Goal: Use online tool/utility: Use online tool/utility

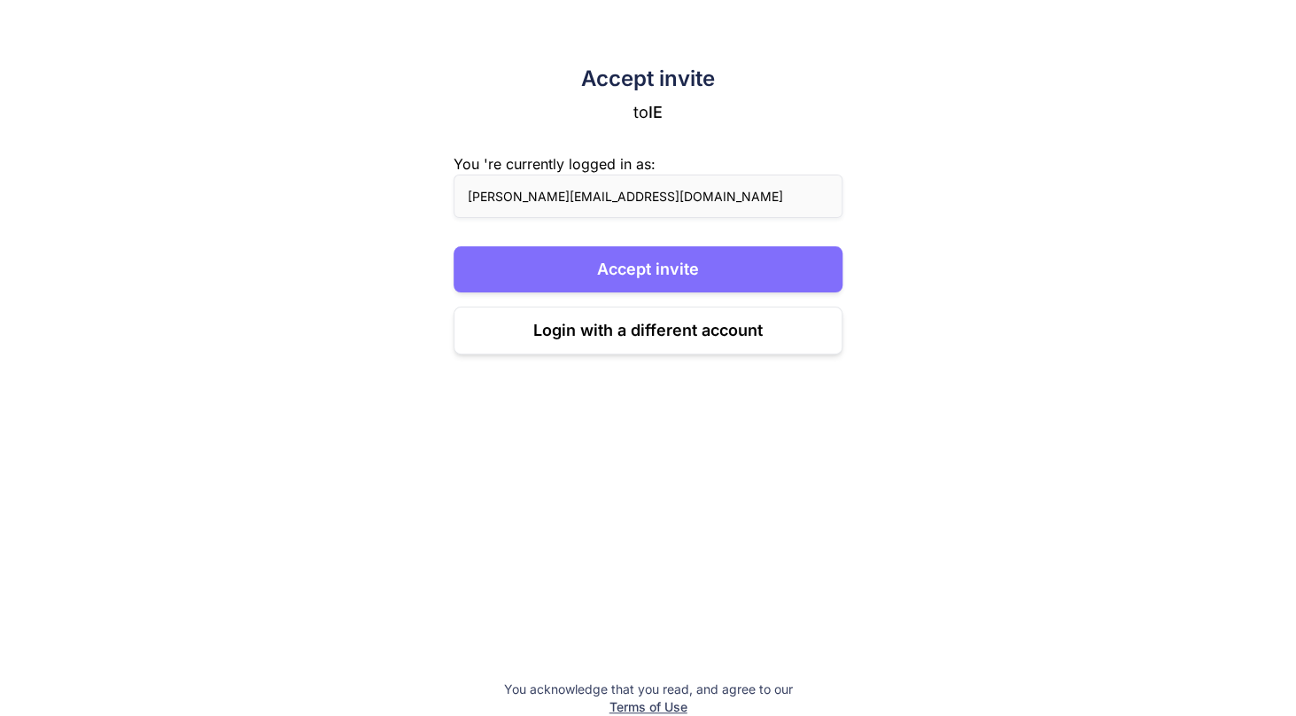
click at [675, 265] on button "Accept invite" at bounding box center [647, 269] width 389 height 46
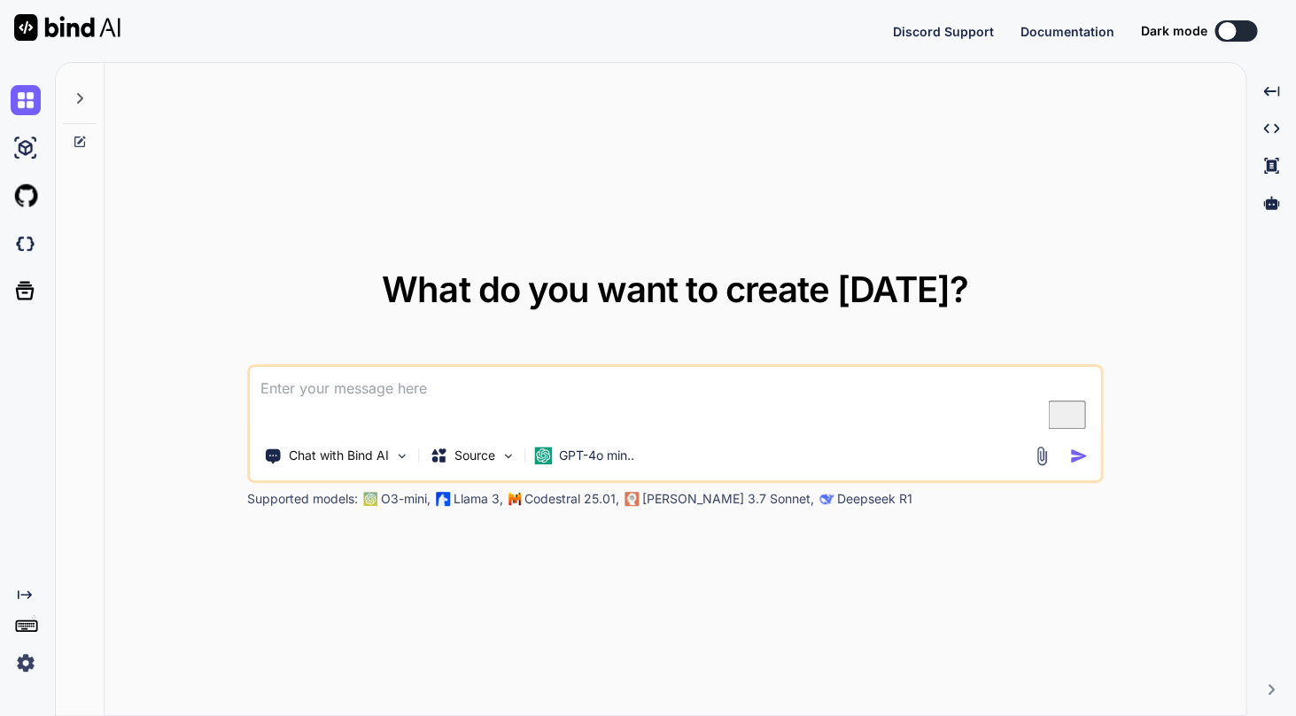
click at [14, 663] on img at bounding box center [26, 662] width 30 height 30
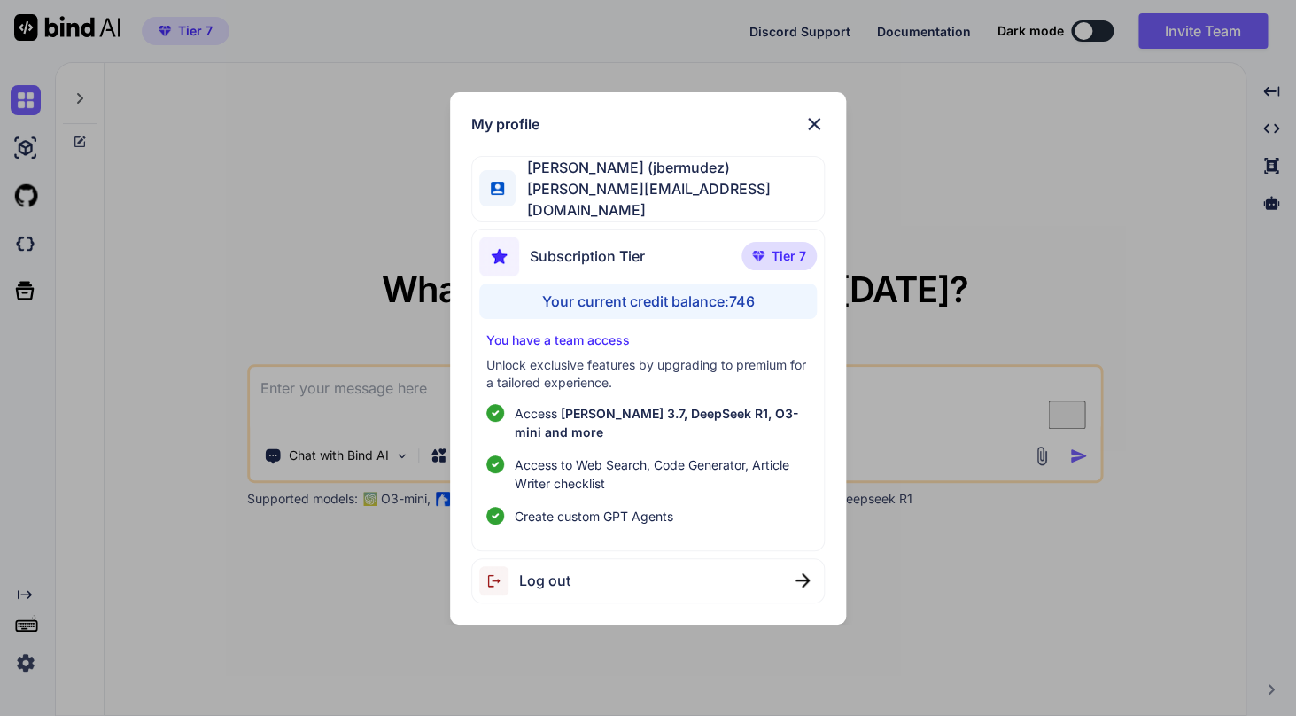
click at [816, 133] on img at bounding box center [813, 123] width 21 height 21
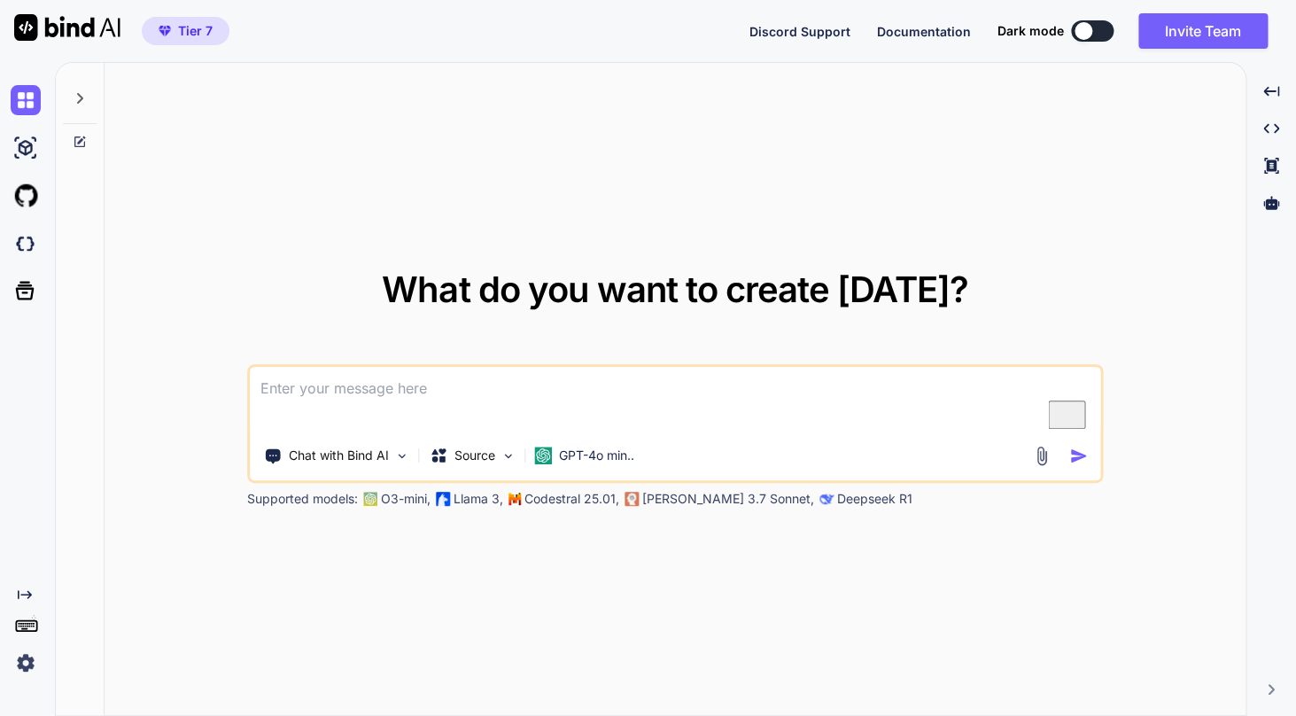
click at [38, 659] on img at bounding box center [26, 662] width 30 height 30
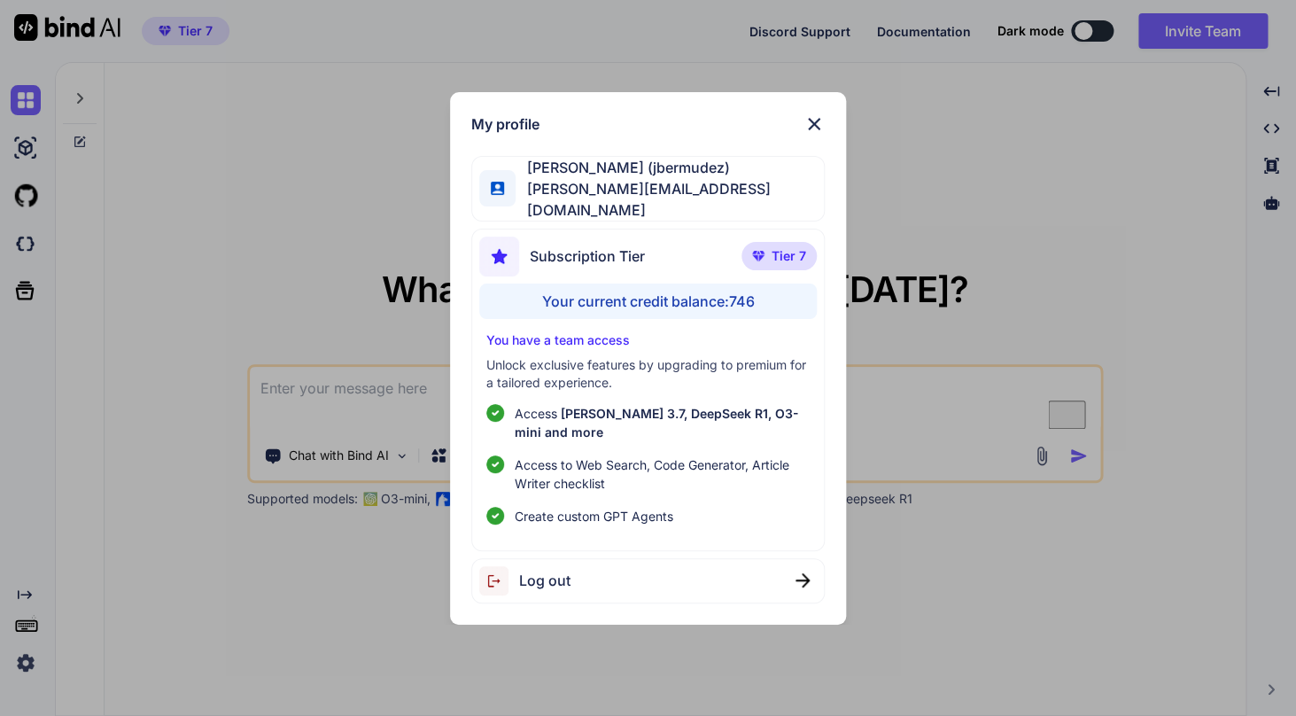
click at [807, 132] on img at bounding box center [813, 123] width 21 height 21
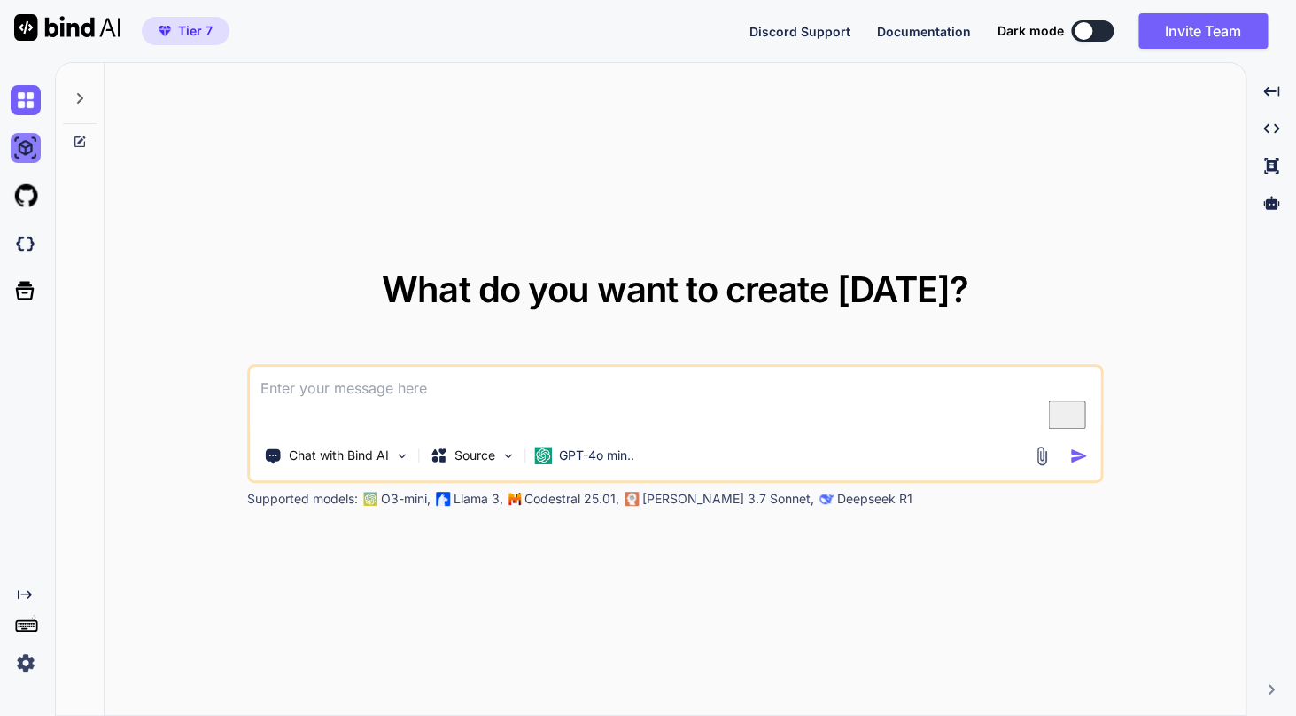
click at [16, 151] on img at bounding box center [26, 148] width 30 height 30
type textarea "x"
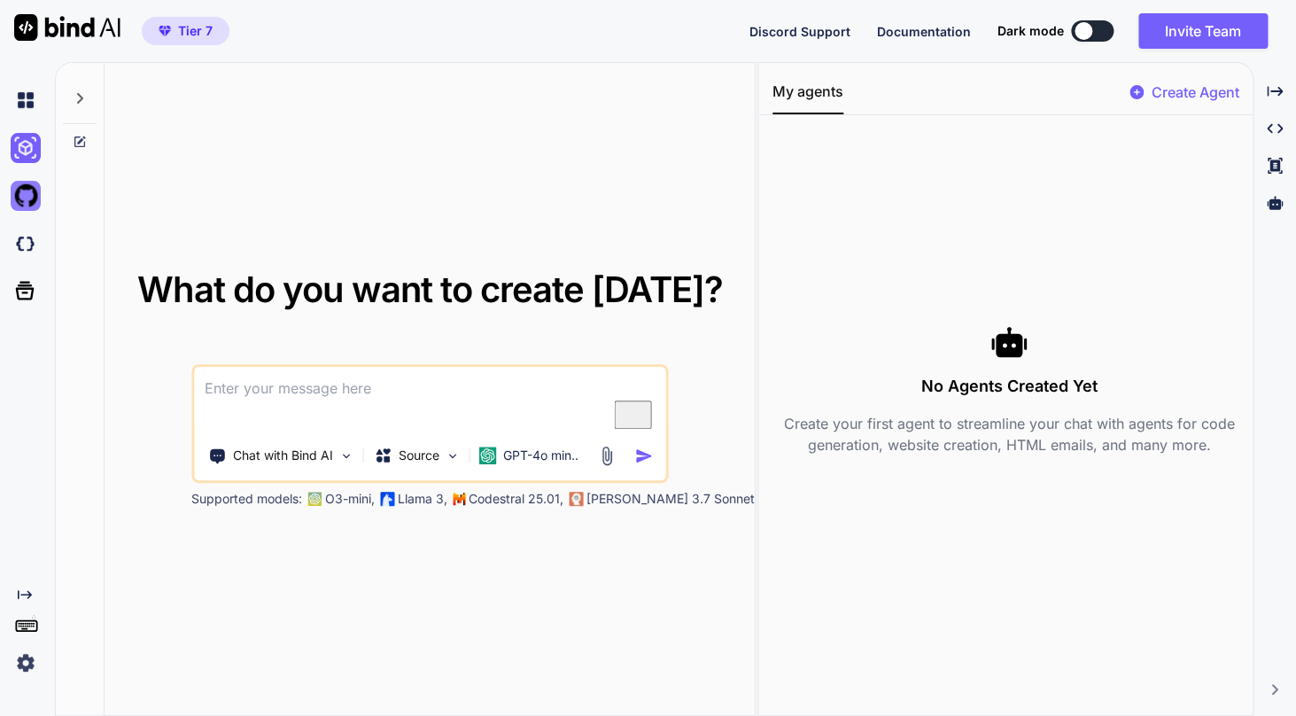
click at [19, 188] on img at bounding box center [26, 196] width 30 height 30
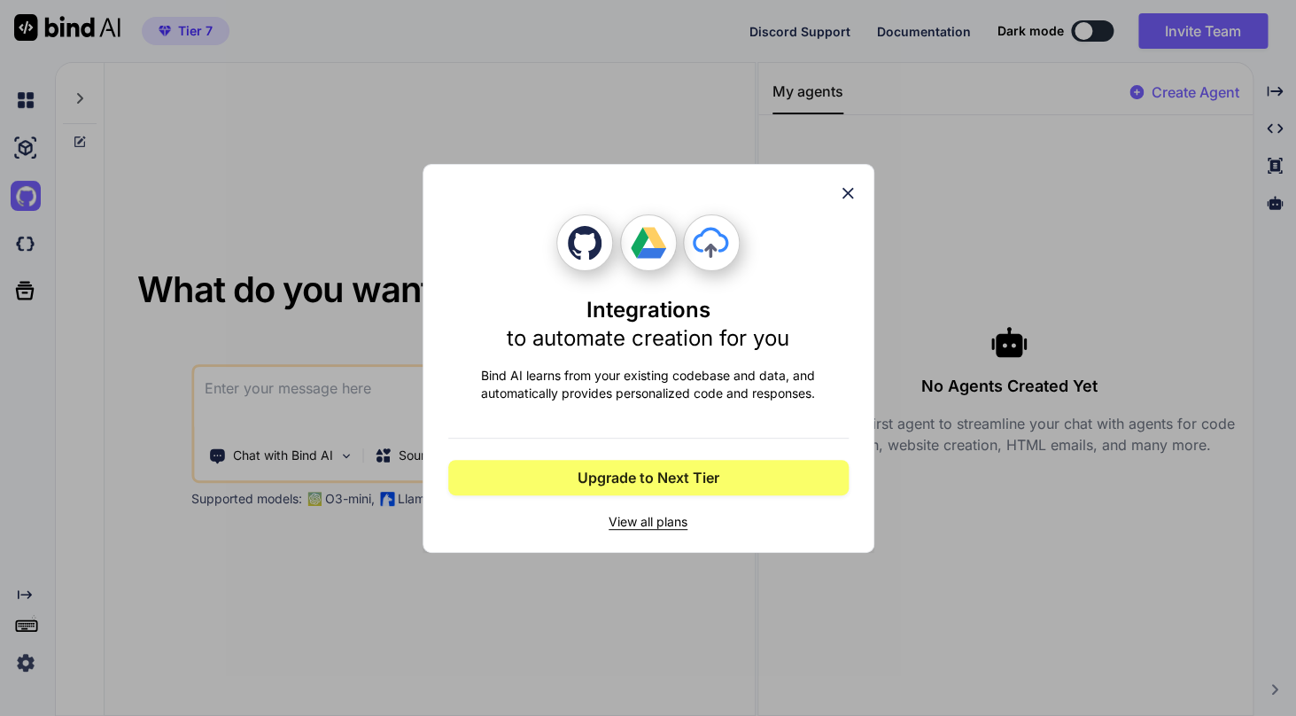
click at [841, 199] on icon at bounding box center [847, 192] width 19 height 19
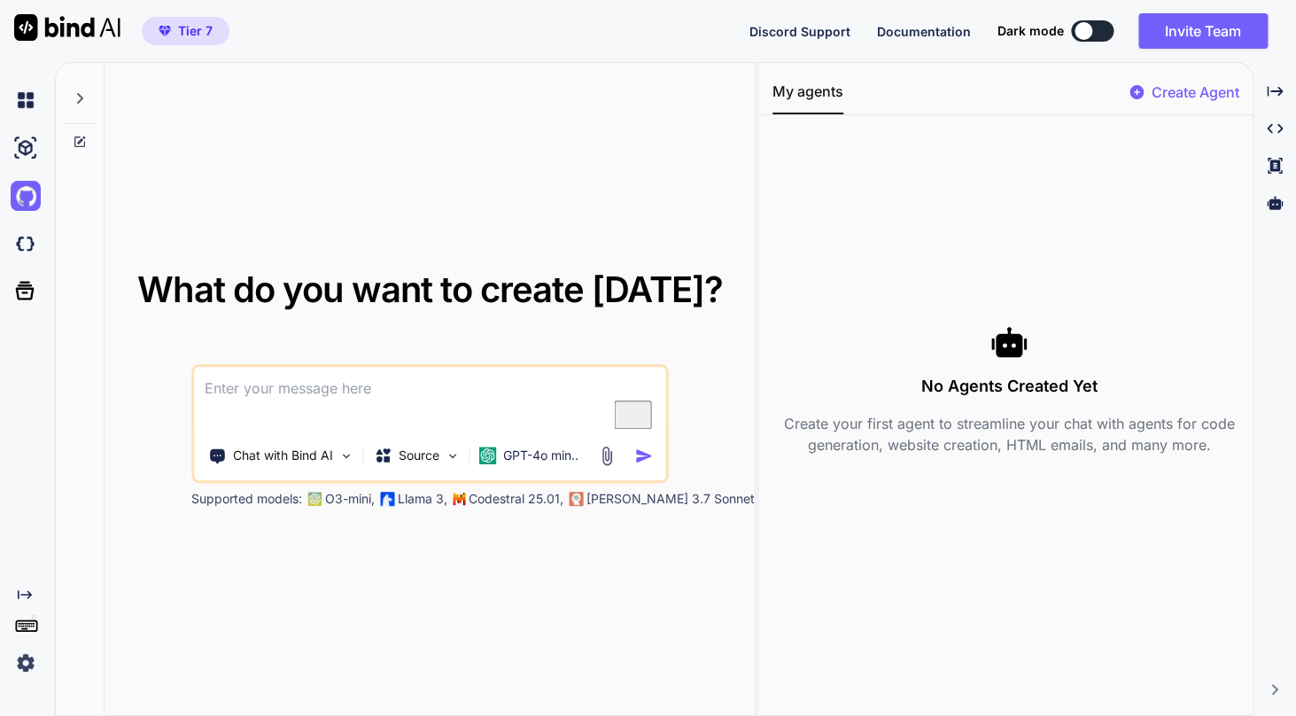
click at [10, 253] on div at bounding box center [24, 244] width 48 height 48
click at [930, 35] on span "Documentation" at bounding box center [924, 31] width 94 height 15
click at [27, 252] on img at bounding box center [26, 243] width 30 height 30
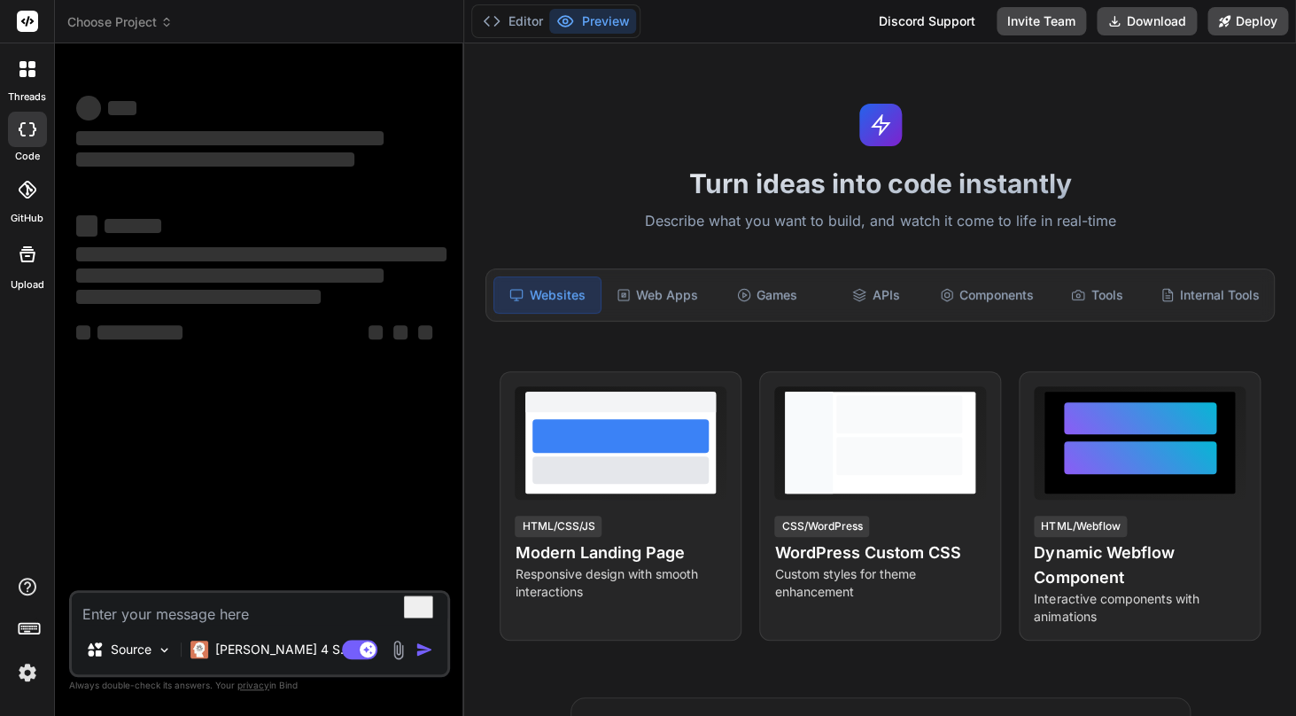
type textarea "x"
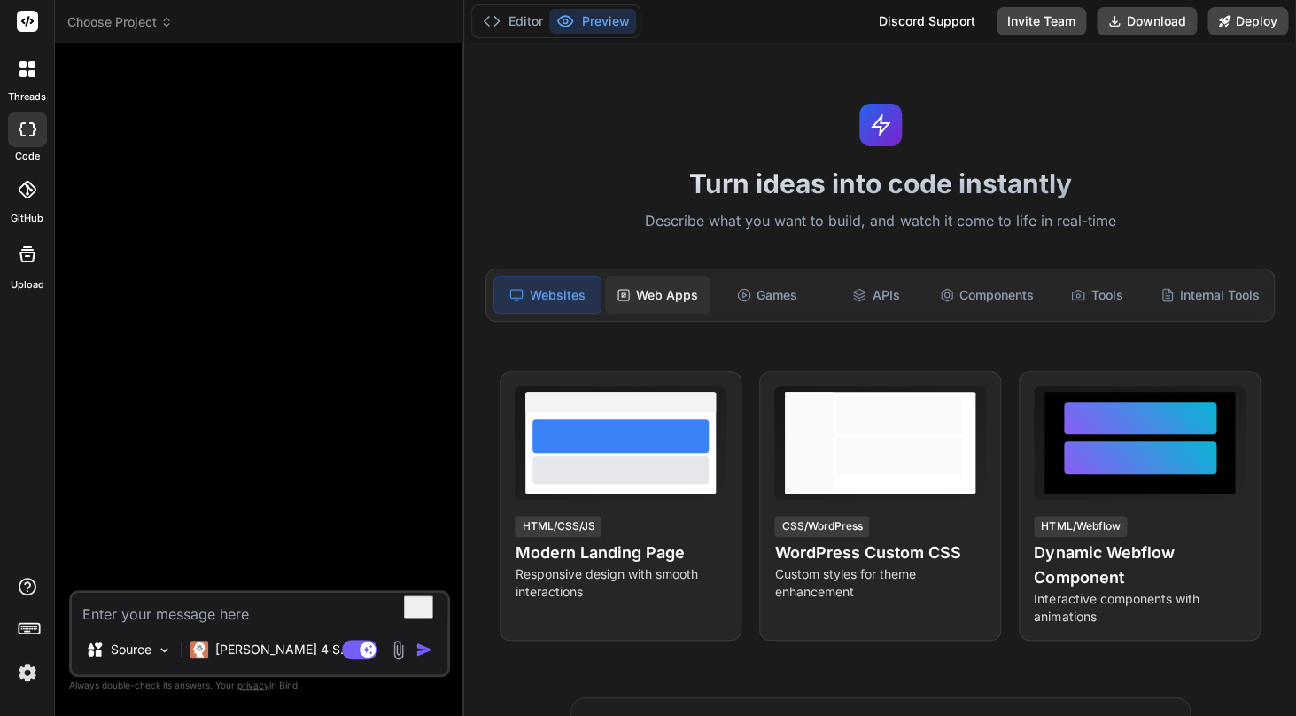
click at [616, 298] on div "Web Apps" at bounding box center [657, 294] width 105 height 37
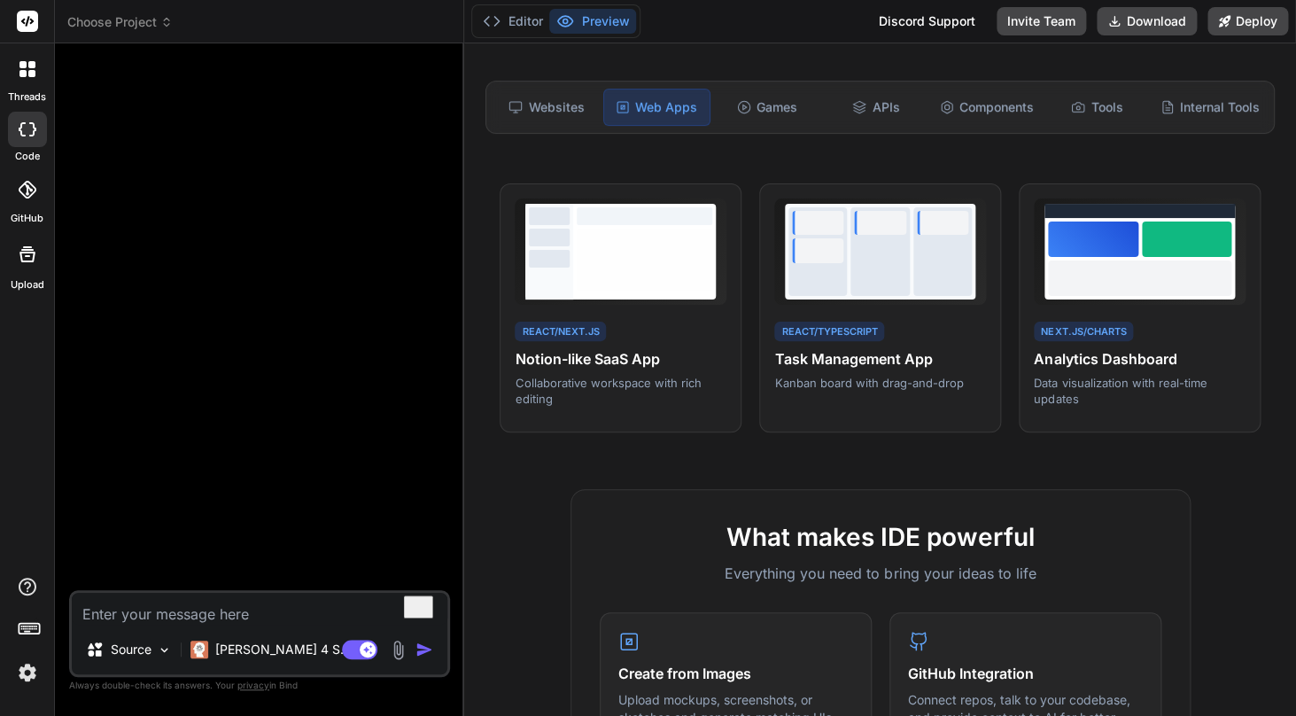
scroll to position [193, 0]
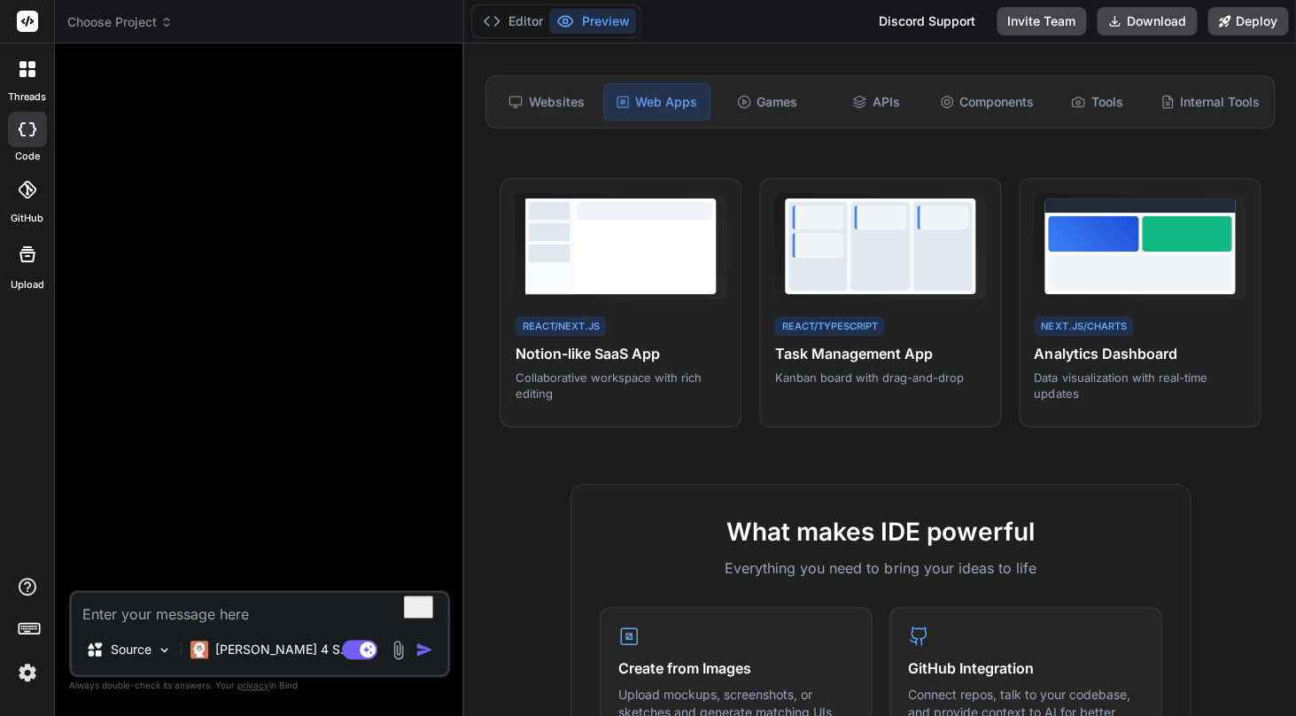
click at [135, 28] on span "Choose Project" at bounding box center [119, 22] width 105 height 18
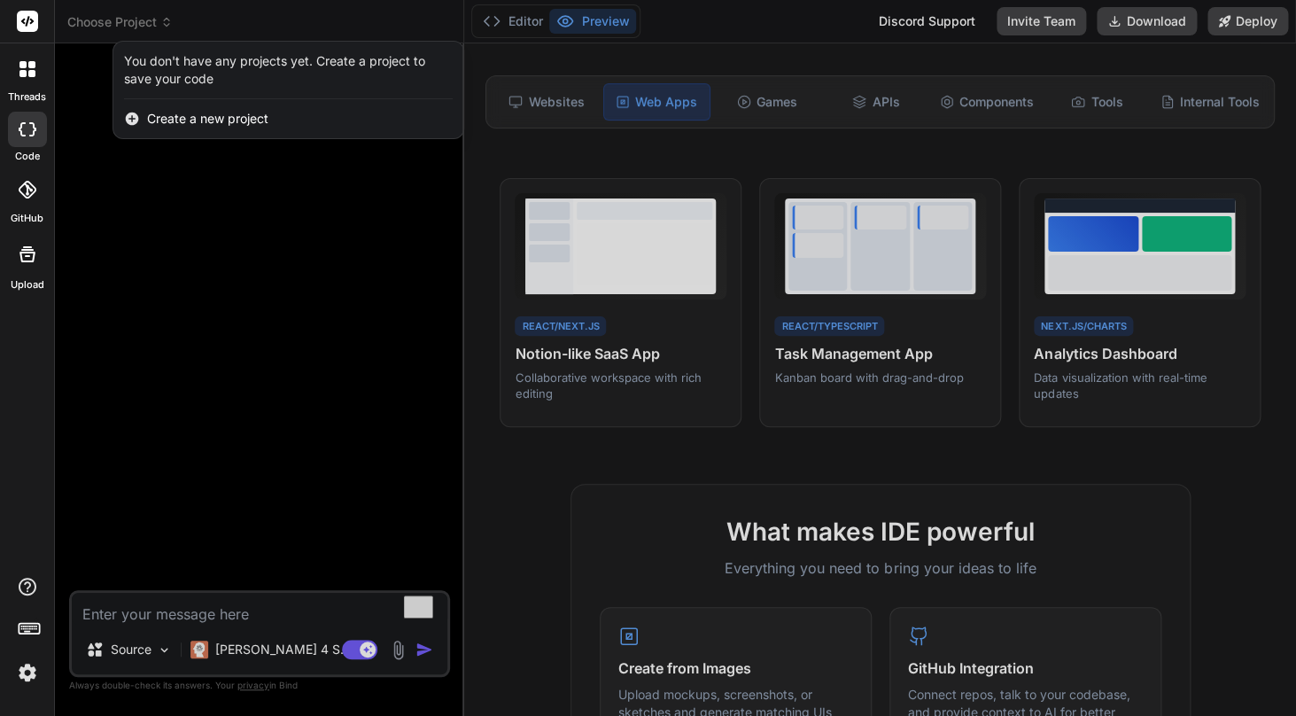
click at [248, 325] on div at bounding box center [648, 358] width 1296 height 716
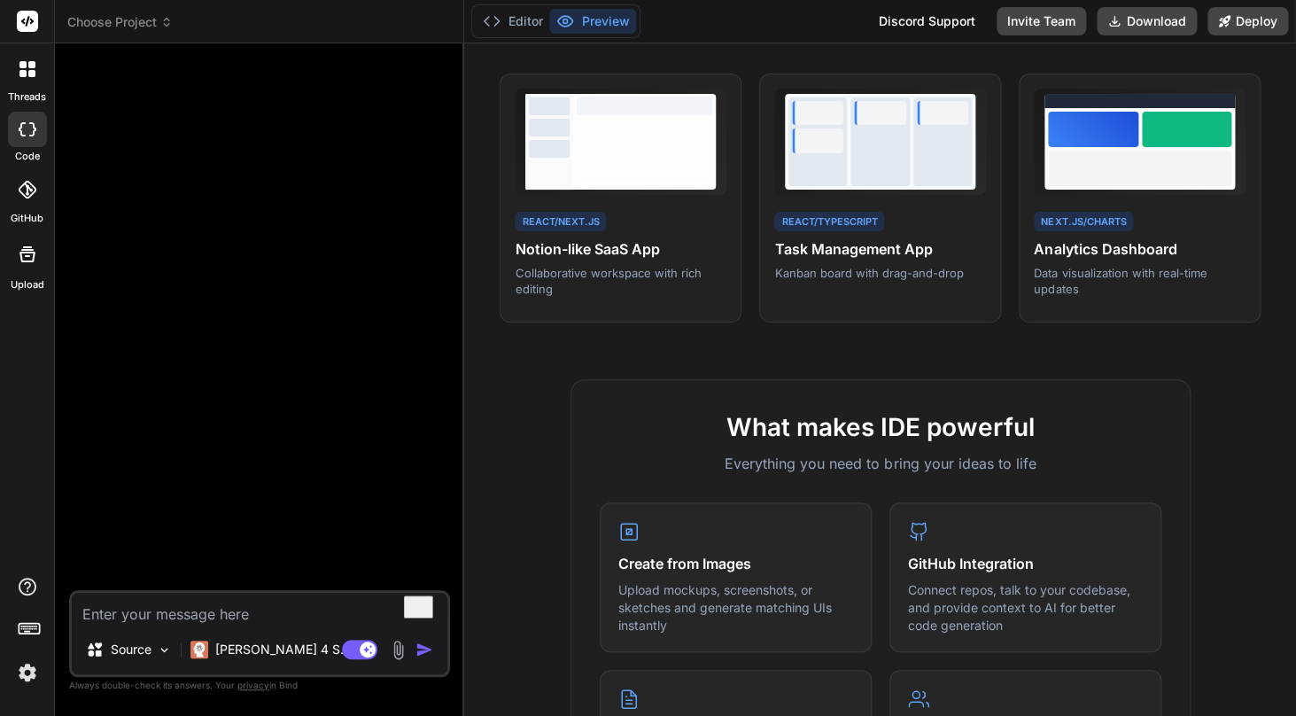
scroll to position [0, 0]
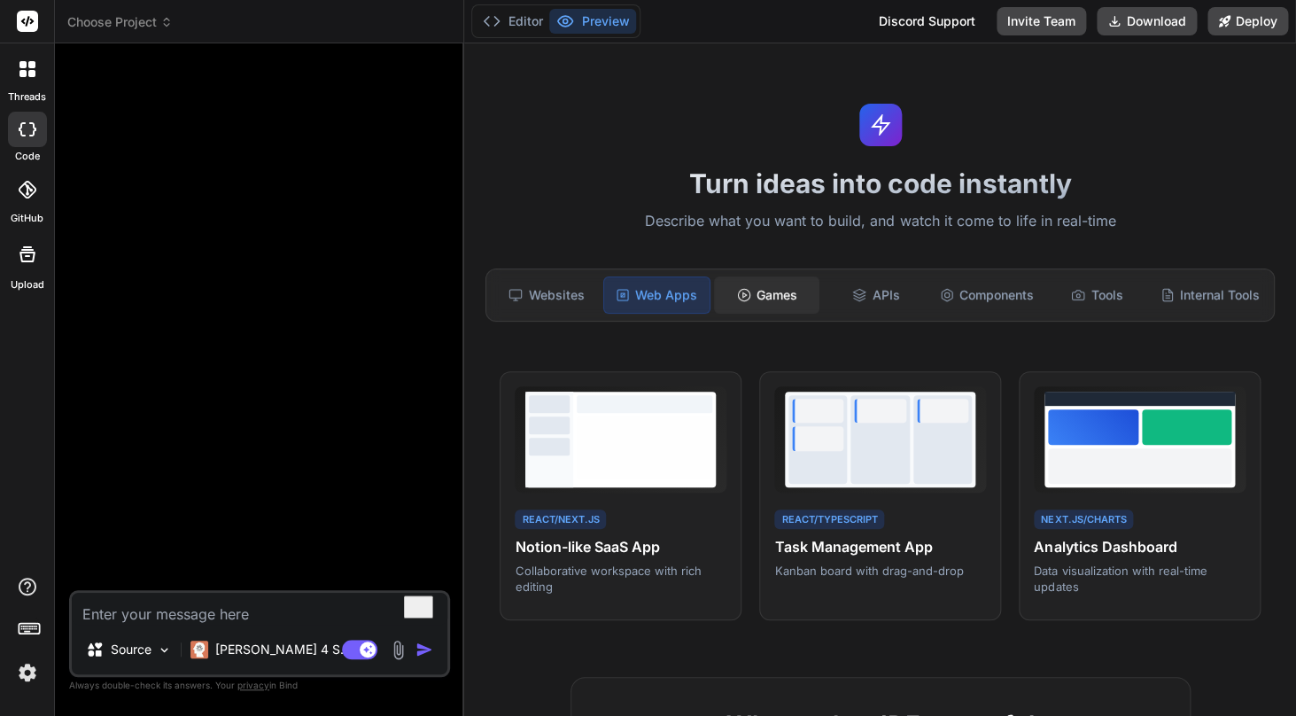
click at [776, 287] on div "Games" at bounding box center [766, 294] width 105 height 37
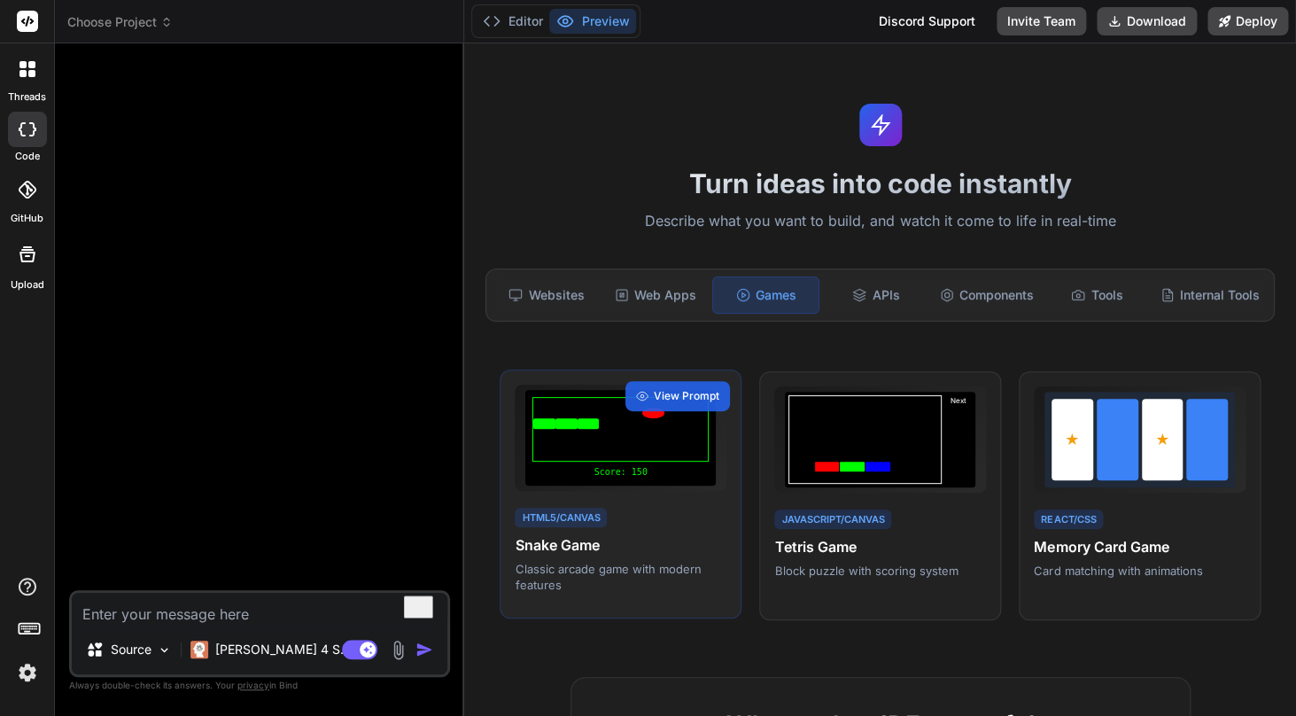
click at [614, 469] on div "Score: 150" at bounding box center [620, 471] width 176 height 13
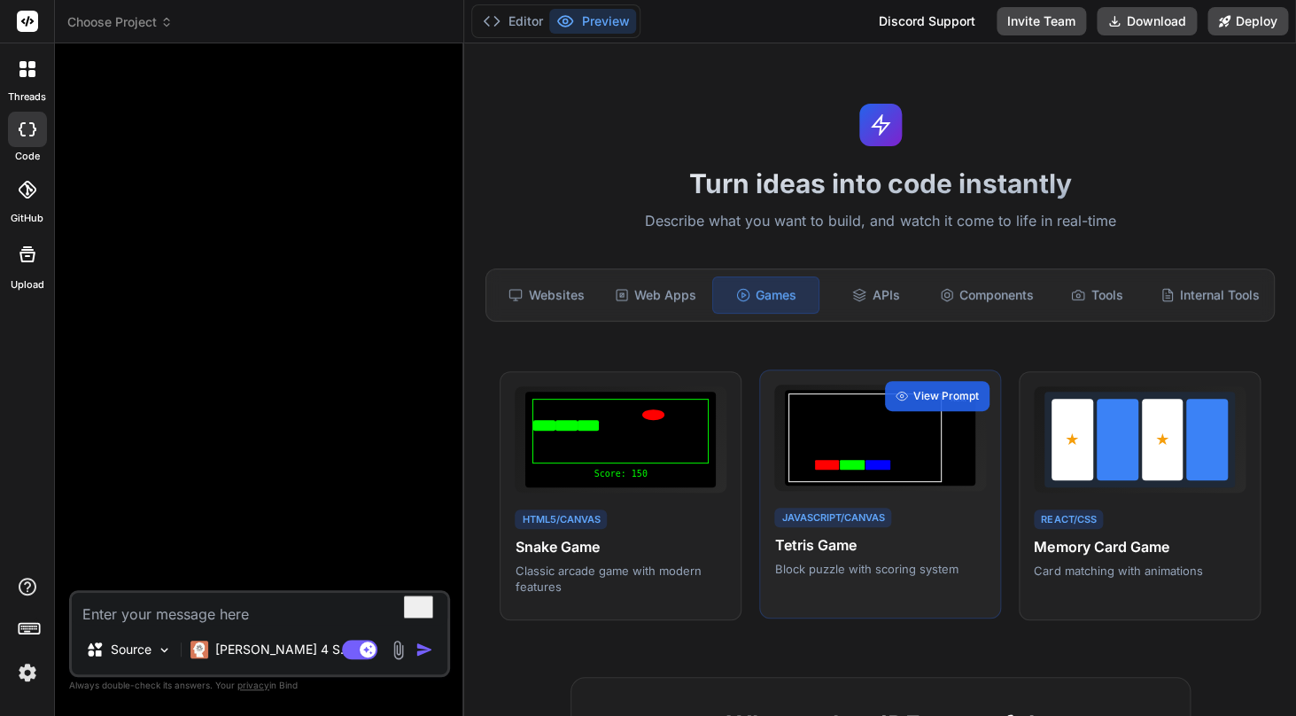
click at [856, 412] on div at bounding box center [864, 437] width 153 height 89
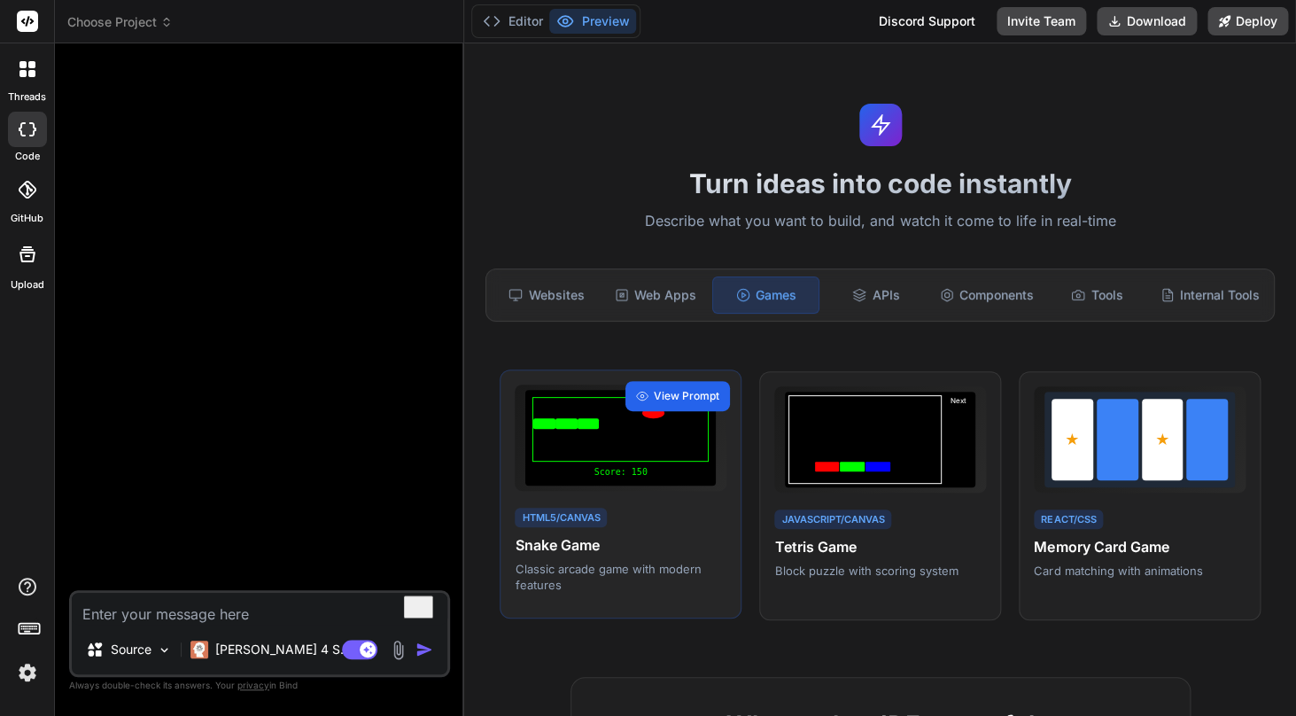
click at [703, 398] on span "View Prompt" at bounding box center [687, 396] width 66 height 16
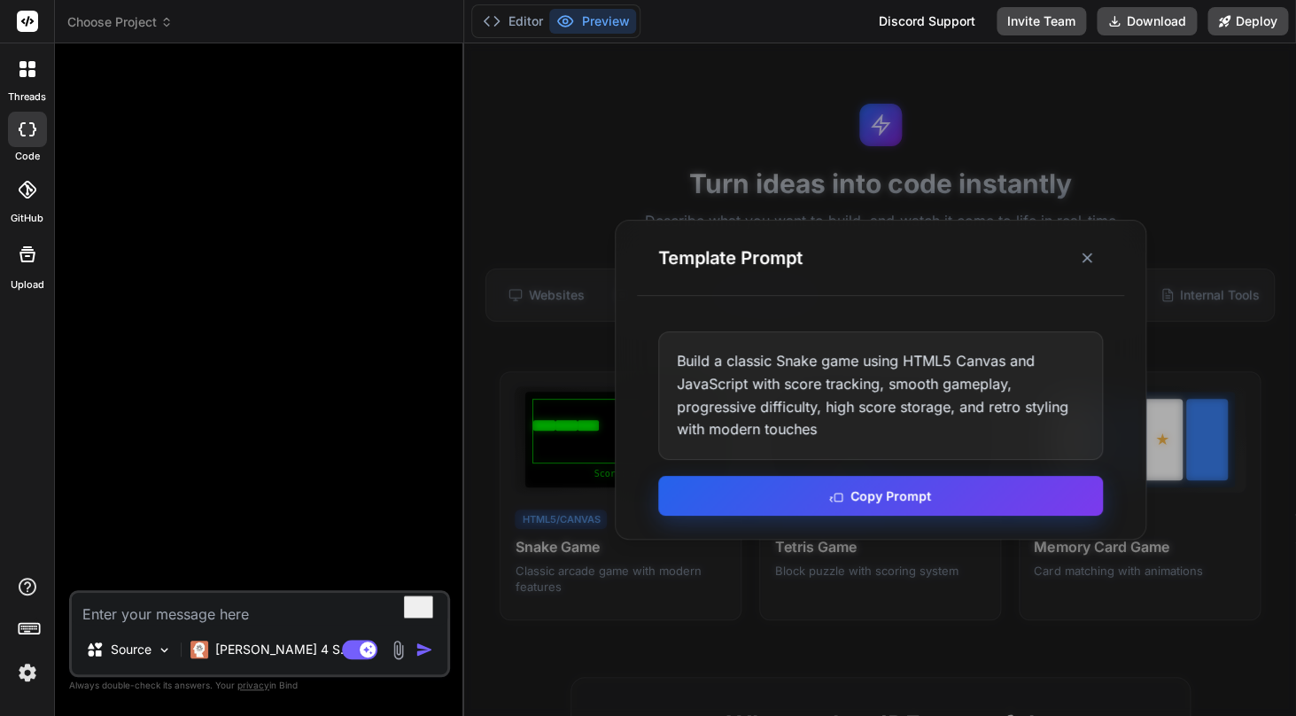
click at [885, 505] on button "Copy Prompt" at bounding box center [880, 496] width 445 height 40
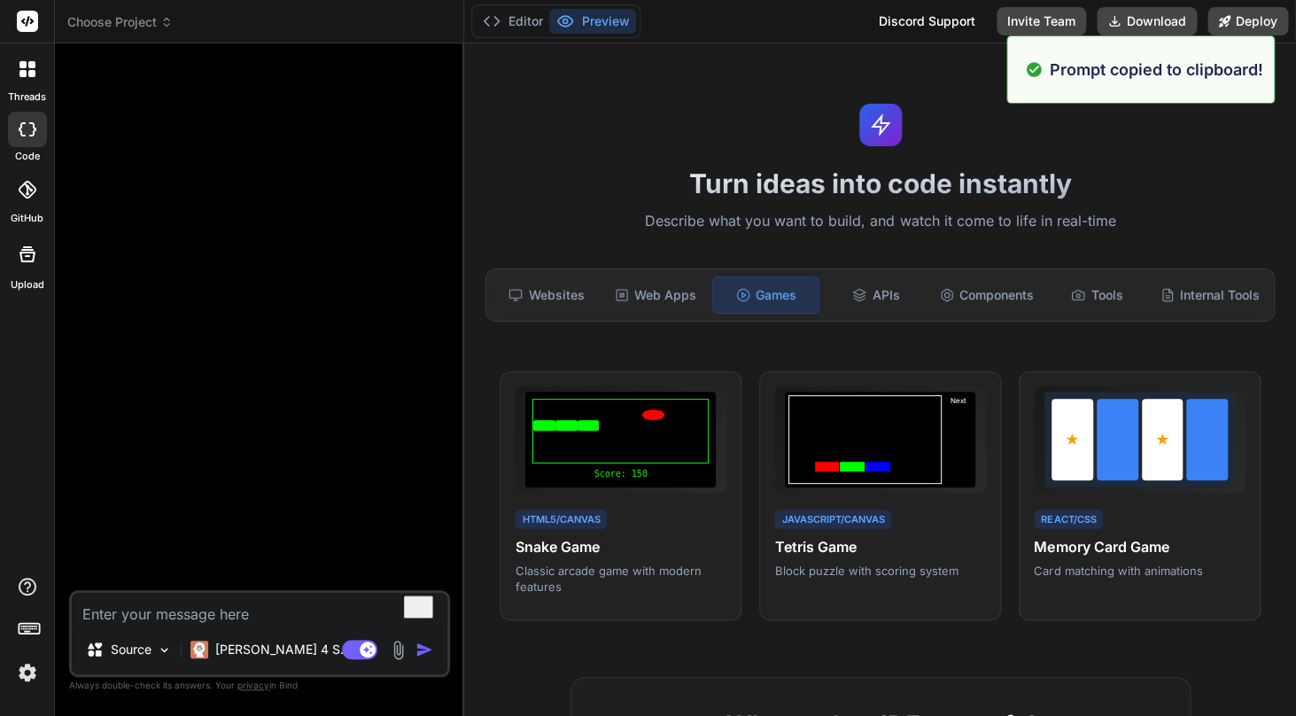
click at [252, 621] on textarea "To enrich screen reader interactions, please activate Accessibility in Grammarl…" at bounding box center [259, 608] width 375 height 32
paste textarea "Build a classic Snake game using HTML5 Canvas and JavaScript with score trackin…"
type textarea "Build a classic Snake game using HTML5 Canvas and JavaScript with score trackin…"
type textarea "x"
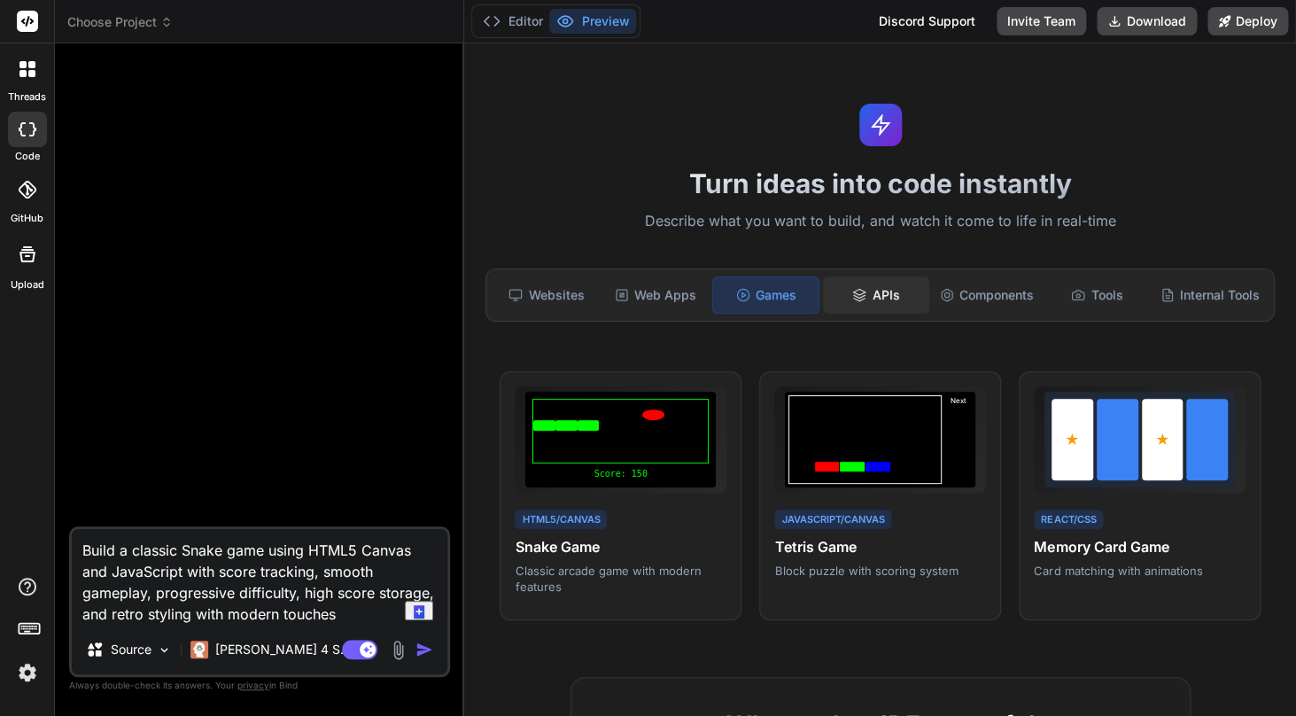
type textarea "Build a classic Snake game using HTML5 Canvas and JavaScript with score trackin…"
click at [870, 291] on div "APIs" at bounding box center [875, 294] width 105 height 37
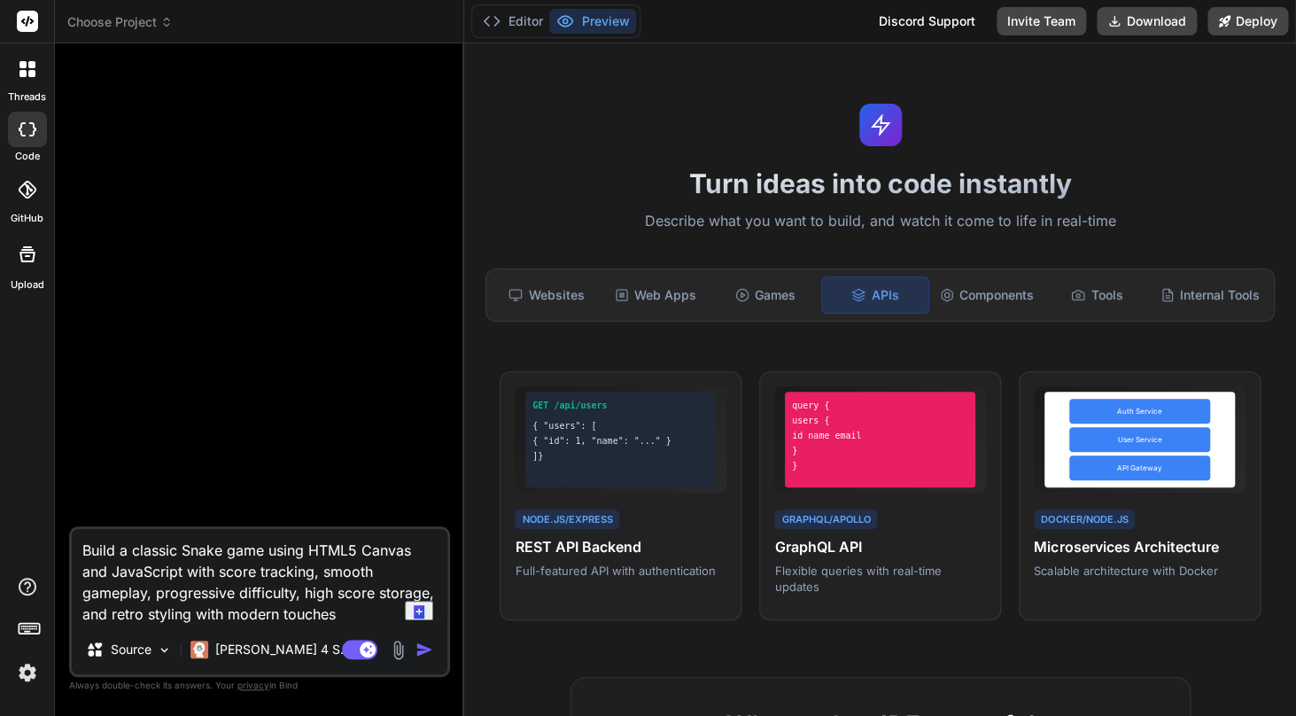
click at [360, 606] on textarea "Build a classic Snake game using HTML5 Canvas and JavaScript with score trackin…" at bounding box center [259, 577] width 375 height 96
type textarea "x"
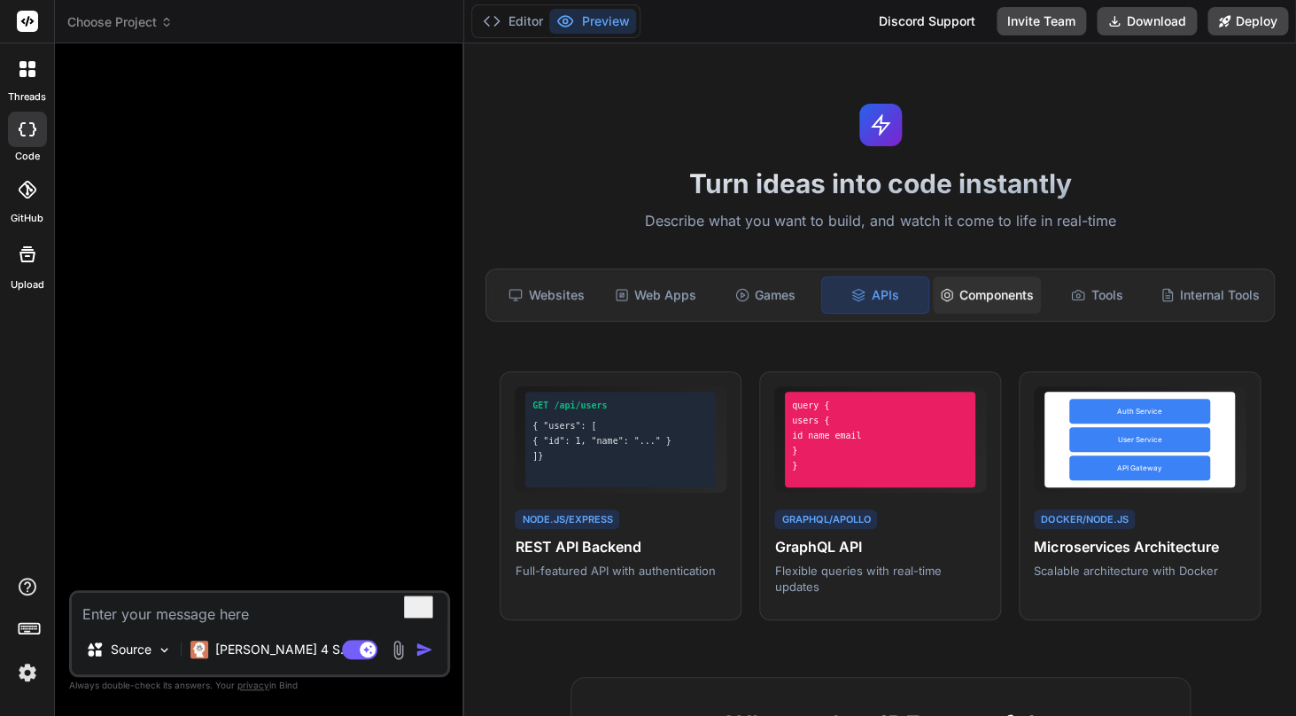
click at [989, 301] on div "Components" at bounding box center [987, 294] width 108 height 37
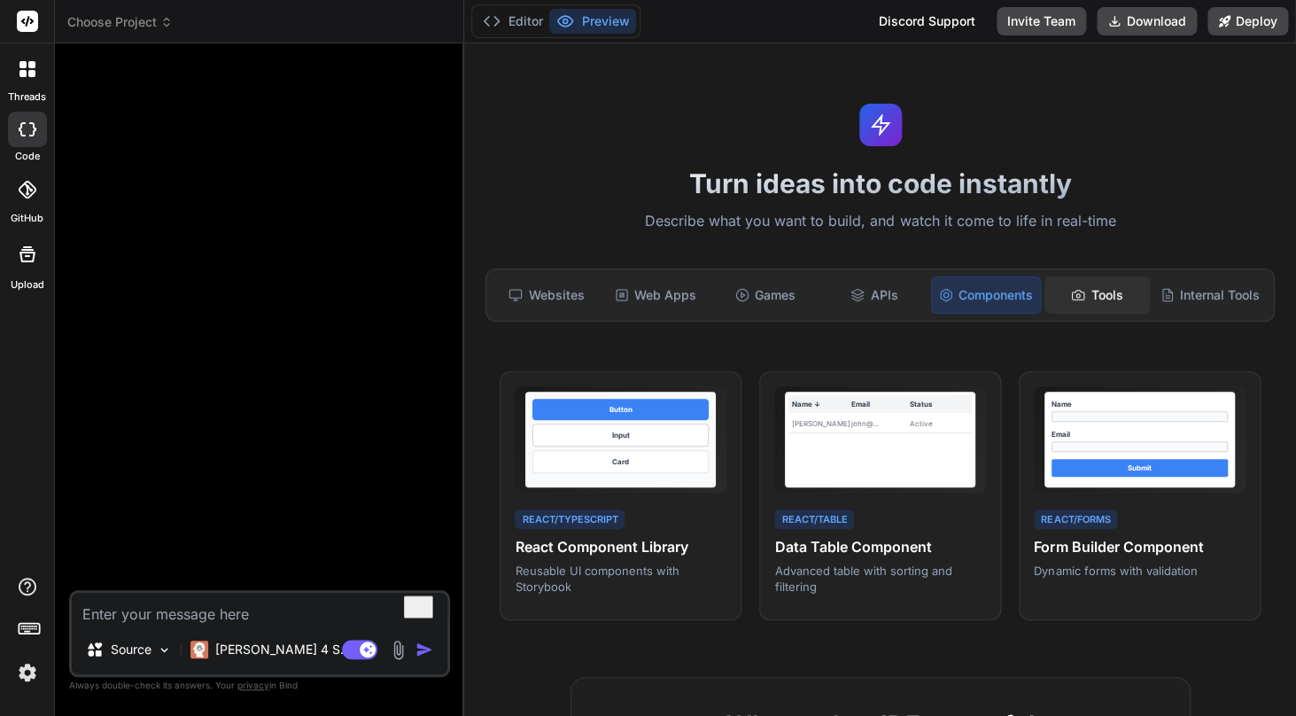
click at [1087, 301] on div "Tools" at bounding box center [1096, 294] width 105 height 37
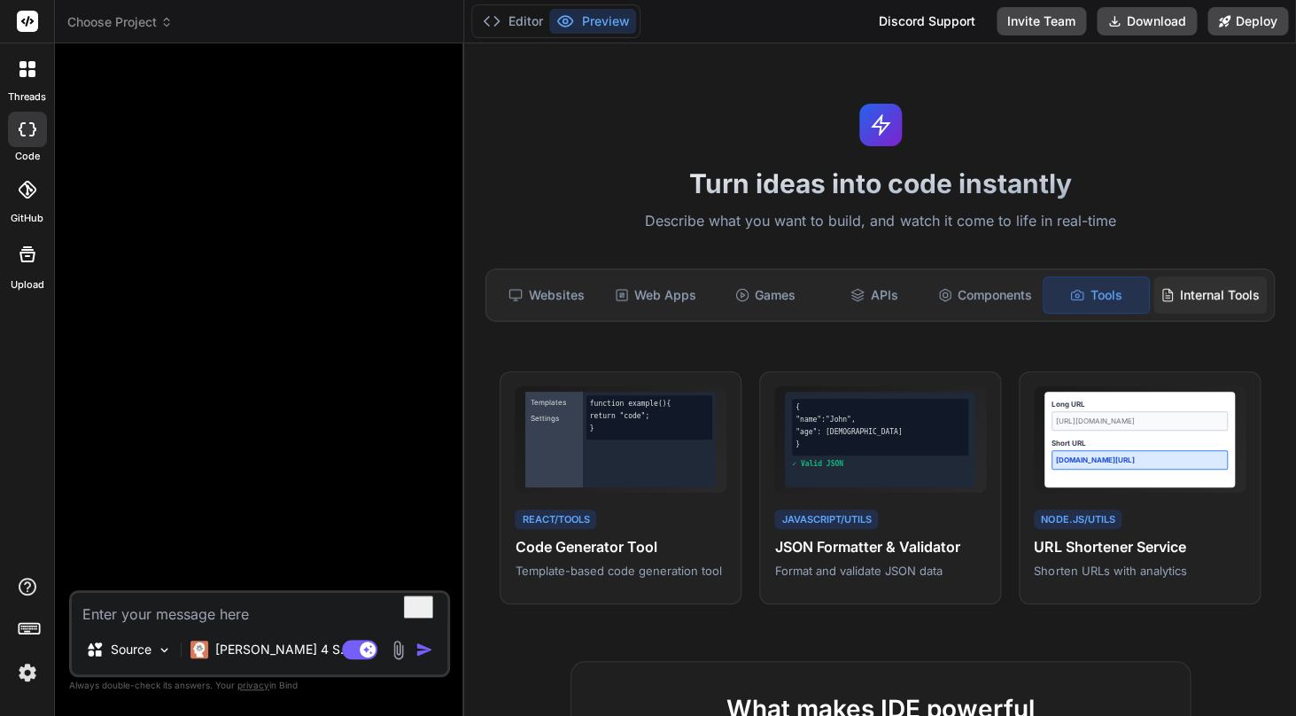
click at [1184, 289] on div "Internal Tools" at bounding box center [1209, 294] width 113 height 37
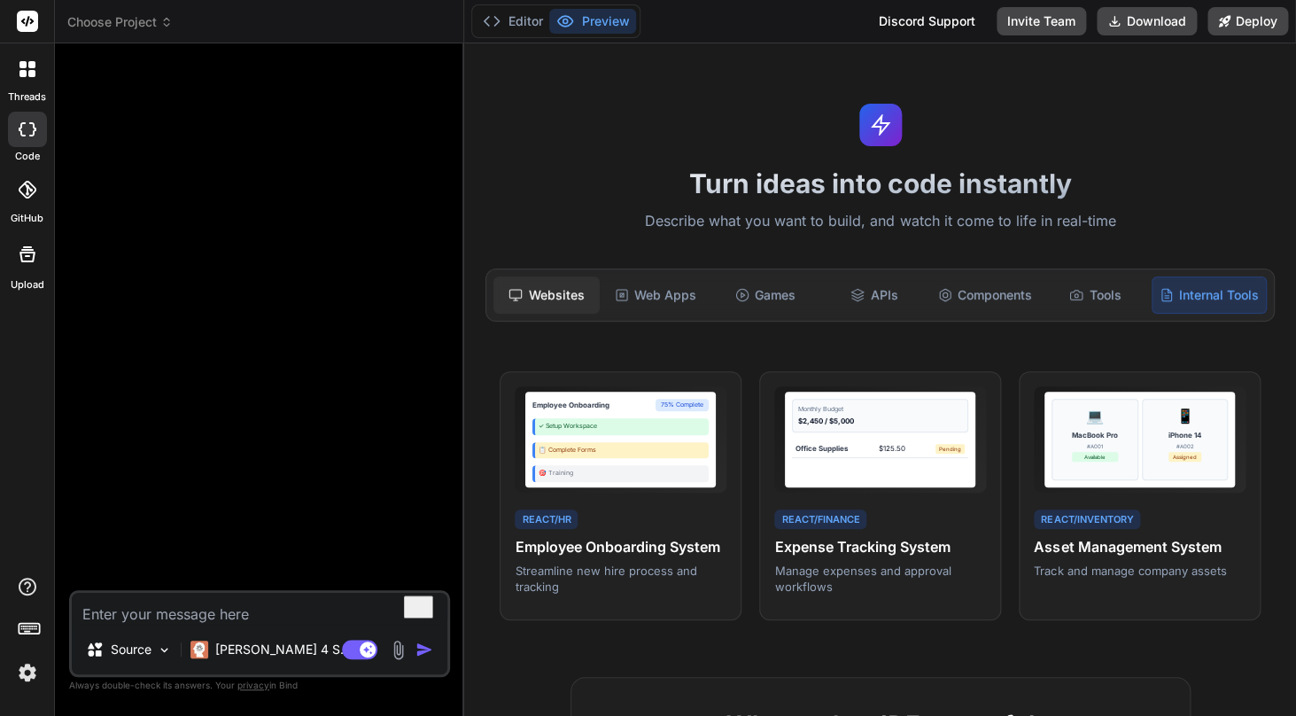
click at [526, 311] on div "Websites" at bounding box center [545, 294] width 105 height 37
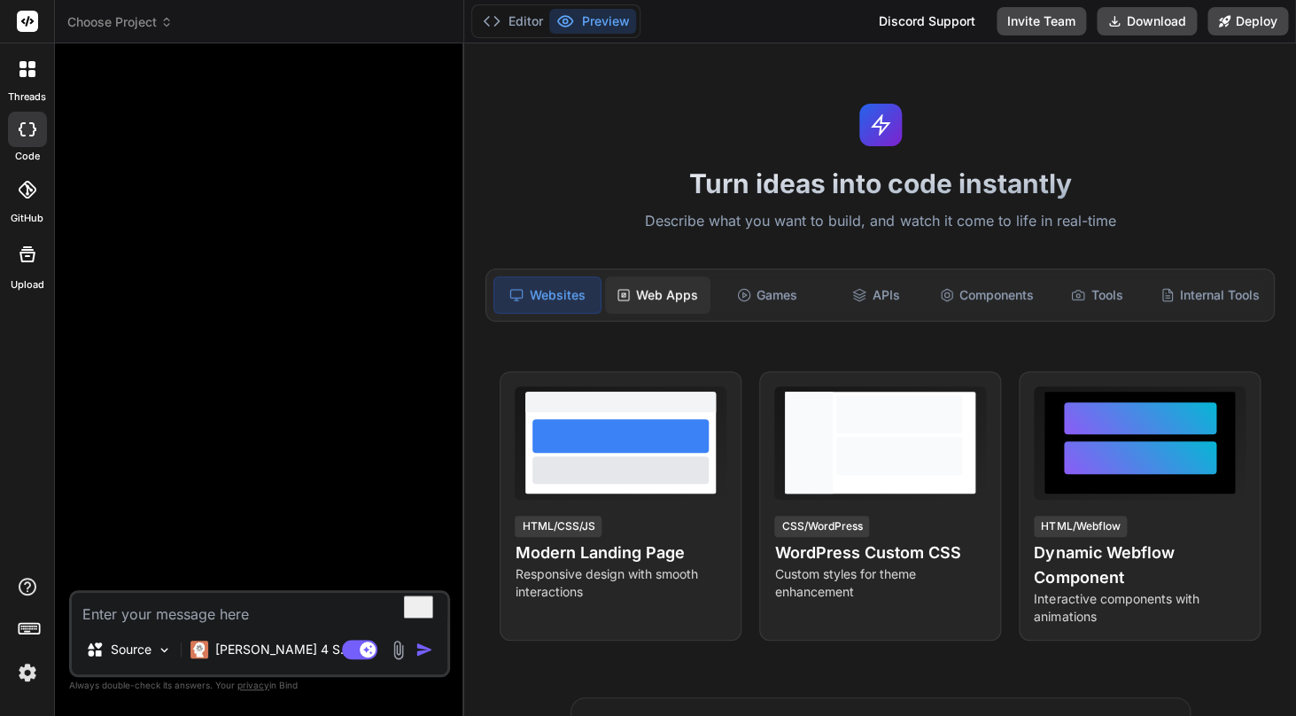
click at [662, 301] on div "Web Apps" at bounding box center [657, 294] width 105 height 37
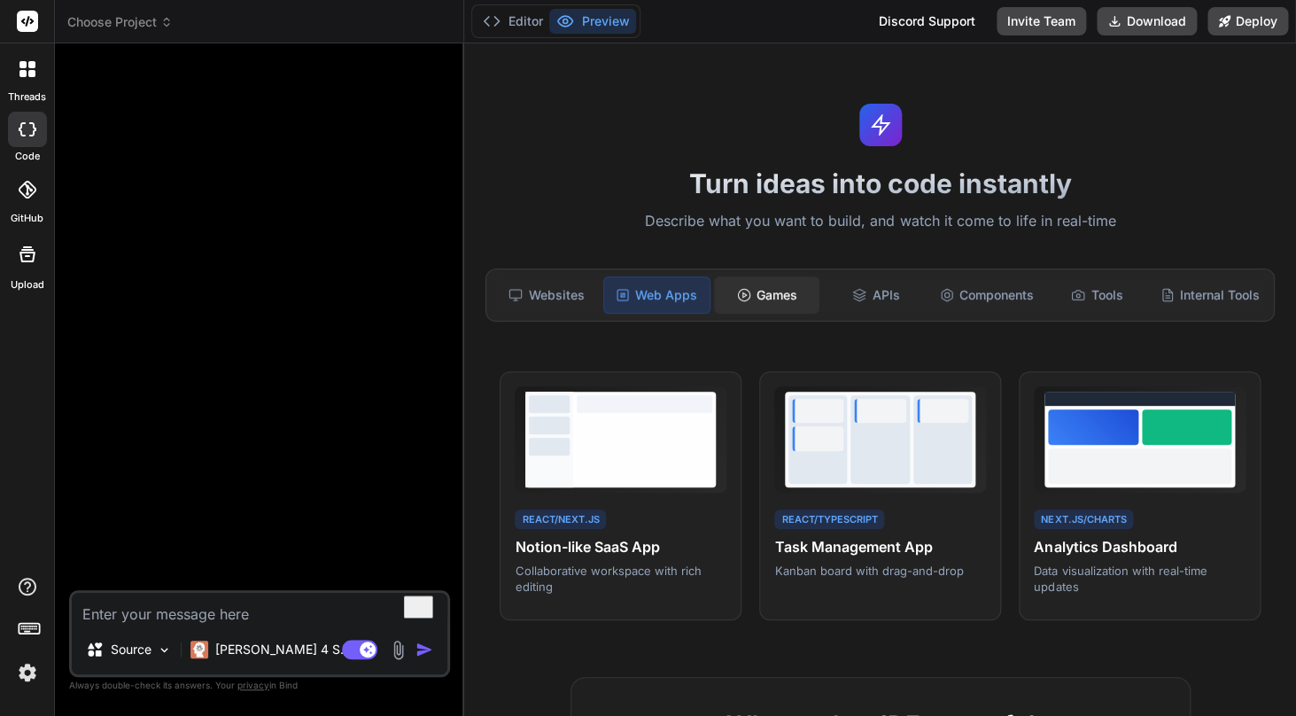
click at [769, 302] on div "Games" at bounding box center [766, 294] width 105 height 37
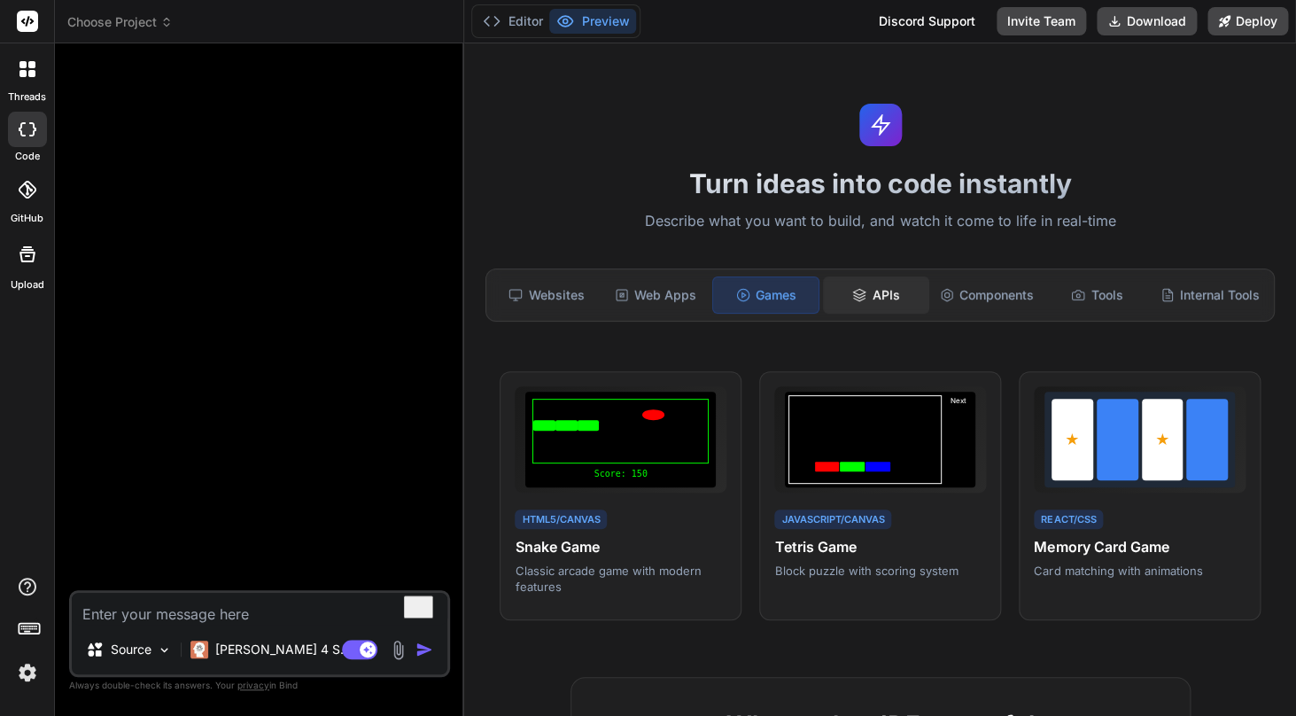
click at [912, 298] on div "APIs" at bounding box center [875, 294] width 105 height 37
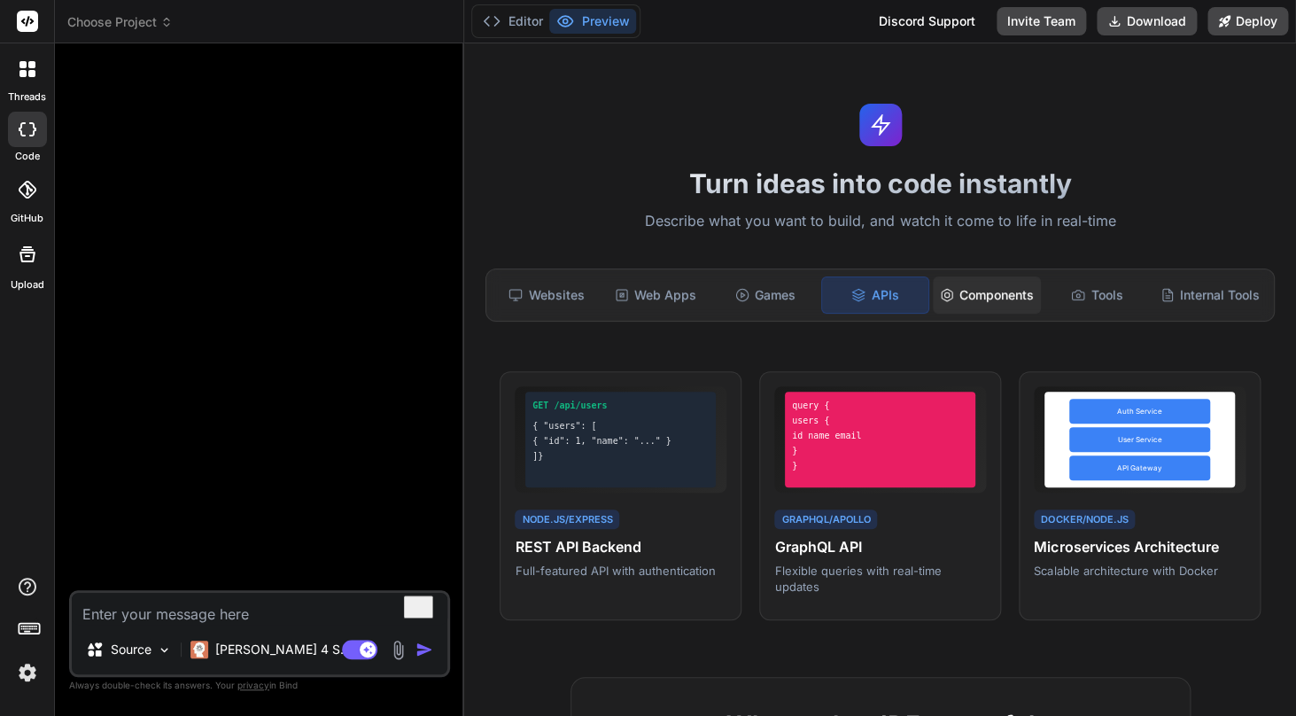
click at [992, 298] on div "Components" at bounding box center [987, 294] width 108 height 37
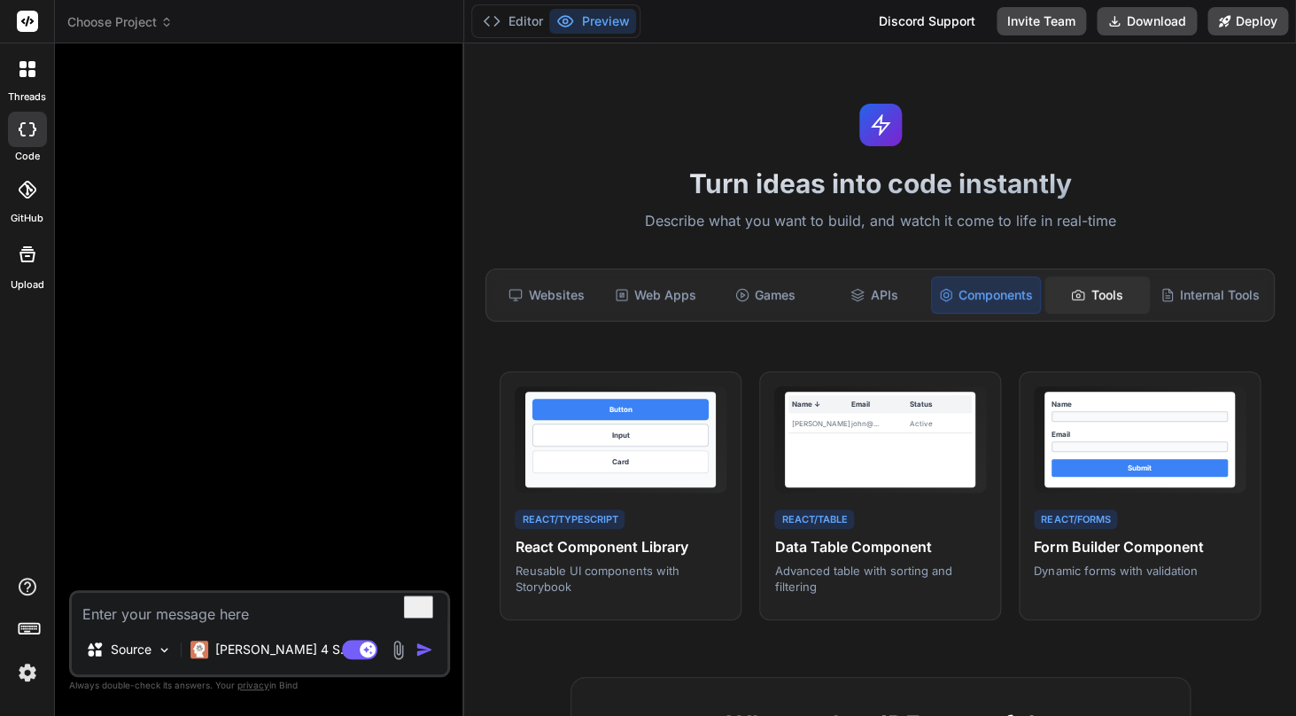
click at [1115, 298] on div "Tools" at bounding box center [1096, 294] width 105 height 37
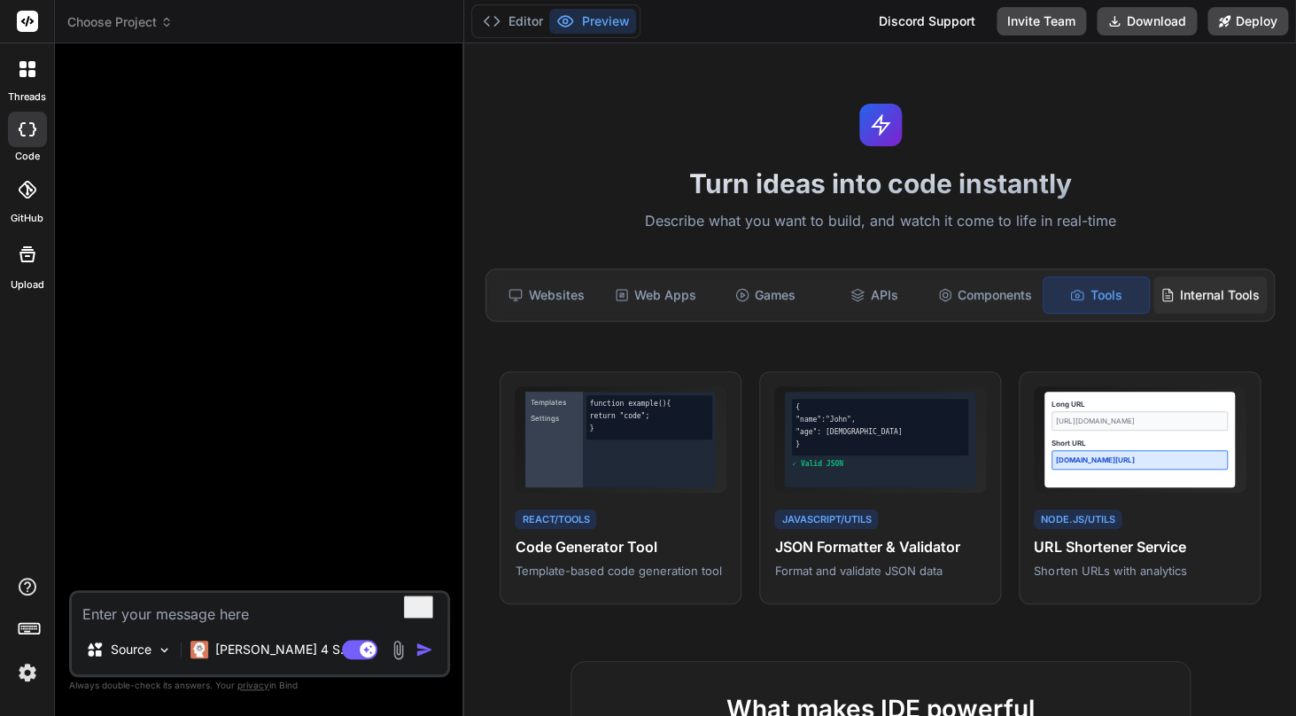
click at [1186, 293] on div "Internal Tools" at bounding box center [1209, 294] width 113 height 37
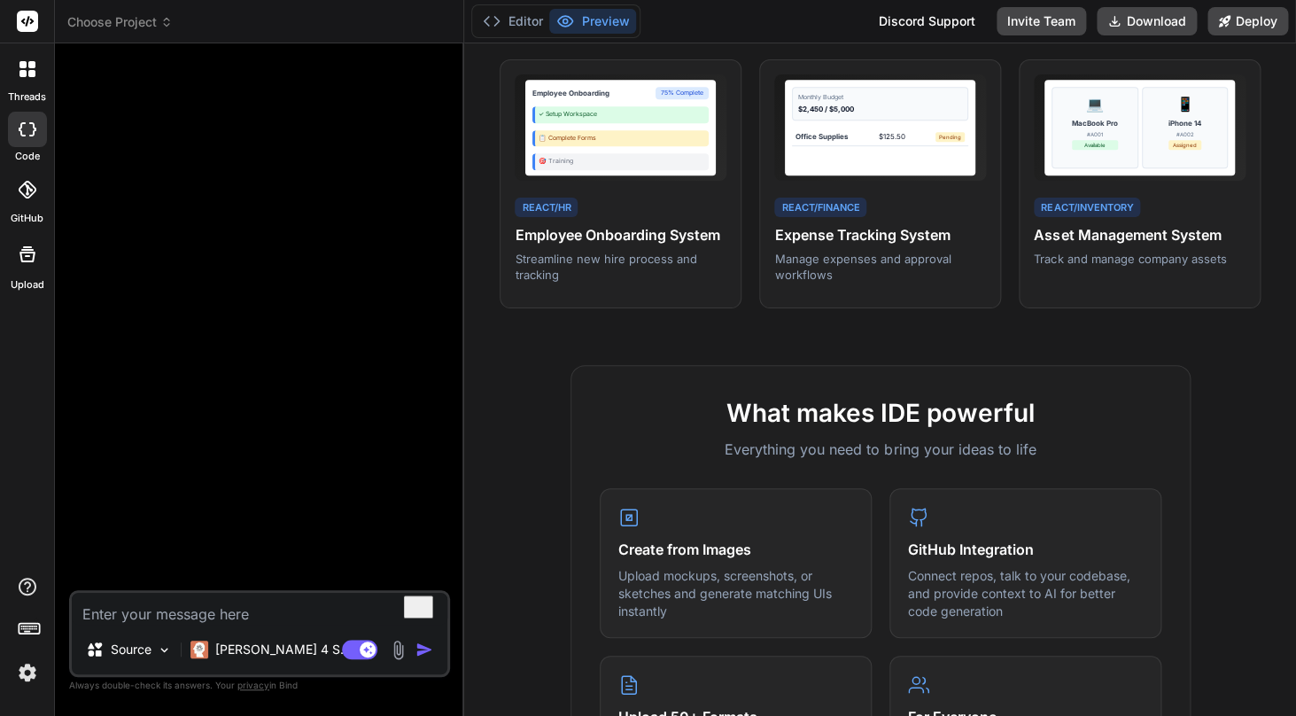
scroll to position [122, 0]
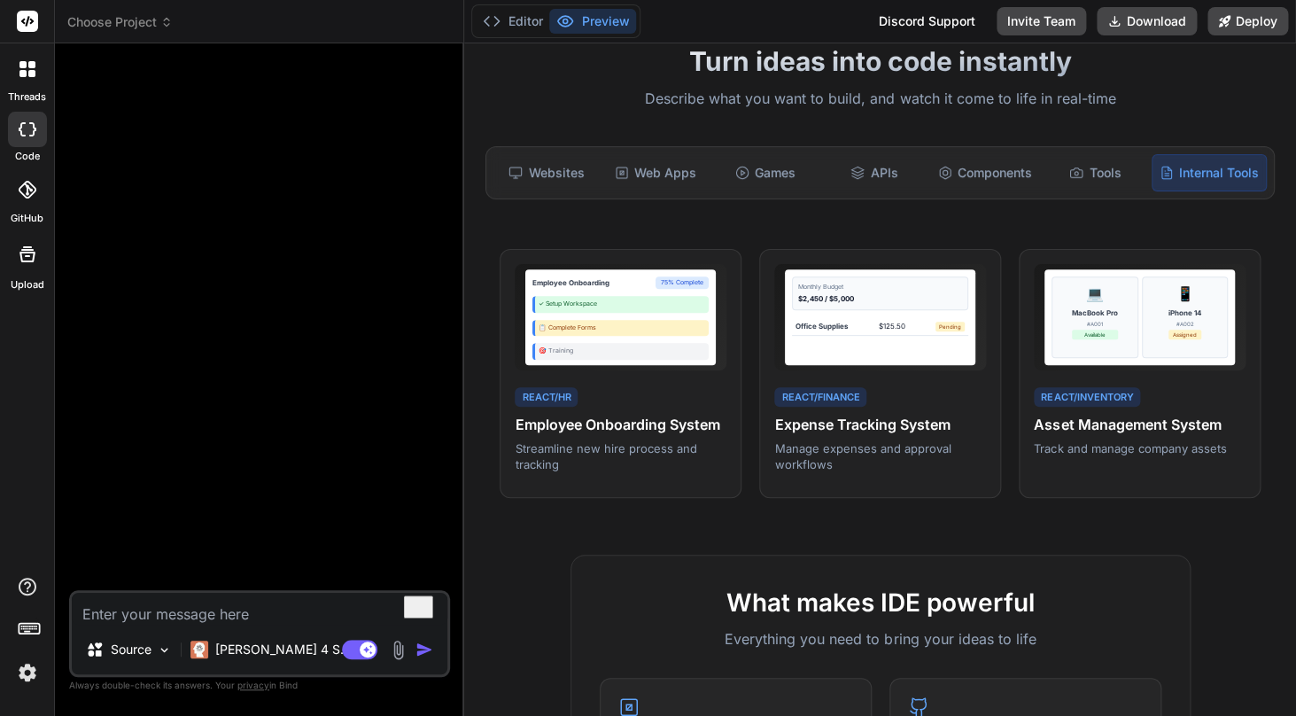
click at [24, 74] on icon at bounding box center [22, 73] width 7 height 7
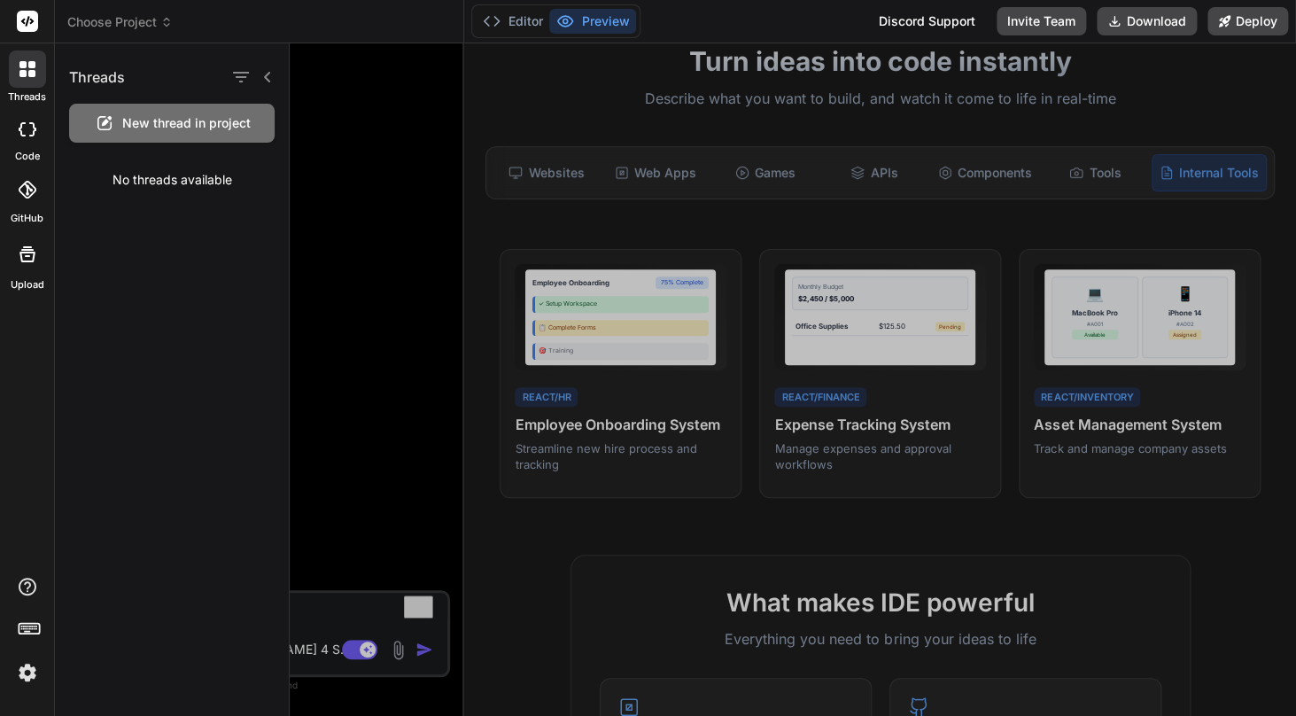
click at [19, 15] on rect at bounding box center [27, 21] width 21 height 21
click at [34, 20] on rect at bounding box center [27, 21] width 21 height 21
click at [28, 118] on div at bounding box center [27, 129] width 39 height 35
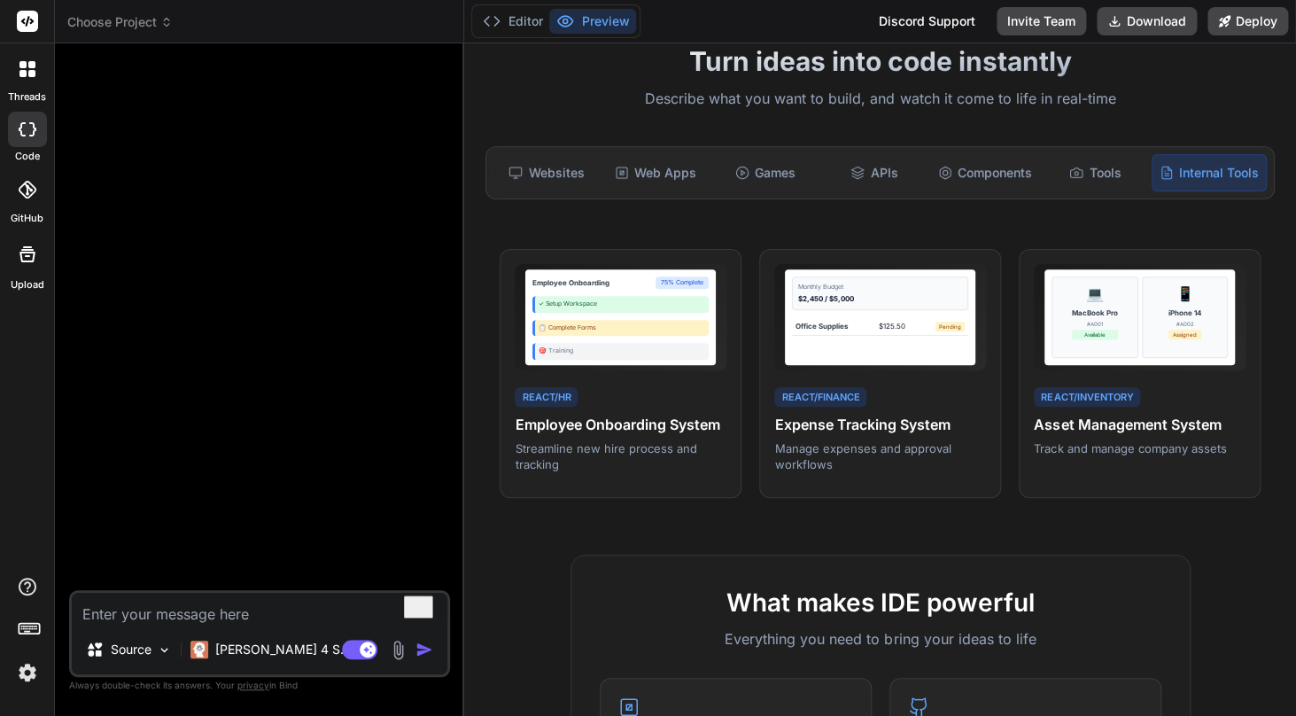
click at [28, 118] on div at bounding box center [27, 129] width 39 height 35
type textarea "x"
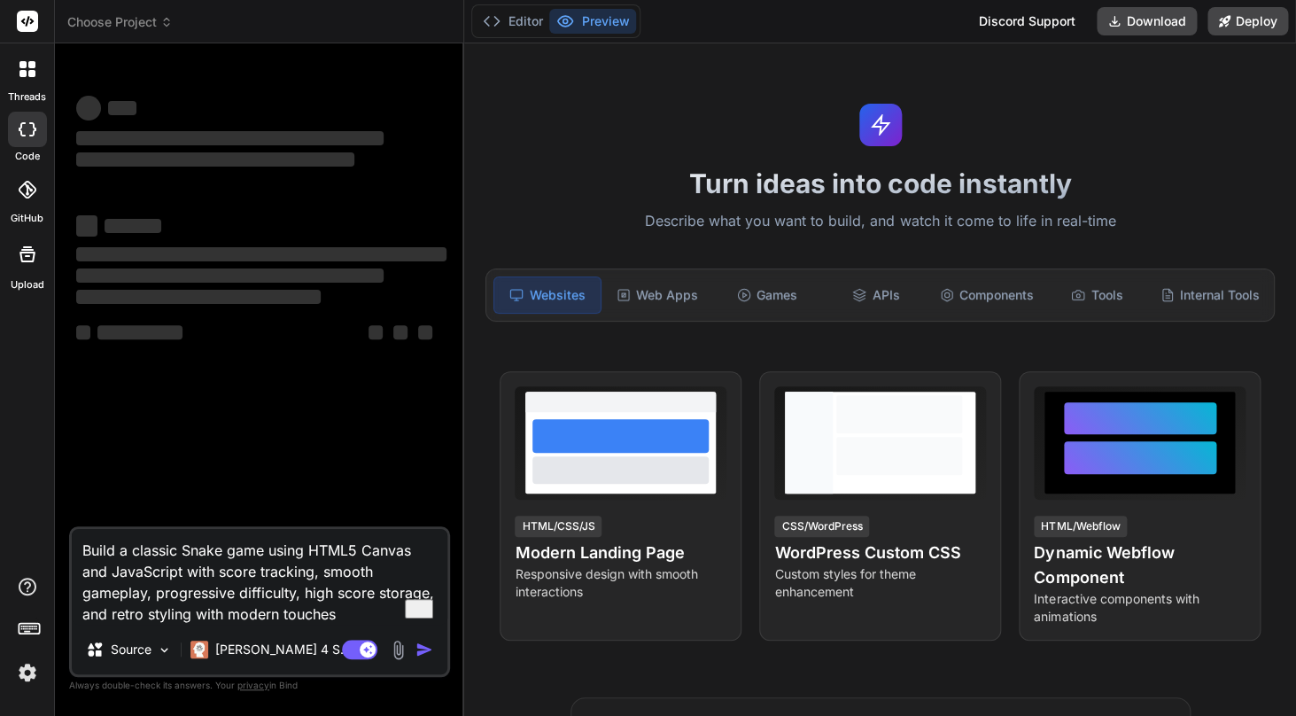
click at [275, 572] on textarea "Build a classic Snake game using HTML5 Canvas and JavaScript with score trackin…" at bounding box center [259, 577] width 375 height 96
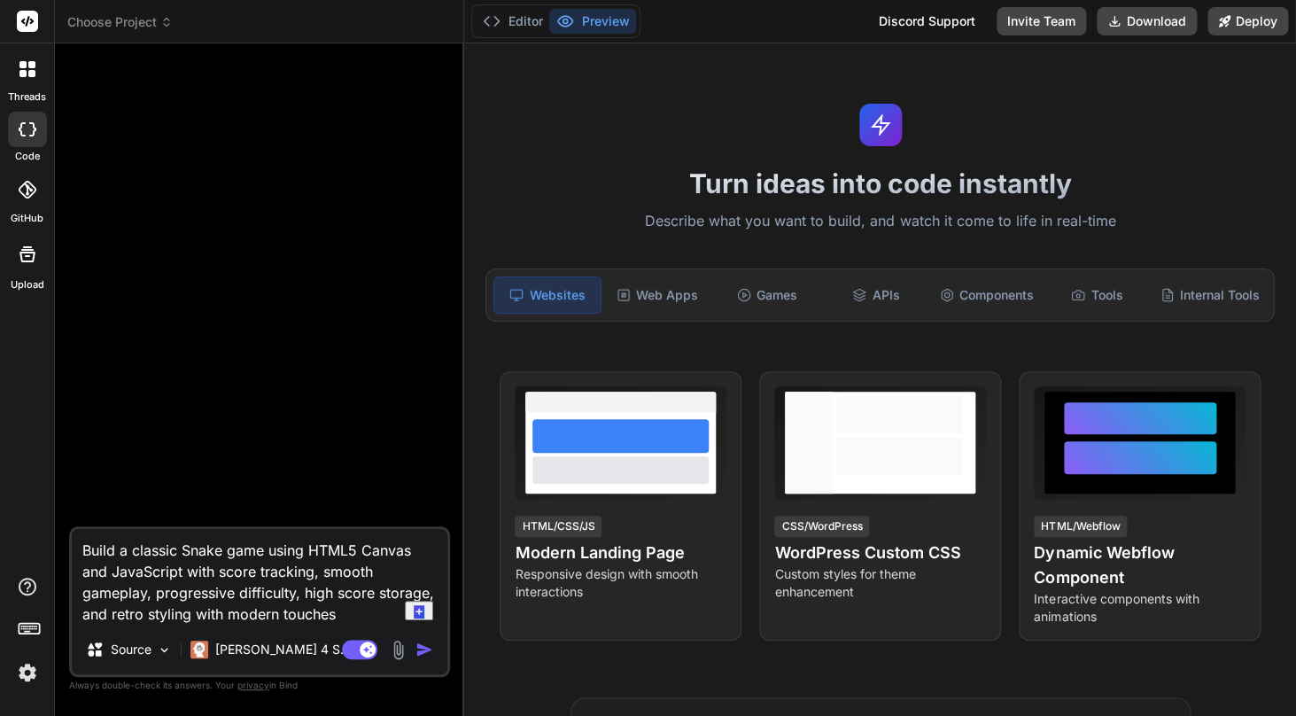
type textarea "x"
type textarea "B"
type textarea "x"
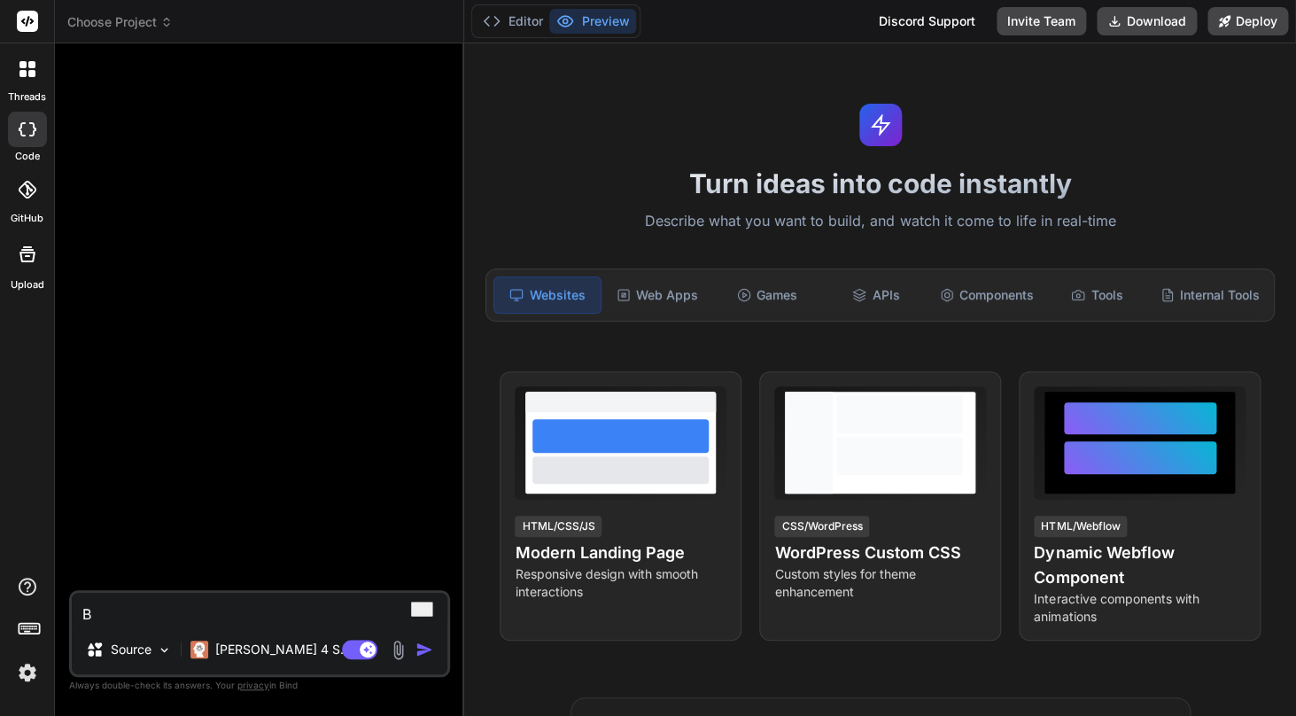
type textarea "BU"
type textarea "x"
type textarea "[PERSON_NAME]"
type textarea "x"
type textarea "BUIL"
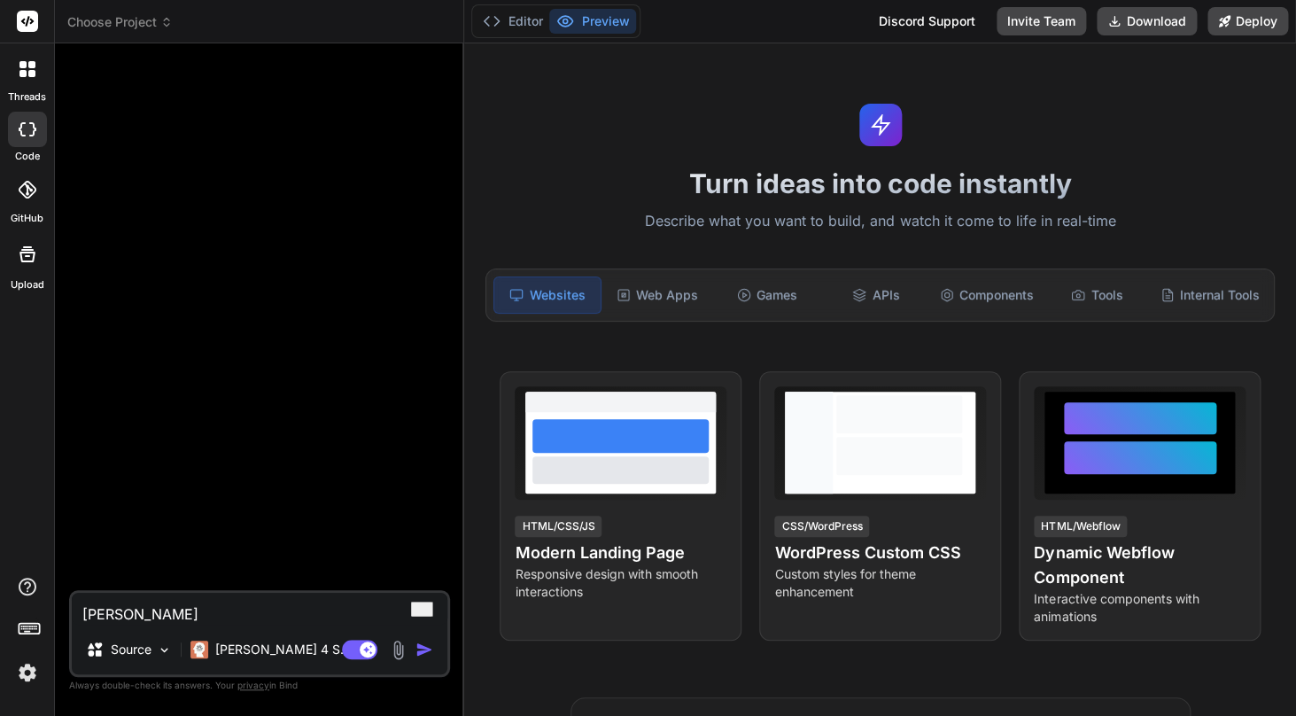
type textarea "x"
type textarea "BUILD"
type textarea "x"
type textarea "BUILD"
type textarea "x"
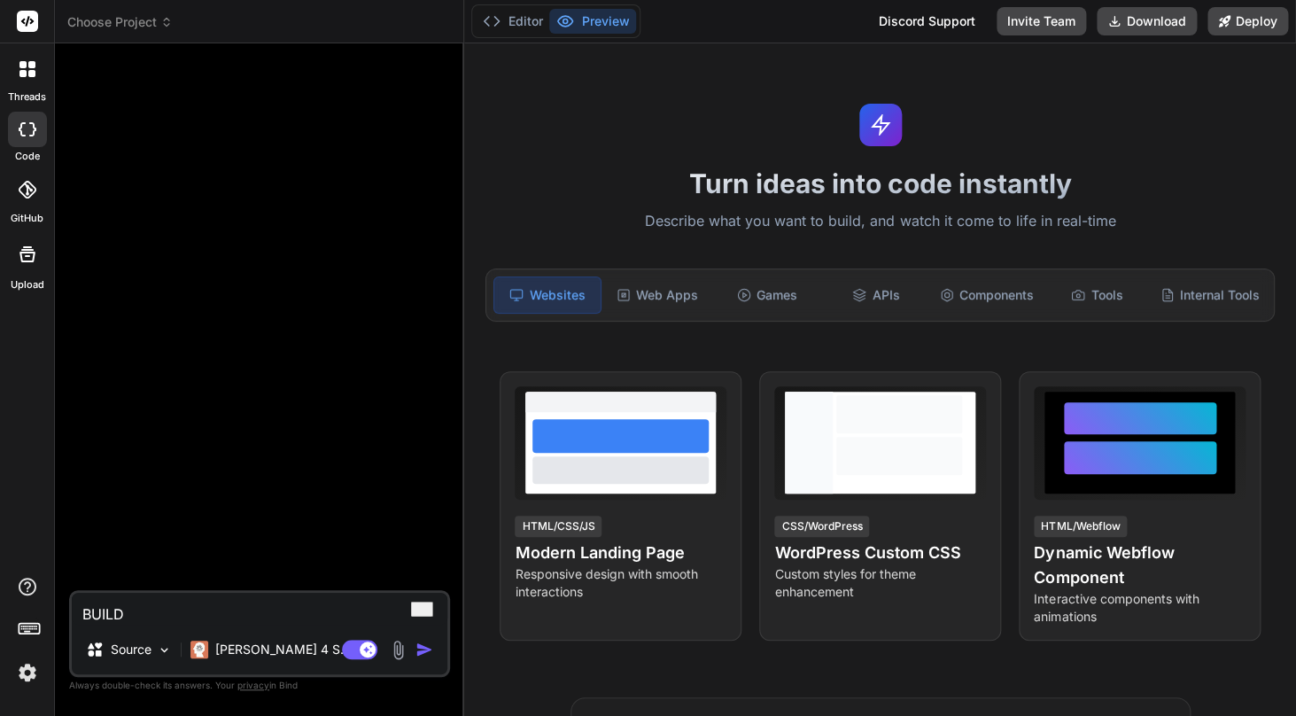
type textarea "BUILD A"
type textarea "x"
type textarea "B"
type textarea "x"
type textarea "Bu"
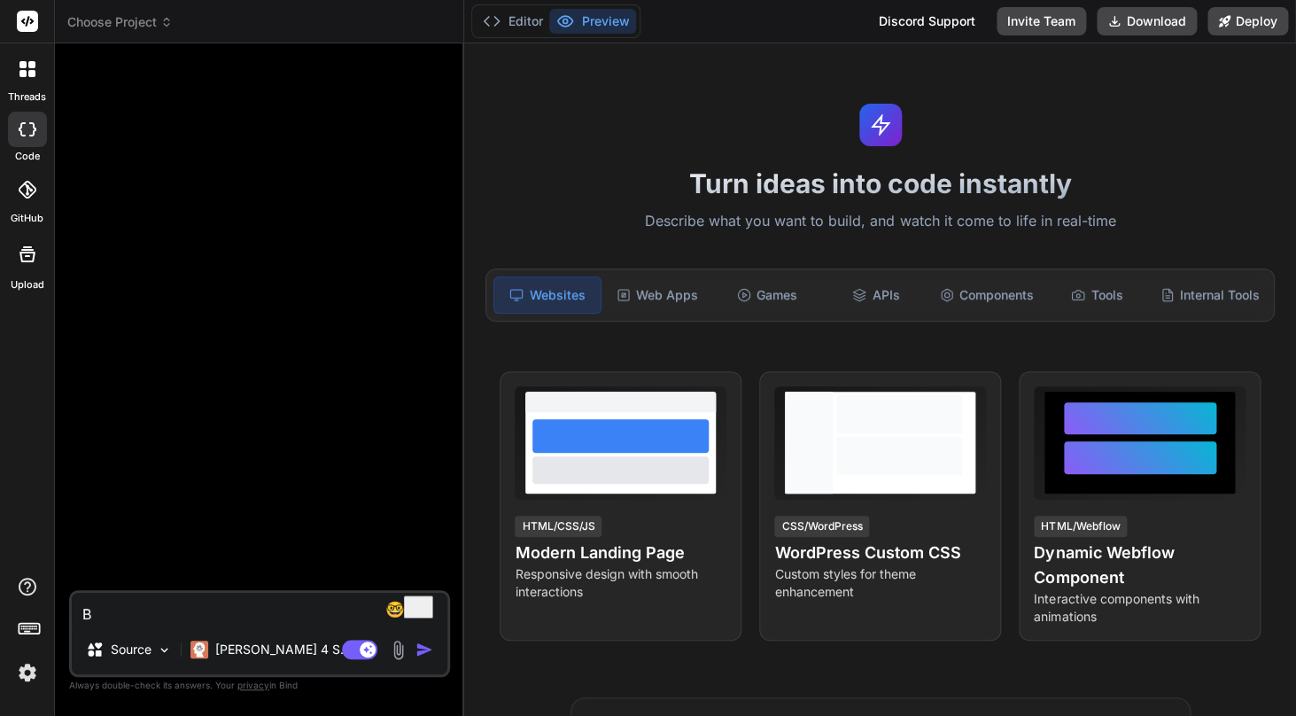
type textarea "x"
type textarea "[PERSON_NAME]"
type textarea "x"
type textarea "Buil"
type textarea "x"
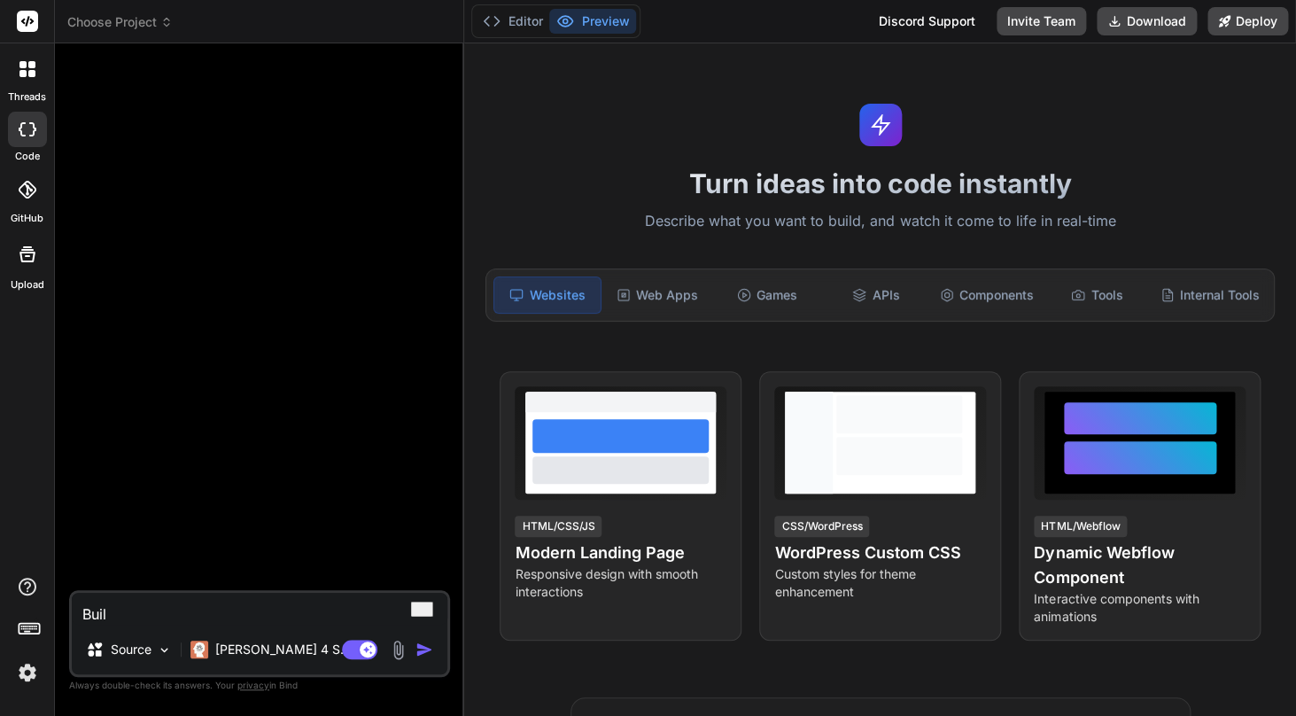
type textarea "Build"
type textarea "x"
type textarea "Build"
type textarea "x"
type textarea "Build a"
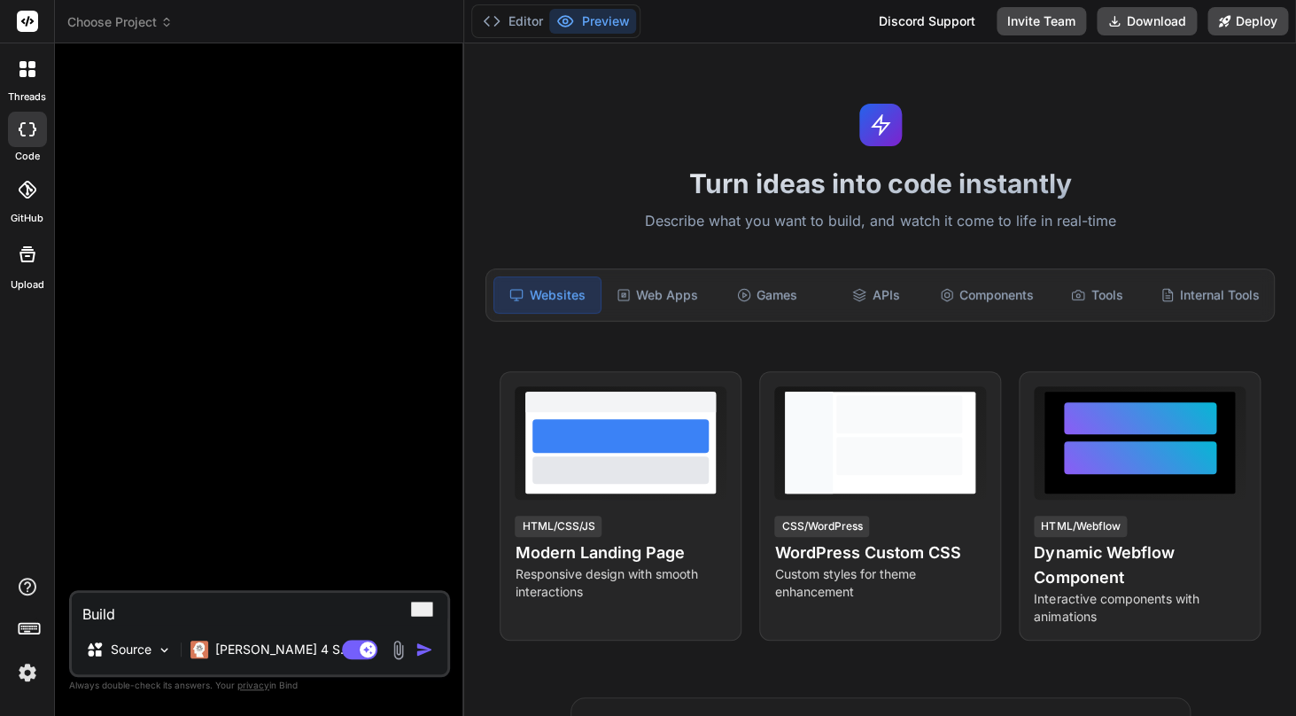
type textarea "x"
type textarea "Build a"
type textarea "x"
type textarea "Build a Q"
type textarea "x"
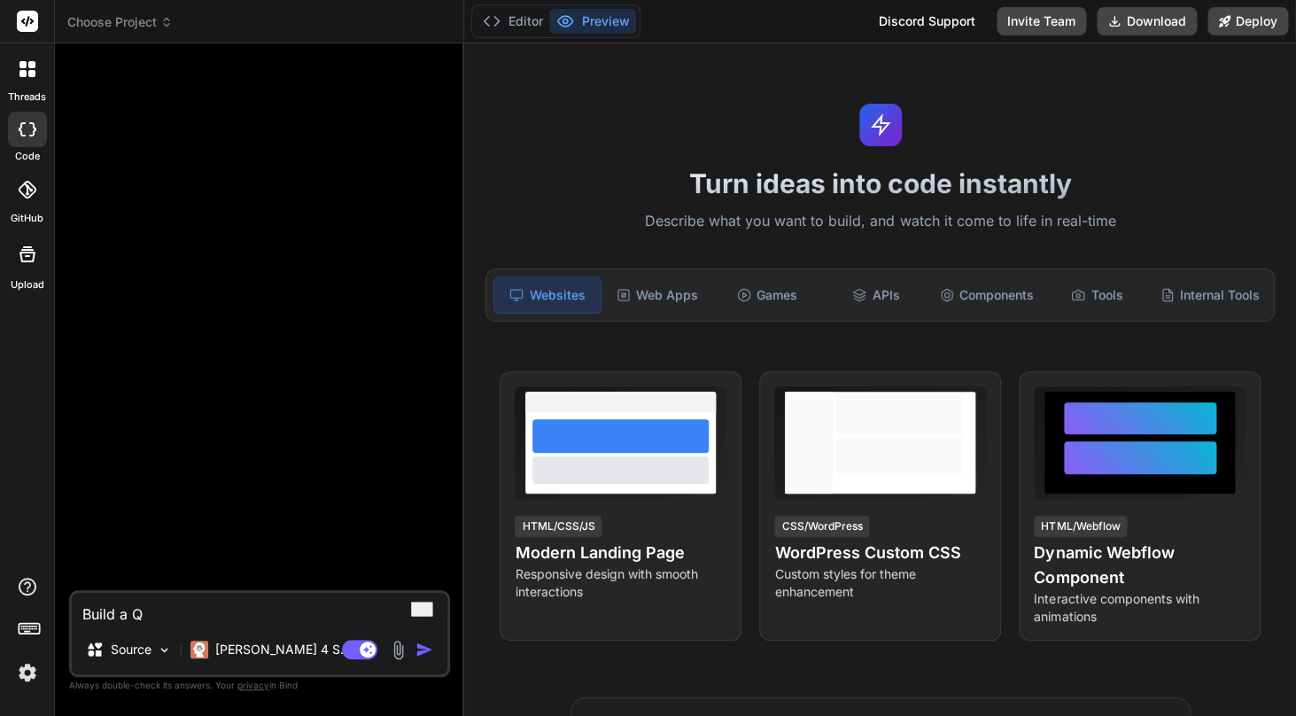
type textarea "Build a QR"
type textarea "x"
type textarea "Build a QR"
type textarea "x"
type textarea "Build a QR c"
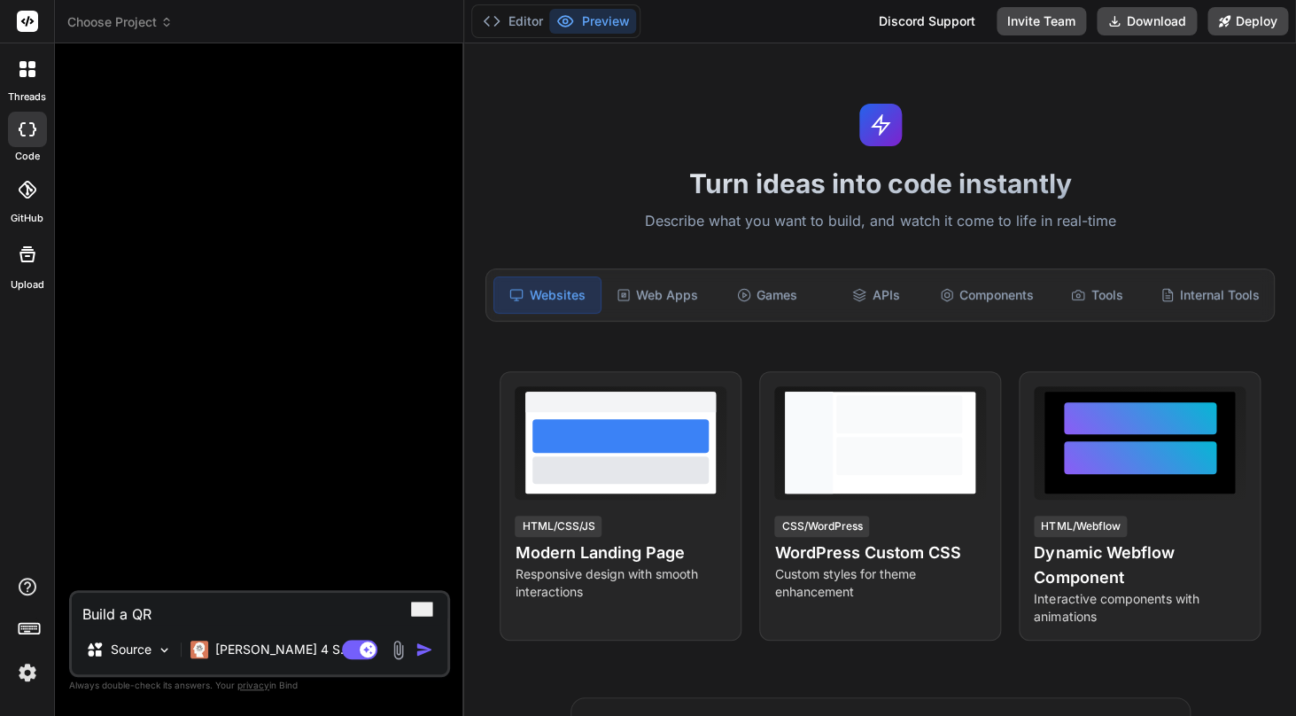
type textarea "x"
type textarea "Build a QR co"
type textarea "x"
type textarea "Build a QR cod"
type textarea "x"
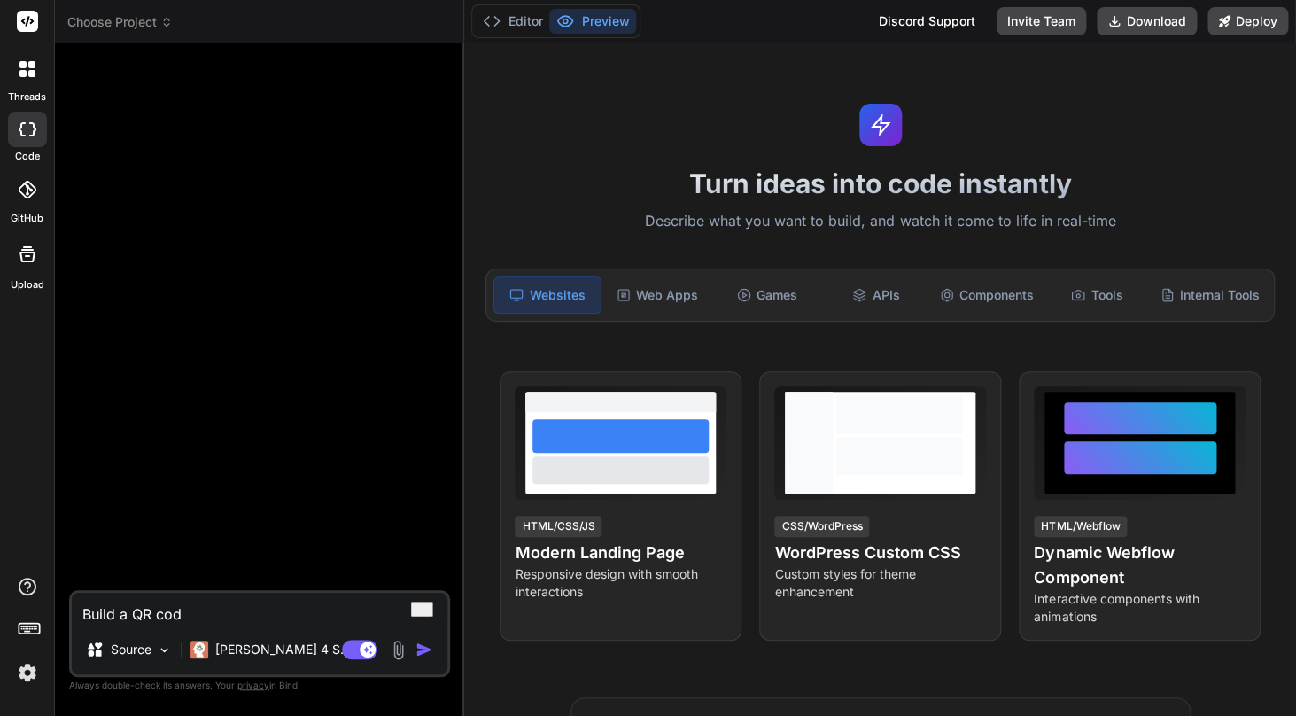
type textarea "Build a QR code"
type textarea "x"
type textarea "Build a QR code"
type textarea "x"
type textarea "Build a QR code g"
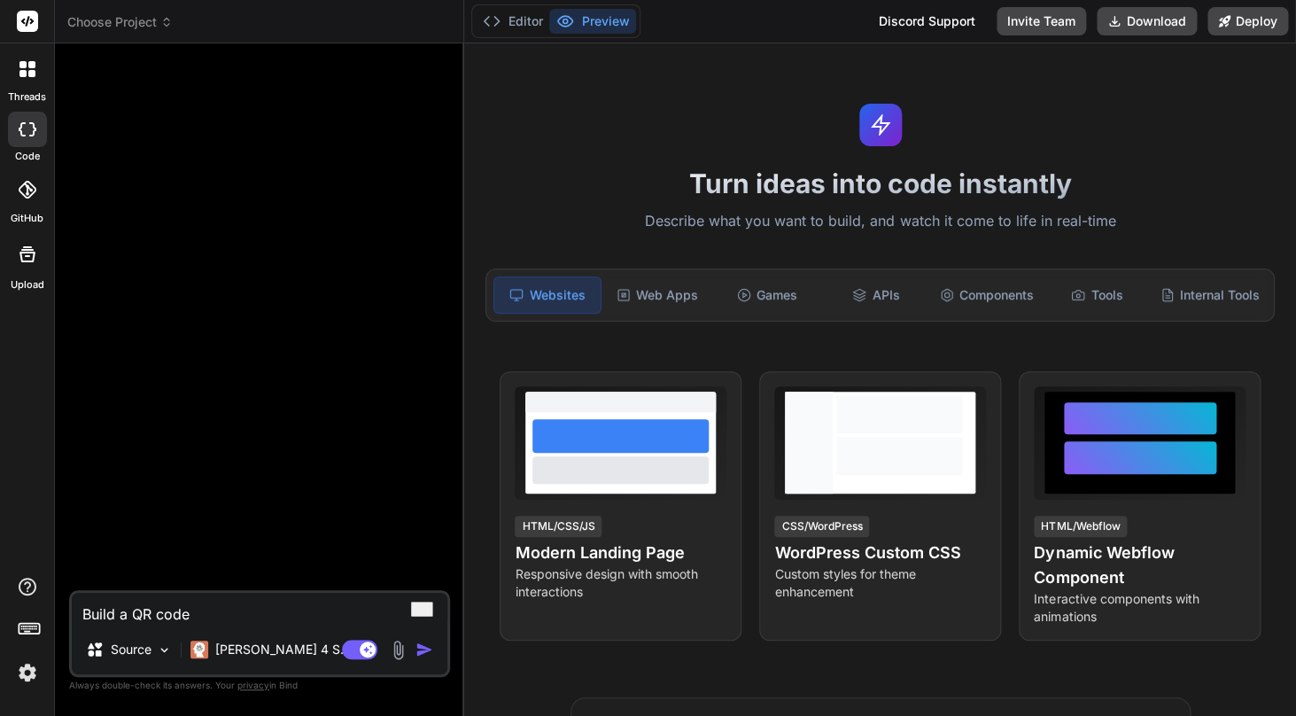
type textarea "x"
type textarea "Build a QR code ge"
type textarea "x"
type textarea "Build a QR code gen"
type textarea "x"
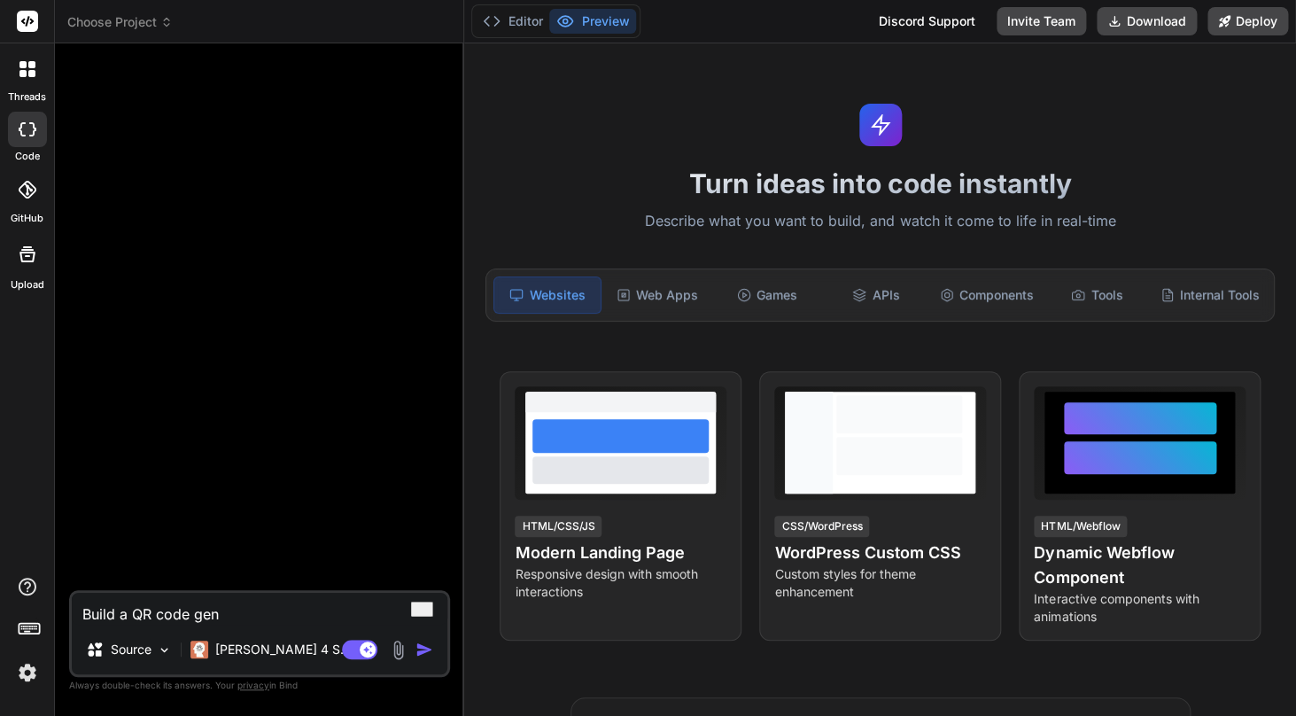
type textarea "Build a QR code gene"
type textarea "x"
type textarea "Build a QR code gener"
type textarea "x"
type textarea "Build a QR code genera"
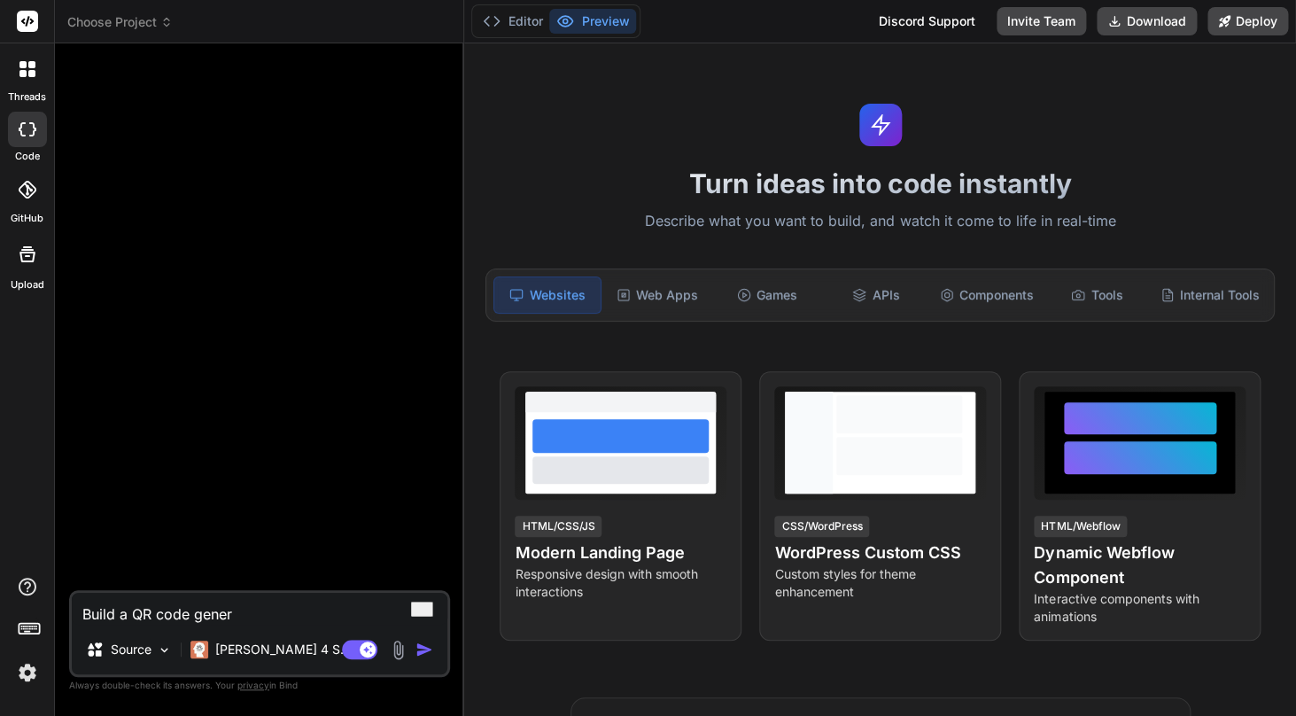
type textarea "x"
type textarea "Build a QR code generat"
type textarea "x"
type textarea "Build a QR code generati"
type textarea "x"
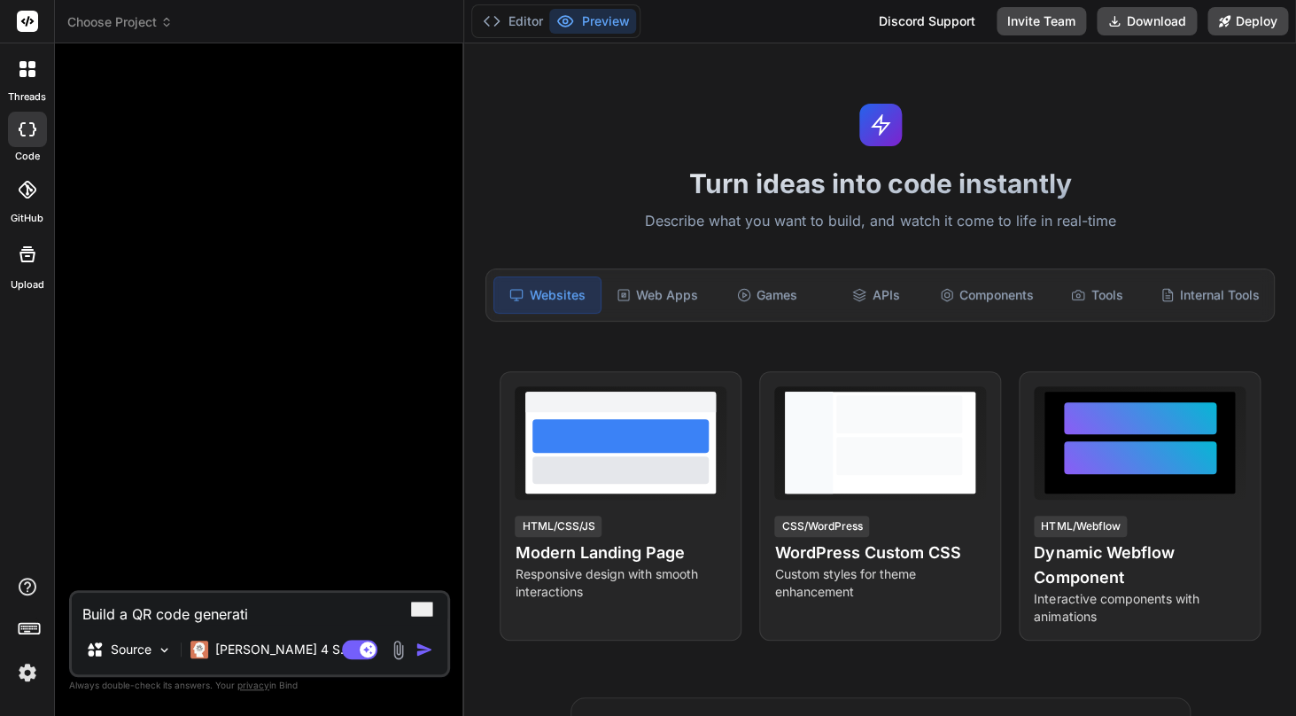
type textarea "Build a QR code generatio"
type textarea "x"
type textarea "Build a QR code generation"
type textarea "x"
type textarea "Build a QR code generation"
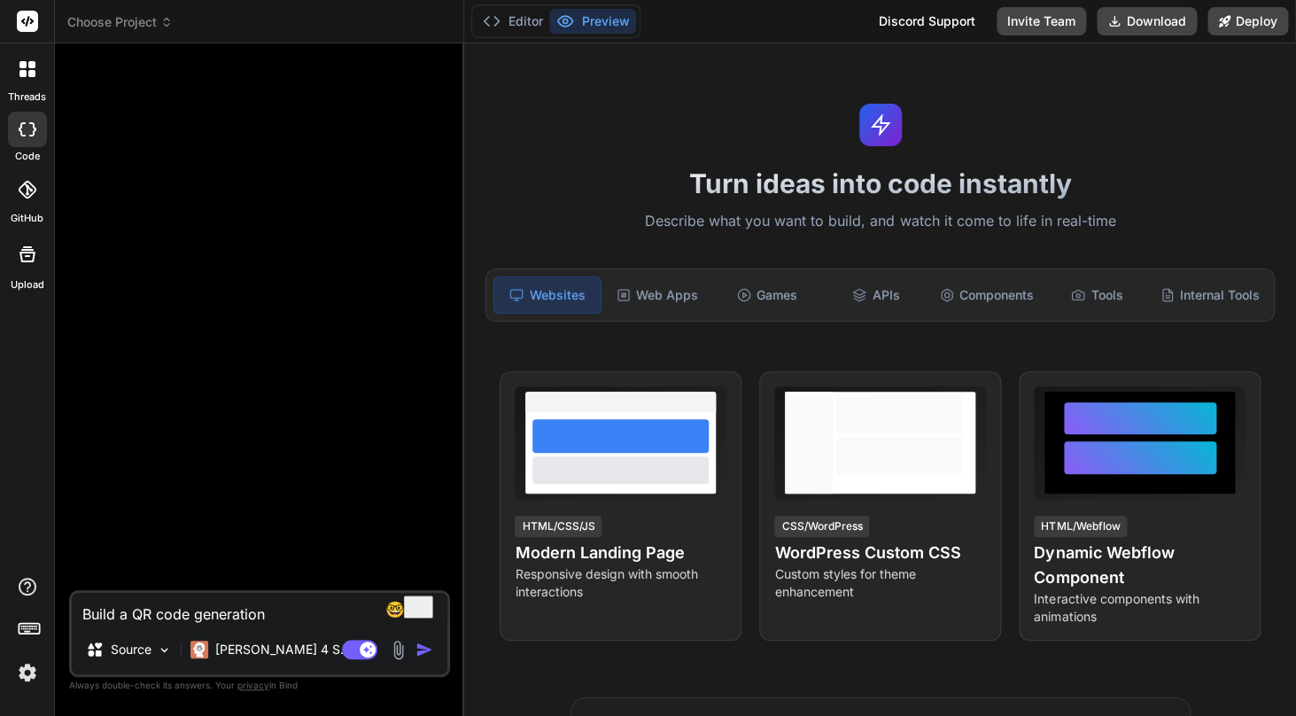
type textarea "x"
type textarea "Build a QR code generation p"
type textarea "x"
type textarea "Build a QR code generation pa"
type textarea "x"
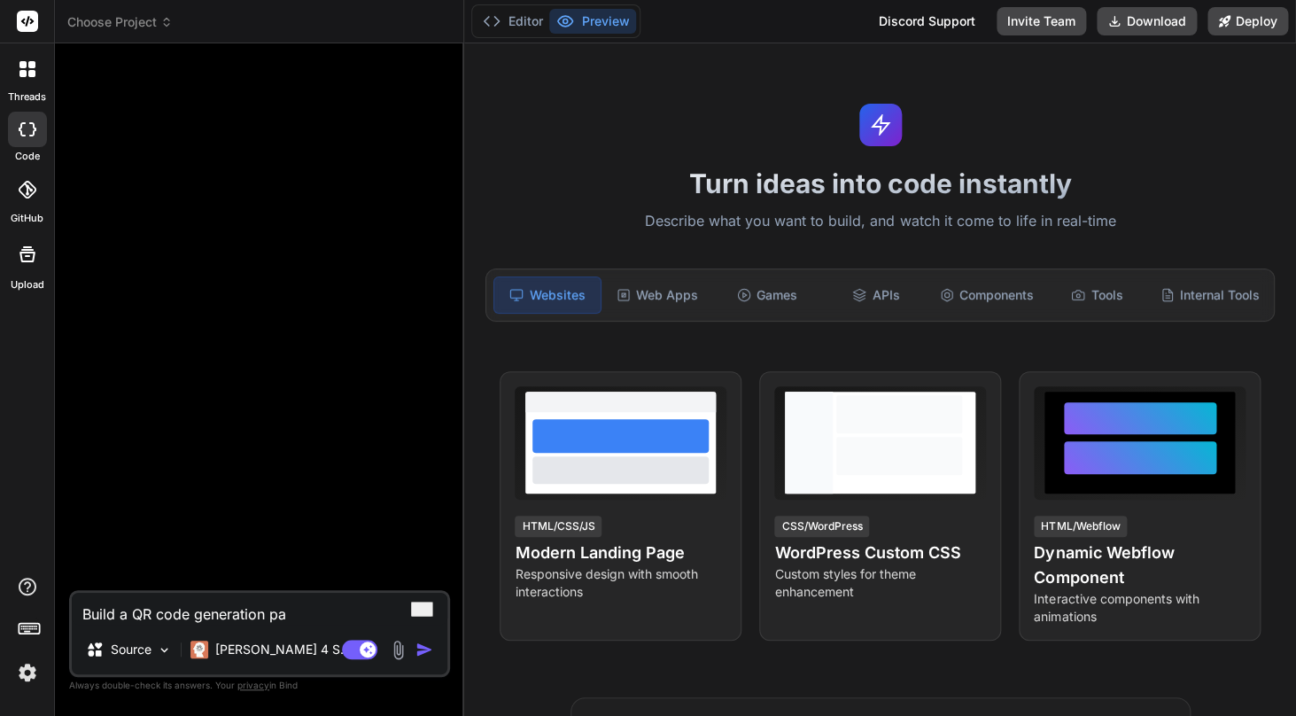
type textarea "Build a QR code generation pag"
type textarea "x"
type textarea "Build a QR code generation page"
type textarea "x"
type textarea "Build a QR code generation page"
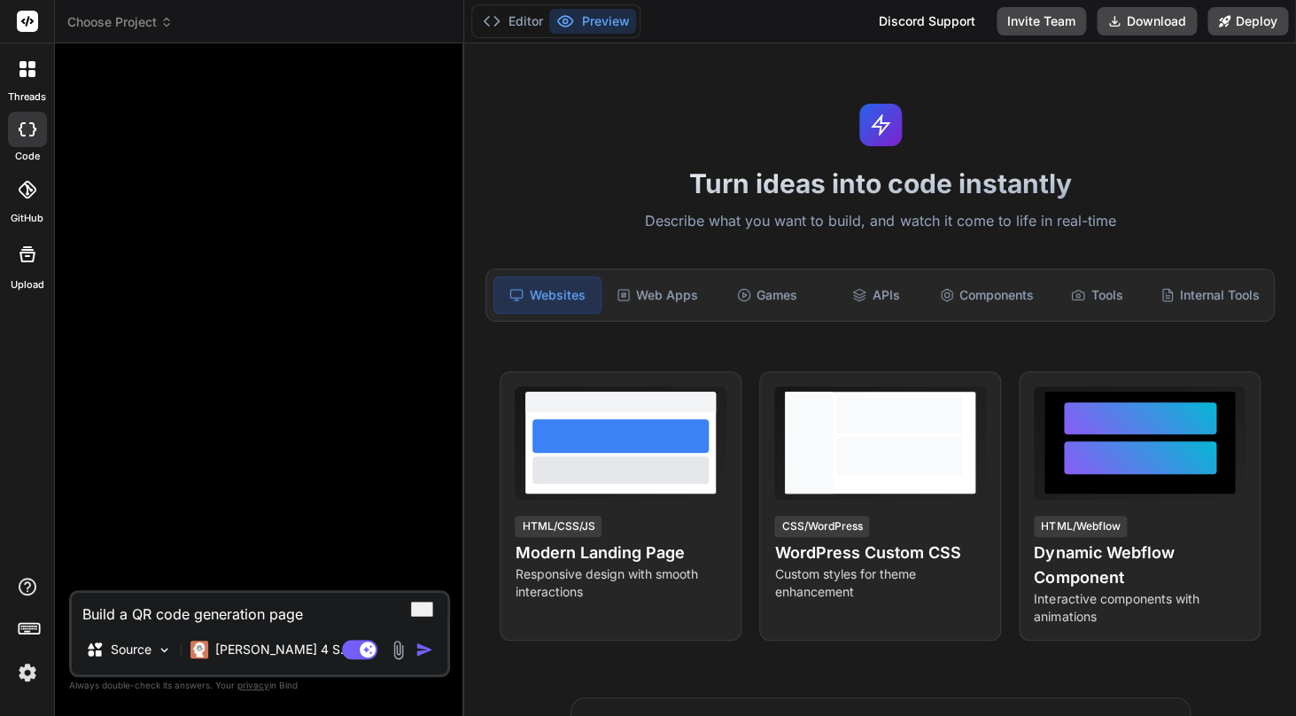
type textarea "x"
type textarea "Build a QR code generation page i"
type textarea "x"
type textarea "Build a QR code generation page in"
type textarea "x"
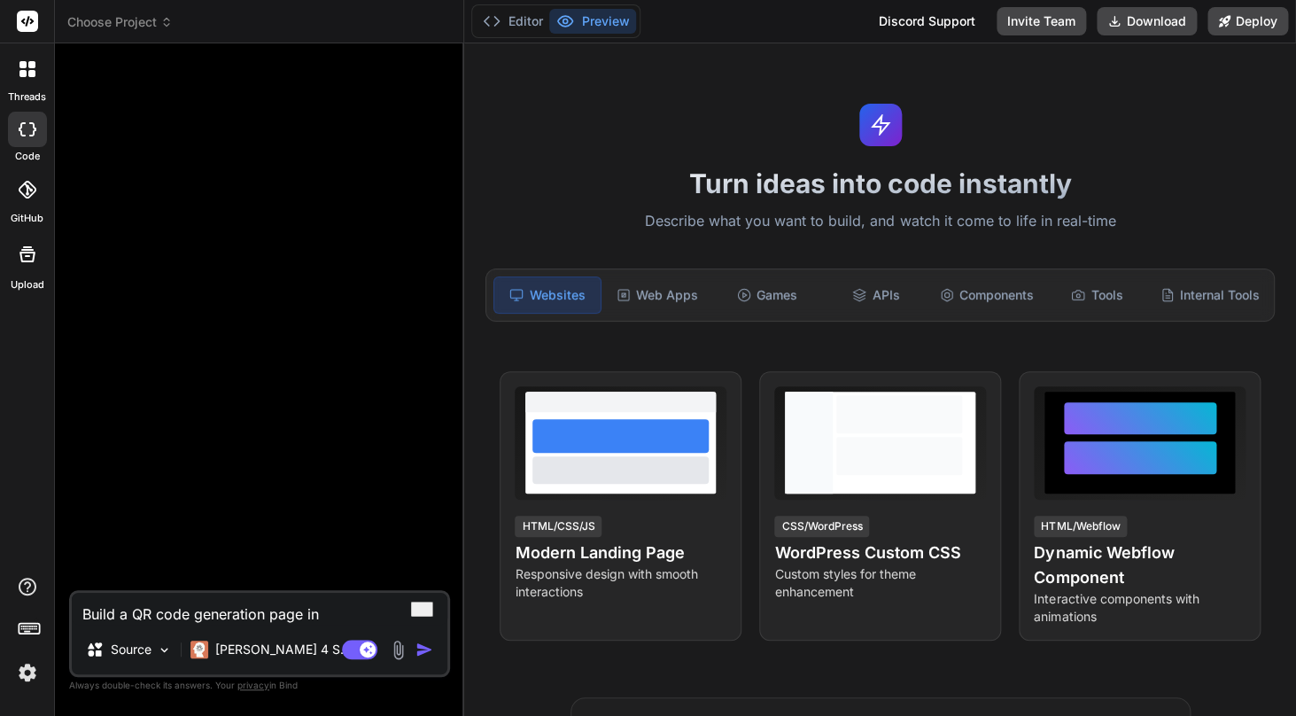
type textarea "Build a QR code generation page in"
type textarea "x"
type textarea "Build a QR code generation page in H"
type textarea "x"
type textarea "Build a QR code generation page in HT"
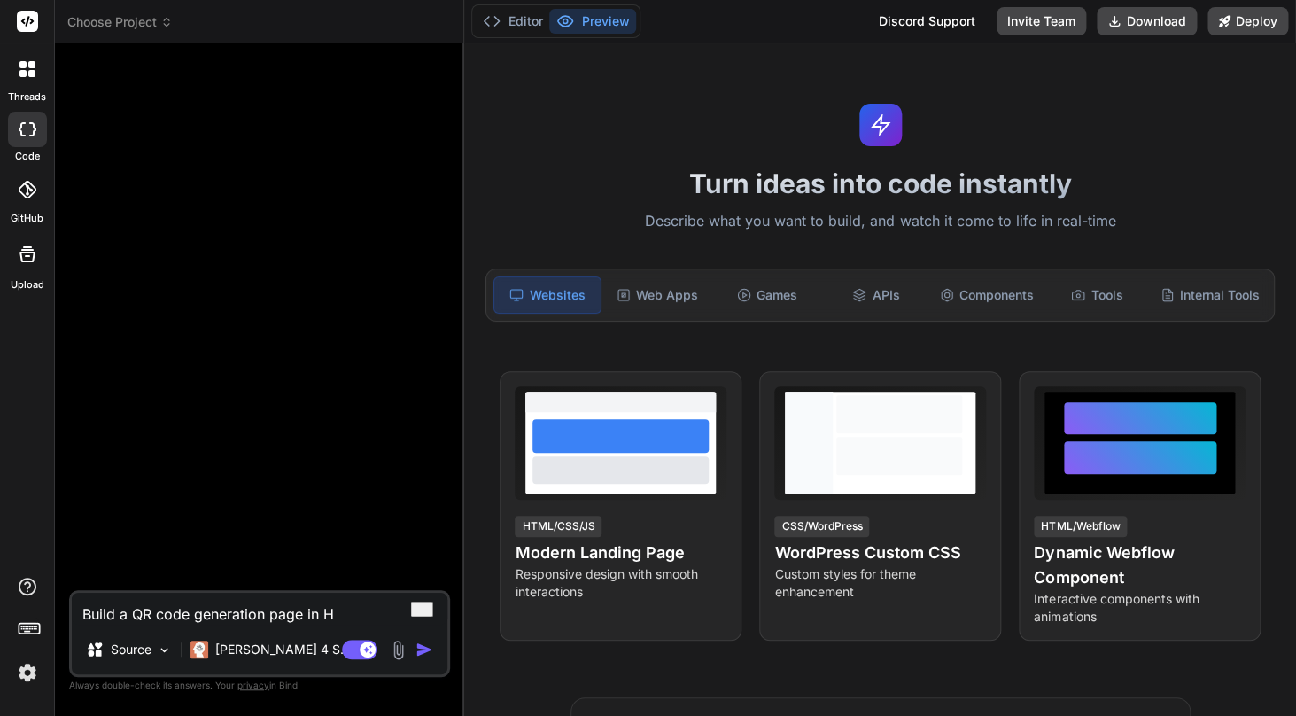
type textarea "x"
type textarea "Build a QR code generation page in HTM"
type textarea "x"
type textarea "Build a QR code generation page in HTML"
type textarea "x"
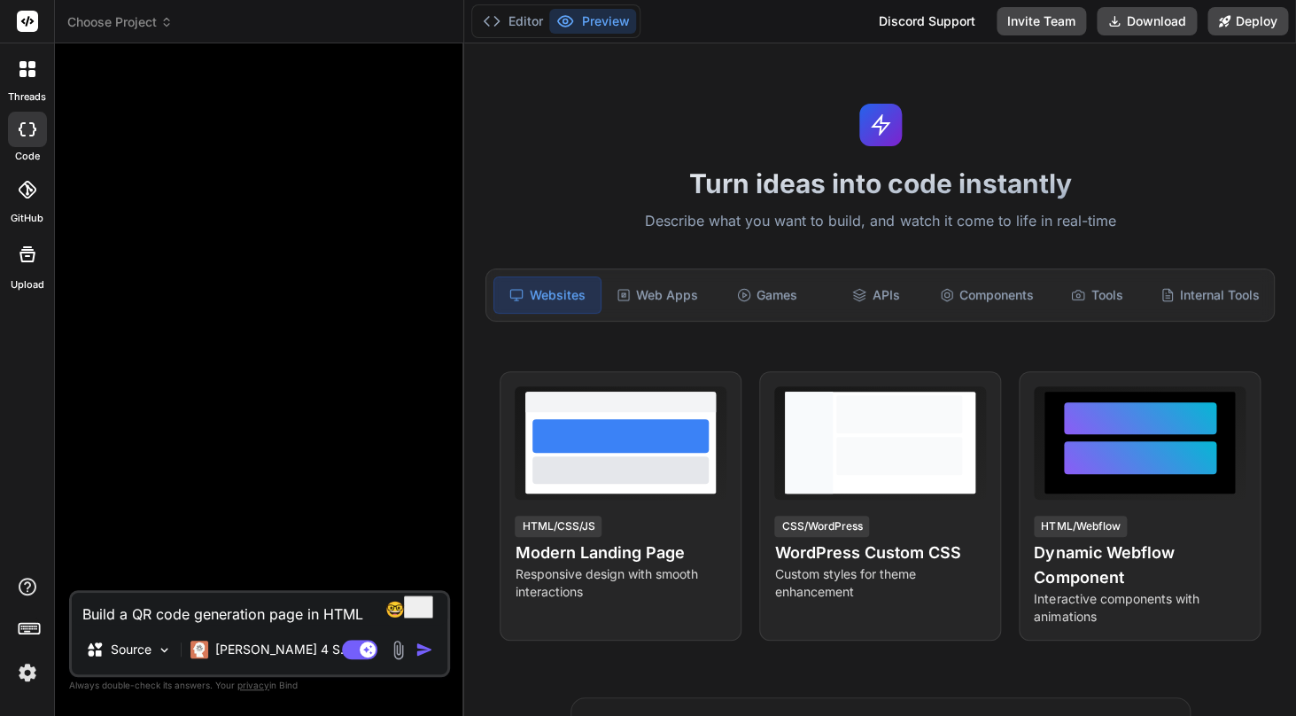
type textarea "Build a QR code generation page in HTML,"
type textarea "x"
type textarea "Build a QR code generation page in HTML,"
type textarea "x"
type textarea "Build a QR code generation page in HTML, J"
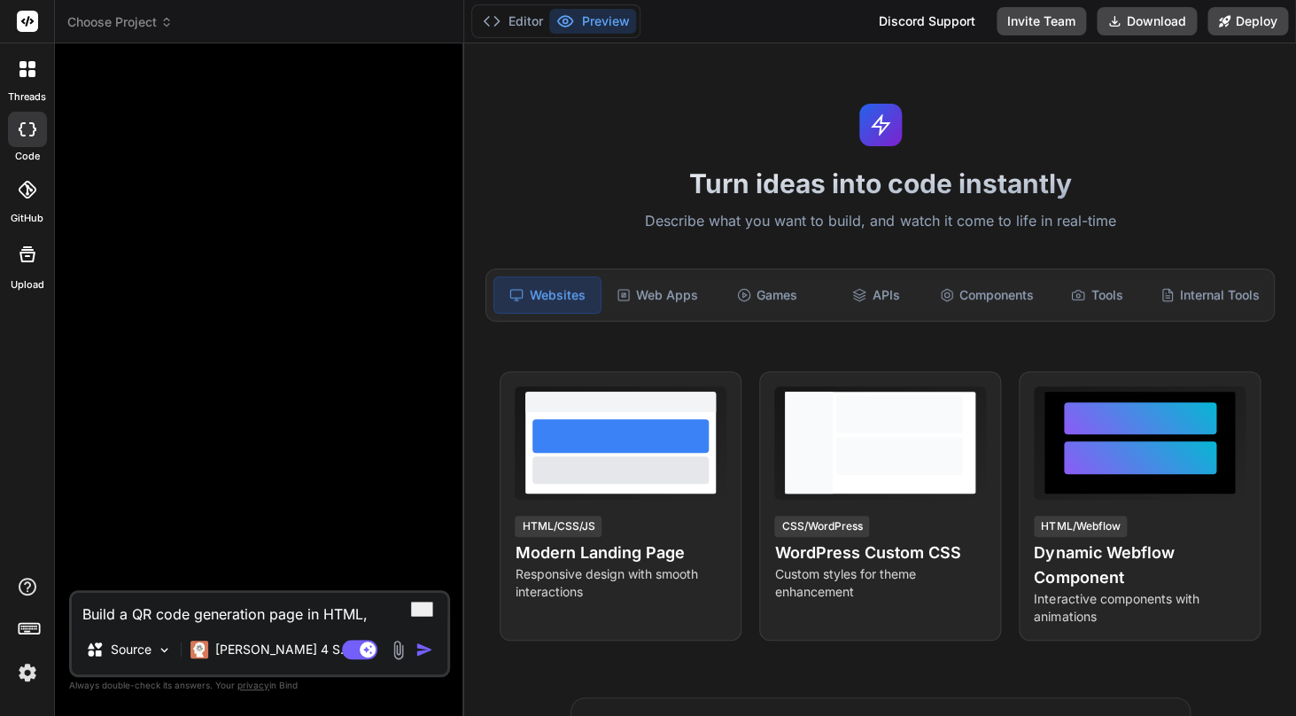
type textarea "x"
type textarea "Build a QR code generation page in HTML, JS"
type textarea "x"
type textarea "Build a QR code generation page in HTML, J"
type textarea "x"
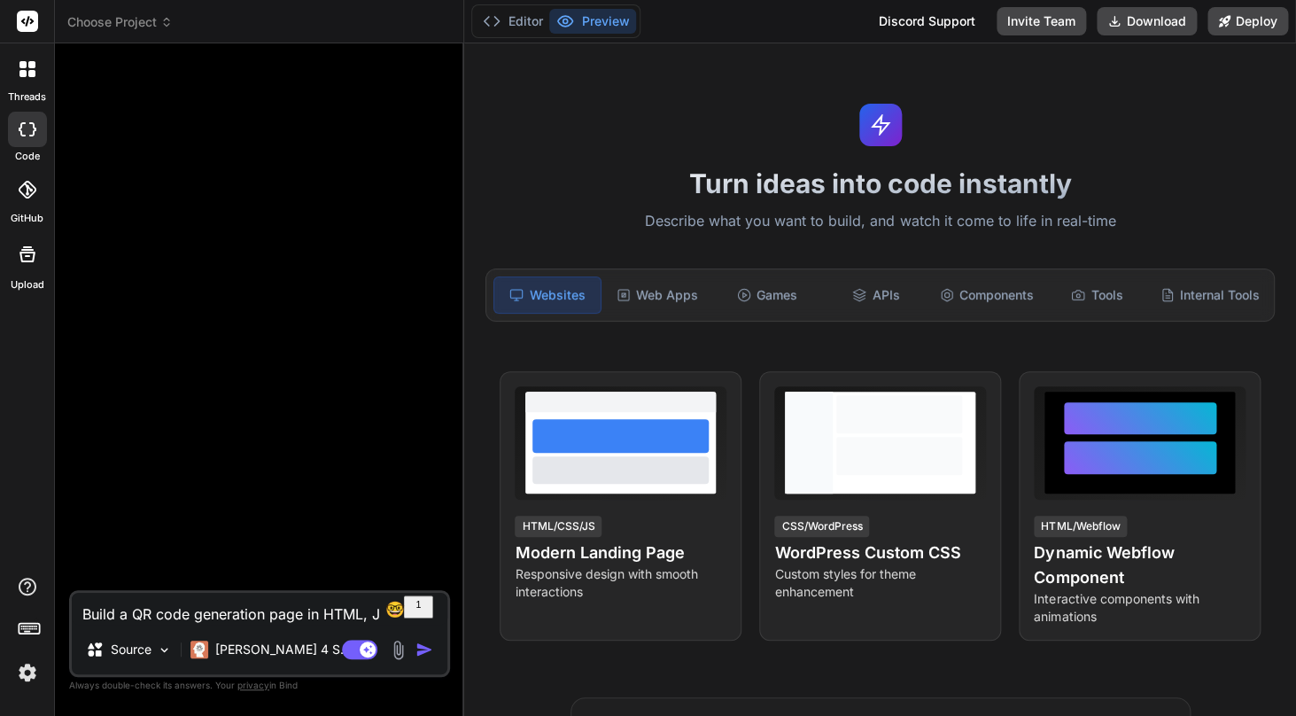
type textarea "Build a QR code generation page in HTML,"
type textarea "x"
type textarea "Build a QR code generation page in HTML,"
type textarea "x"
type textarea "Build a QR code generation page in HTML"
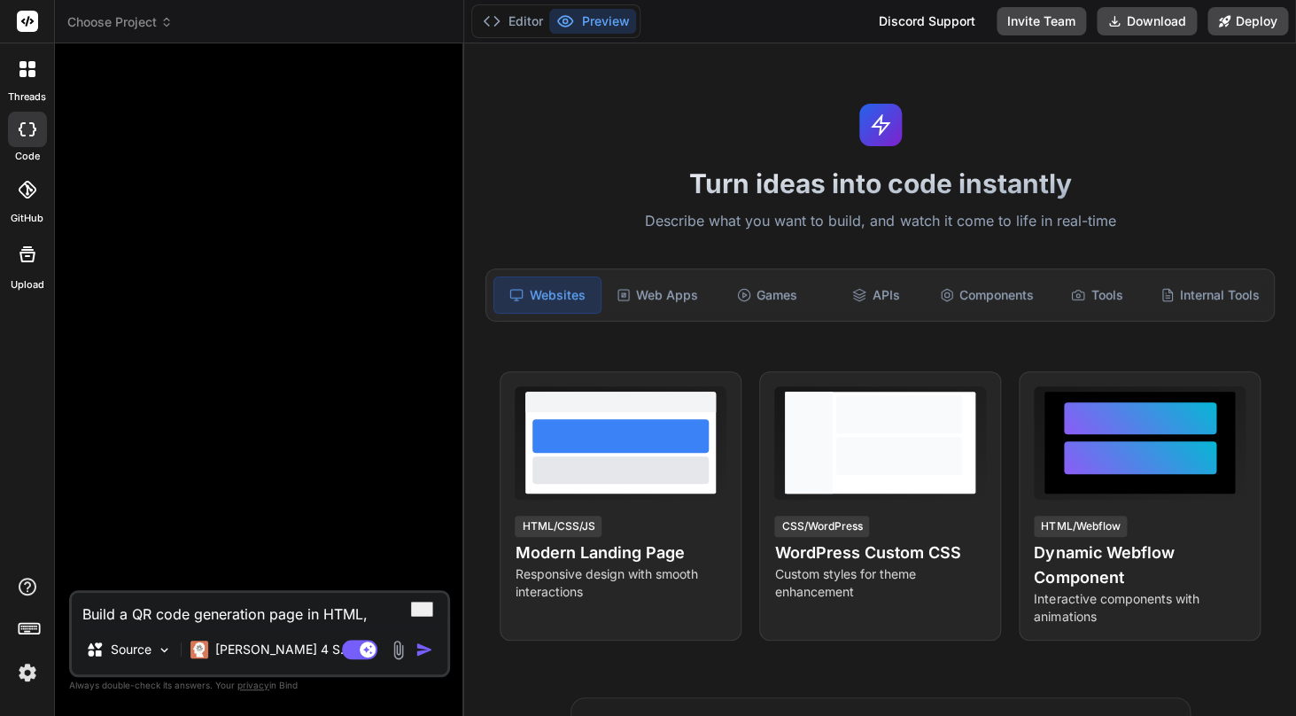
type textarea "x"
type textarea "Build a QR code generation page in HTML5"
type textarea "x"
type textarea "Build a QR code generation page in HTML5"
type textarea "x"
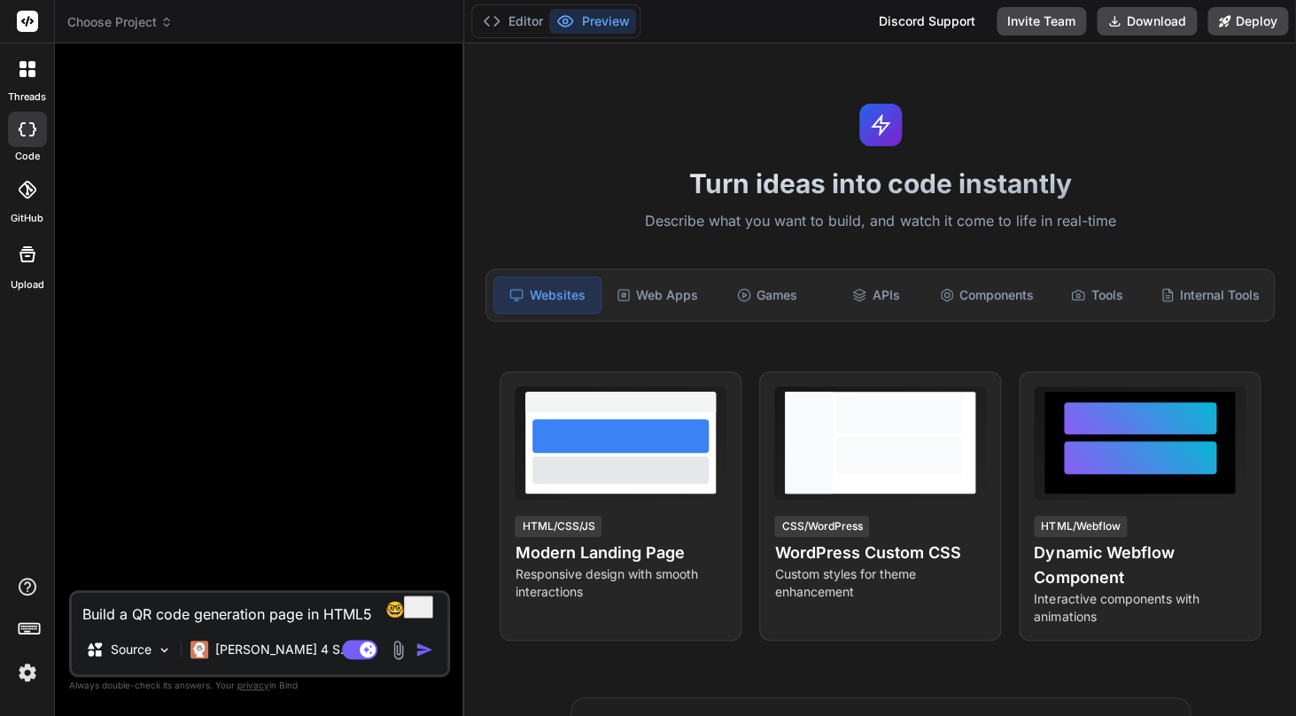
type textarea "Build a QR code generation page in HTML5 a"
type textarea "x"
type textarea "Build a QR code generation page in HTML5 an"
type textarea "x"
type textarea "Build a QR code generation page in HTML5 and"
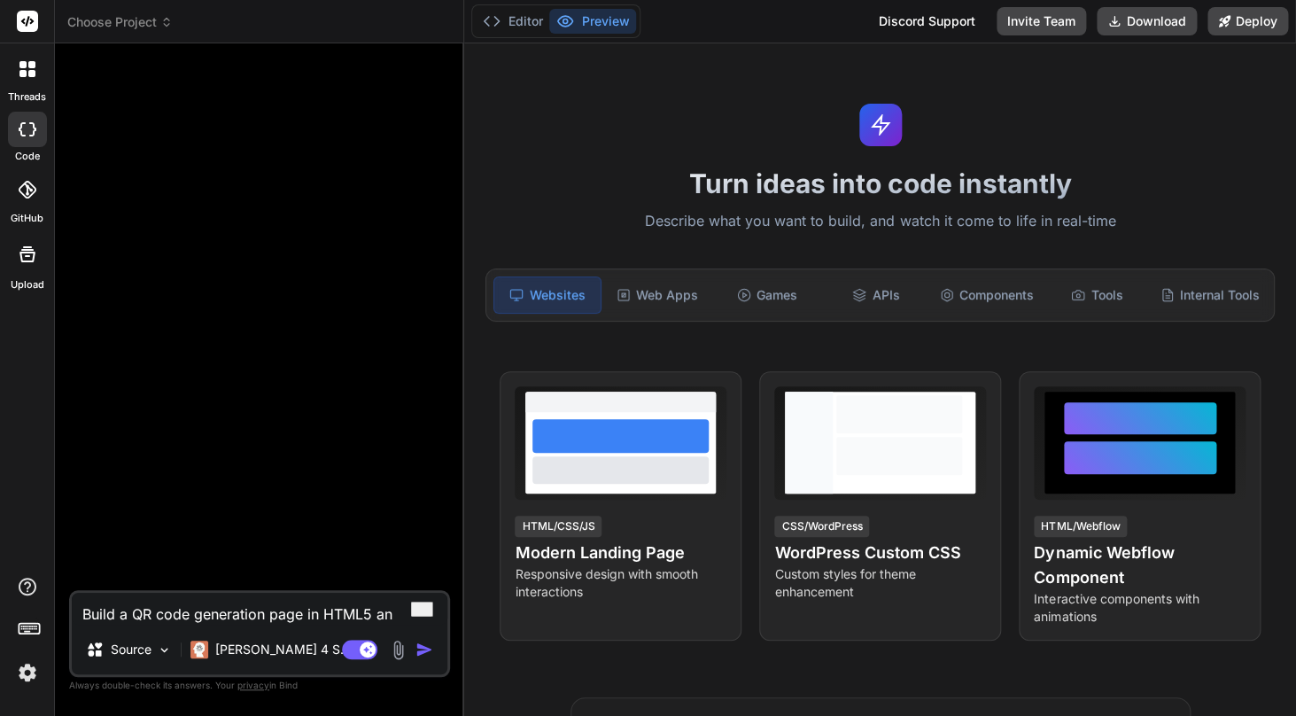
type textarea "x"
type textarea "Build a QR code generation page in HTML5 and"
type textarea "x"
type textarea "Build a QR code generation page in HTML5 and J"
type textarea "x"
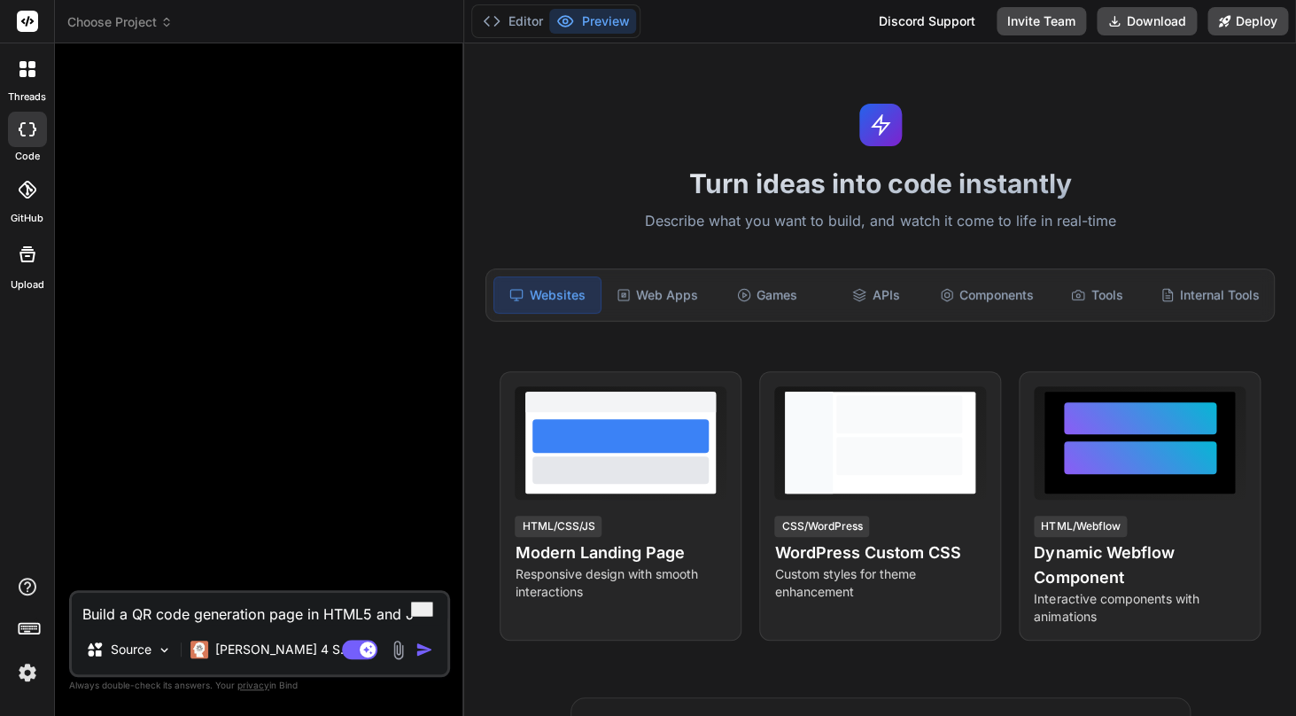
type textarea "Build a QR code generation page in HTML5 and JS"
type textarea "x"
type textarea "Build a QR code generation page in HTML5 and JS."
type textarea "x"
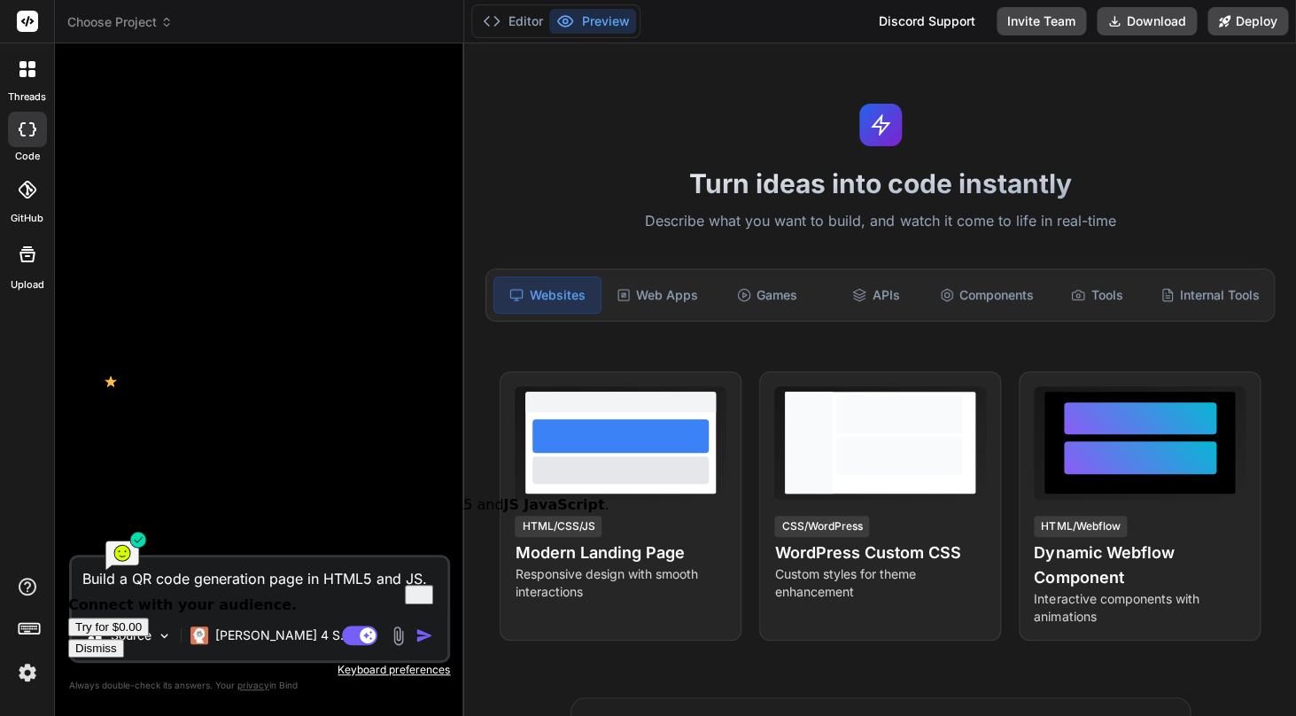
click at [103, 582] on textarea "Build a QR code generation page in HTML5 and JS." at bounding box center [259, 583] width 375 height 53
type textarea "M a QR code generation page in HTML5 and JS."
type textarea "x"
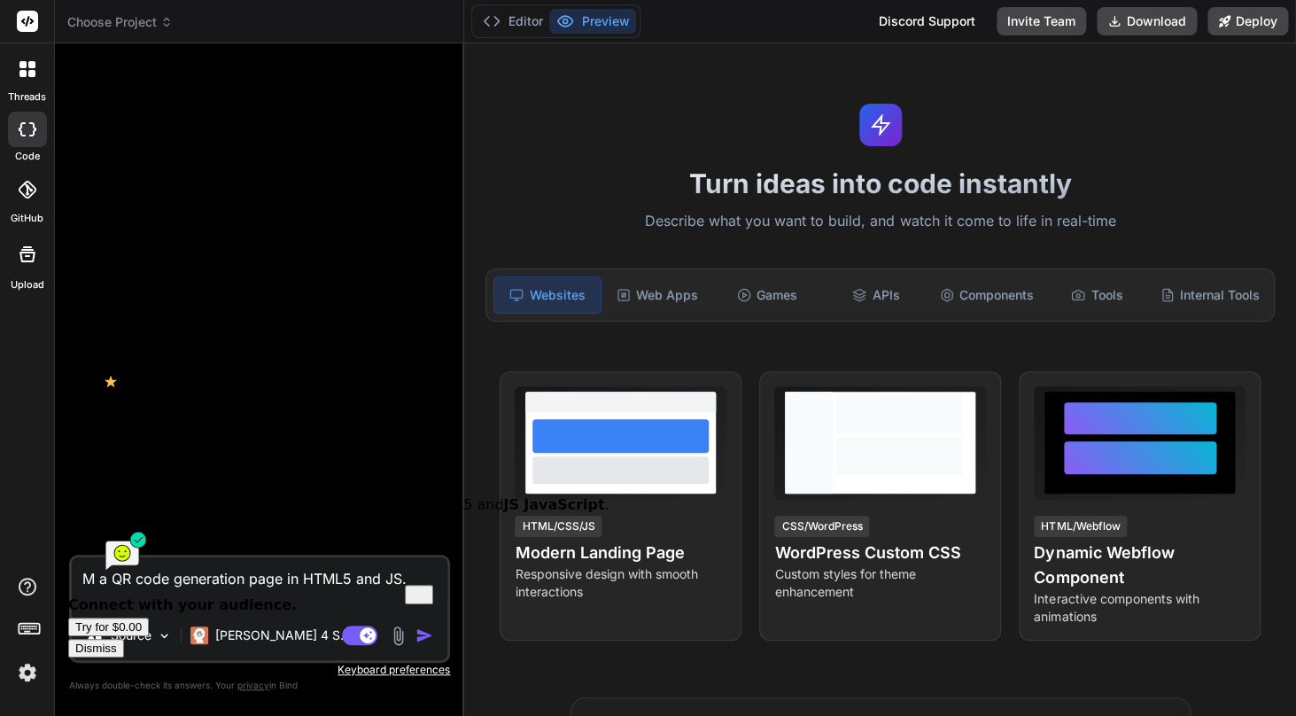
type textarea "Ma a QR code generation page in HTML5 and JS."
type textarea "x"
type textarea "Mak a QR code generation page in HTML5 and JS."
type textarea "x"
type textarea "[PERSON_NAME] a QR code generation page in HTML5 and JS."
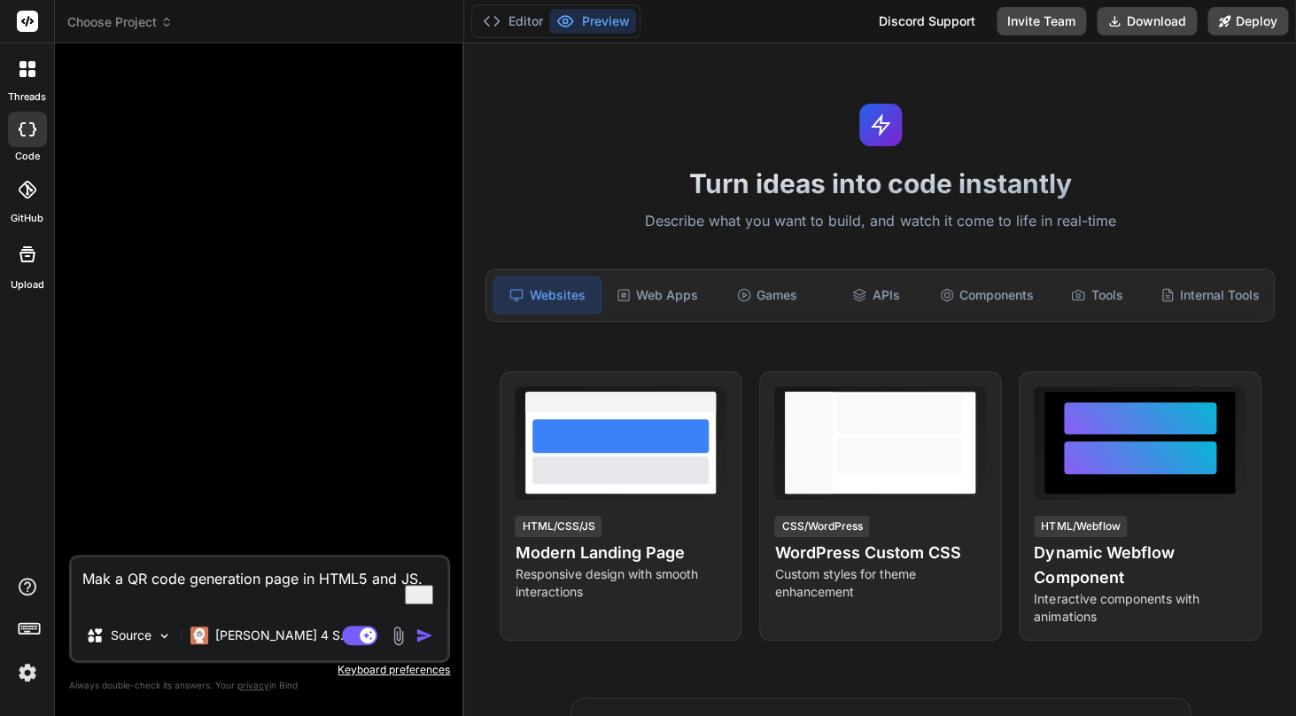
type textarea "x"
type textarea "[PERSON_NAME] a QR code generation page in HTML5 and JS."
click at [160, 585] on textarea "[PERSON_NAME] a QR code generation page in HTML5 and JS." at bounding box center [259, 583] width 375 height 53
click at [404, 576] on textarea "[PERSON_NAME] a QR code generation page in HTML5 and JS." at bounding box center [259, 583] width 375 height 53
type textarea "x"
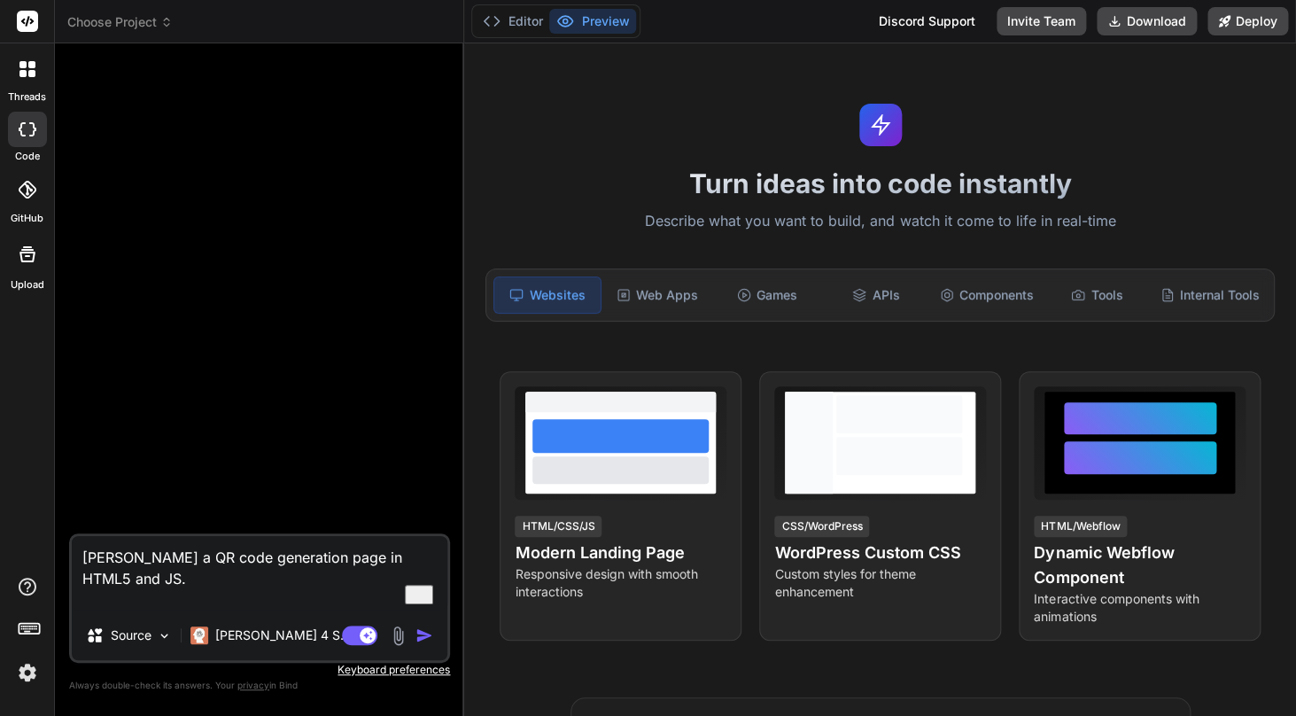
type textarea "[PERSON_NAME] a QR code generation page in HTML5 and JS. I"
type textarea "x"
type textarea "[PERSON_NAME] a QR code generation page in HTML5 and JS. In"
type textarea "x"
type textarea "[PERSON_NAME] a QR code generation page in HTML5 and JS. In"
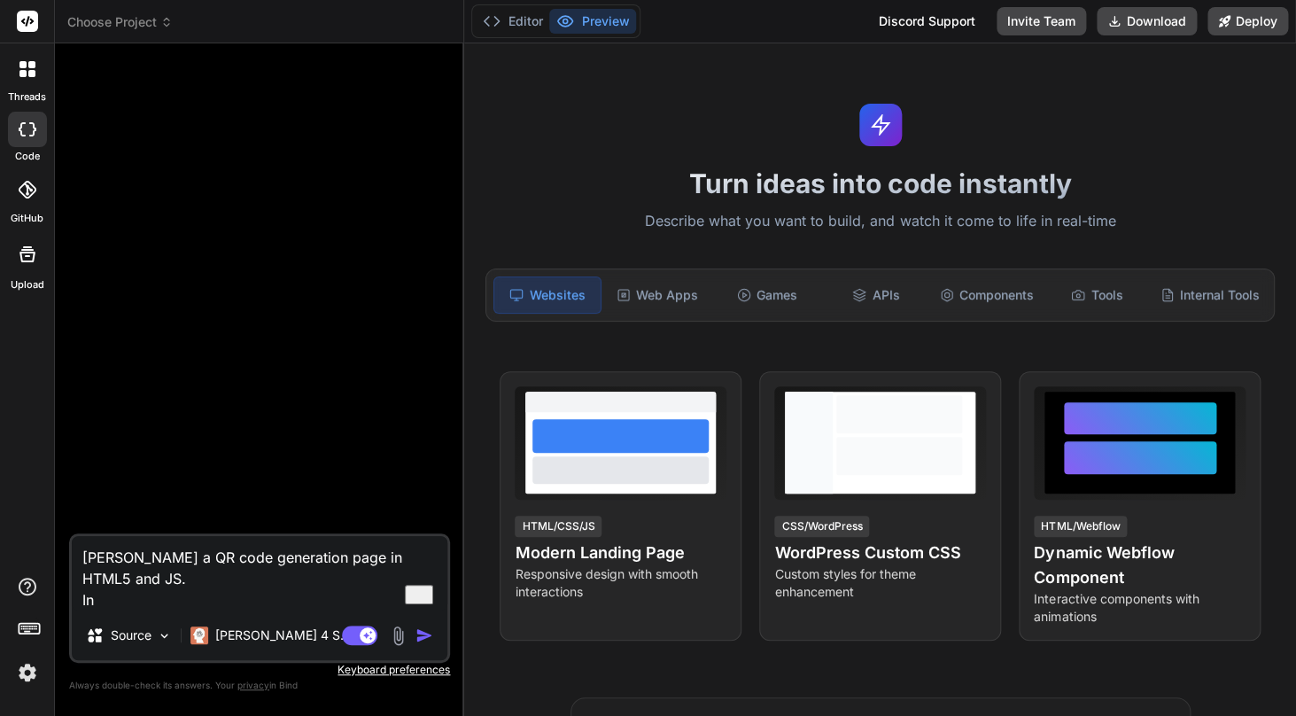
type textarea "x"
type textarea "[PERSON_NAME] a QR code generation page in HTML5 and JS. In o"
type textarea "x"
type textarea "[PERSON_NAME] a QR code generation page in HTML5 and JS. In on"
type textarea "x"
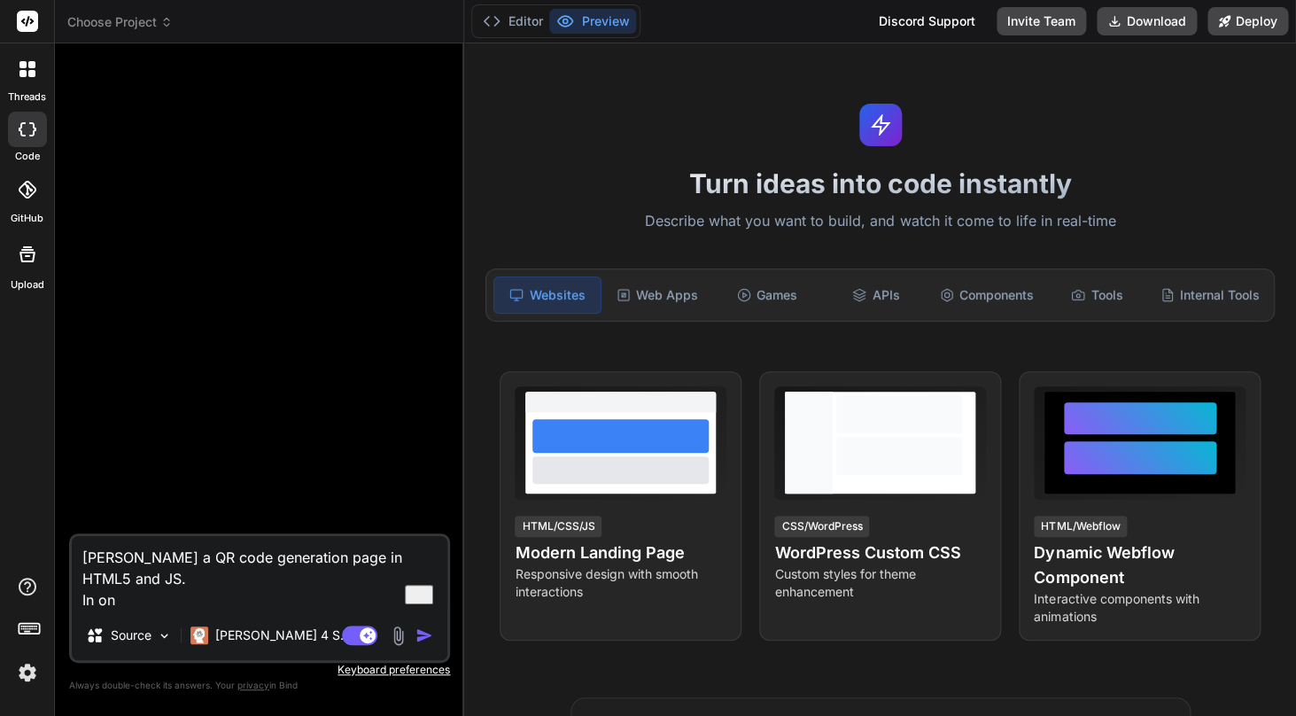
type textarea "[PERSON_NAME] a QR code generation page in HTML5 and JS. In one"
type textarea "x"
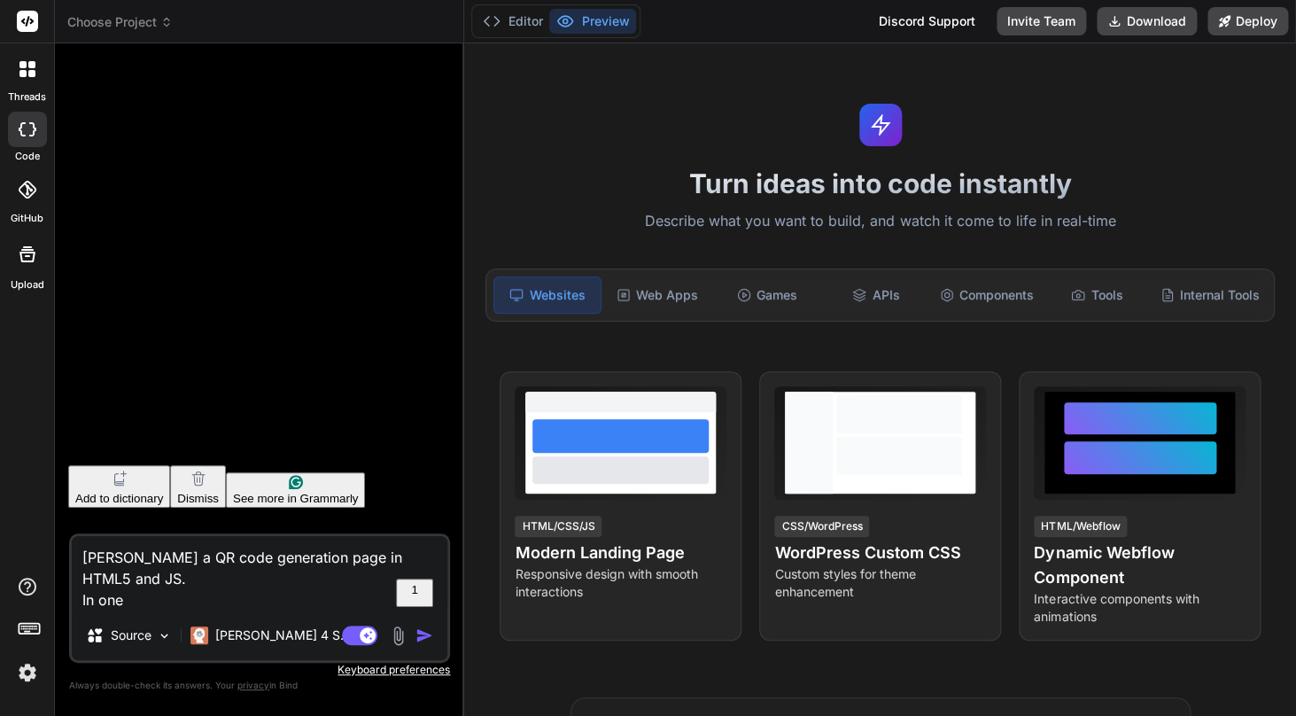
click at [120, 561] on textarea "[PERSON_NAME] a QR code generation page in HTML5 and JS. In one" at bounding box center [259, 573] width 375 height 74
type textarea "[PERSON_NAME] a QR code generation page in HTML5 and JS. In one"
type textarea "x"
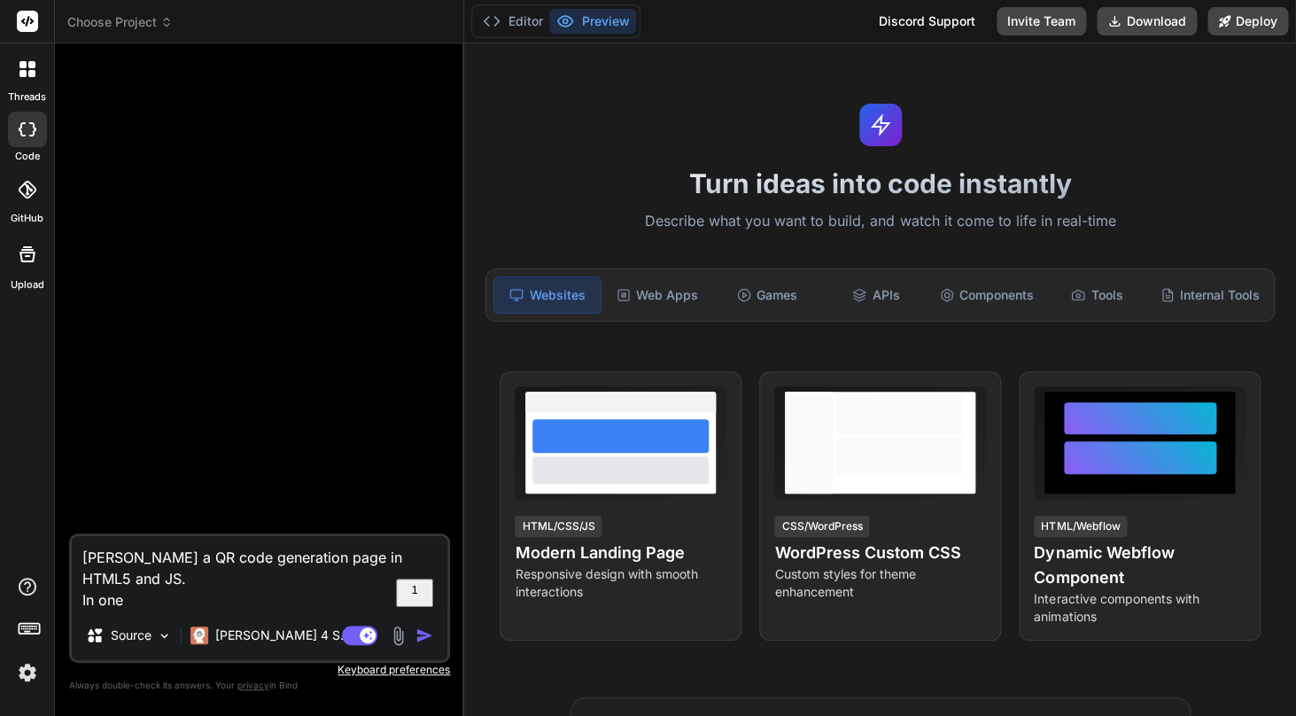
type textarea "Mak a QR code generation page in HTML5 and JS. In one"
type textarea "x"
type textarea "Make a QR code generation page in HTML5 and JS. In one"
type textarea "x"
click at [158, 592] on textarea "Make a QR code generation page in HTML5 and JS. In one" at bounding box center [259, 573] width 375 height 74
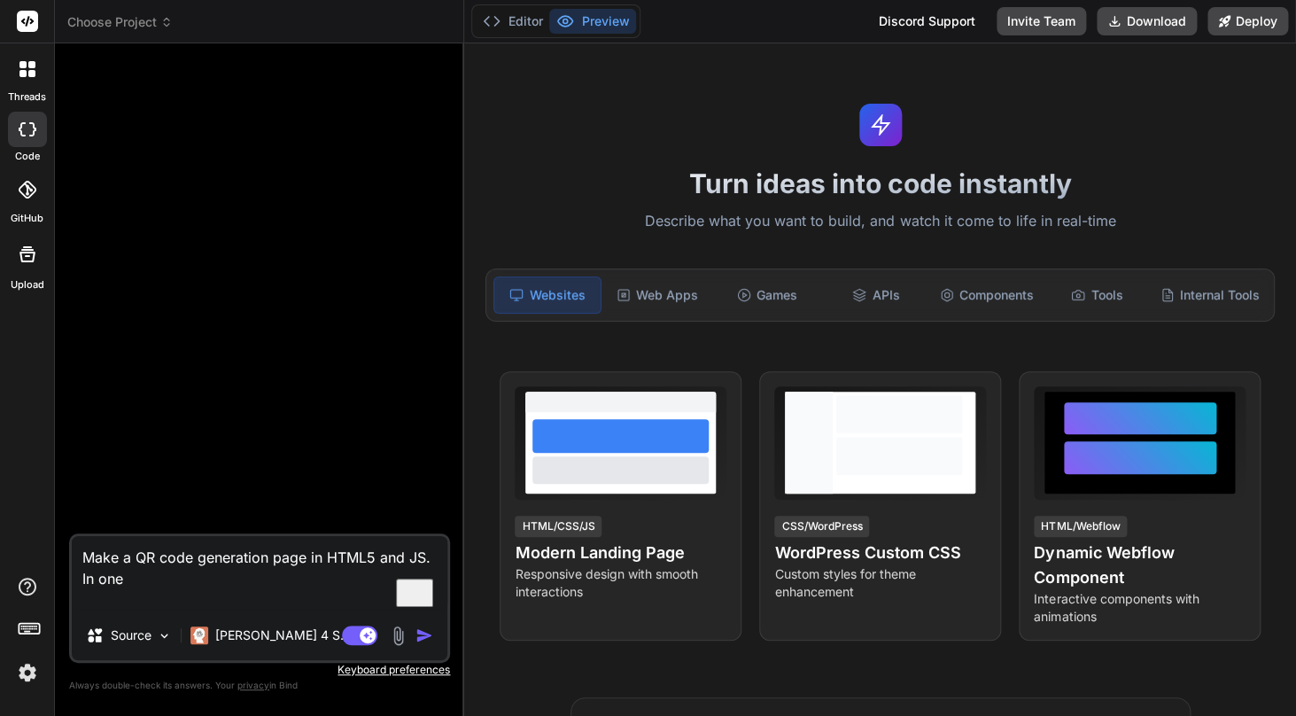
click at [135, 581] on textarea "Make a QR code generation page in HTML5 and JS. In one" at bounding box center [259, 573] width 375 height 74
click at [105, 565] on textarea "Make a QR code generation page in HTML5 and JS. In one" at bounding box center [259, 573] width 375 height 74
click at [98, 553] on textarea "Make a QR code generation page in HTML5 and JS. In one" at bounding box center [259, 573] width 375 height 74
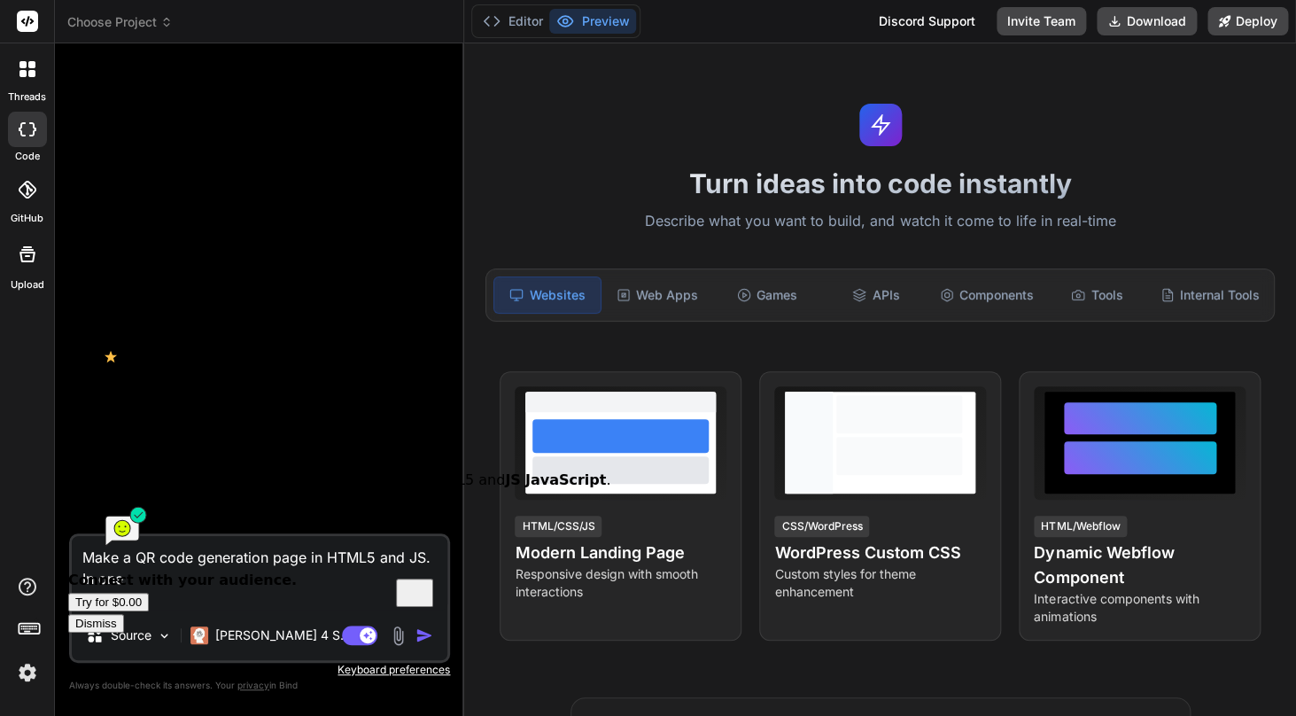
click at [98, 553] on textarea "Make a QR code generation page in HTML5 and JS. In one" at bounding box center [259, 573] width 375 height 74
type textarea "B a QR code generation page in HTML5 and JS. In one"
type textarea "x"
type textarea "Bu a QR code generation page in HTML5 and JS. In one"
type textarea "x"
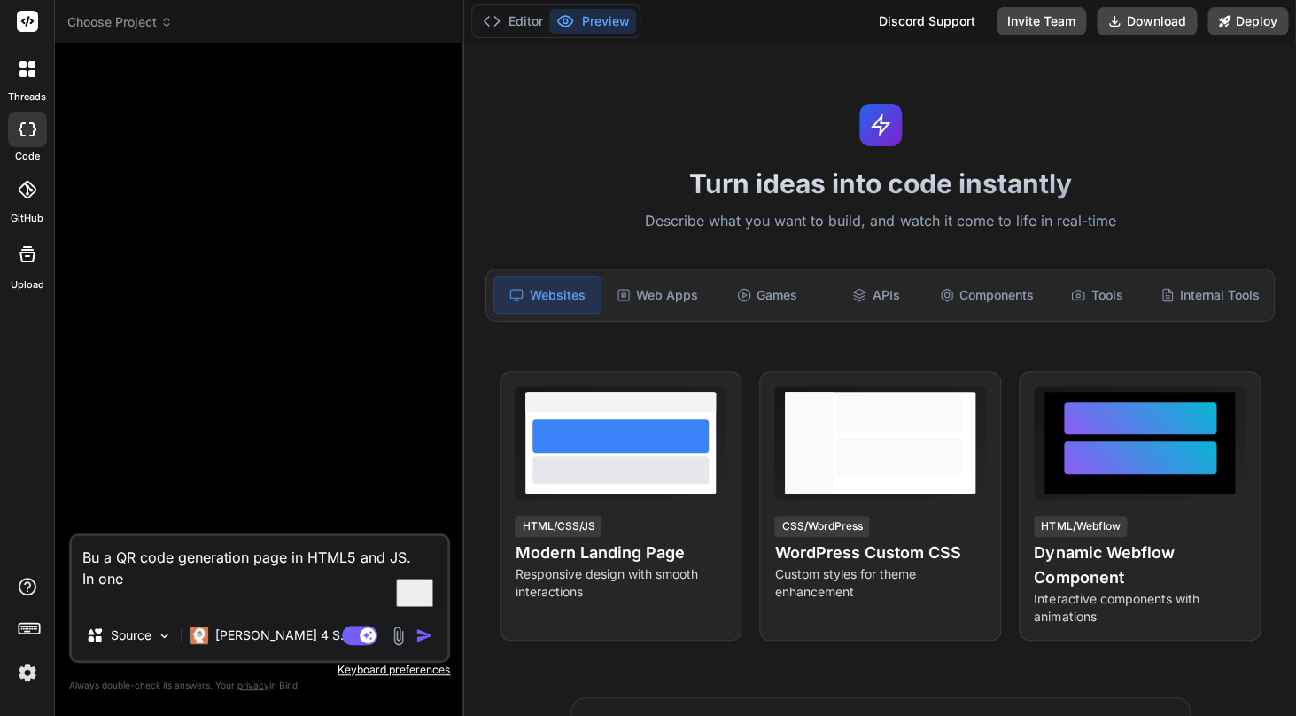
type textarea "[PERSON_NAME] a QR code generation page in HTML5 and JS. In one"
type textarea "x"
type textarea "Buil a QR code generation page in HTML5 and JS. In one"
type textarea "x"
type textarea "Build a QR code generation page in HTML5 and JS. In one"
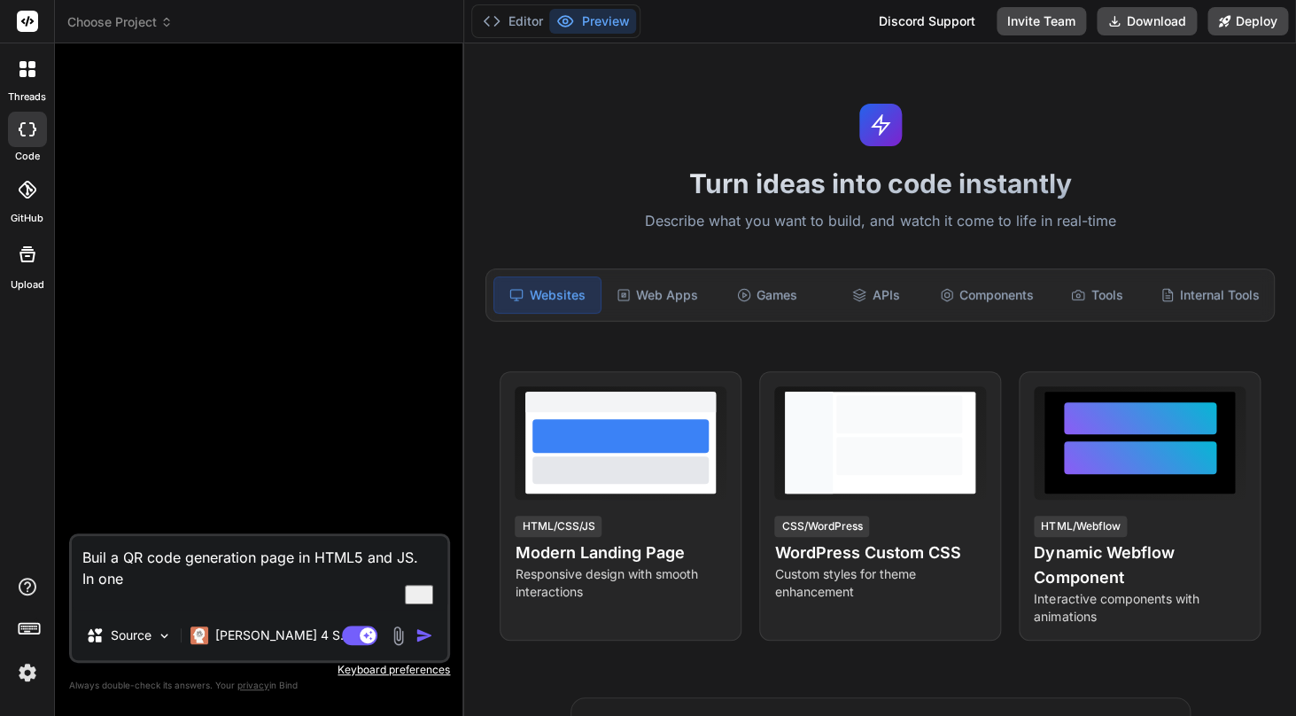
type textarea "x"
click at [147, 579] on textarea "Build a QR code generation page in HTML5 and JS. In one" at bounding box center [259, 573] width 375 height 74
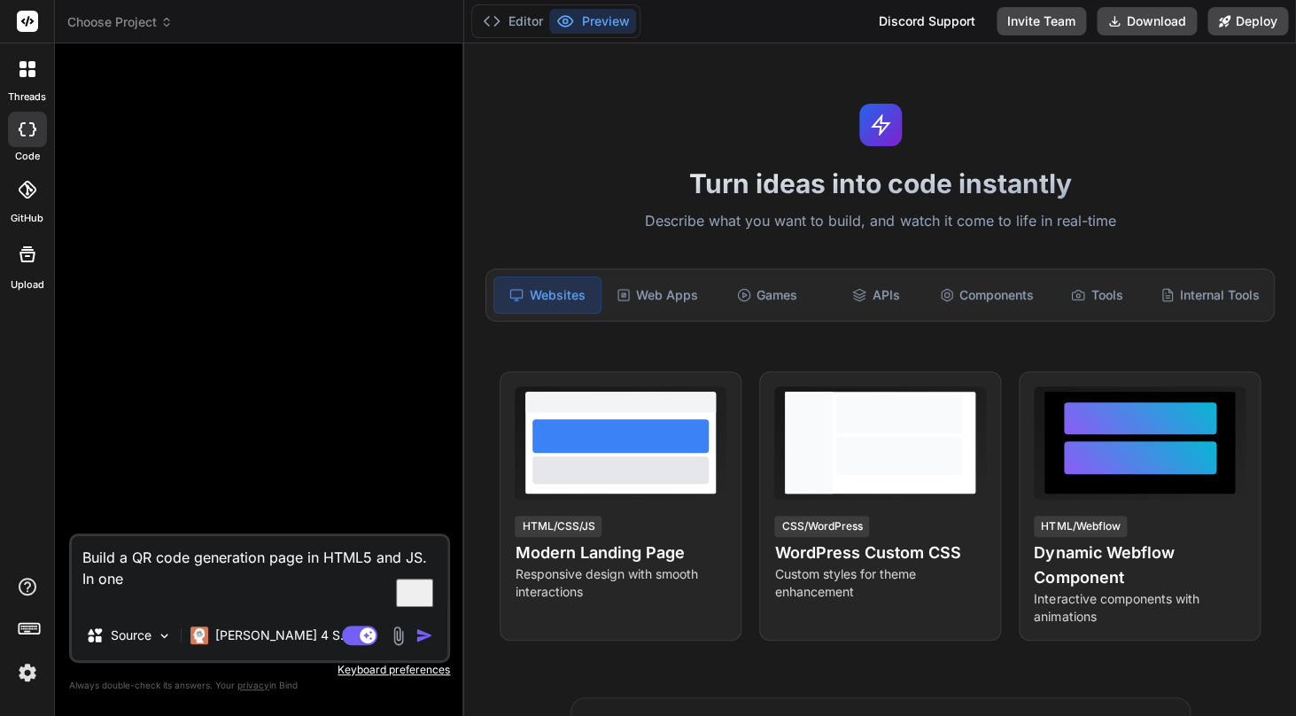
drag, startPoint x: 147, startPoint y: 579, endPoint x: 57, endPoint y: 579, distance: 90.3
click at [72, 579] on textarea "Build a QR code generation page in HTML5 and JS. In one" at bounding box center [259, 573] width 375 height 74
type textarea "Build a QR code generation page in HTML5 and JS. I"
type textarea "x"
type textarea "Build a QR code generation page in HTML5 and JS. It"
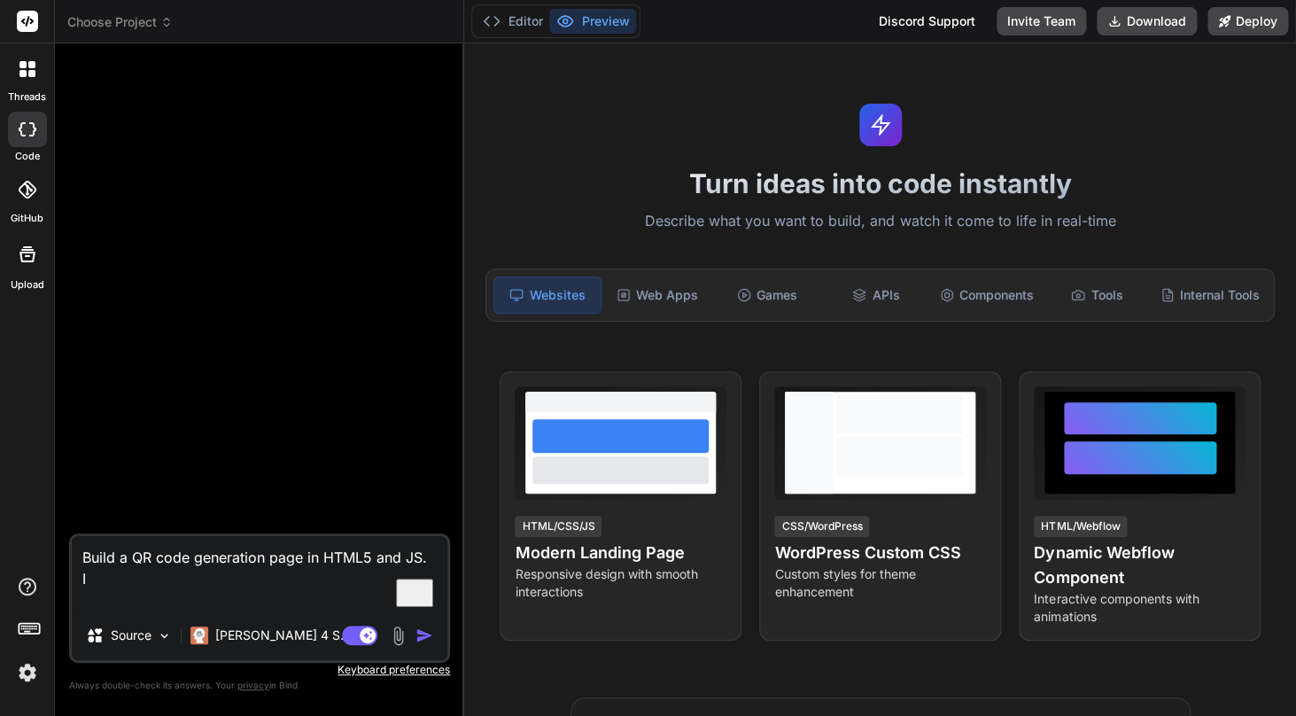
type textarea "x"
type textarea "Build a QR code generation page in HTML5 and JS. It"
type textarea "x"
type textarea "Build a QR code generation page in HTML5 and JS. It c"
type textarea "x"
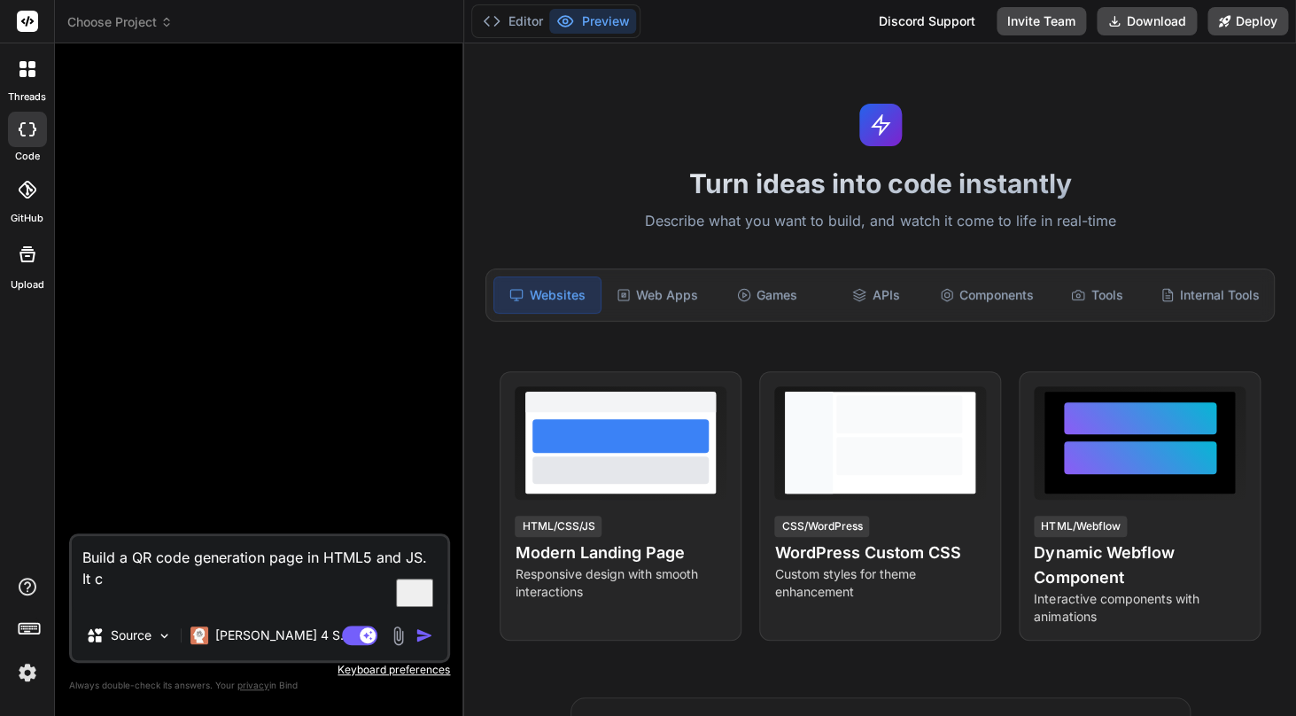
type textarea "Build a QR code generation page in HTML5 and JS. It ca"
type textarea "x"
type textarea "Build a QR code generation page in HTML5 and JS. It c"
type textarea "x"
type textarea "Build a QR code generation page in HTML5 and JS. It"
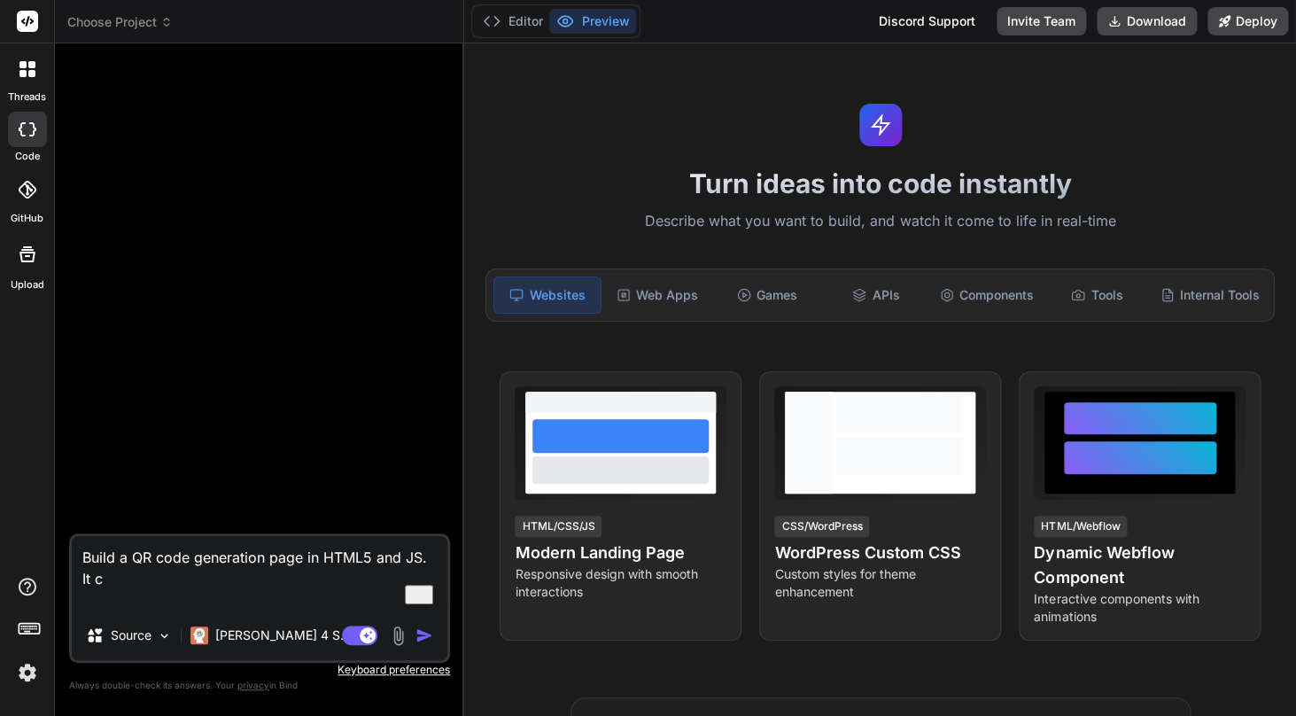
type textarea "x"
type textarea "Build a QR code generation page in HTML5 and JS. It w"
type textarea "x"
type textarea "Build a QR code generation page in HTML5 and JS. It wi"
type textarea "x"
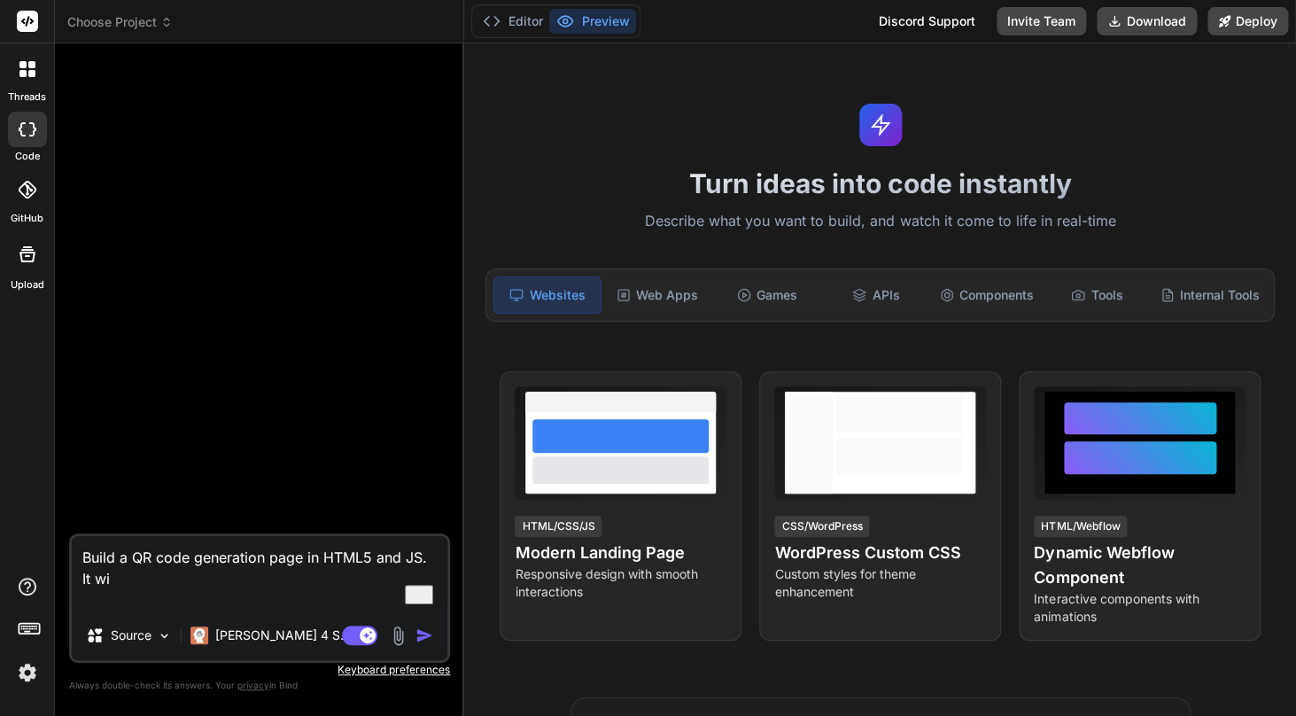
type textarea "Build a QR code generation page in HTML5 and JS. It wil"
type textarea "x"
type textarea "Build a QR code generation page in HTML5 and JS. It will"
type textarea "x"
type textarea "Build a QR code generation page in HTML5 and JS. It will"
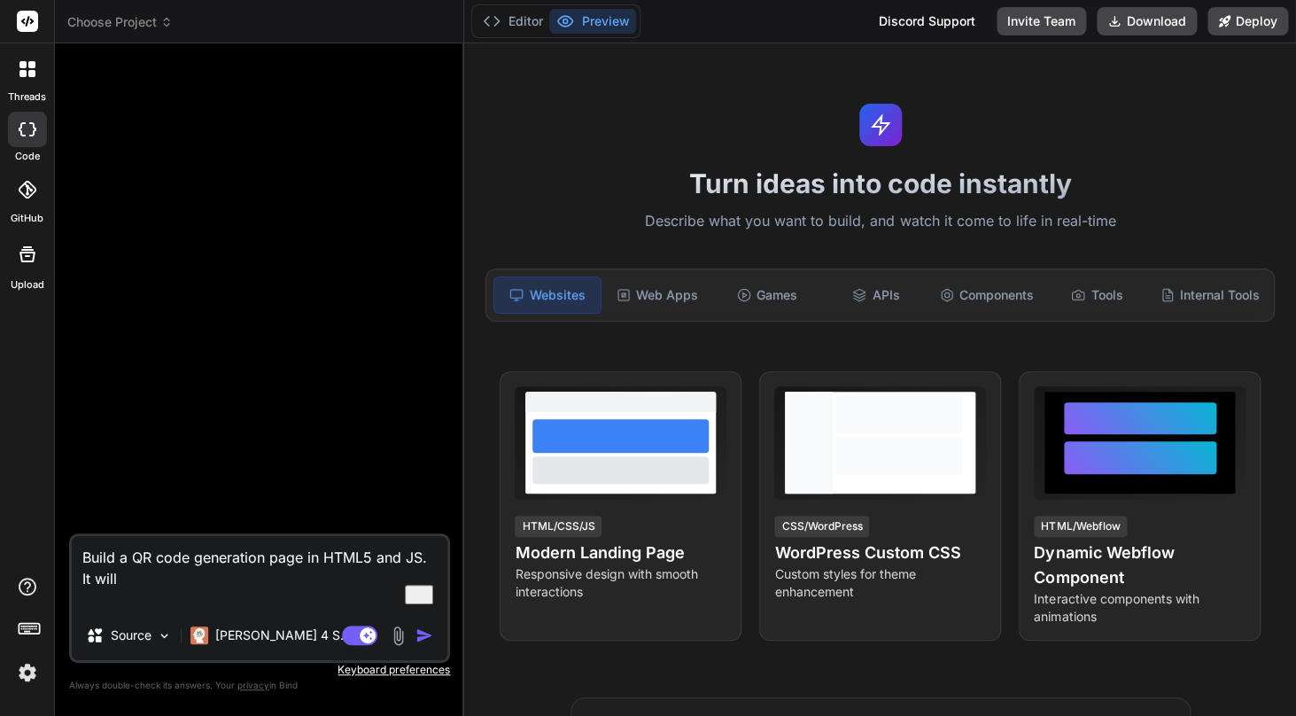
type textarea "x"
type textarea "Build a QR code generation page in HTML5 and JS. It will h"
type textarea "x"
type textarea "Build a QR code generation page in HTML5 and JS. It will ha"
type textarea "x"
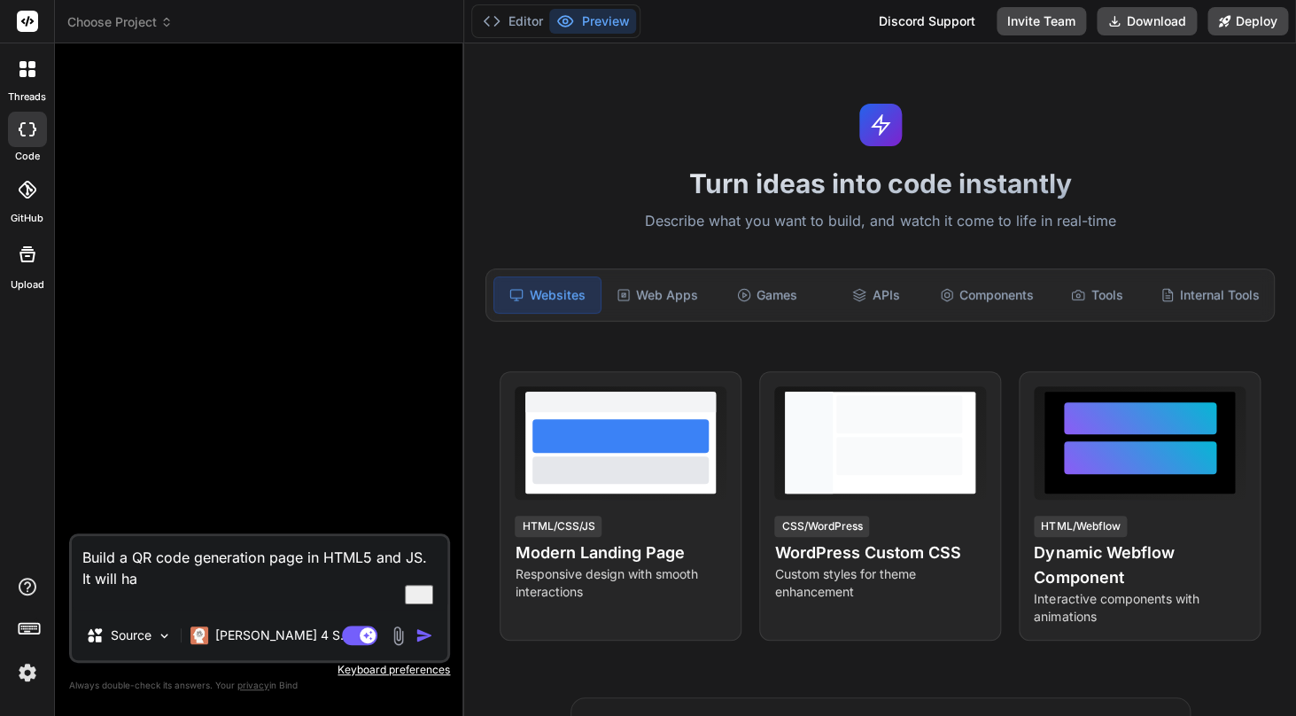
type textarea "Build a QR code generation page in HTML5 and JS. It will hav"
type textarea "x"
type textarea "Build a QR code generation page in HTML5 and JS. It will have"
type textarea "x"
type textarea "Build a QR code generation page in HTML5 and JS. It will have"
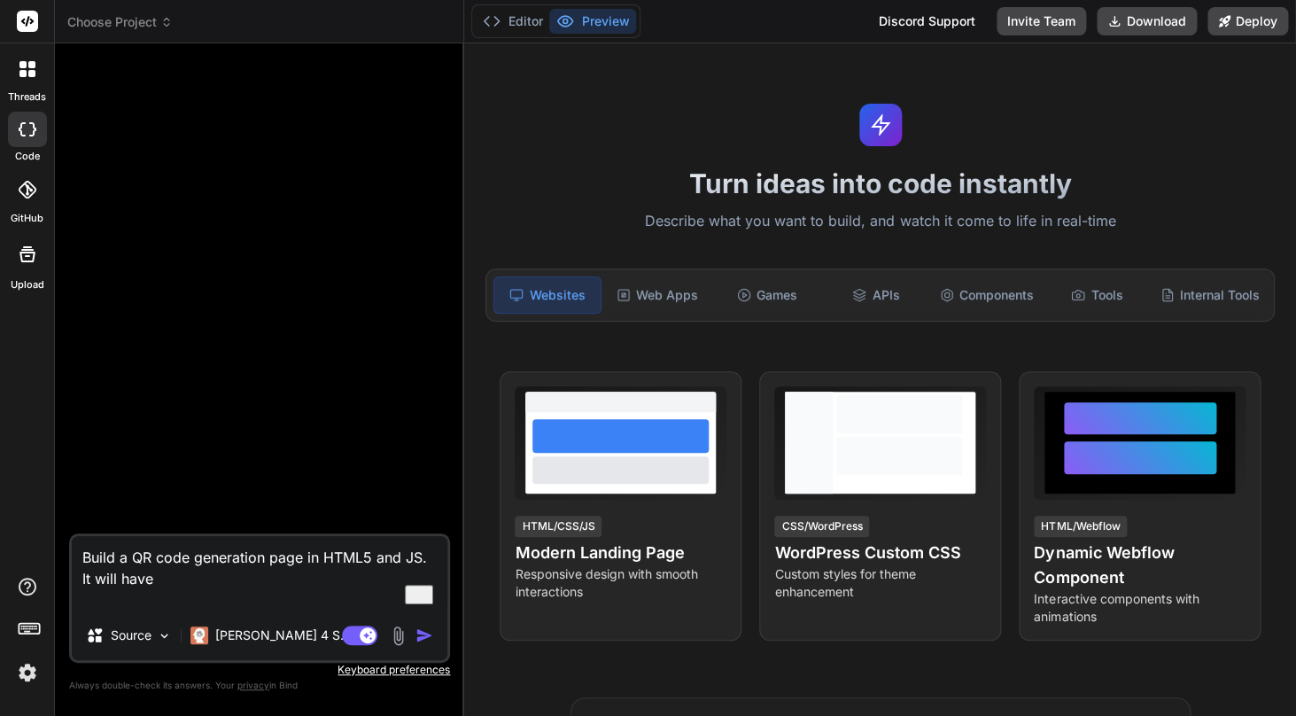
type textarea "x"
type textarea "Build a QR code generation page in HTML5 and JS. It will have d"
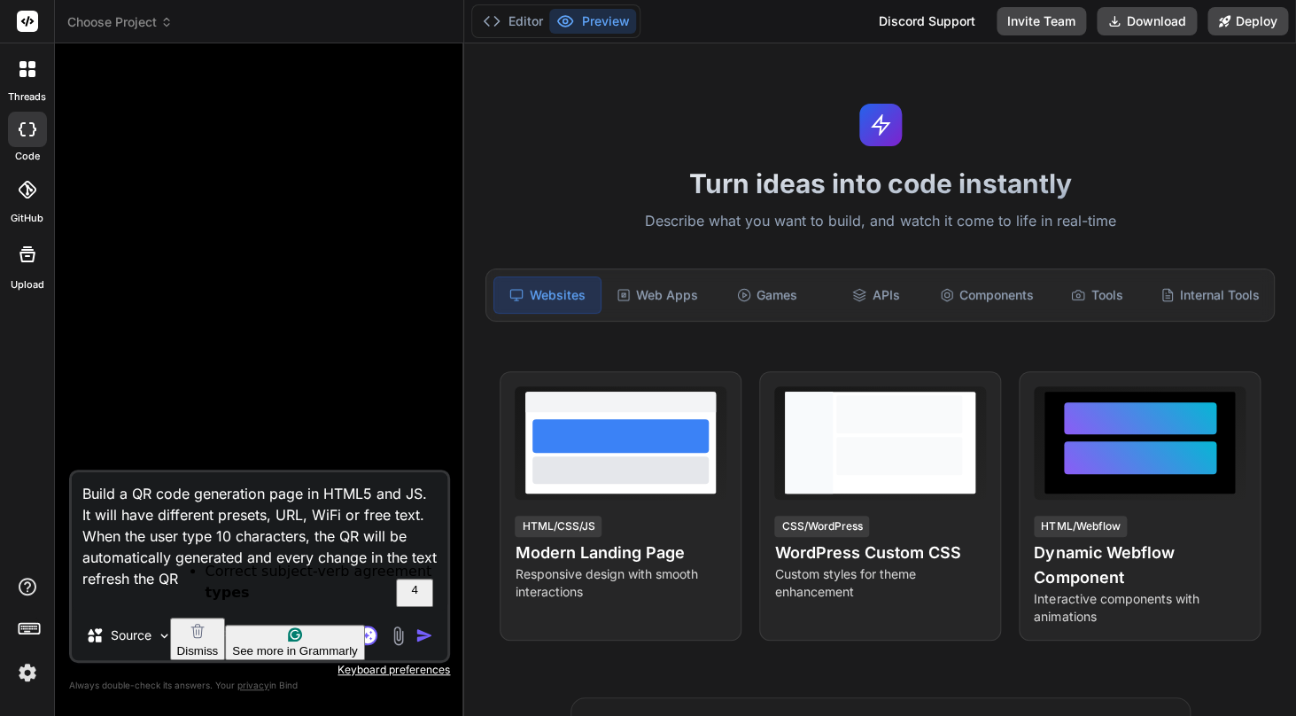
click at [210, 598] on strong "types" at bounding box center [227, 592] width 44 height 17
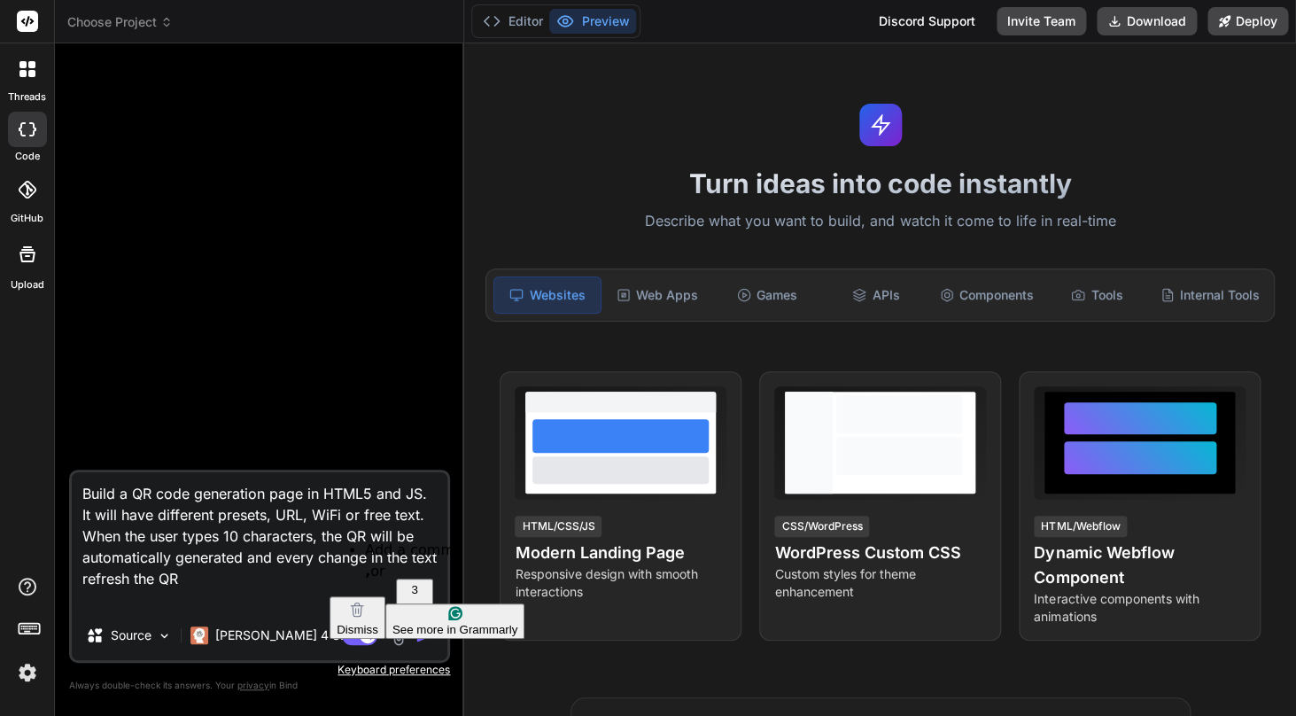
click at [351, 515] on textarea "Build a QR code generation page in HTML5 and JS. It will have different presets…" at bounding box center [259, 541] width 375 height 138
click at [378, 563] on div ", or" at bounding box center [444, 571] width 159 height 21
click at [265, 560] on textarea "Build a QR code generation page in HTML5 and JS. It will have different presets…" at bounding box center [259, 541] width 375 height 138
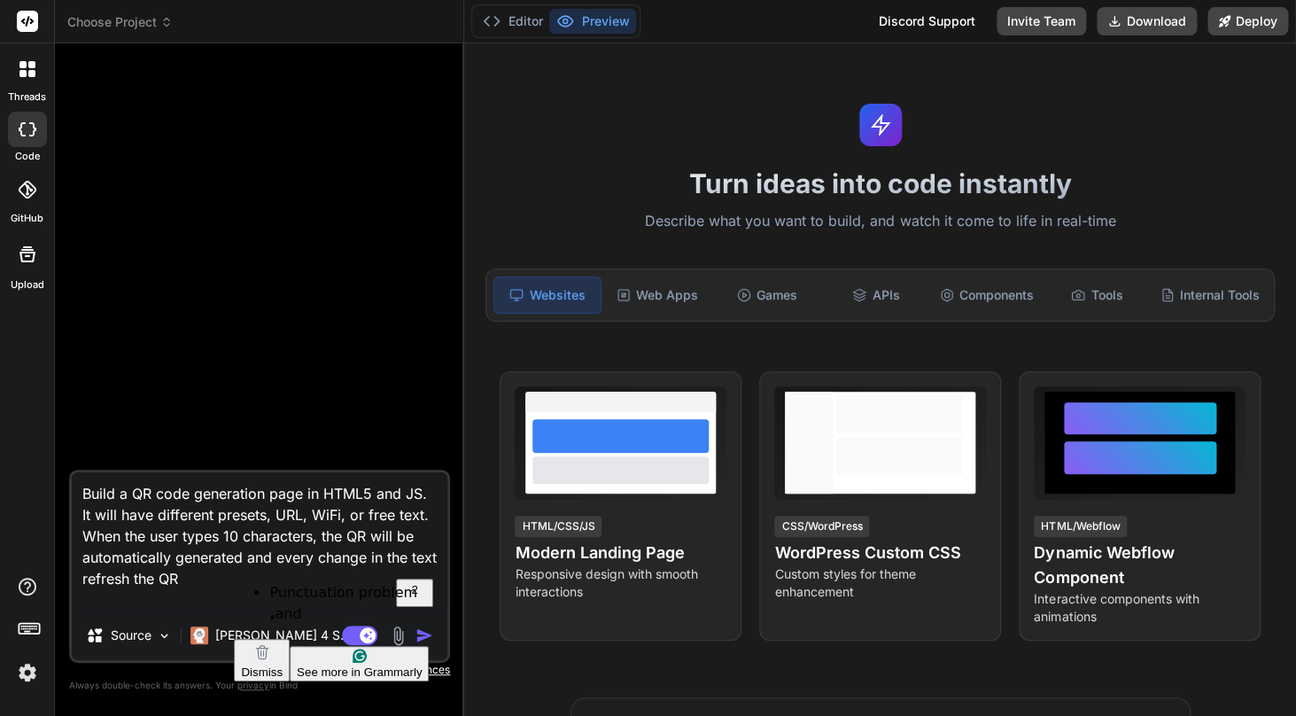
click at [284, 605] on span "and" at bounding box center [288, 613] width 27 height 17
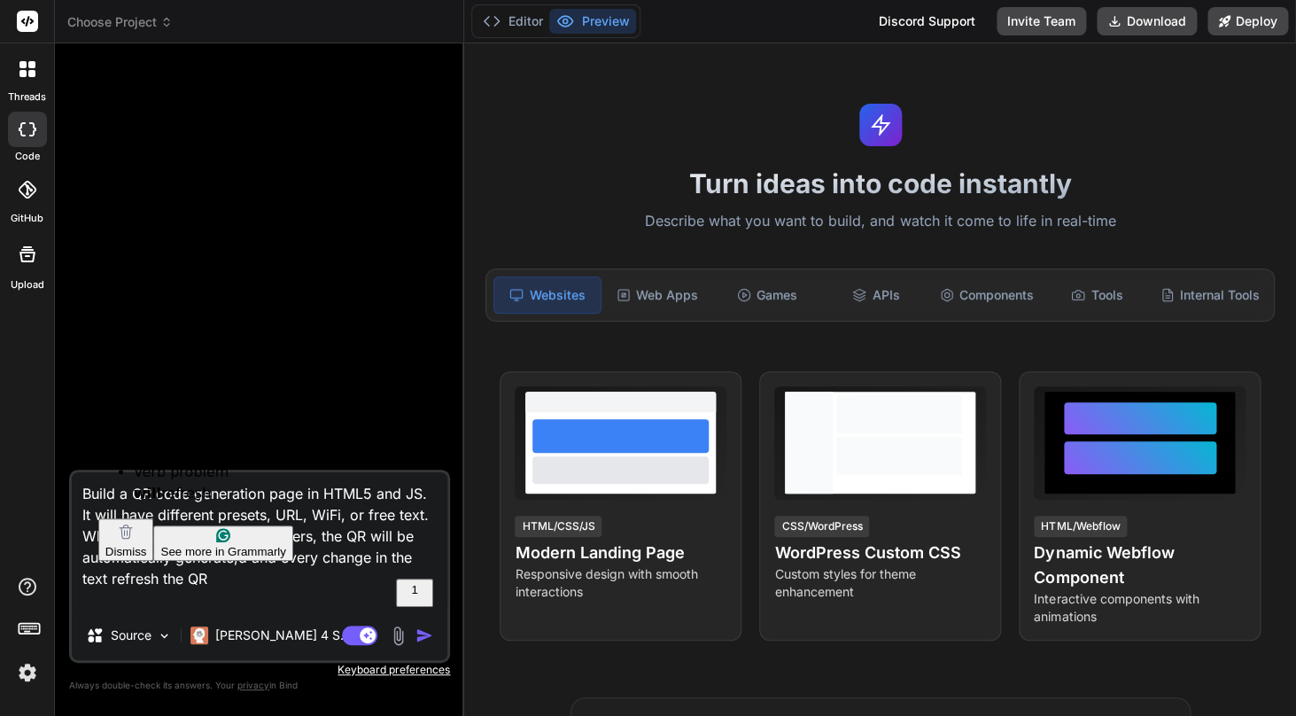
click at [128, 579] on textarea "Build a QR code generation page in HTML5 and JS. It will have different presets…" at bounding box center [259, 541] width 375 height 138
click at [177, 492] on span "refresh" at bounding box center [186, 492] width 50 height 17
click at [274, 577] on textarea "Build a QR code generation page in HTML5 and JS. It will have different presets…" at bounding box center [259, 541] width 375 height 138
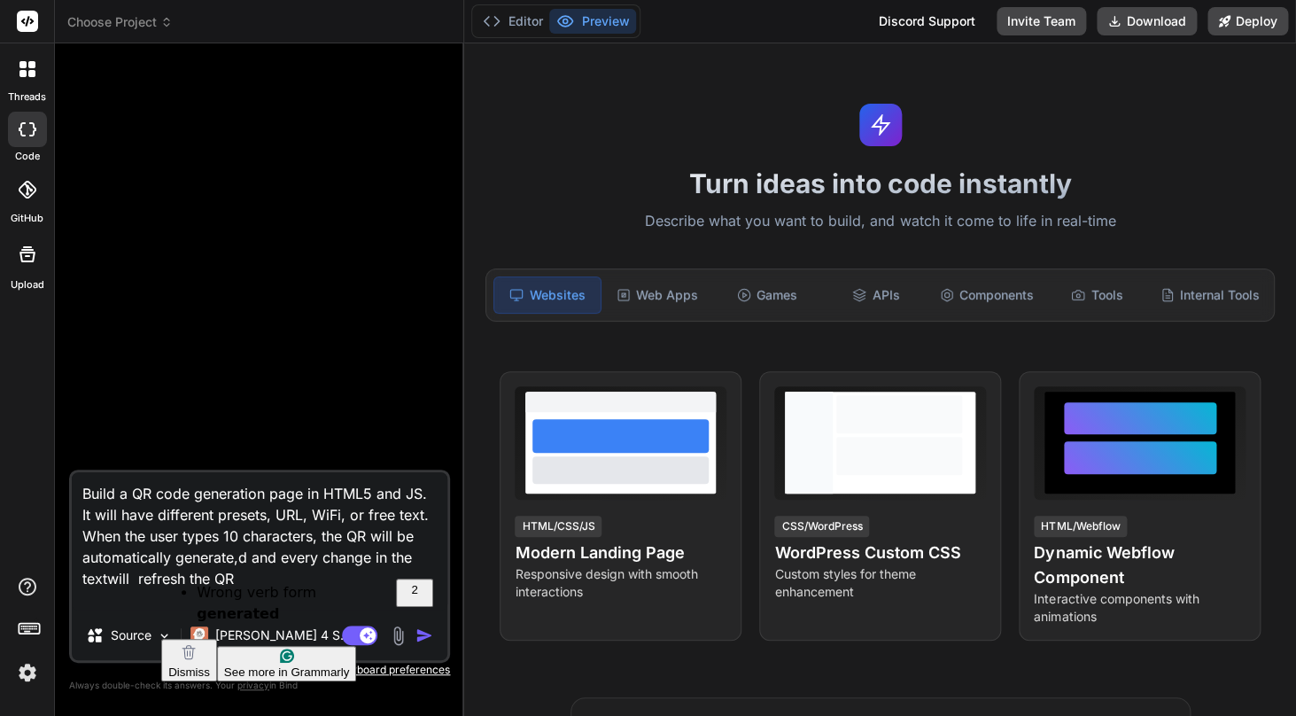
click at [221, 559] on textarea "Build a QR code generation page in HTML5 and JS. It will have different presets…" at bounding box center [259, 541] width 375 height 138
click at [238, 605] on strong "generated" at bounding box center [238, 613] width 82 height 17
click at [260, 582] on textarea "Build a QR code generation page in HTML5 and JS. It will have different presets…" at bounding box center [259, 541] width 375 height 138
click at [107, 583] on textarea "Build a QR code generation page in HTML5 and JS. It will have different presets…" at bounding box center [259, 541] width 375 height 138
click at [145, 581] on textarea "Build a QR code generation page in HTML5 and JS. It will have different presets…" at bounding box center [259, 541] width 375 height 138
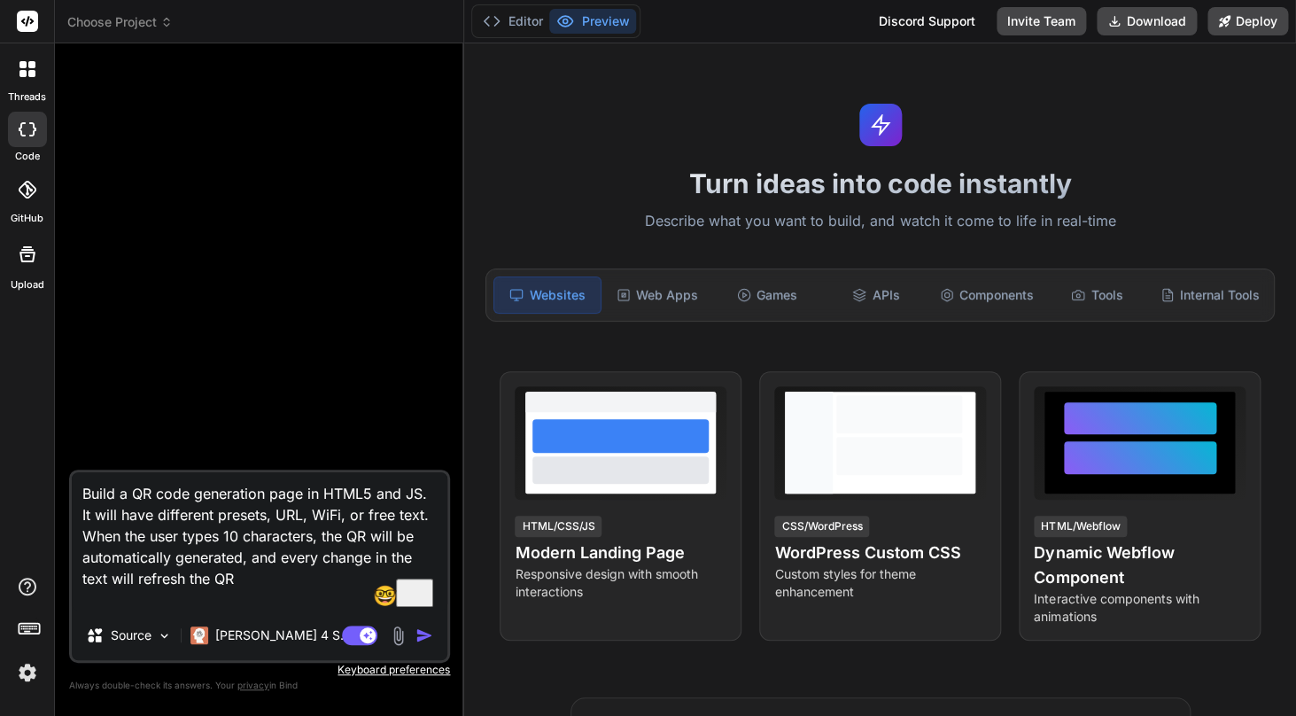
click at [258, 581] on textarea "Build a QR code generation page in HTML5 and JS. It will have different presets…" at bounding box center [259, 541] width 375 height 138
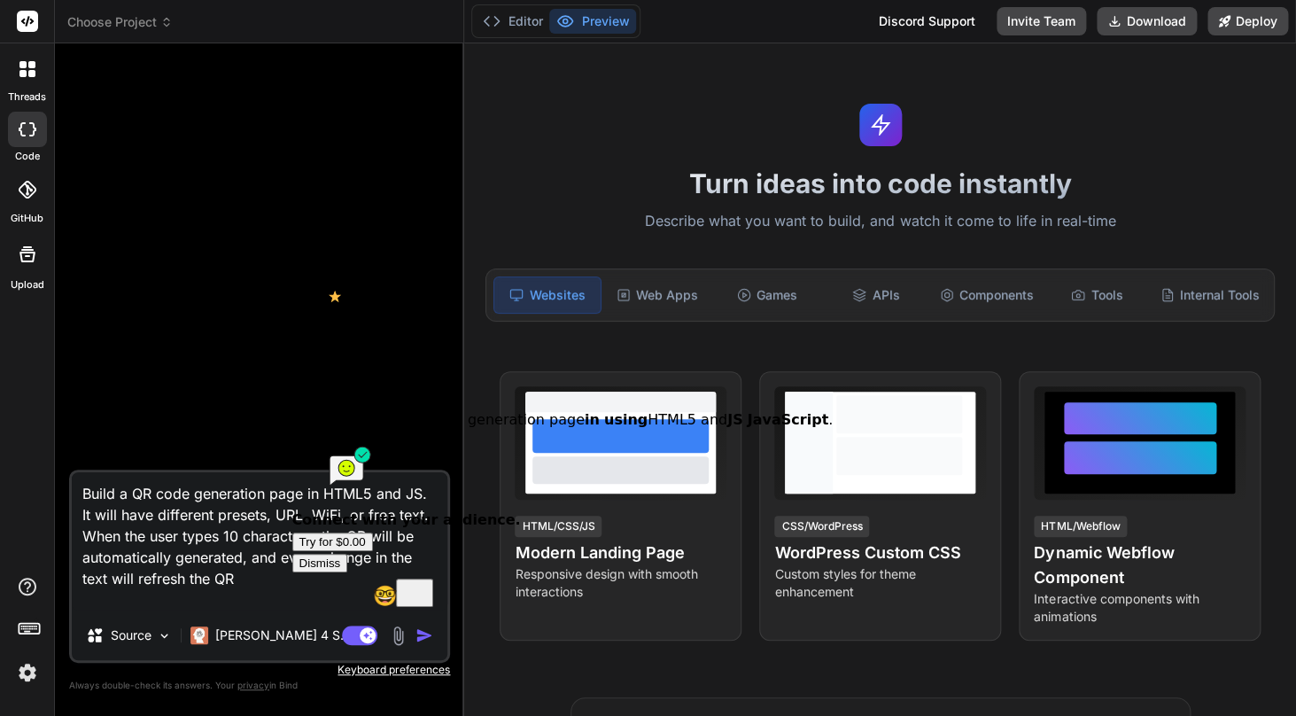
click at [314, 496] on textarea "Build a QR code generation page in HTML5 and JS. It will have different presets…" at bounding box center [259, 541] width 375 height 138
click at [313, 499] on textarea "Build a QR code generation page in HTML5 and JS. It will have different presets…" at bounding box center [259, 541] width 375 height 138
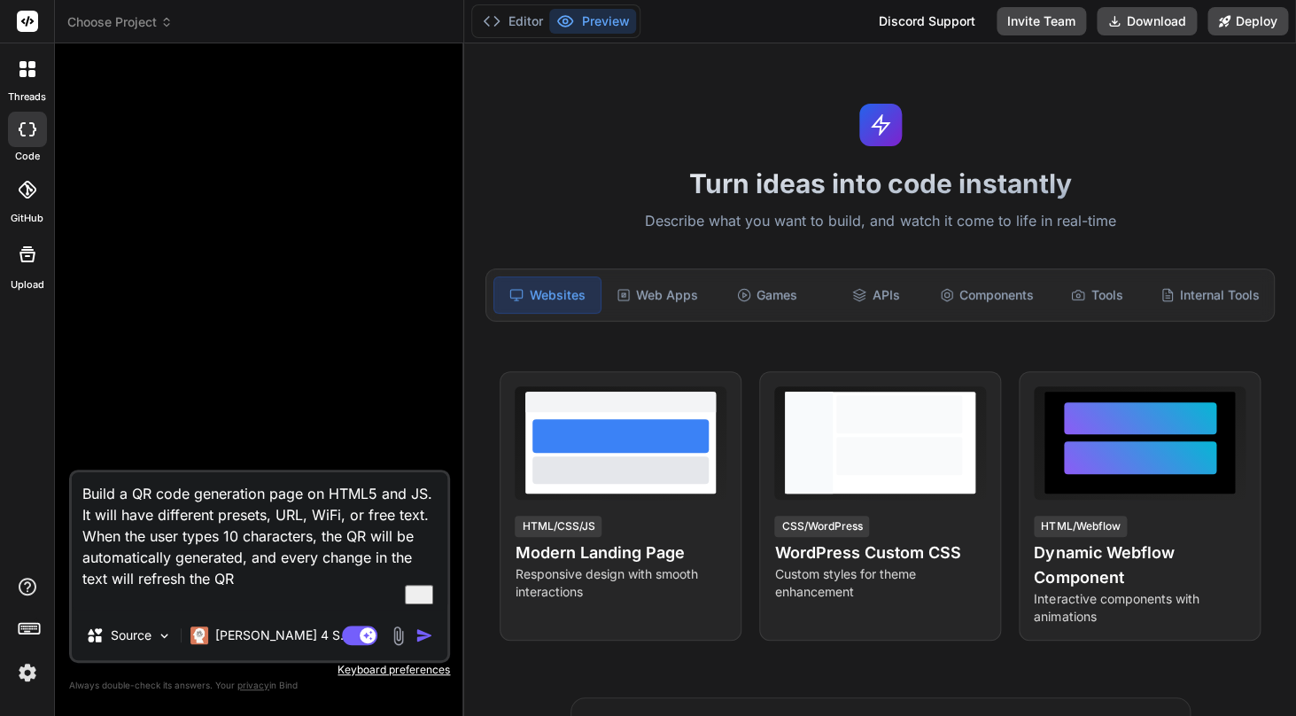
click at [307, 572] on textarea "Build a QR code generation page on HTML5 and JS. It will have different presets…" at bounding box center [259, 541] width 375 height 138
click at [260, 636] on p "[PERSON_NAME] 4 S.." at bounding box center [281, 635] width 132 height 18
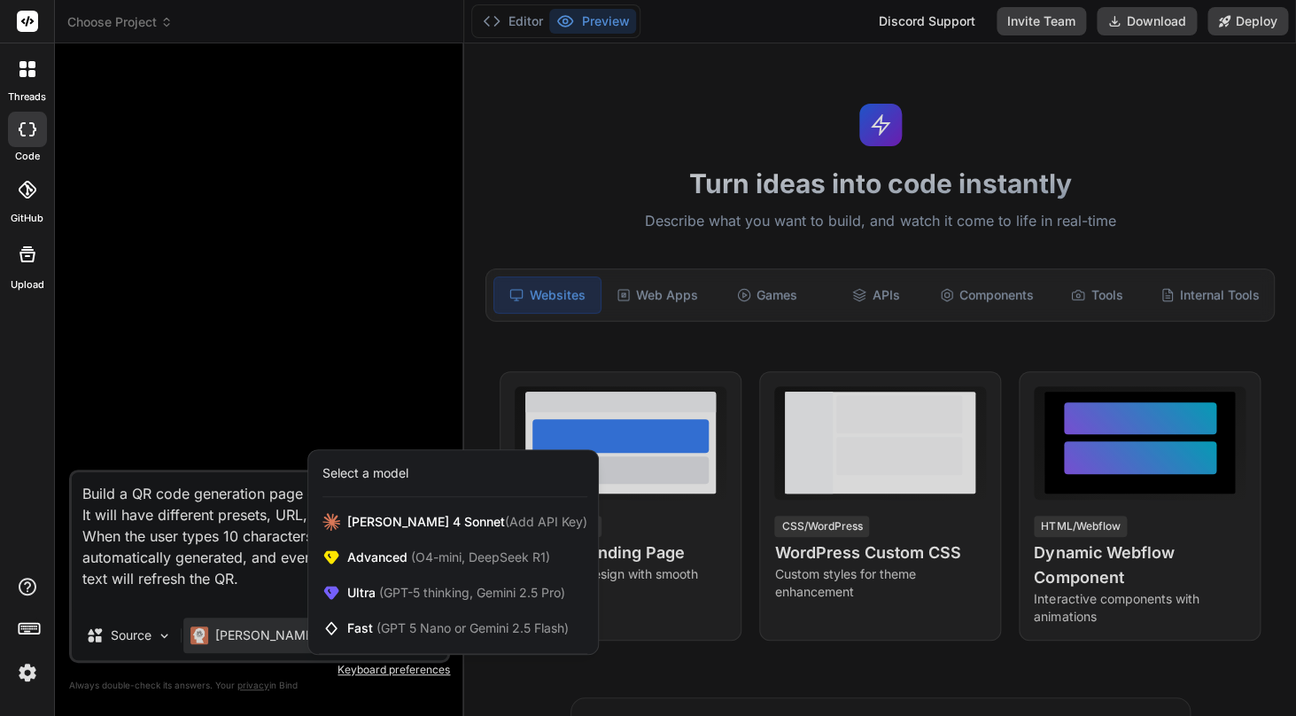
click at [148, 645] on div at bounding box center [648, 358] width 1296 height 716
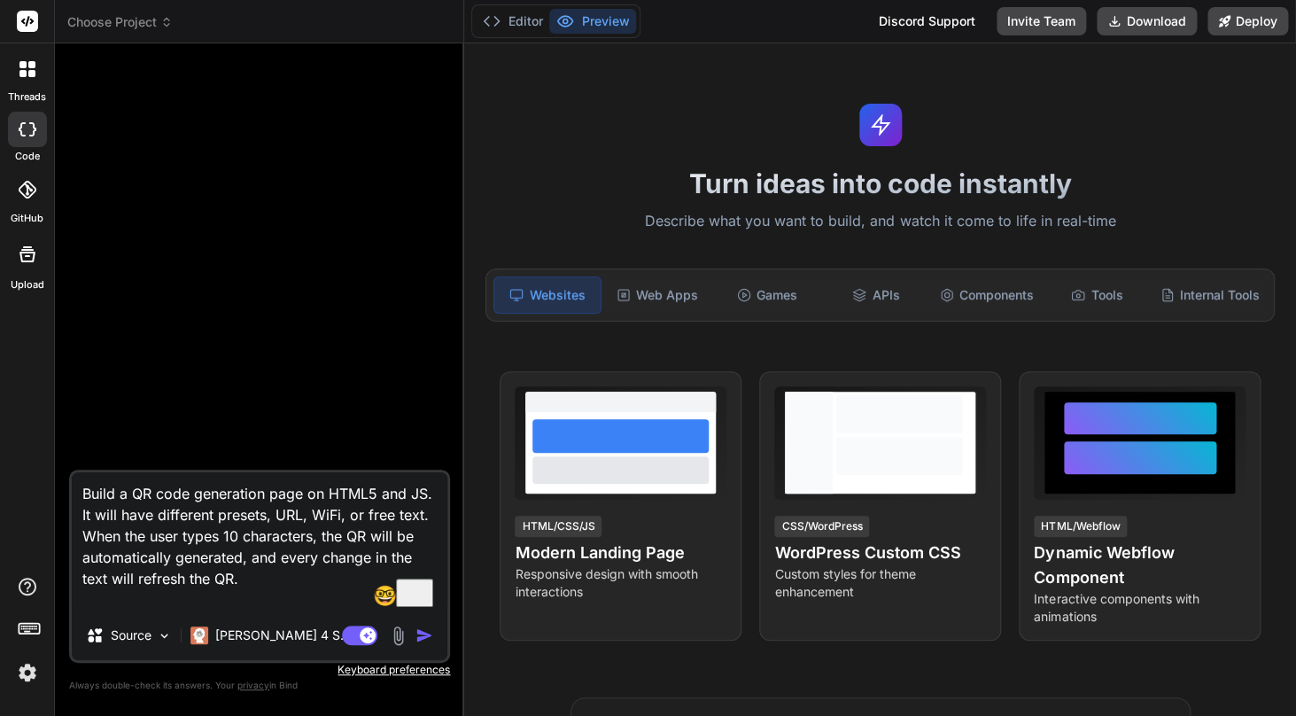
click at [148, 645] on div "Source" at bounding box center [129, 634] width 100 height 35
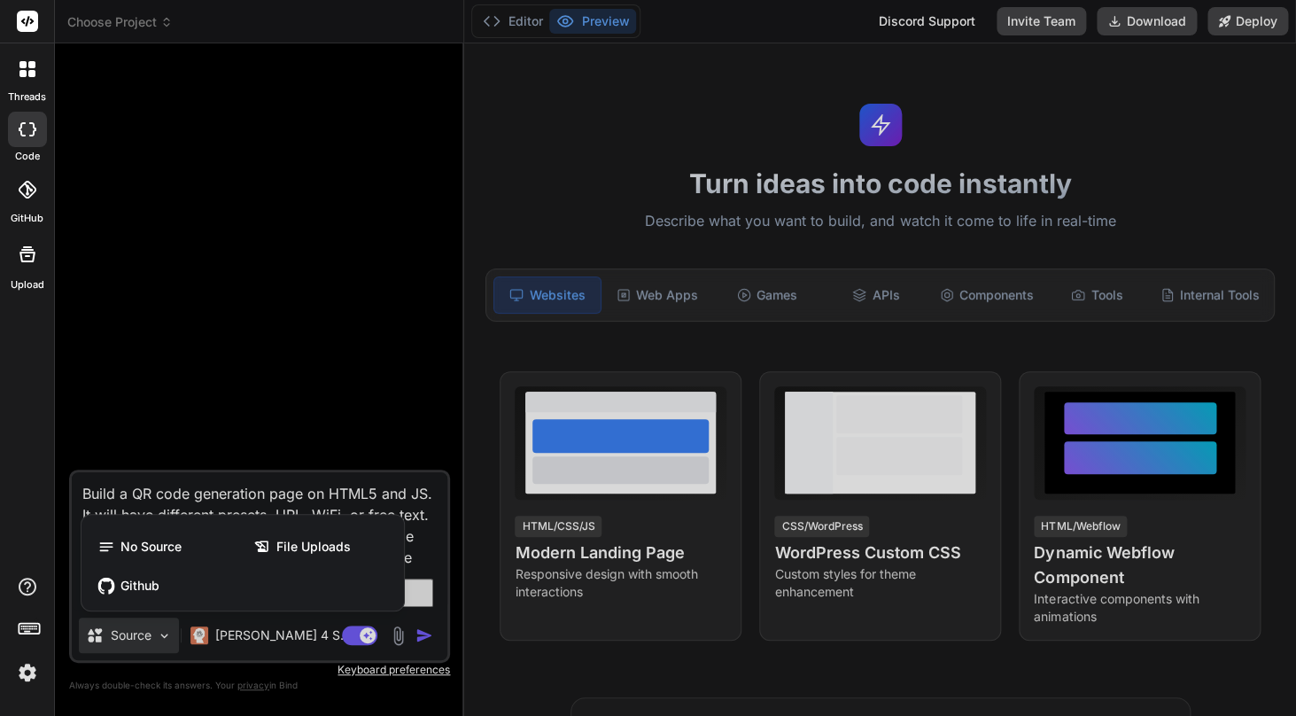
click at [193, 500] on div at bounding box center [648, 358] width 1296 height 716
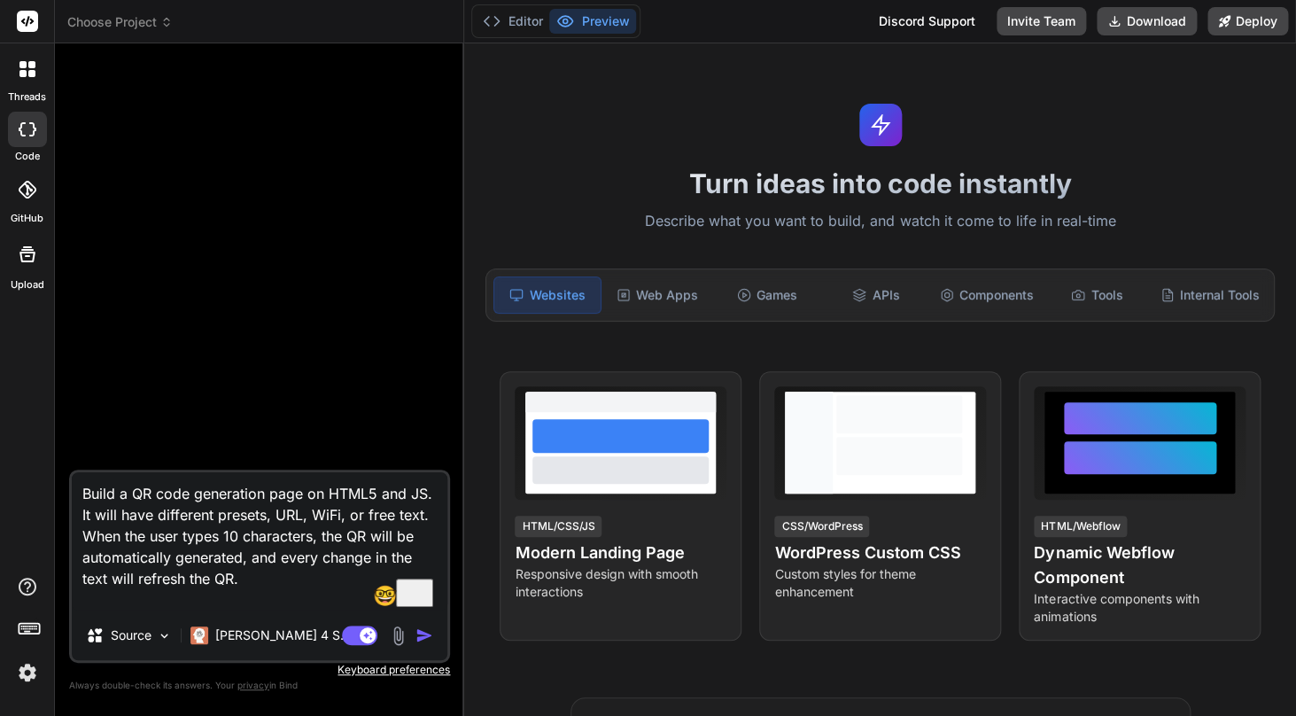
click at [261, 586] on textarea "Build a QR code generation page on HTML5 and JS. It will have different presets…" at bounding box center [259, 541] width 375 height 138
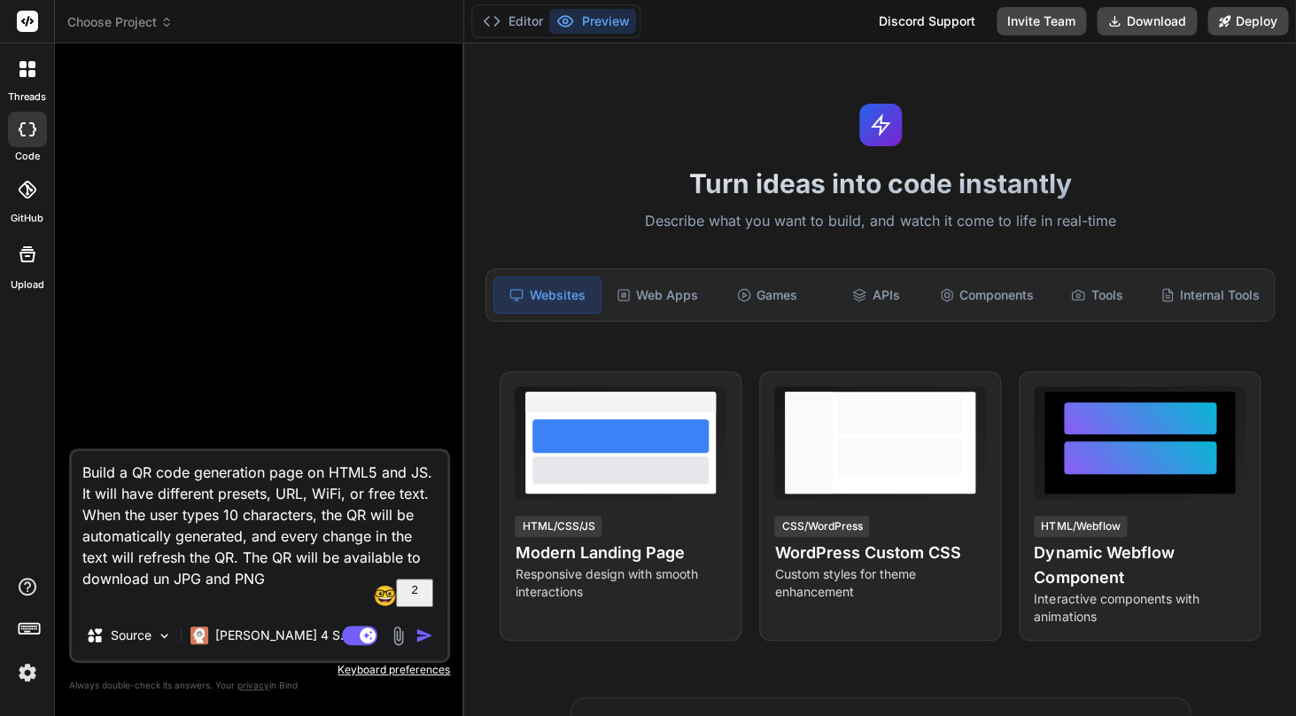
click at [159, 576] on textarea "Build a QR code generation page on HTML5 and JS. It will have different presets…" at bounding box center [259, 530] width 375 height 159
click at [173, 492] on div "in" at bounding box center [252, 493] width 159 height 21
click at [270, 582] on textarea "Build a QR code generation page on HTML5 and JS. It will have different presets…" at bounding box center [259, 530] width 375 height 159
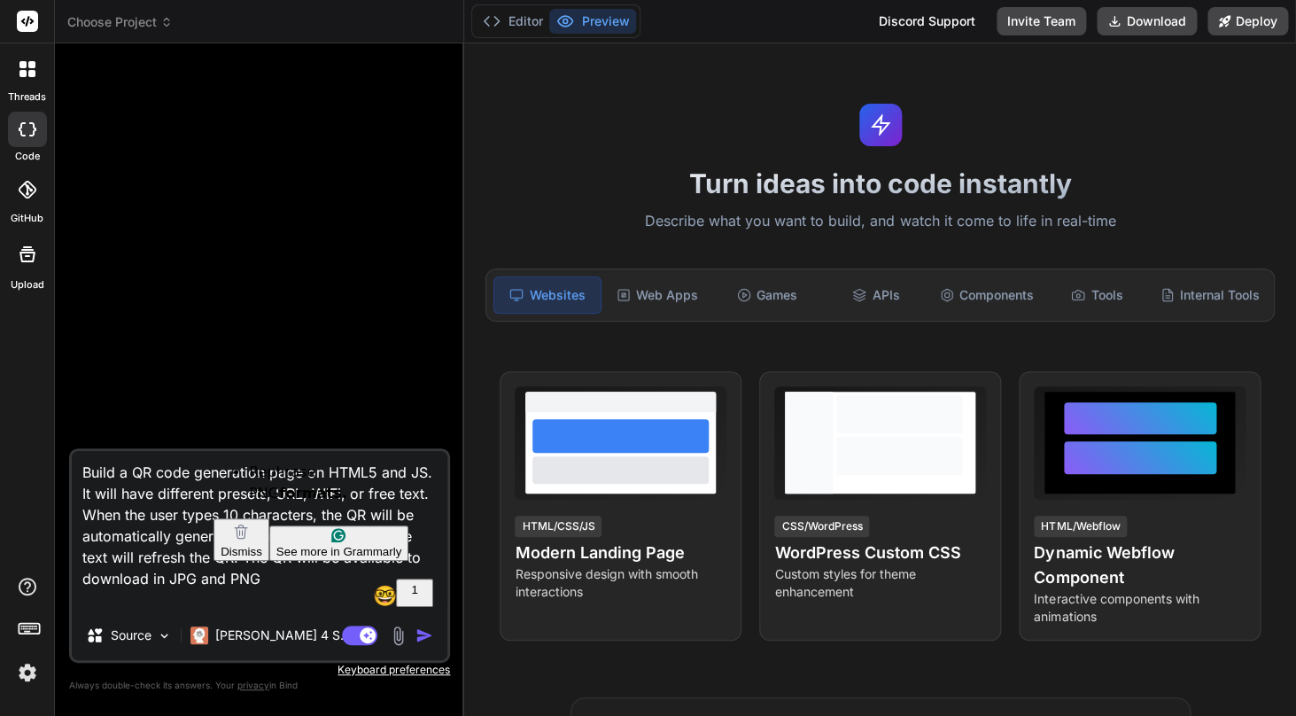
click at [241, 572] on textarea "Build a QR code generation page on HTML5 and JS. It will have different presets…" at bounding box center [259, 530] width 375 height 159
click at [284, 472] on div "Rephrase" at bounding box center [328, 471] width 159 height 21
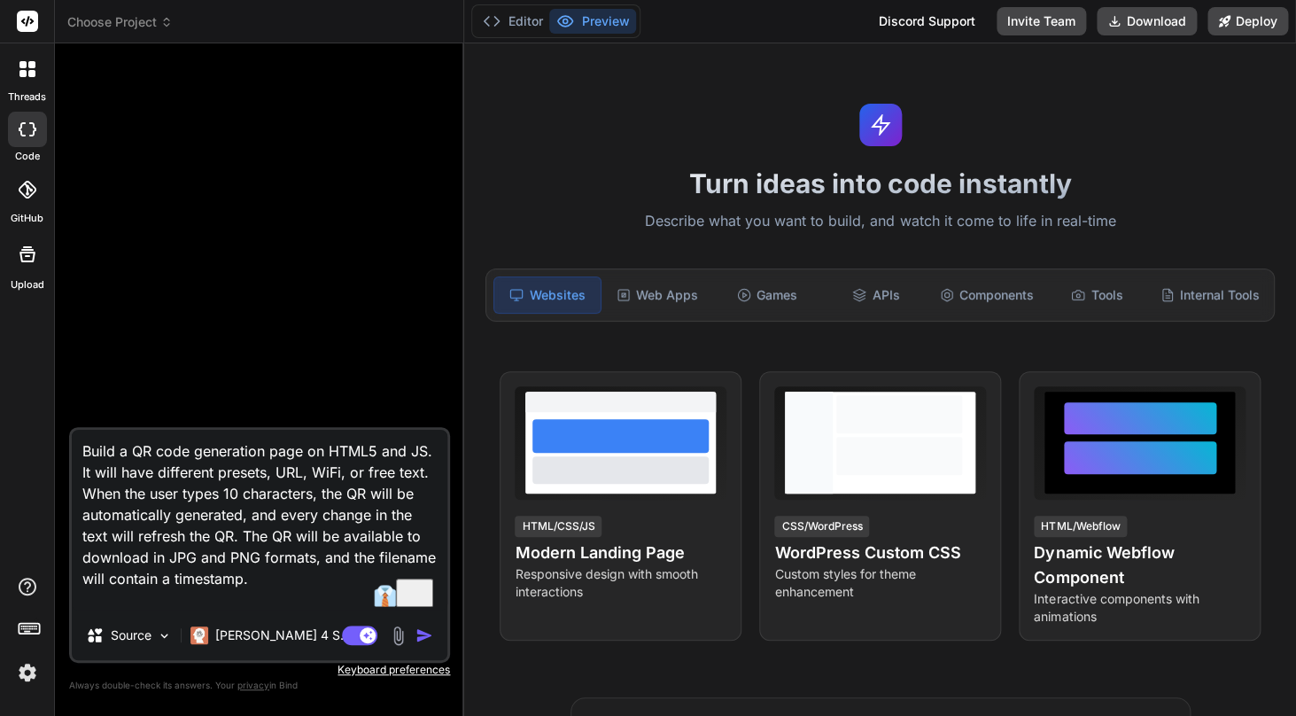
click at [422, 646] on div "Source Claude 4 S.." at bounding box center [259, 638] width 375 height 43
click at [138, 589] on textarea "Build a QR code generation page on HTML5 and JS. It will have different presets…" at bounding box center [259, 520] width 375 height 181
click at [131, 584] on textarea "Build a QR code generation page on HTML5 and JS. It will have different presets…" at bounding box center [259, 520] width 375 height 181
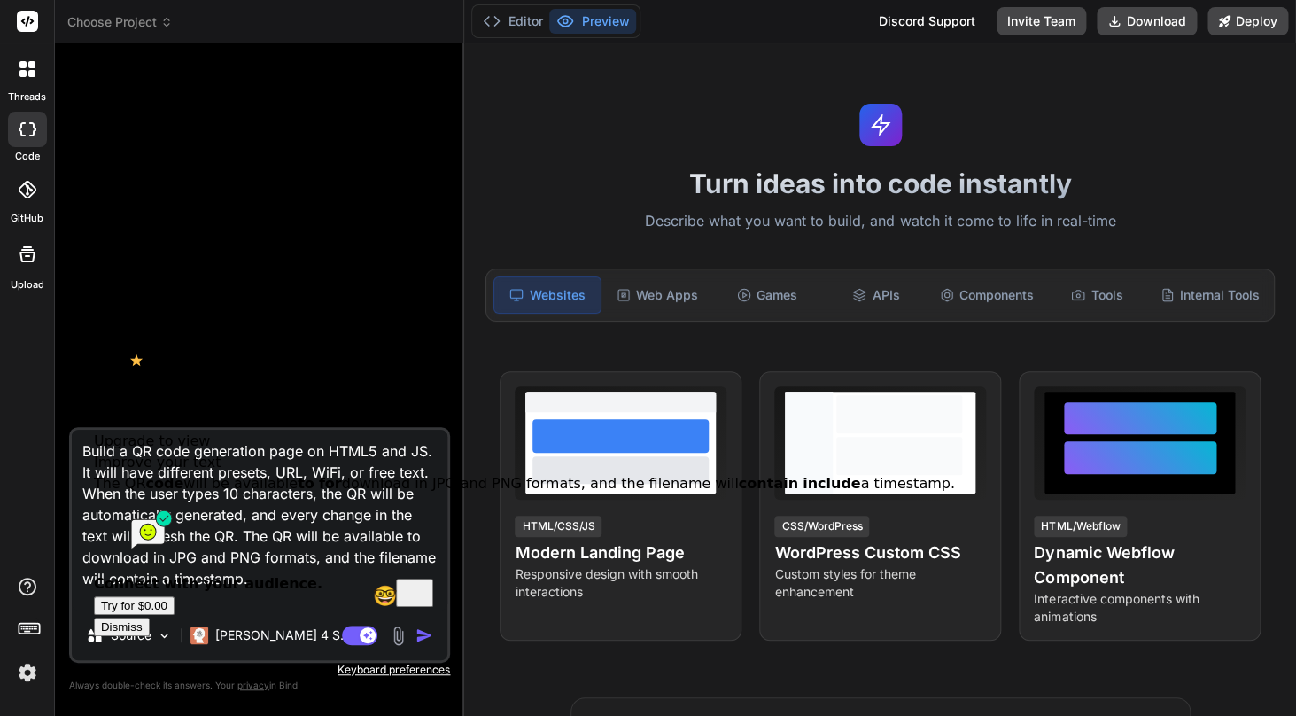
click at [168, 596] on textarea "Build a QR code generation page on HTML5 and JS. It will have different presets…" at bounding box center [259, 520] width 375 height 181
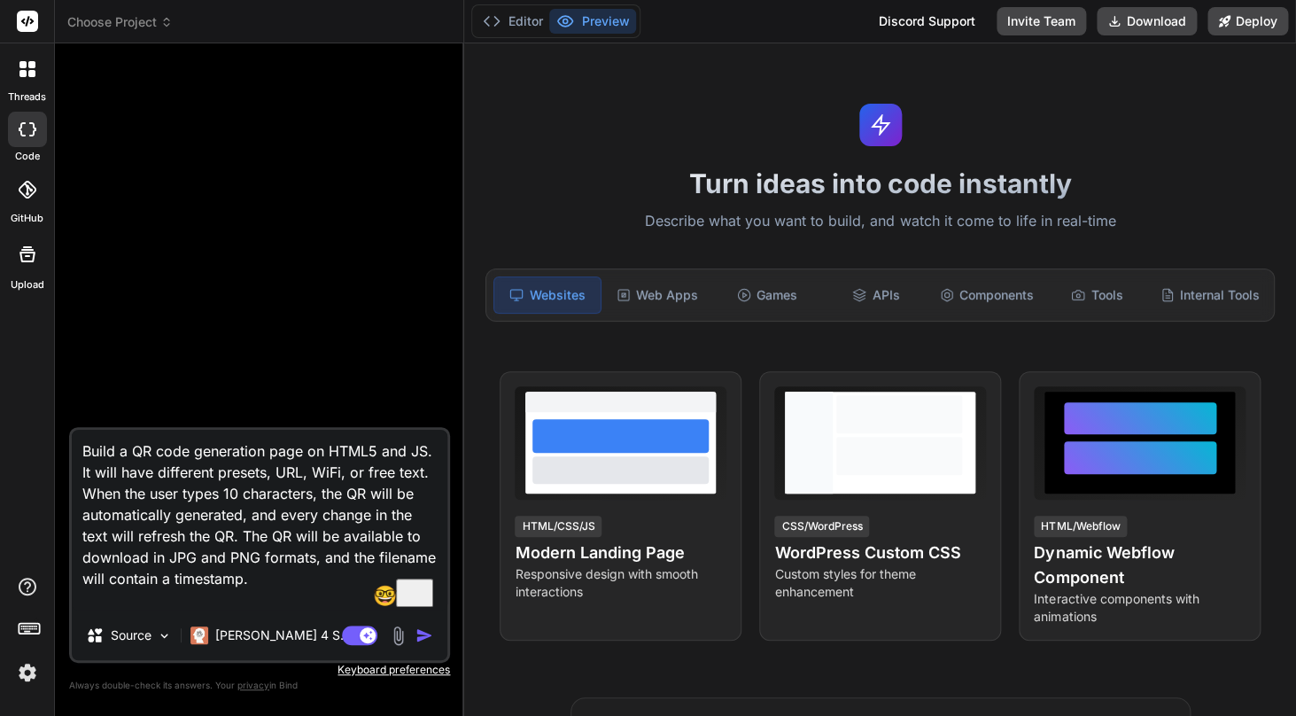
click at [159, 582] on textarea "Build a QR code generation page on HTML5 and JS. It will have different presets…" at bounding box center [259, 520] width 375 height 181
click at [214, 581] on textarea "Build a QR code generation page on HTML5 and JS. It will have different presets…" at bounding box center [259, 520] width 375 height 181
click at [388, 499] on textarea "Build a QR code generation page on HTML5 and JS. It will have different presets…" at bounding box center [259, 520] width 375 height 181
click at [325, 511] on textarea "Build a QR code generation page on HTML5 and JS. It will have different presets…" at bounding box center [259, 520] width 375 height 181
click at [384, 496] on textarea "Build a QR code generation page on HTML5 and JS. It will have different presets…" at bounding box center [259, 520] width 375 height 181
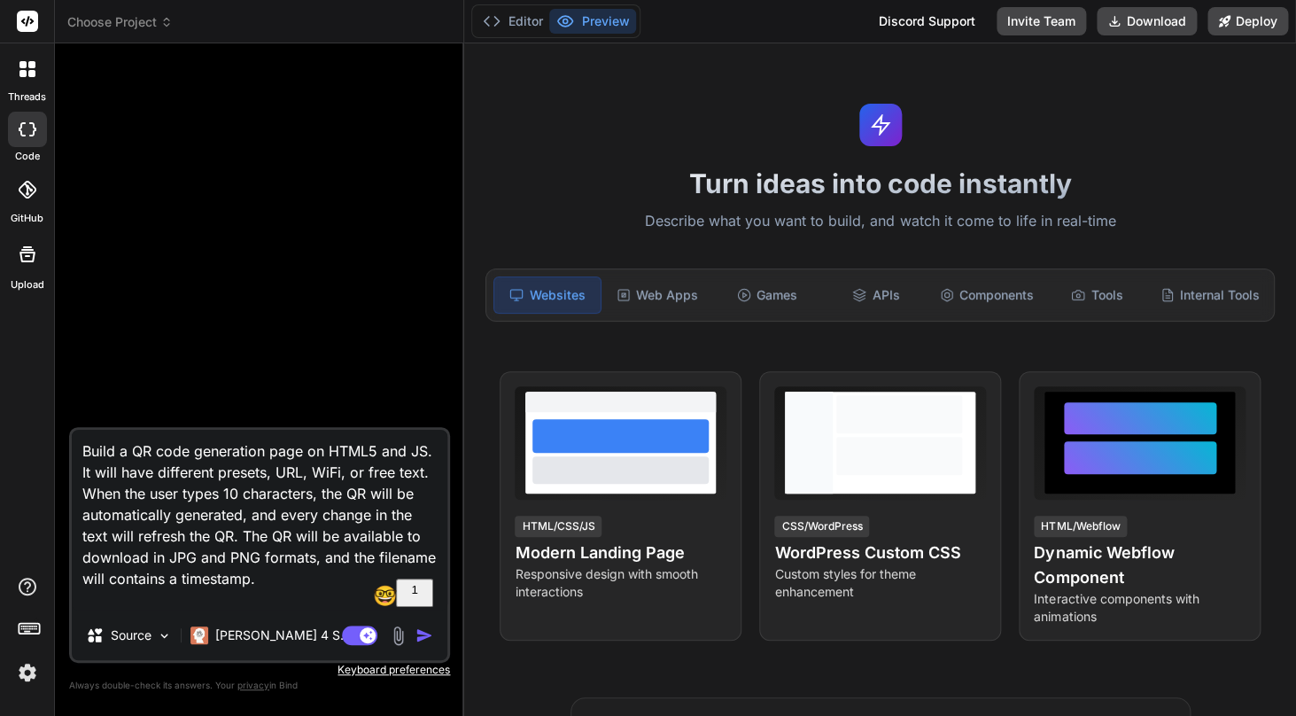
click at [147, 587] on textarea "Build a QR code generation page on HTML5 and JS. It will have different presets…" at bounding box center [259, 520] width 375 height 181
click at [129, 582] on textarea "Build a QR code generation page on HTML5 and JS. It will have different presets…" at bounding box center [259, 520] width 375 height 181
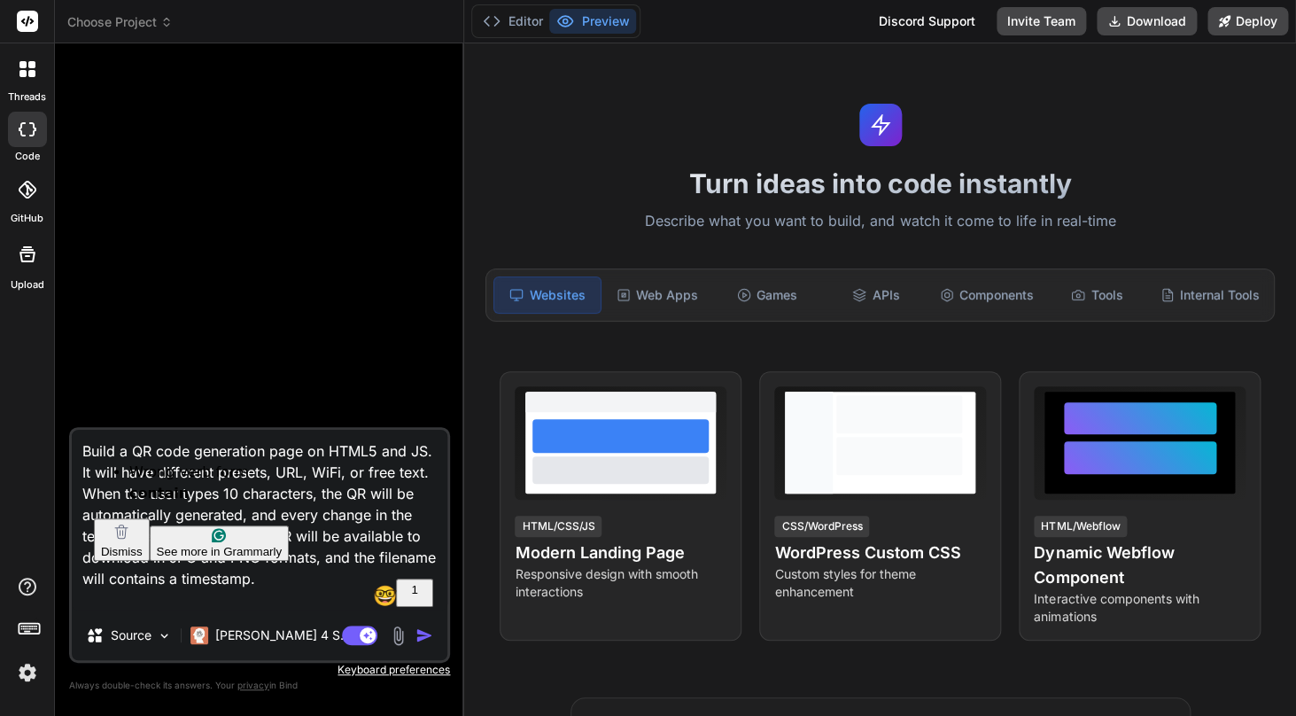
click at [156, 490] on strong "contain" at bounding box center [158, 492] width 59 height 17
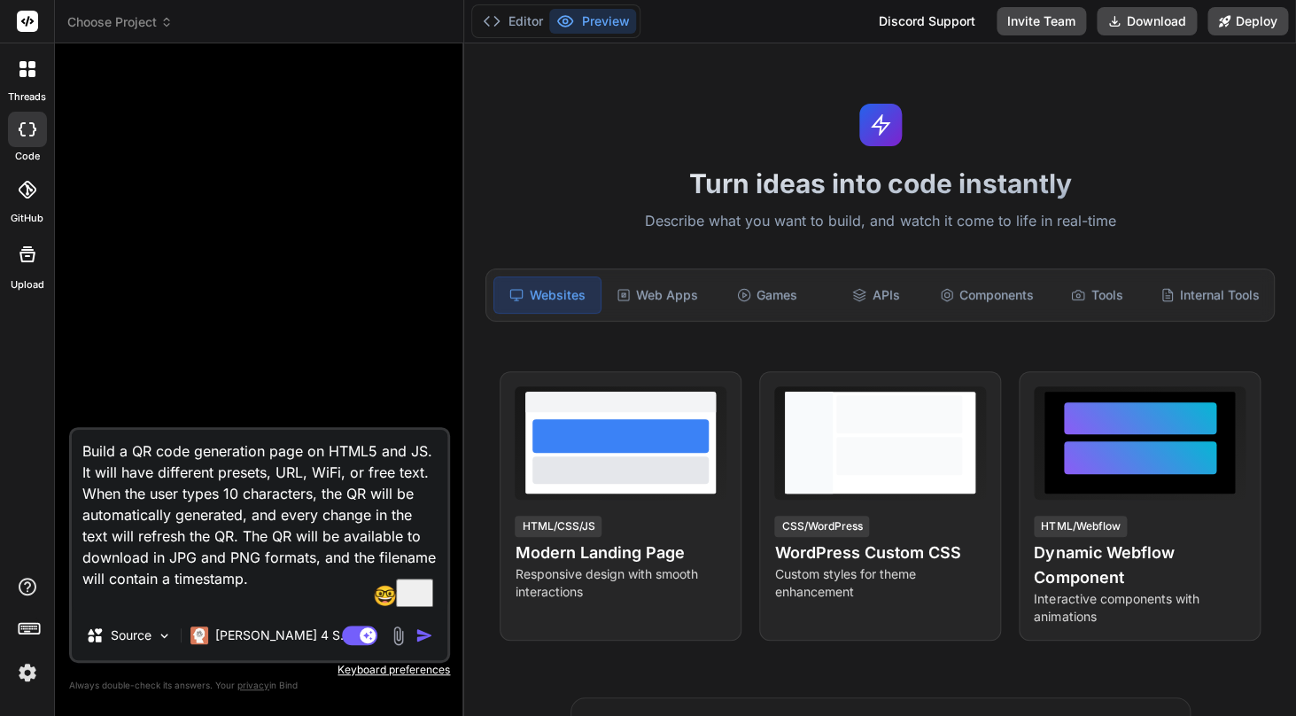
click at [259, 575] on textarea "Build a QR code generation page on HTML5 and JS. It will have different presets…" at bounding box center [259, 520] width 375 height 181
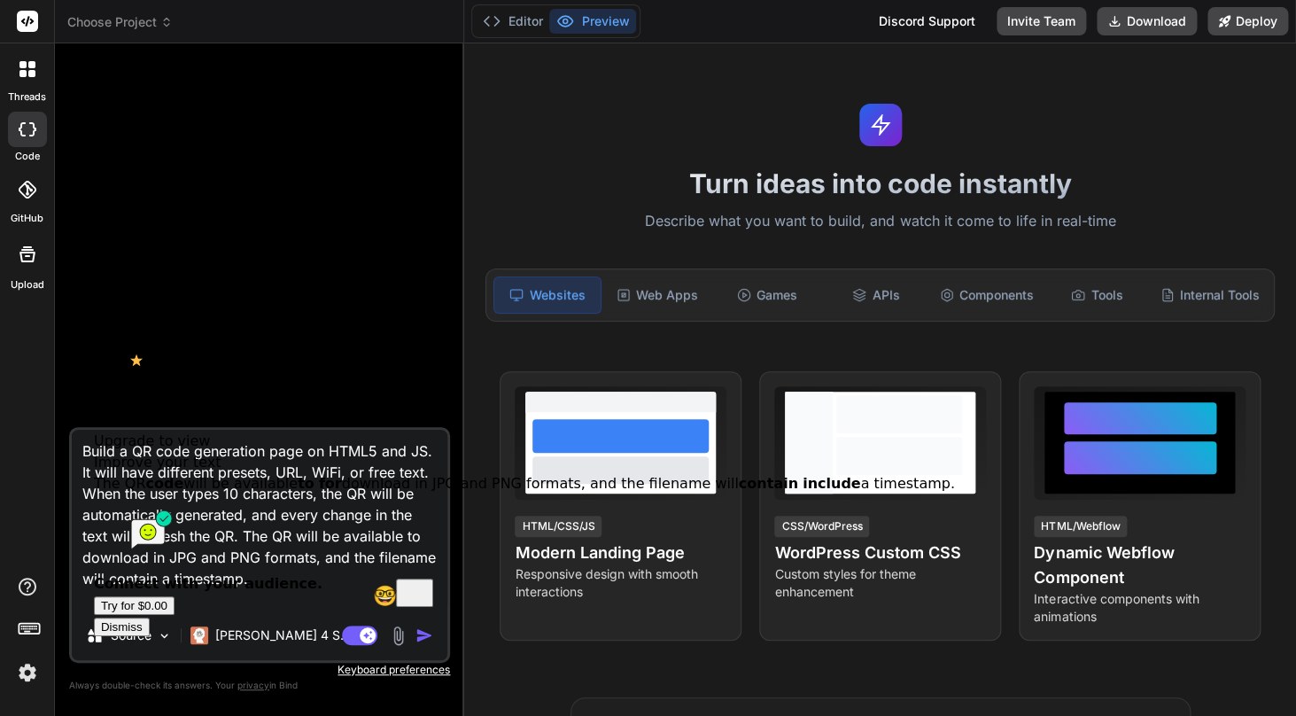
click at [109, 580] on textarea "Build a QR code generation page on HTML5 and JS. It will have different presets…" at bounding box center [259, 520] width 375 height 181
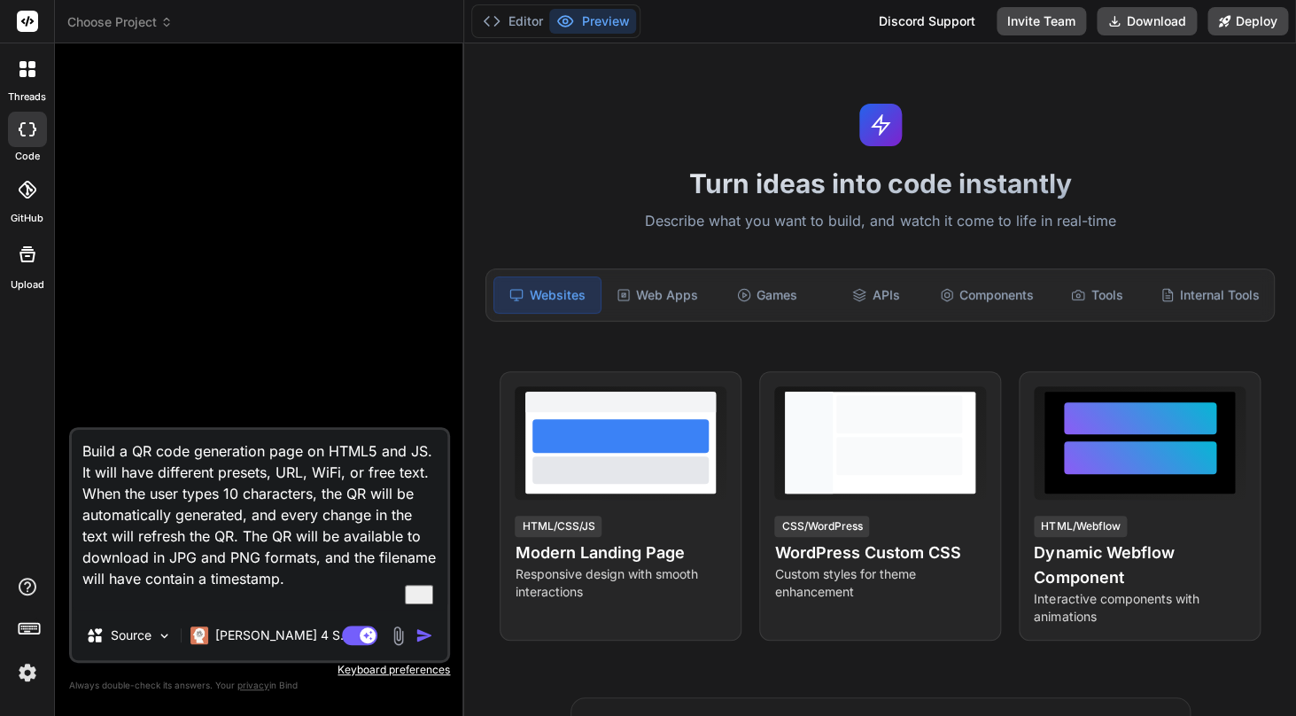
click at [137, 577] on textarea "Build a QR code generation page on HTML5 and JS. It will have different presets…" at bounding box center [259, 520] width 375 height 181
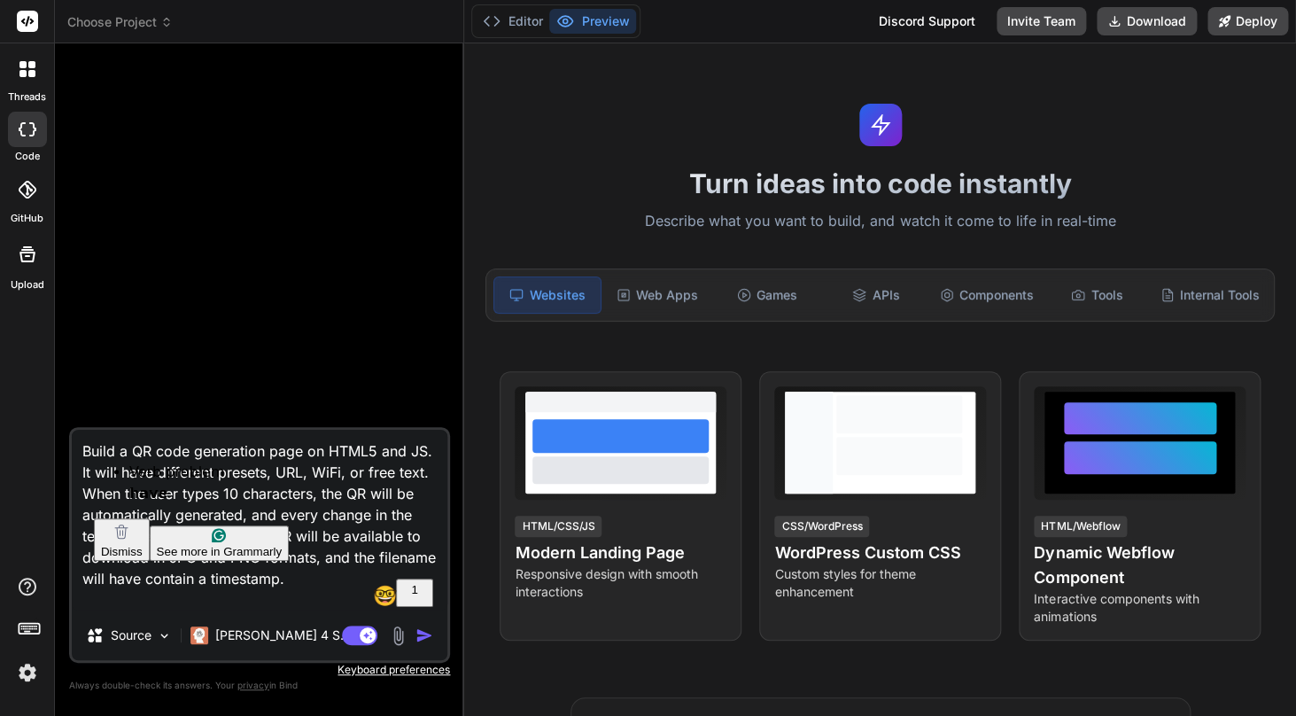
click at [129, 493] on strong "have" at bounding box center [148, 492] width 38 height 17
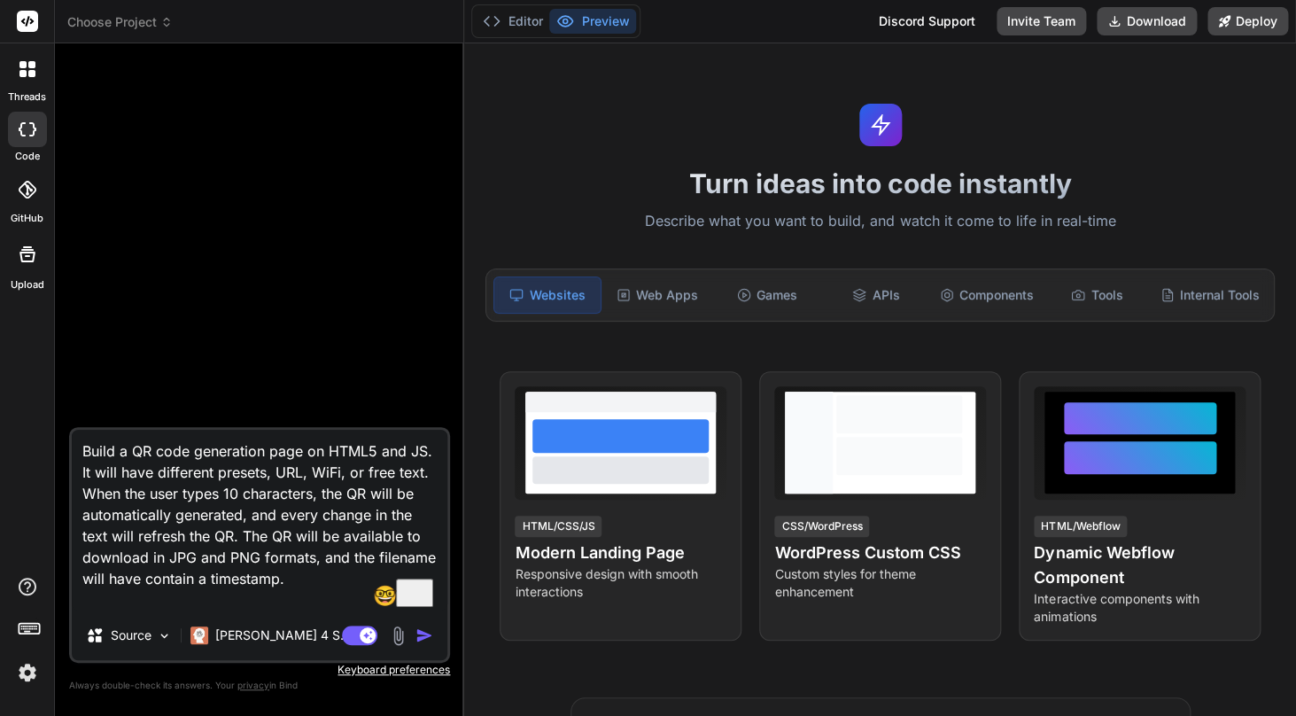
click at [361, 602] on textarea "Build a QR code generation page on HTML5 and JS. It will have different presets…" at bounding box center [259, 520] width 375 height 181
click at [426, 639] on img "button" at bounding box center [424, 635] width 18 height 18
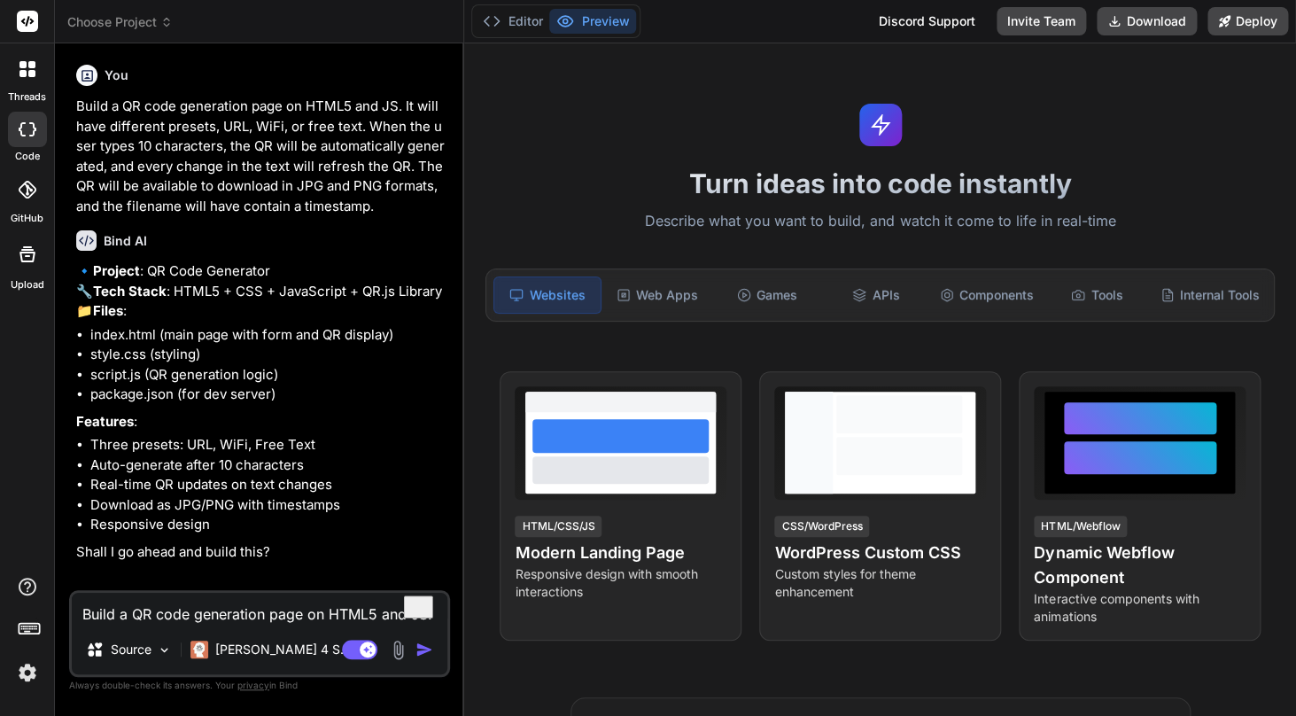
scroll to position [15, 0]
click at [253, 611] on textarea "Build a QR code generation page on HTML5 and JS. It will have different presets…" at bounding box center [259, 608] width 375 height 32
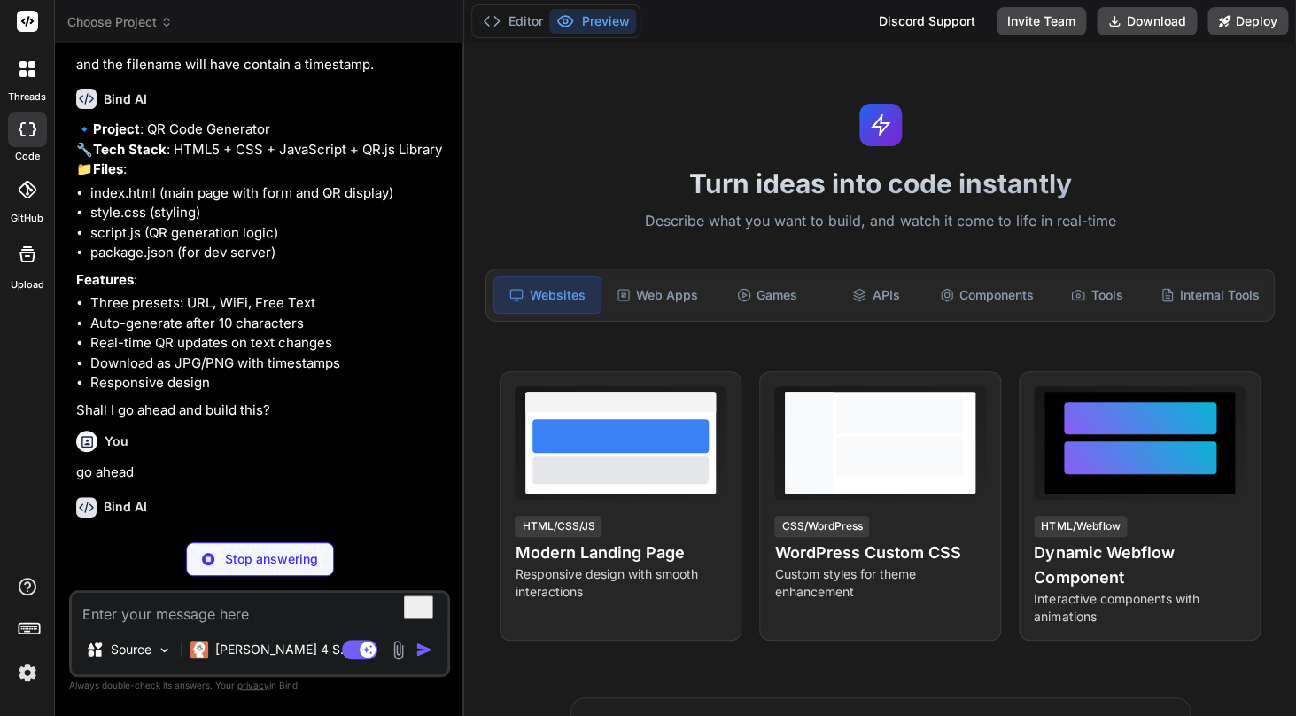
scroll to position [182, 0]
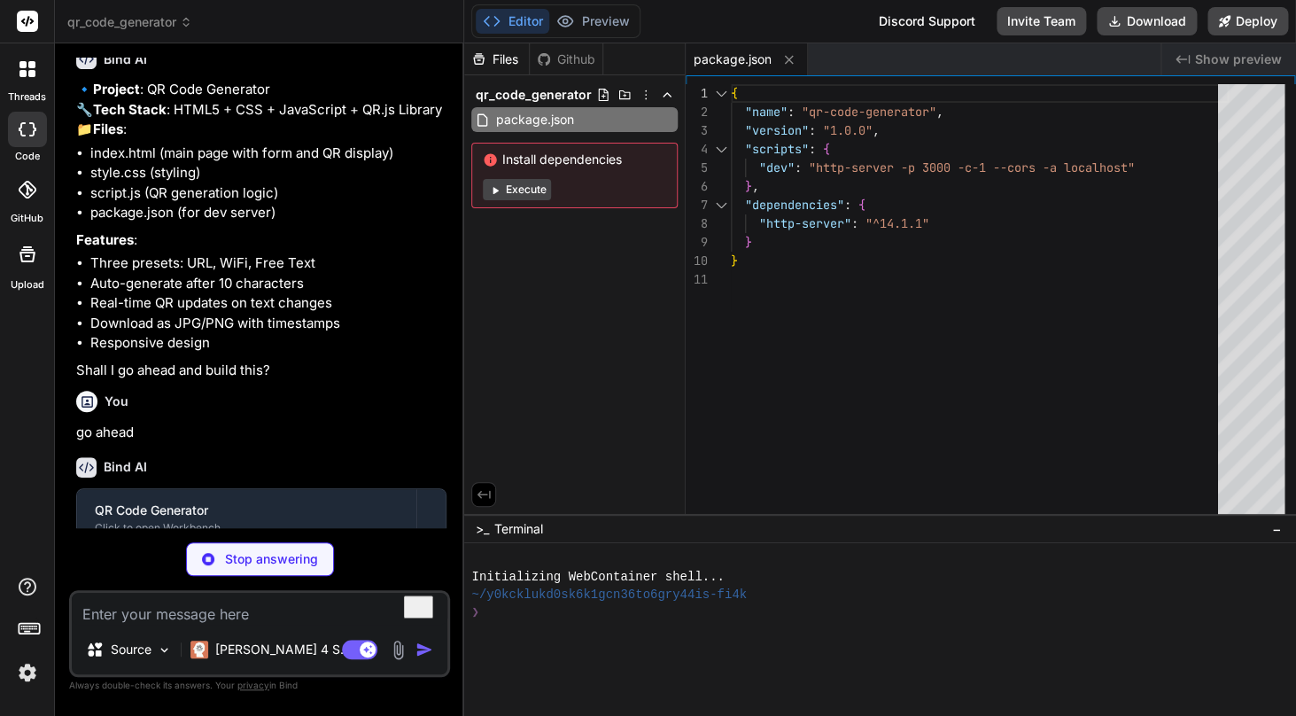
click at [528, 196] on button "Execute" at bounding box center [517, 189] width 68 height 21
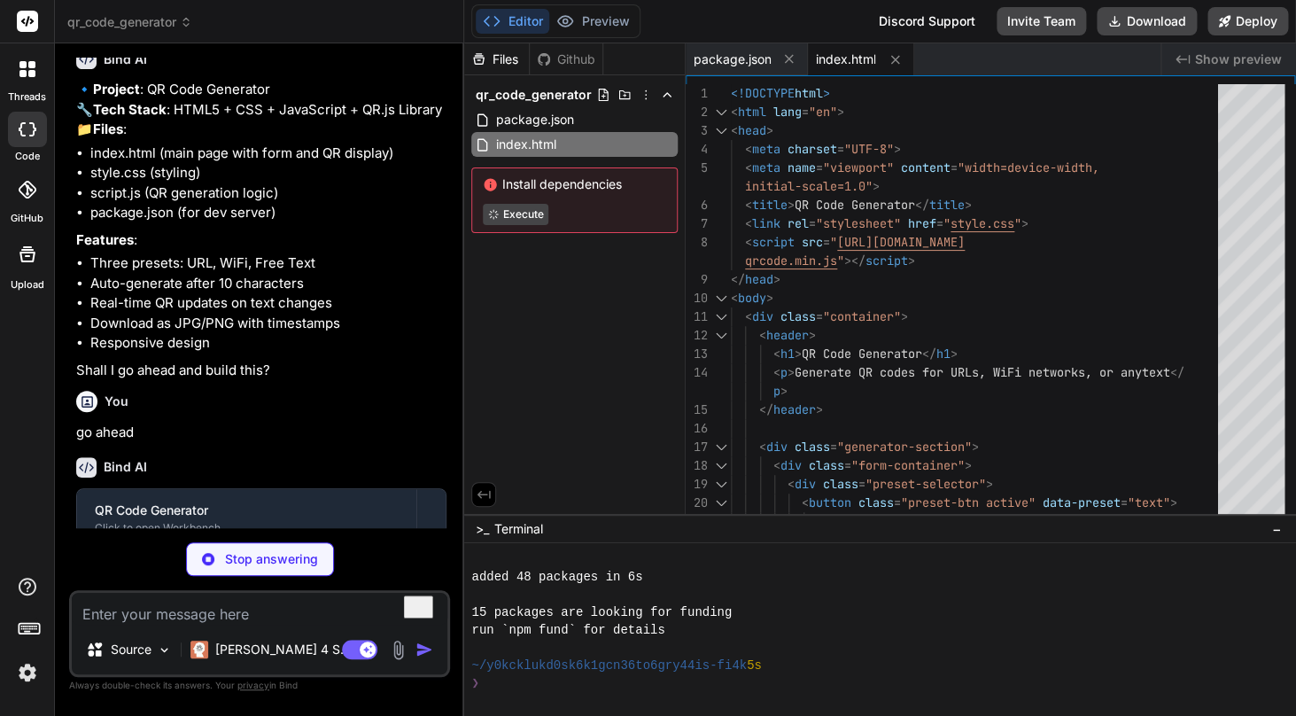
scroll to position [195, 0]
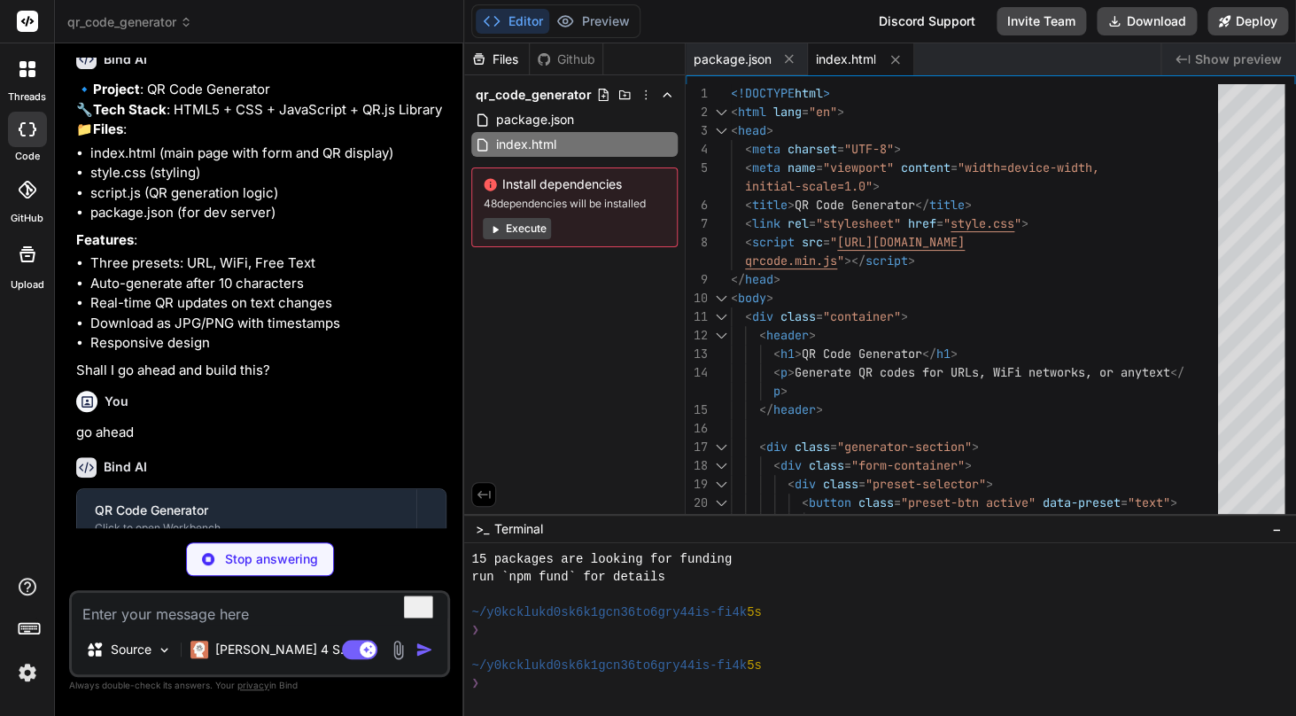
click at [520, 229] on button "Execute" at bounding box center [517, 228] width 68 height 21
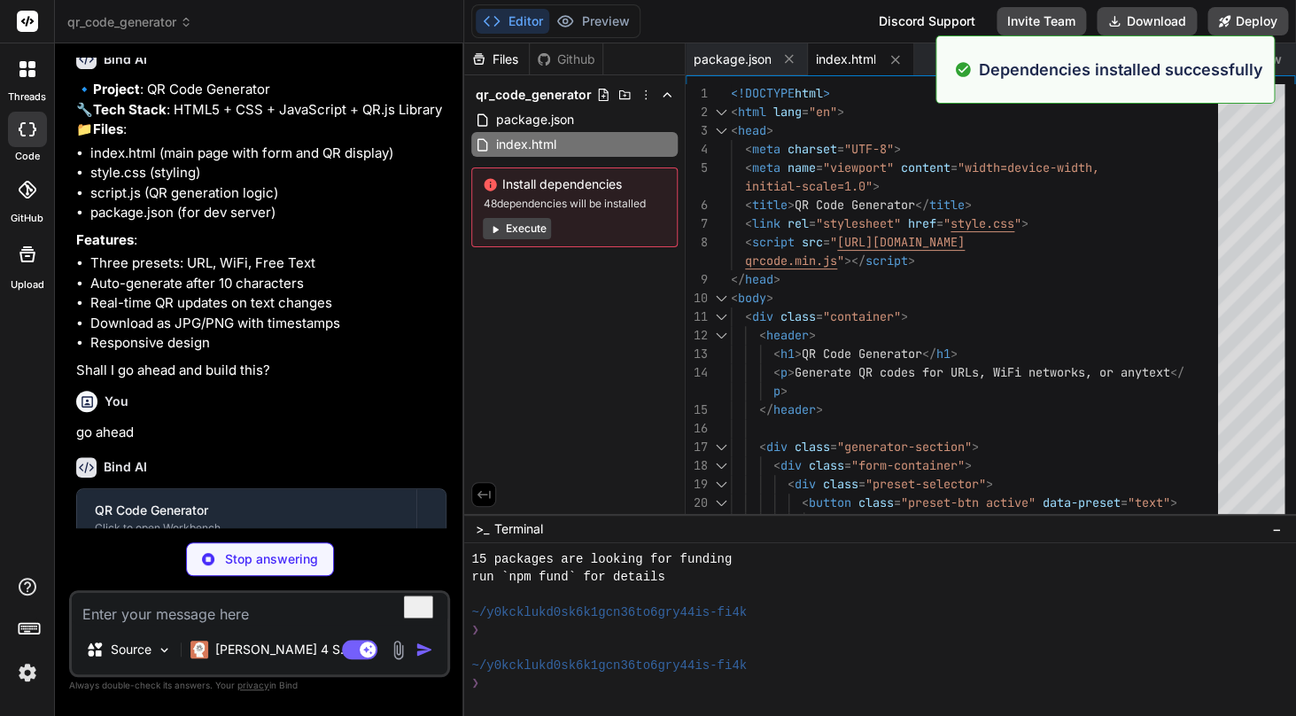
scroll to position [461, 0]
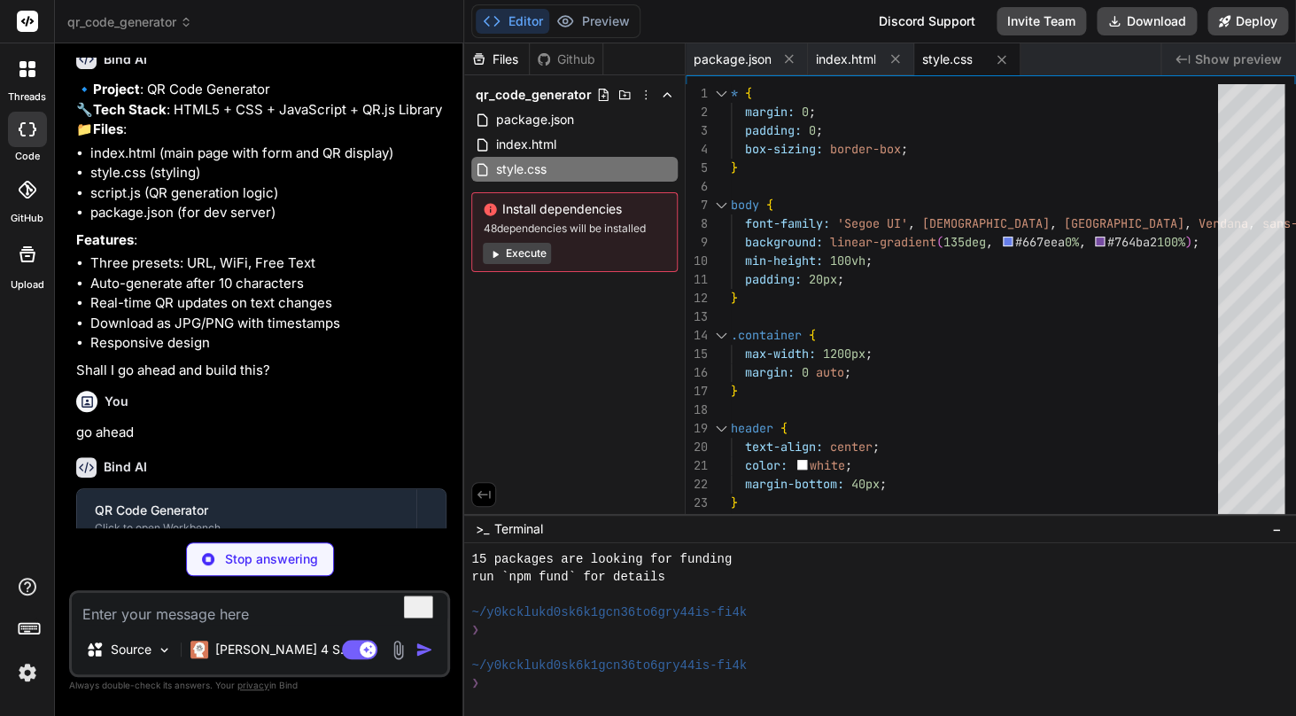
click at [525, 256] on button "Execute" at bounding box center [517, 253] width 68 height 21
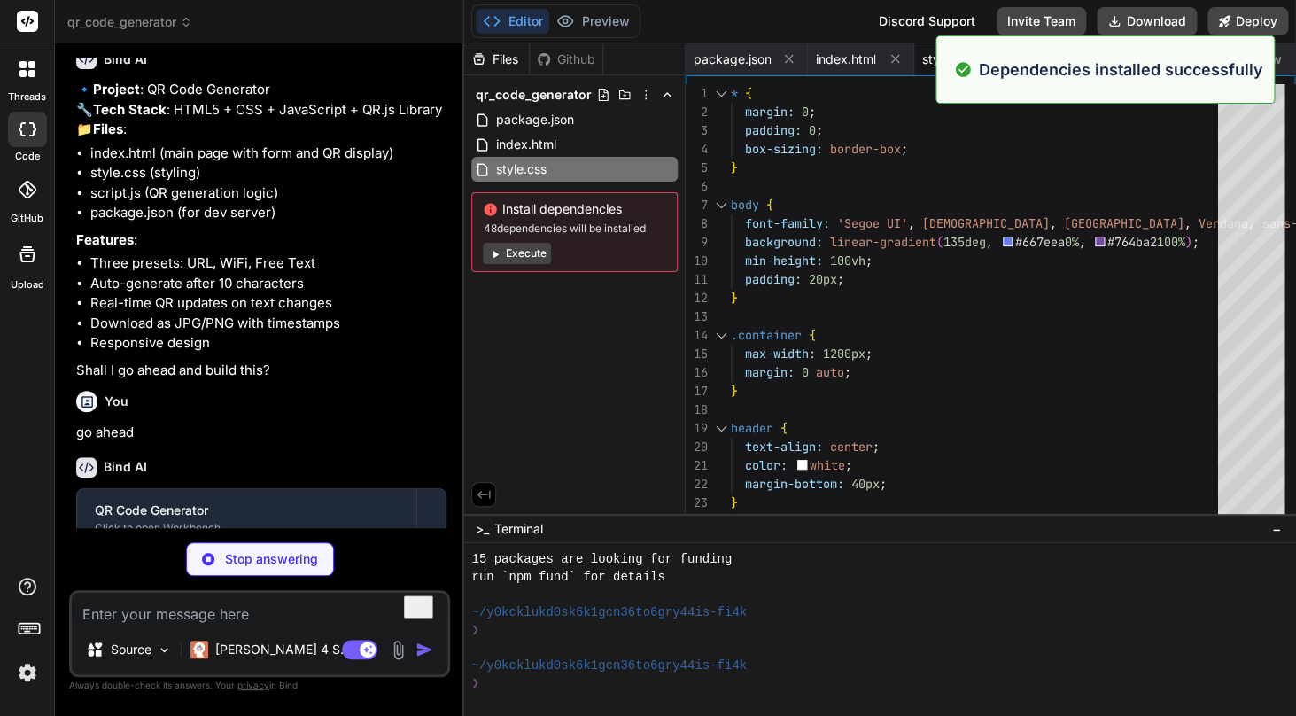
scroll to position [726, 0]
click at [525, 256] on button "Execute" at bounding box center [517, 253] width 68 height 21
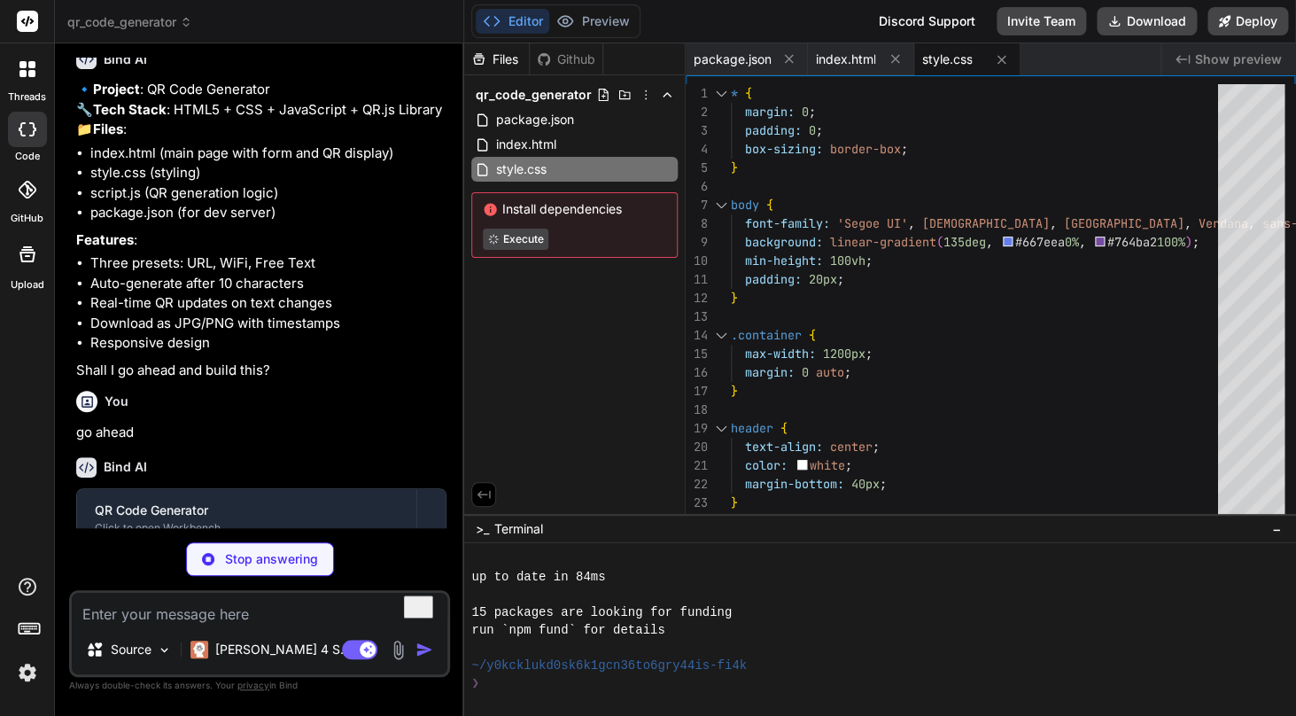
scroll to position [992, 0]
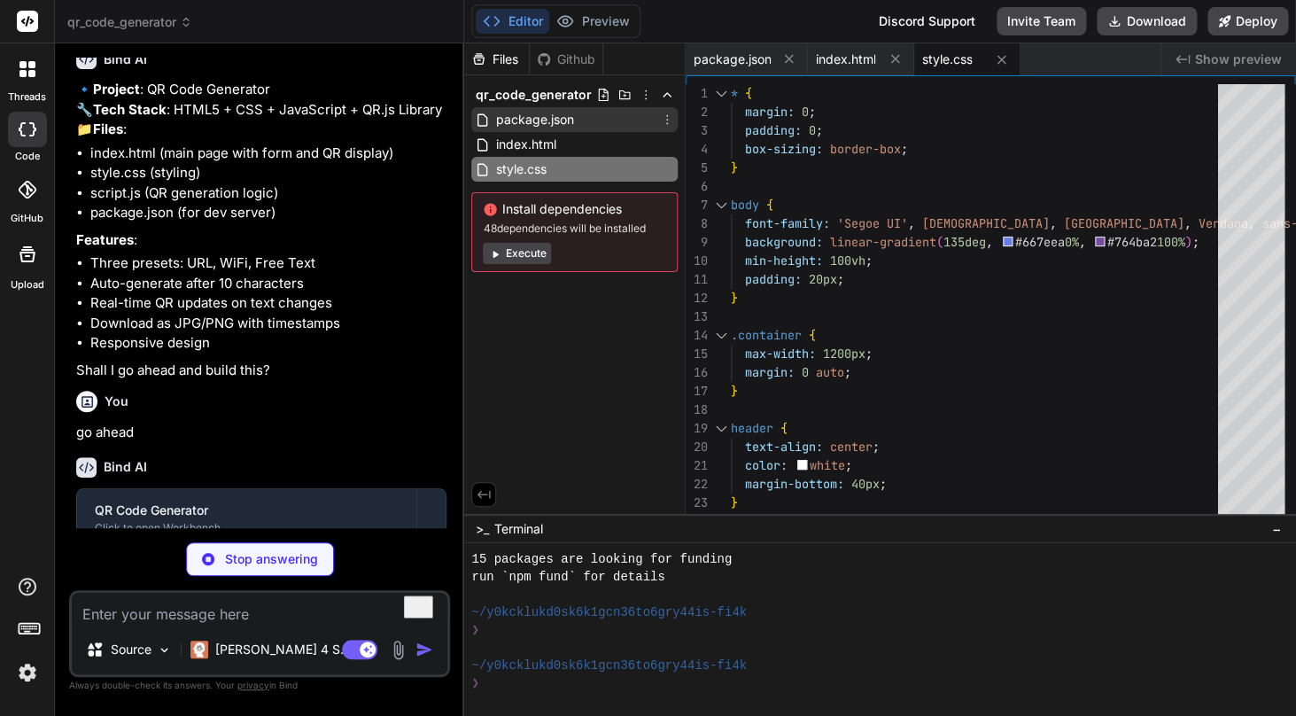
click at [535, 126] on span "package.json" at bounding box center [533, 119] width 81 height 21
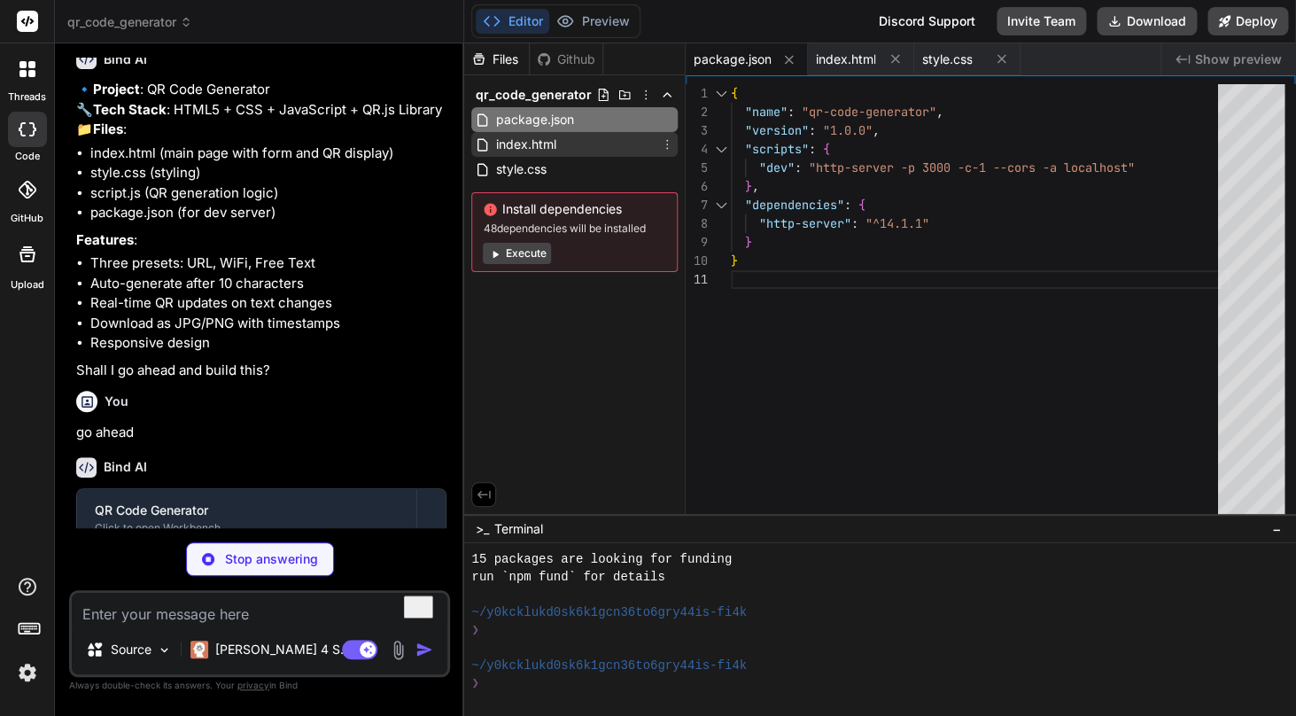
click at [537, 137] on span "index.html" at bounding box center [525, 144] width 64 height 21
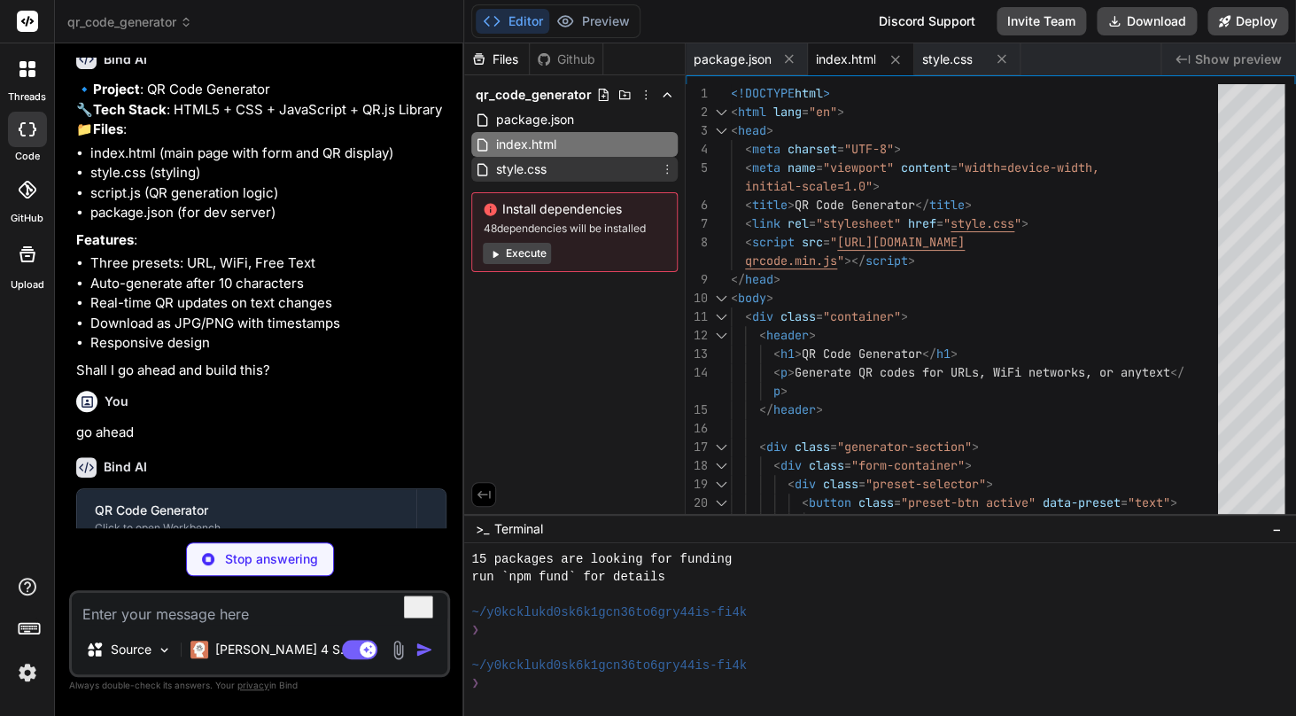
click at [535, 180] on span "style.css" at bounding box center [520, 169] width 54 height 21
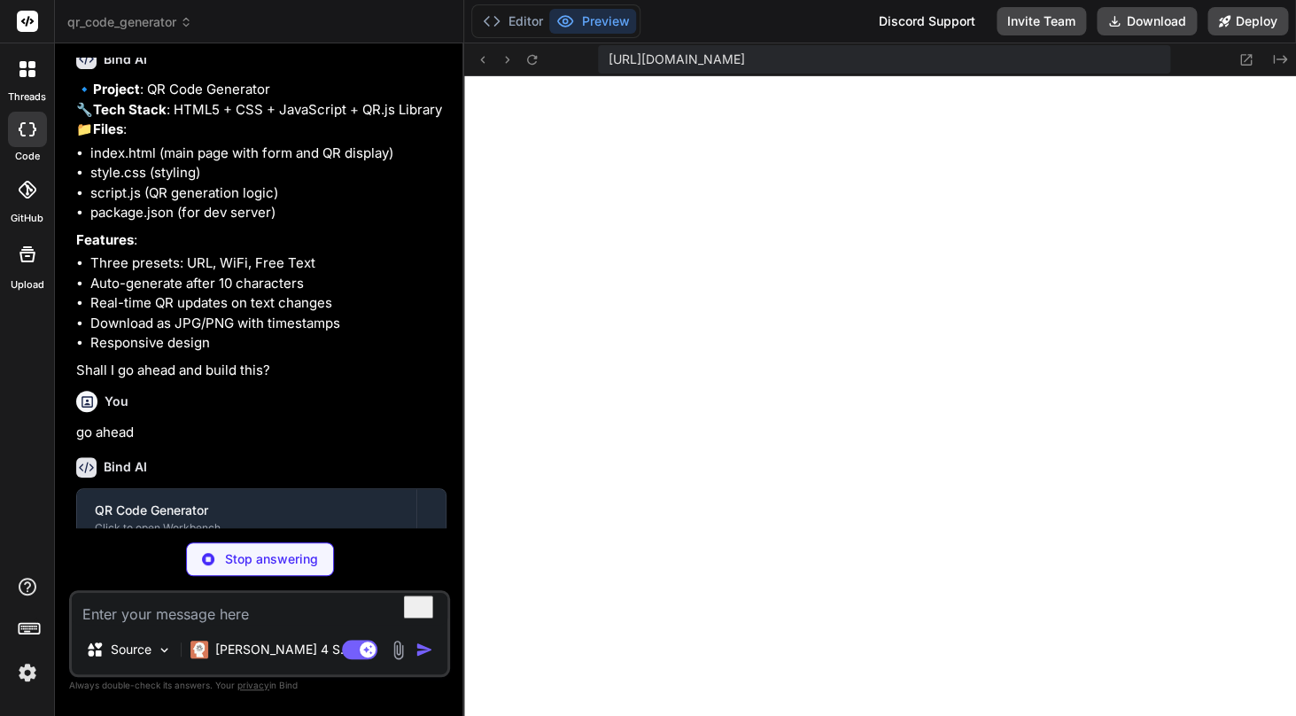
scroll to position [1877, 0]
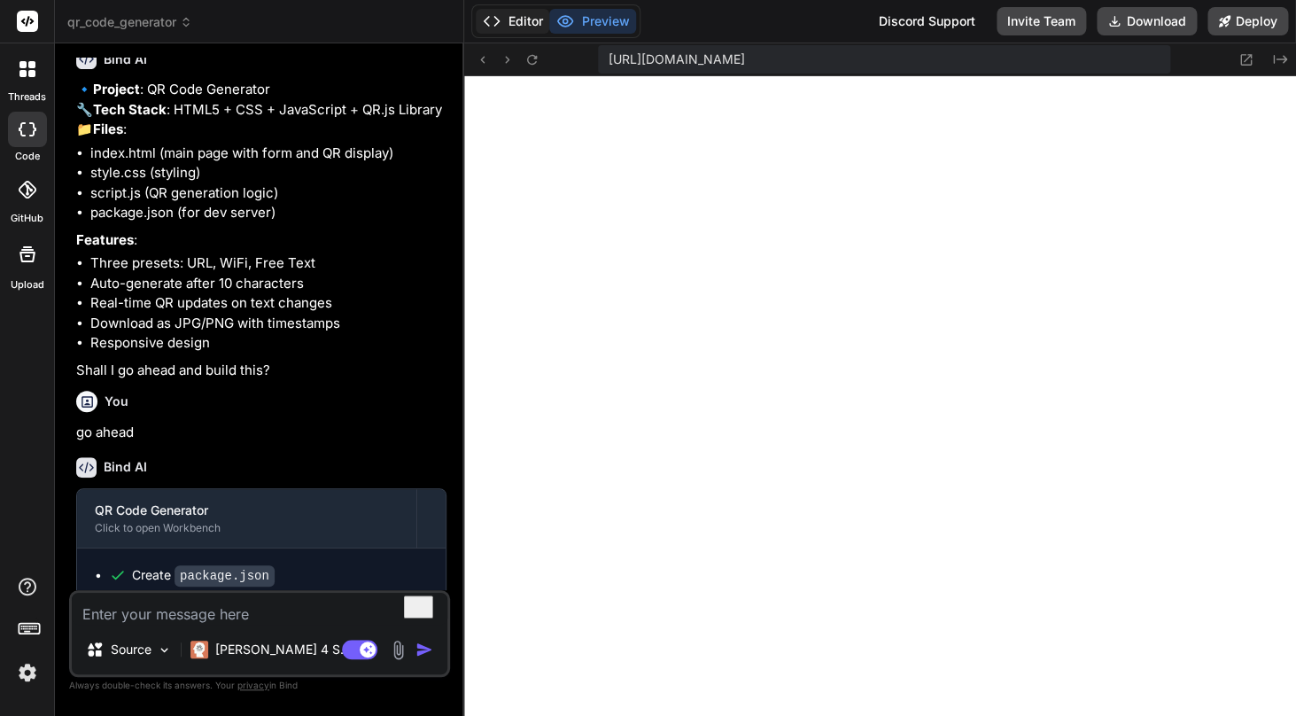
click at [536, 26] on button "Editor" at bounding box center [513, 21] width 74 height 25
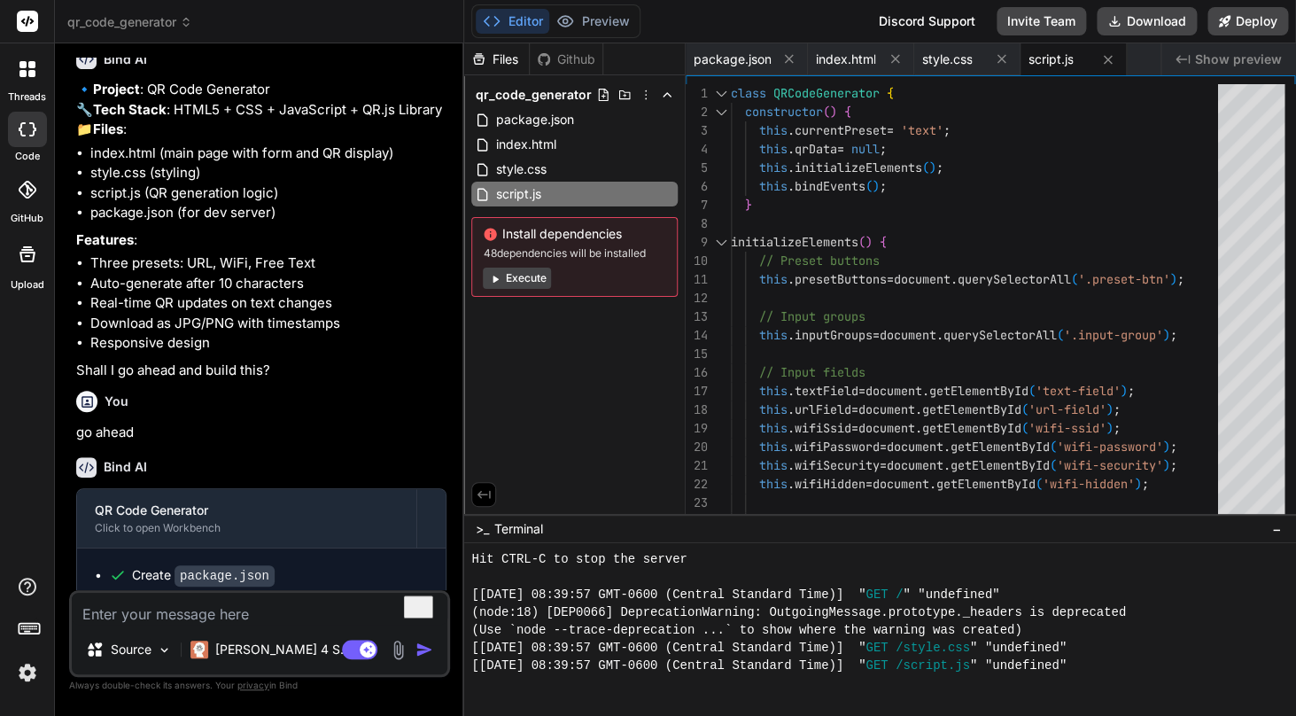
click at [536, 284] on button "Execute" at bounding box center [517, 277] width 68 height 21
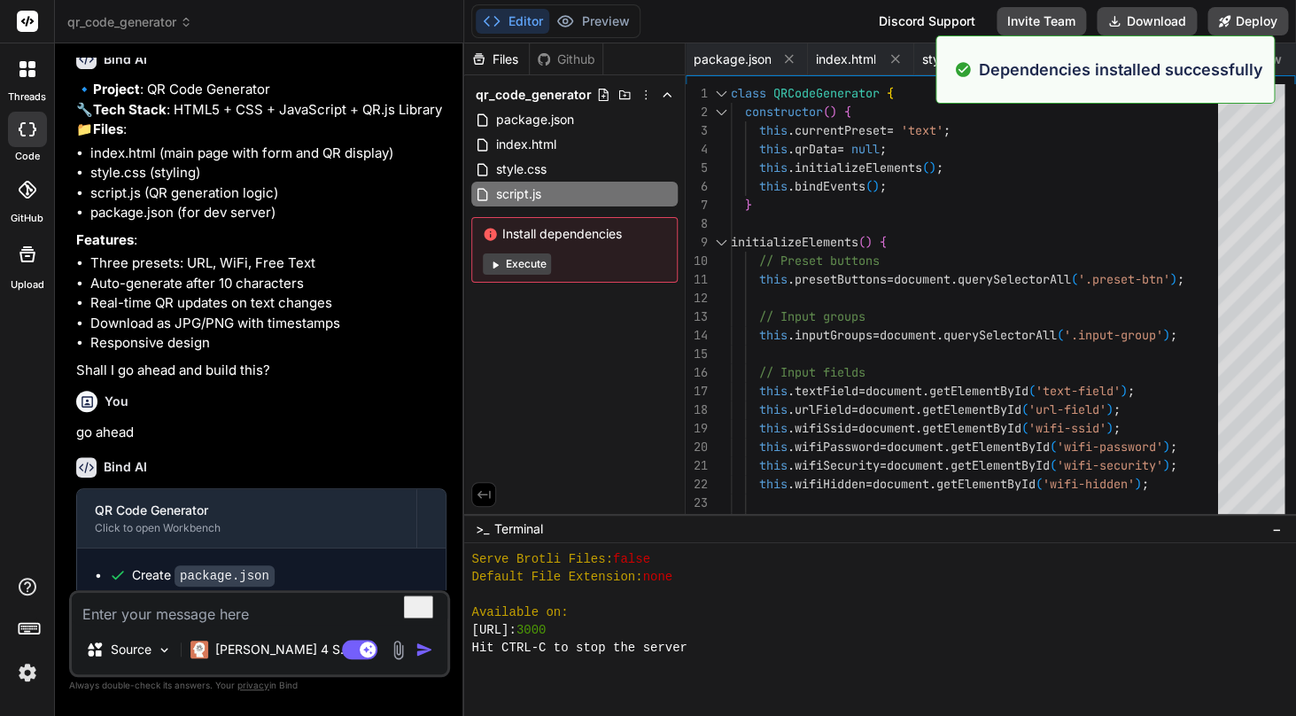
scroll to position [2621, 0]
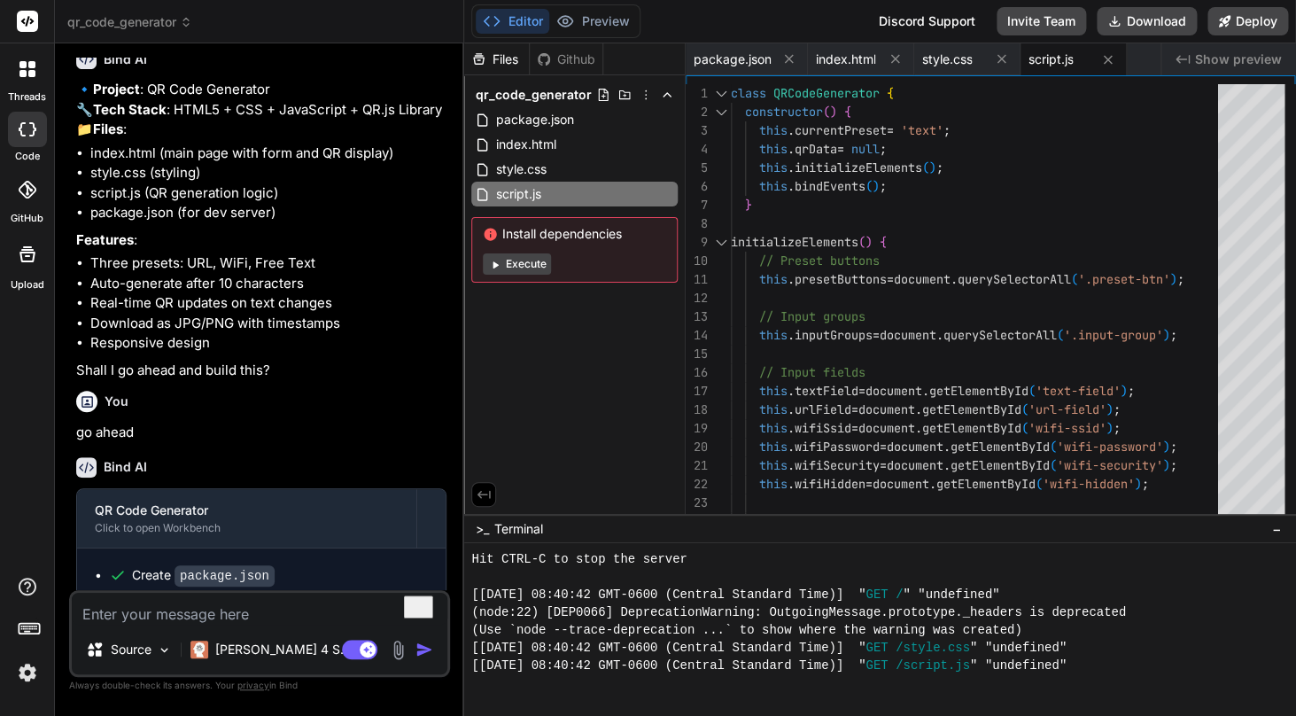
click at [494, 266] on icon at bounding box center [495, 264] width 5 height 7
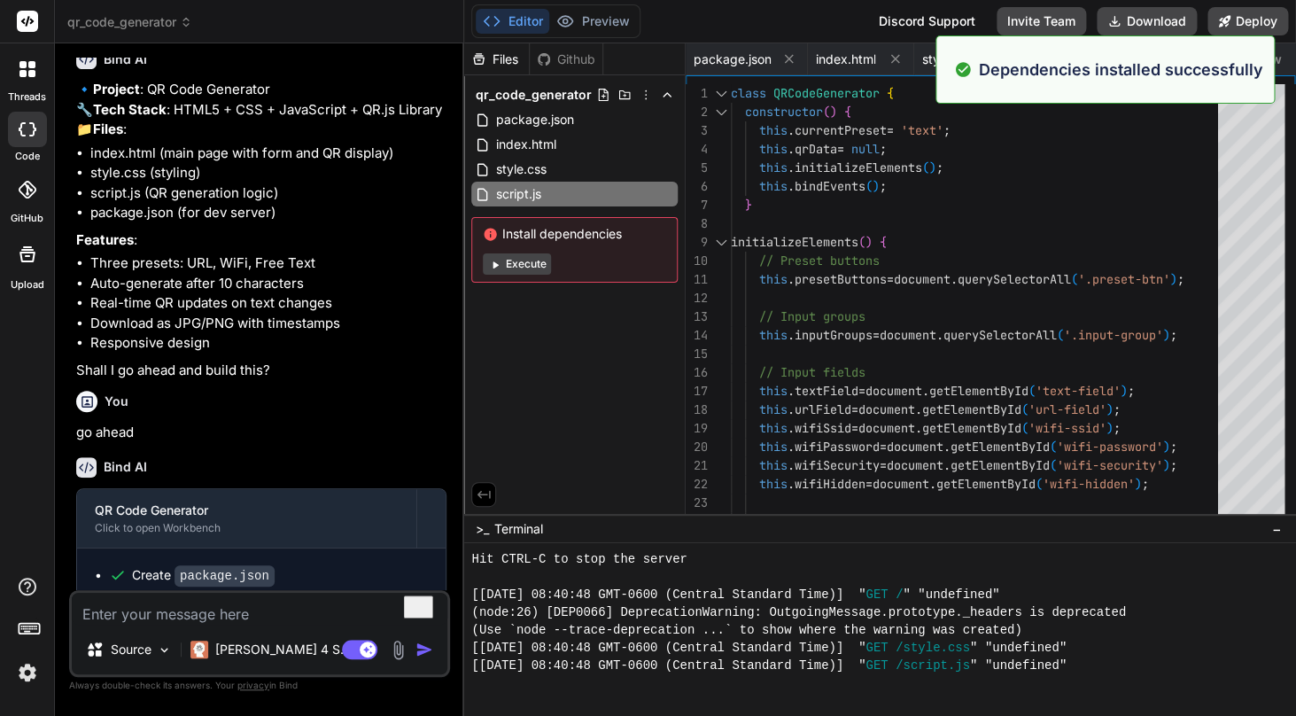
scroll to position [3365, 0]
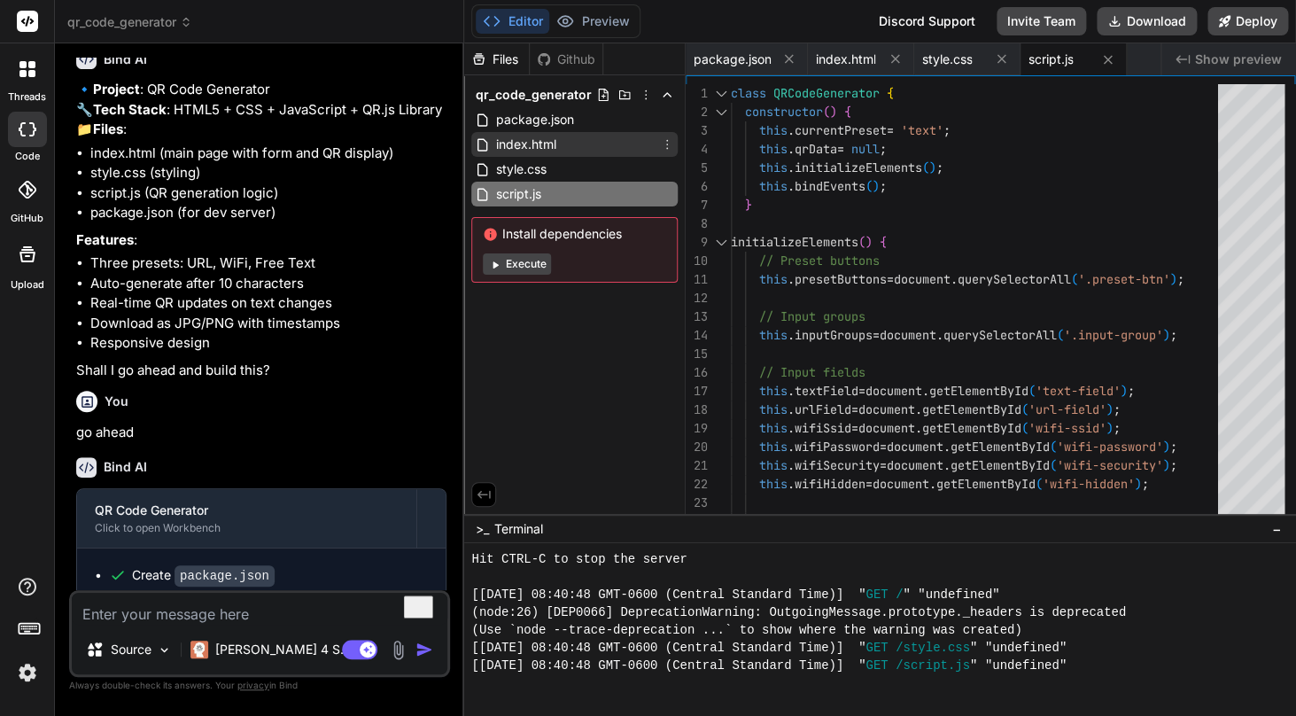
click at [553, 148] on span "index.html" at bounding box center [525, 144] width 64 height 21
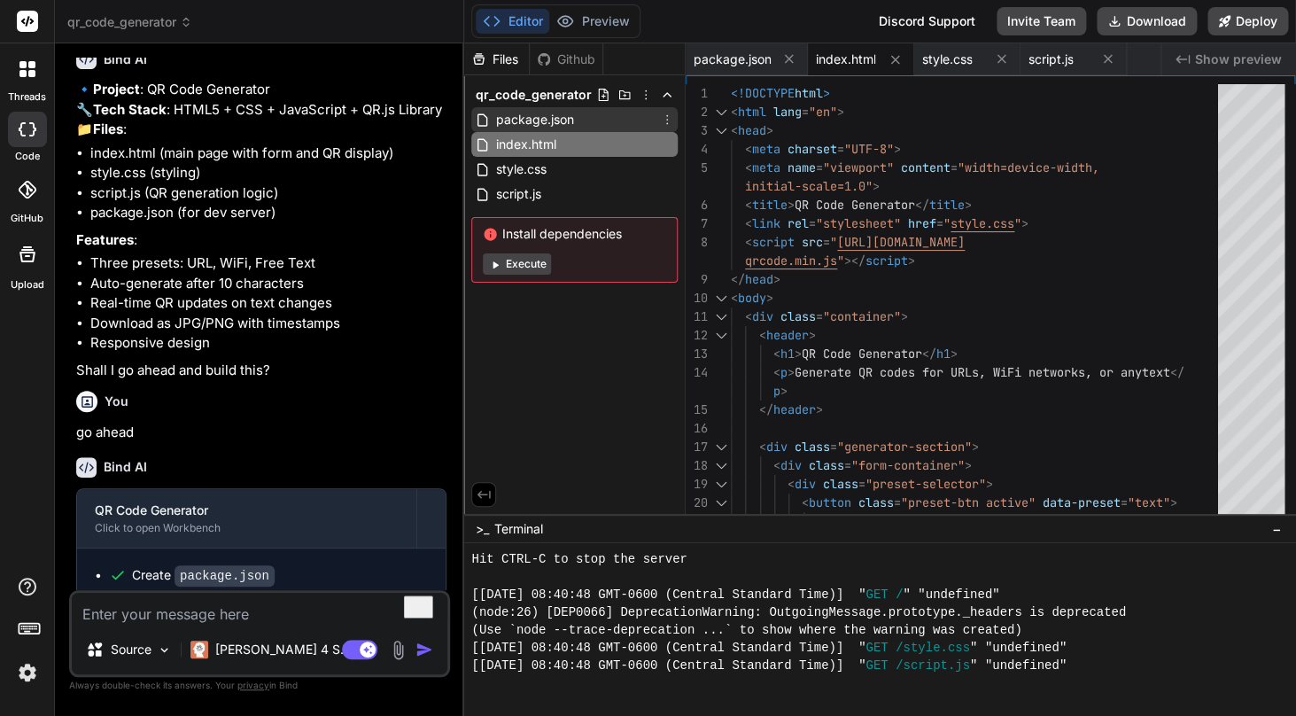
click at [547, 116] on span "package.json" at bounding box center [533, 119] width 81 height 21
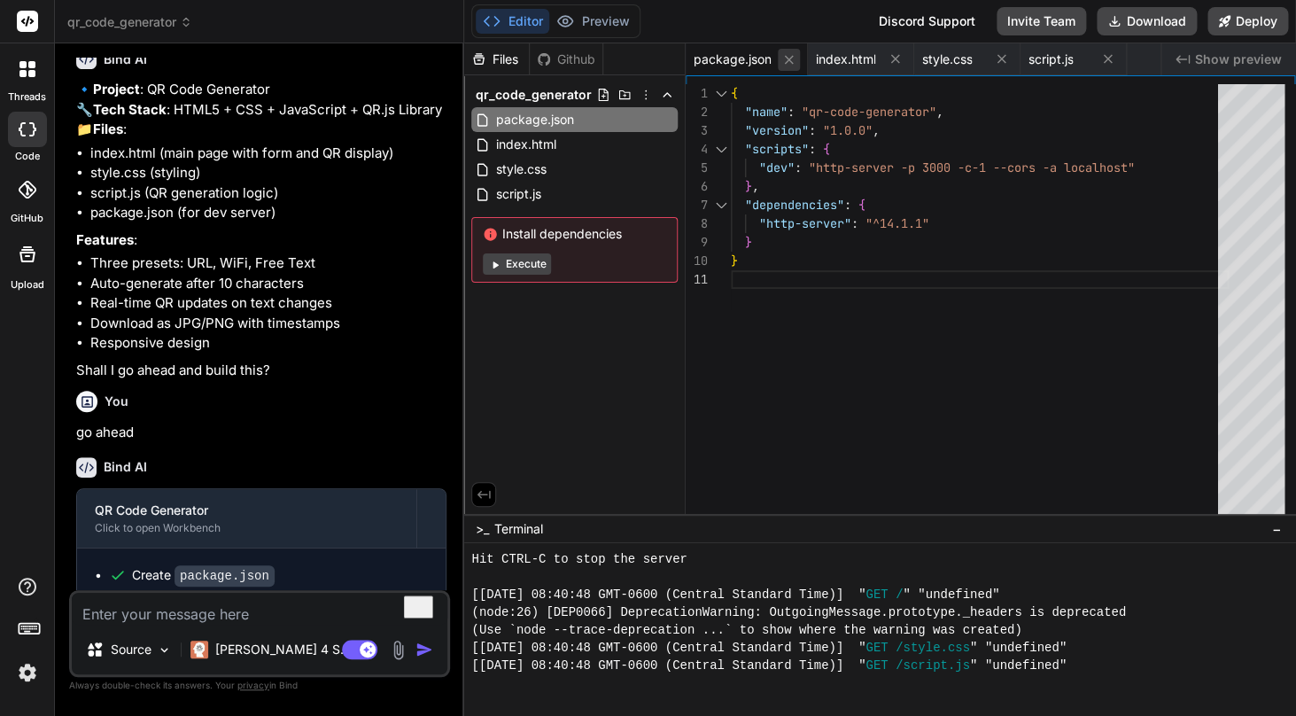
click at [792, 62] on icon at bounding box center [789, 59] width 9 height 9
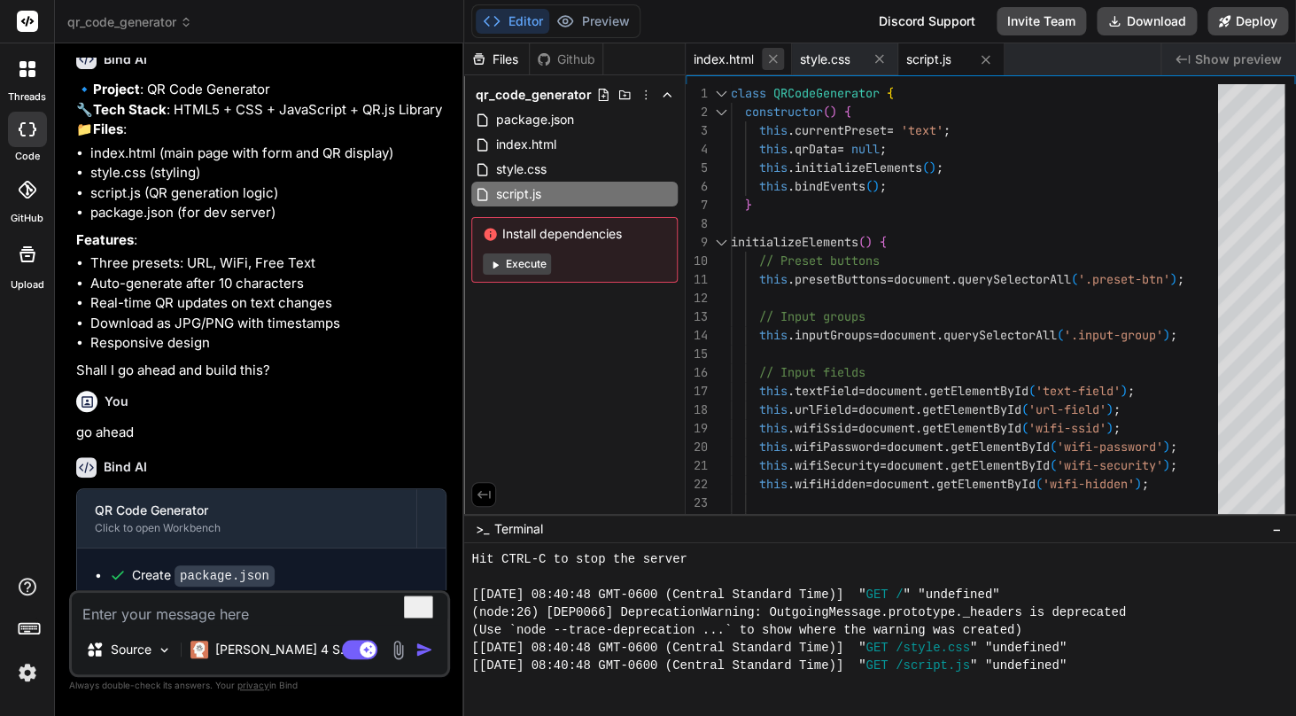
click at [772, 65] on icon at bounding box center [772, 58] width 15 height 15
click at [772, 65] on icon at bounding box center [772, 59] width 15 height 15
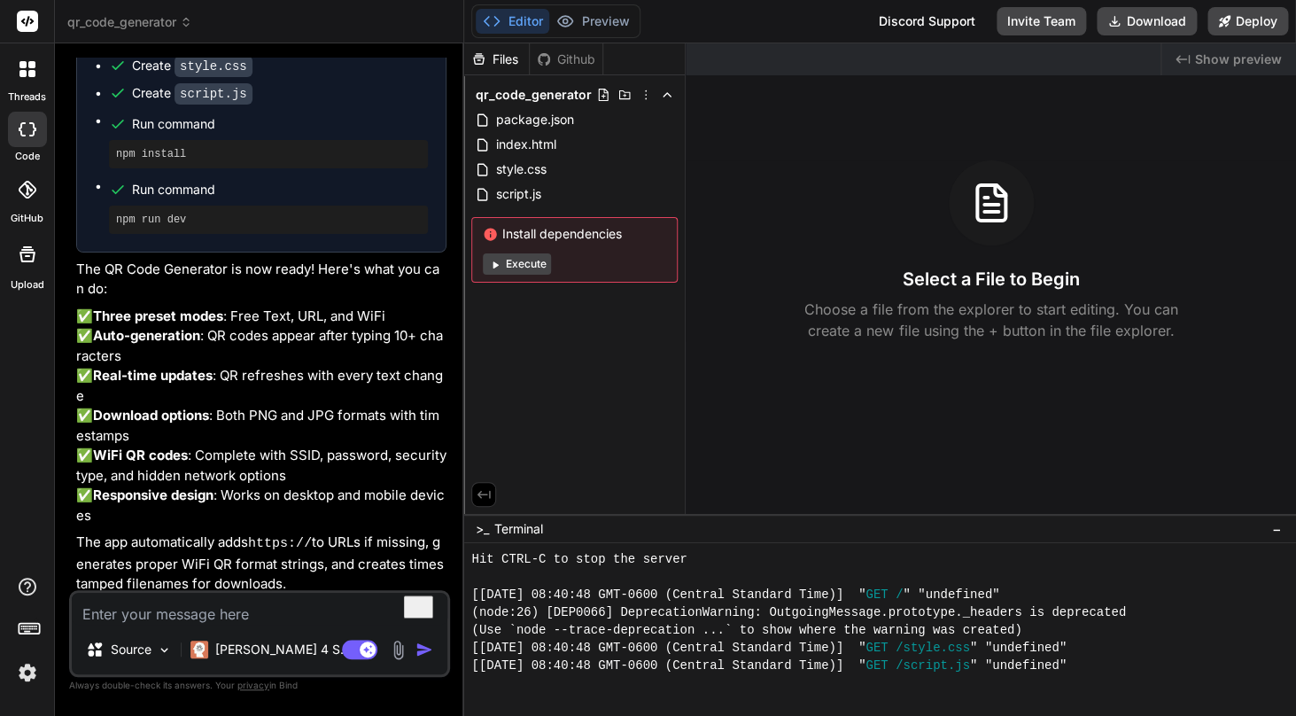
scroll to position [790, 0]
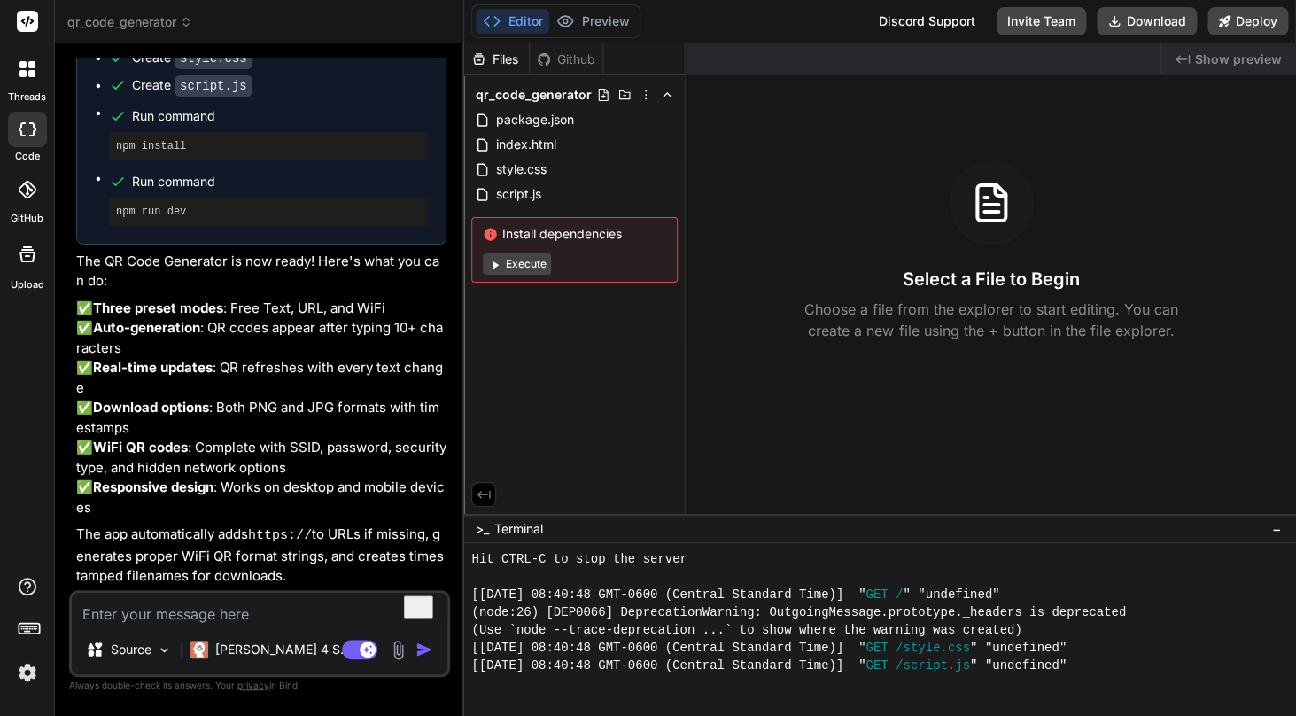
click at [215, 539] on p "The app automatically adds https:// to URLs if missing, generates proper WiFi Q…" at bounding box center [261, 555] width 370 height 62
click at [222, 569] on p "The app automatically adds https:// to URLs if missing, generates proper WiFi Q…" at bounding box center [261, 555] width 370 height 62
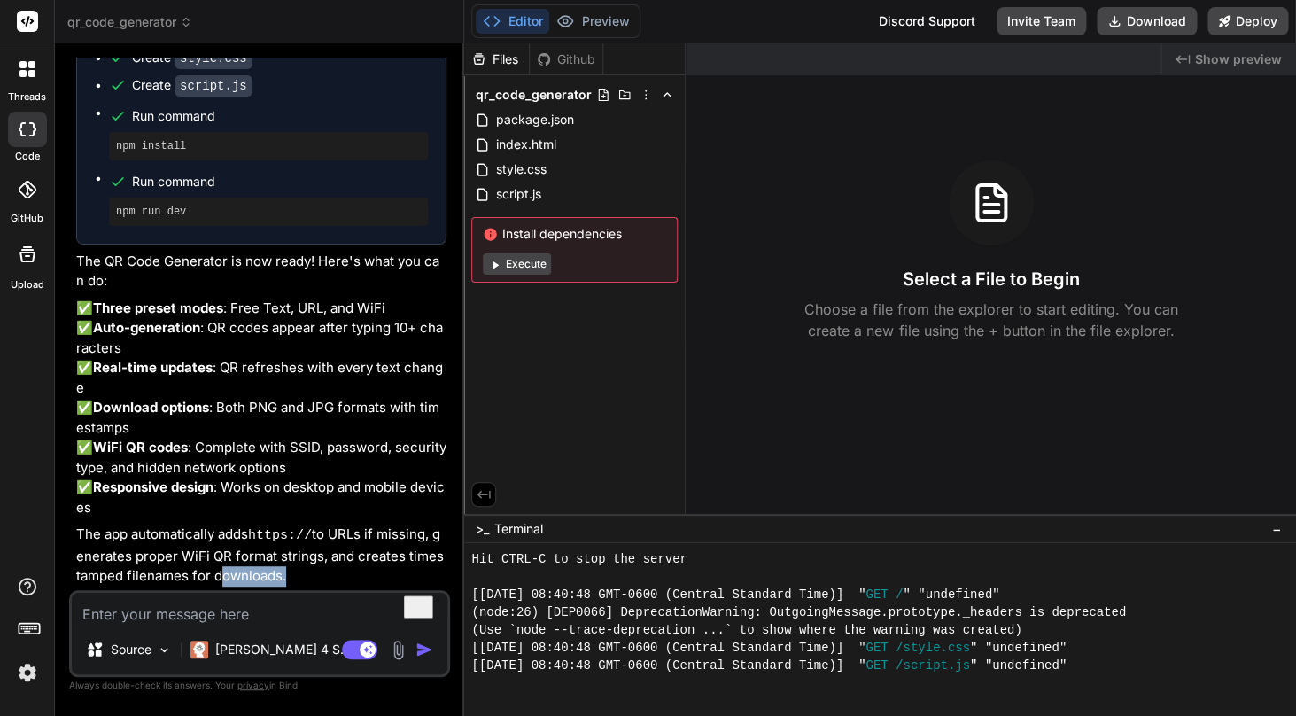
click at [222, 569] on p "The app automatically adds https:// to URLs if missing, generates proper WiFi Q…" at bounding box center [261, 555] width 370 height 62
click at [274, 584] on p "The app automatically adds https:// to URLs if missing, generates proper WiFi Q…" at bounding box center [261, 555] width 370 height 62
click at [492, 238] on icon at bounding box center [490, 234] width 12 height 12
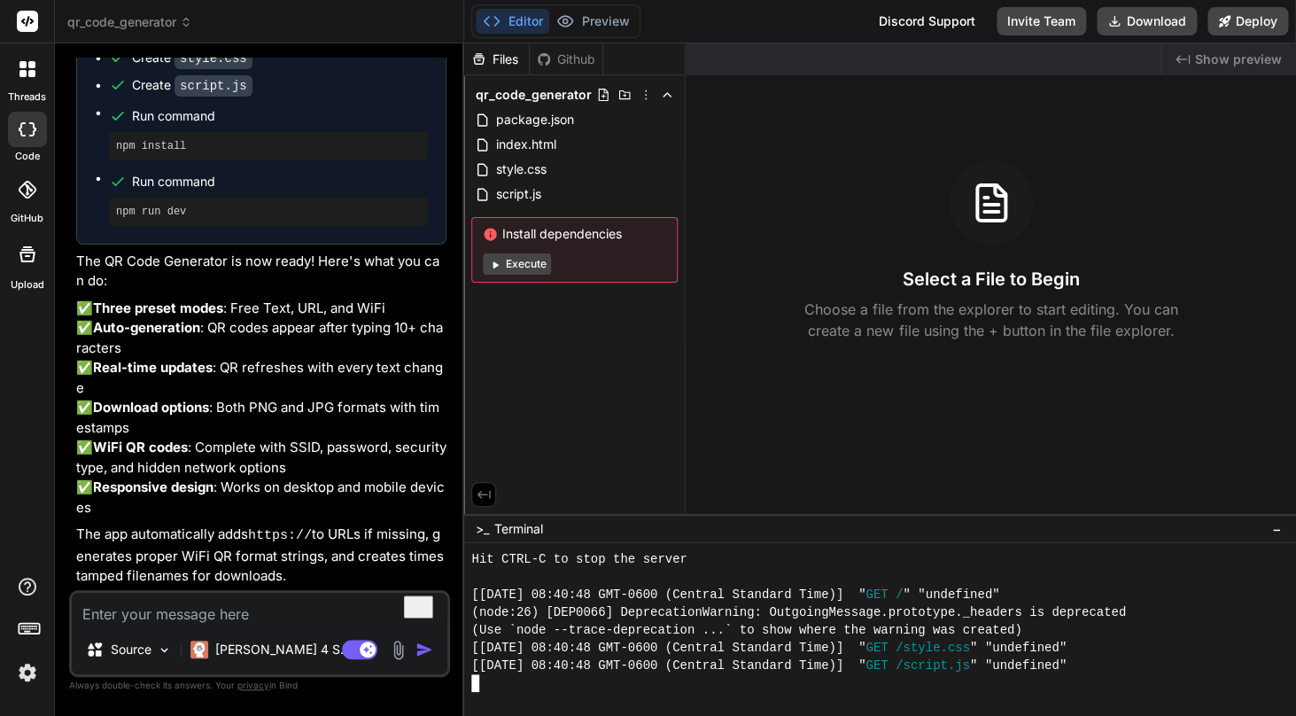
click at [762, 650] on span "[[DATE] 08:40:48 GMT-0600 (Central Standard Time)] "" at bounding box center [668, 648] width 394 height 18
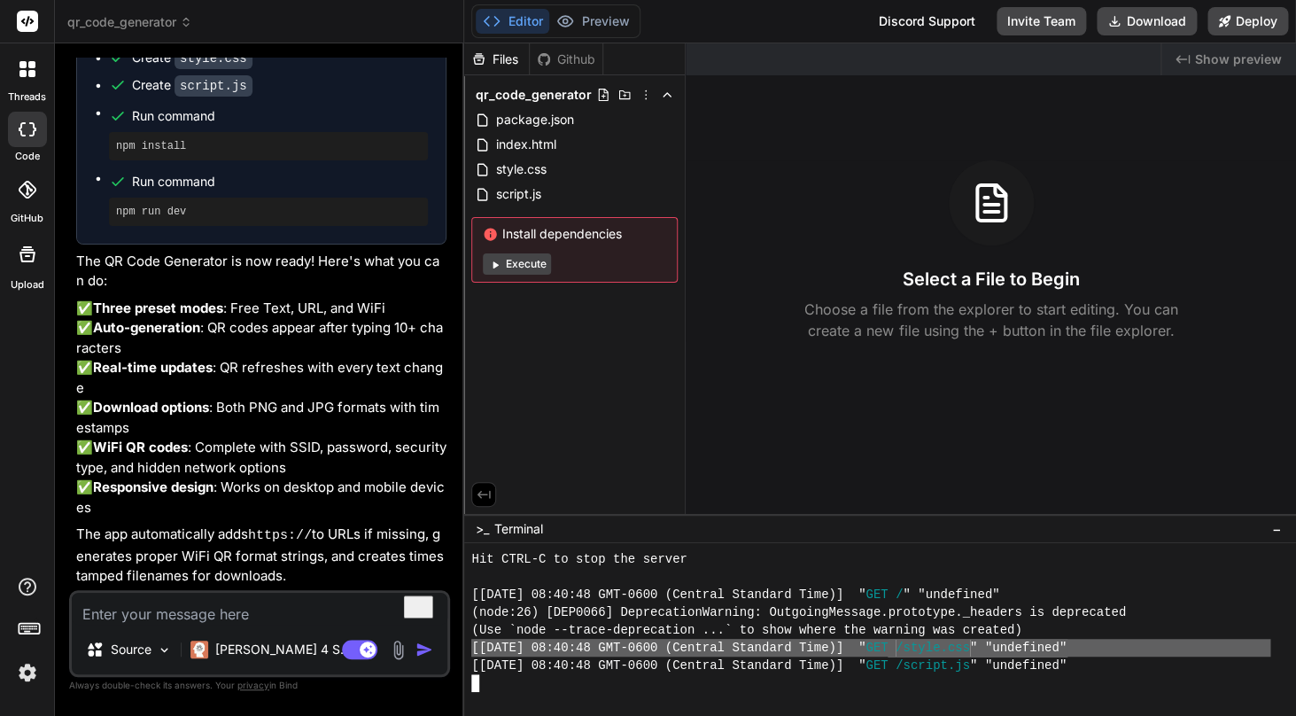
click at [865, 594] on span "[[DATE] 08:40:48 GMT-0600 (Central Standard Time)] "" at bounding box center [668, 594] width 394 height 18
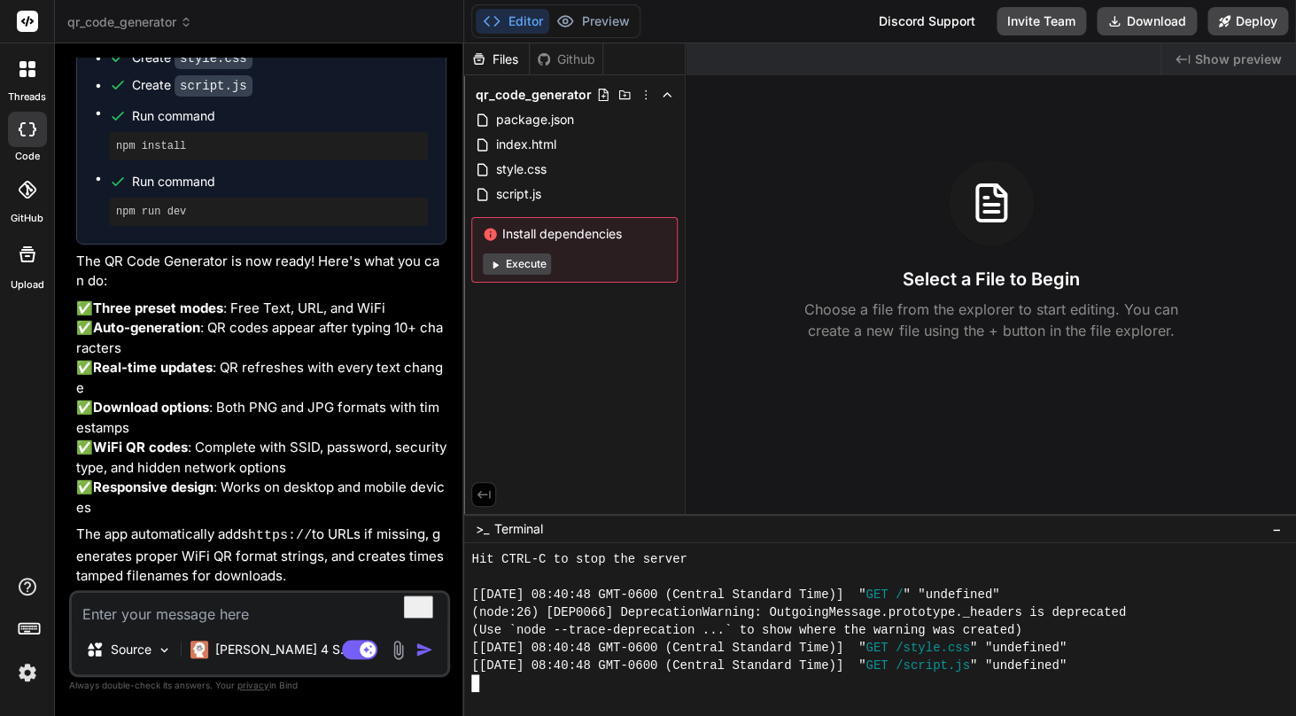
click at [865, 594] on span "[[DATE] 08:40:48 GMT-0600 (Central Standard Time)] "" at bounding box center [668, 594] width 394 height 18
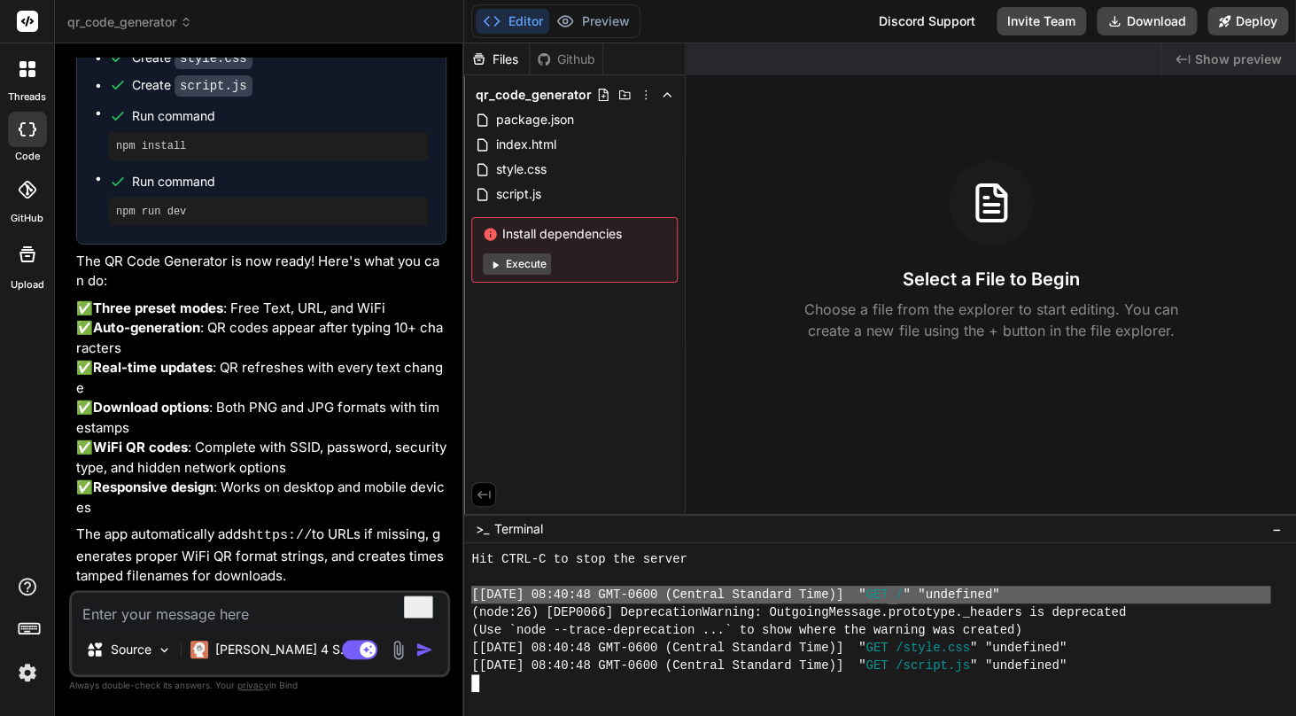
click at [510, 267] on button "Execute" at bounding box center [517, 263] width 68 height 21
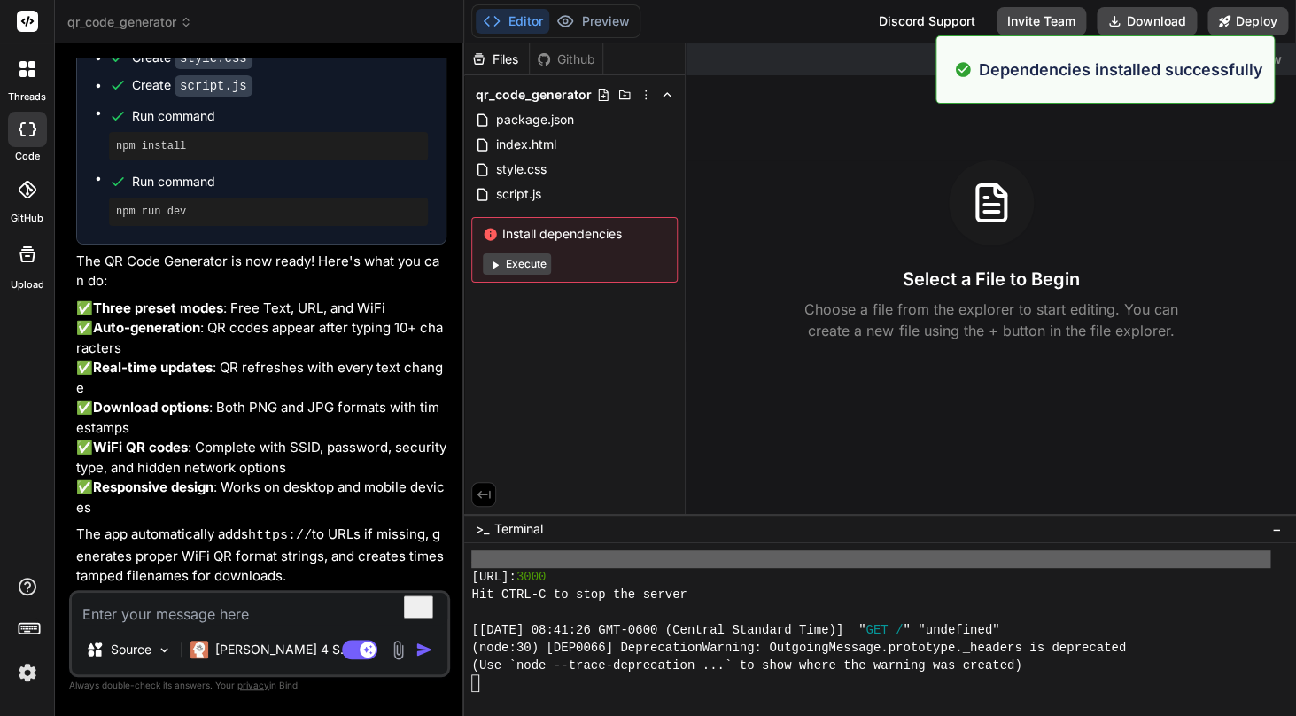
scroll to position [4109, 0]
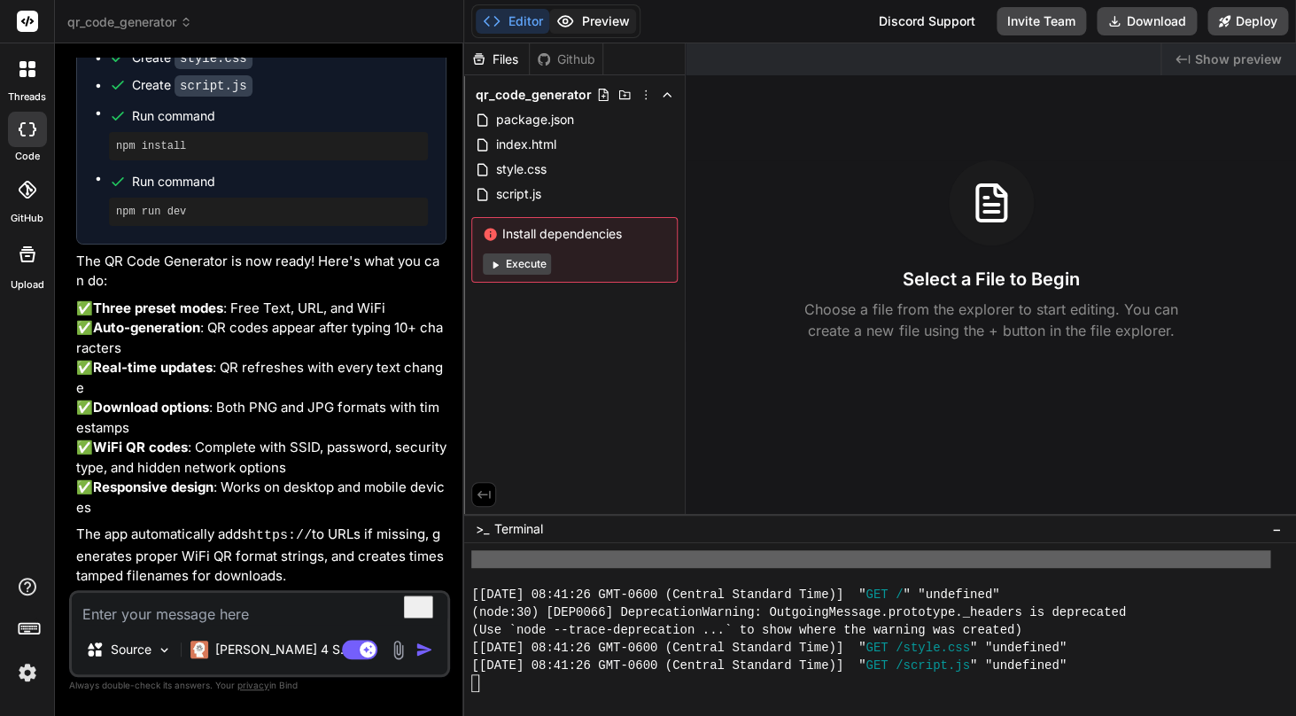
click at [585, 28] on button "Preview" at bounding box center [592, 21] width 87 height 25
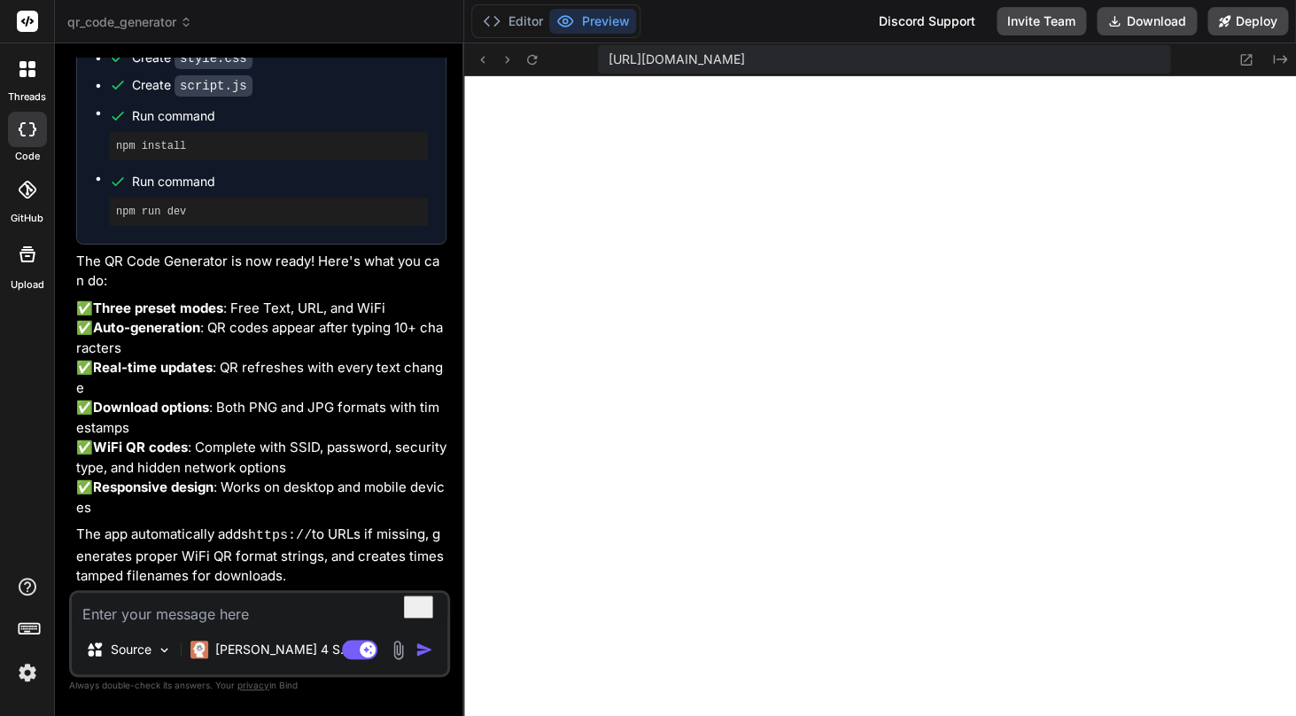
click at [309, 611] on textarea "To enrich screen reader interactions, please activate Accessibility in Grammarl…" at bounding box center [259, 608] width 375 height 32
drag, startPoint x: 737, startPoint y: 54, endPoint x: 1122, endPoint y: 65, distance: 385.4
click at [745, 65] on span "[URL][DOMAIN_NAME]" at bounding box center [676, 59] width 136 height 18
drag, startPoint x: 1097, startPoint y: 58, endPoint x: 1205, endPoint y: 59, distance: 108.1
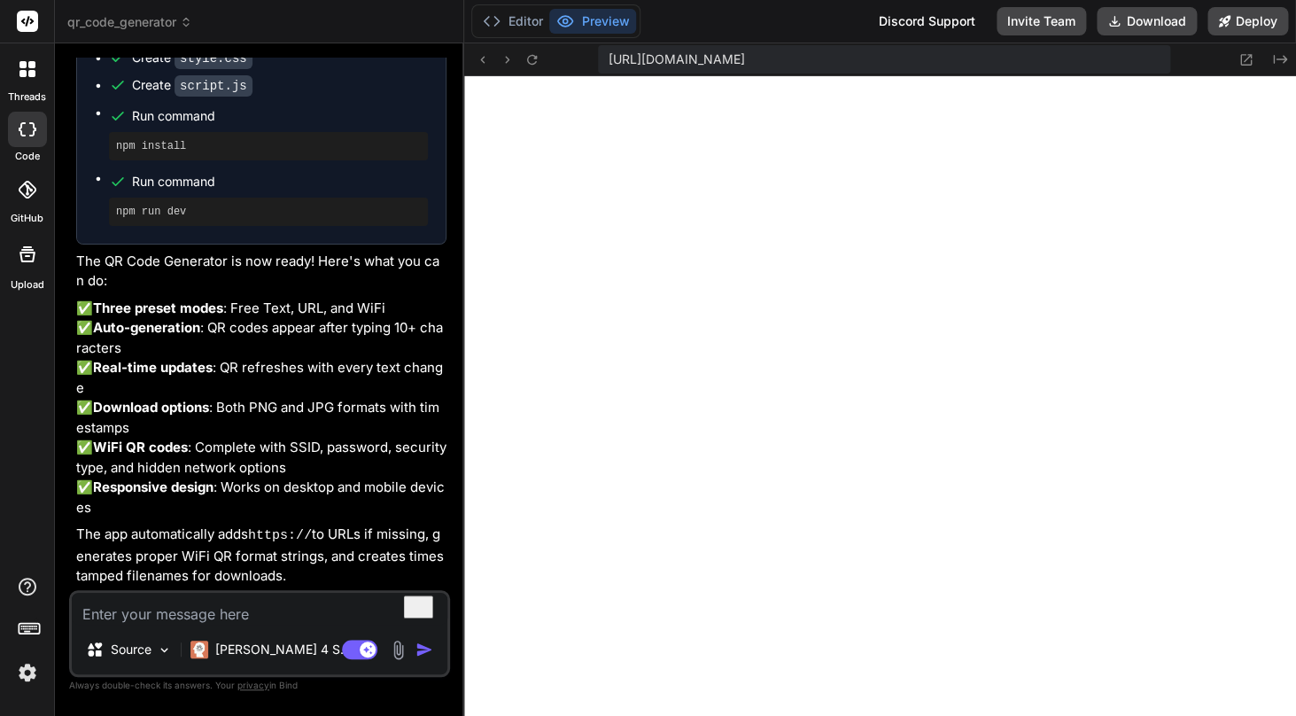
click at [745, 59] on span "[URL][DOMAIN_NAME]" at bounding box center [676, 59] width 136 height 18
click at [291, 623] on textarea "To enrich screen reader interactions, please activate Accessibility in Grammarl…" at bounding box center [259, 608] width 375 height 32
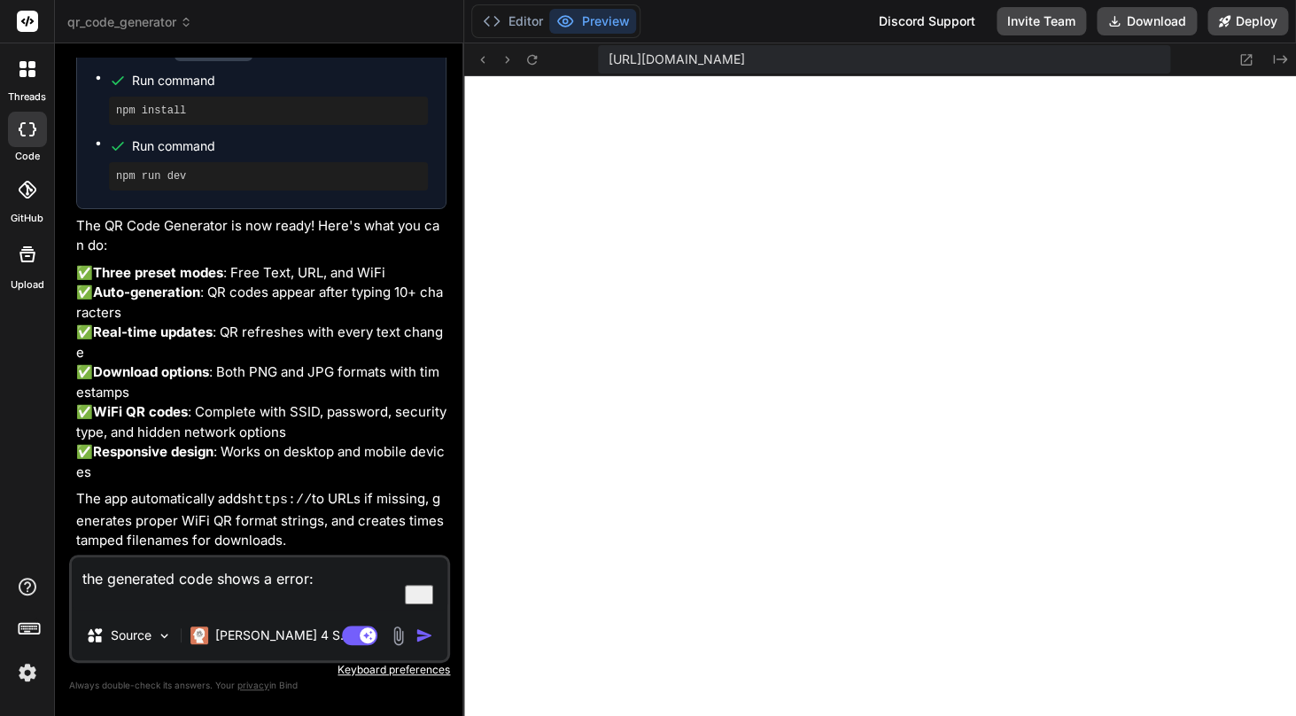
paste textarea "Error generating QR code. Please check your input."
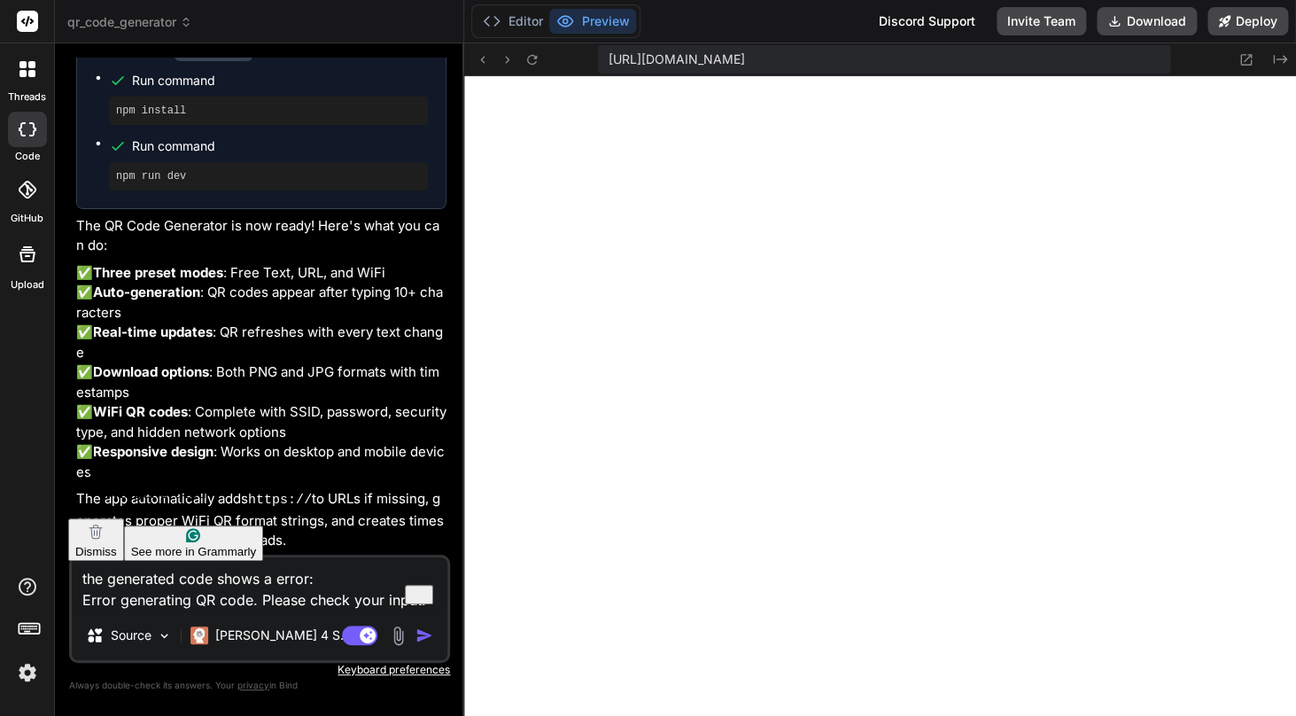
click at [143, 581] on textarea "the generated code shows a error: Error generating QR code. Please check your i…" at bounding box center [259, 583] width 375 height 53
click at [150, 484] on span "generated" at bounding box center [170, 492] width 74 height 17
click at [287, 577] on textarea "The generated code shows a error: Error generating QR code. Please check your i…" at bounding box center [259, 583] width 375 height 53
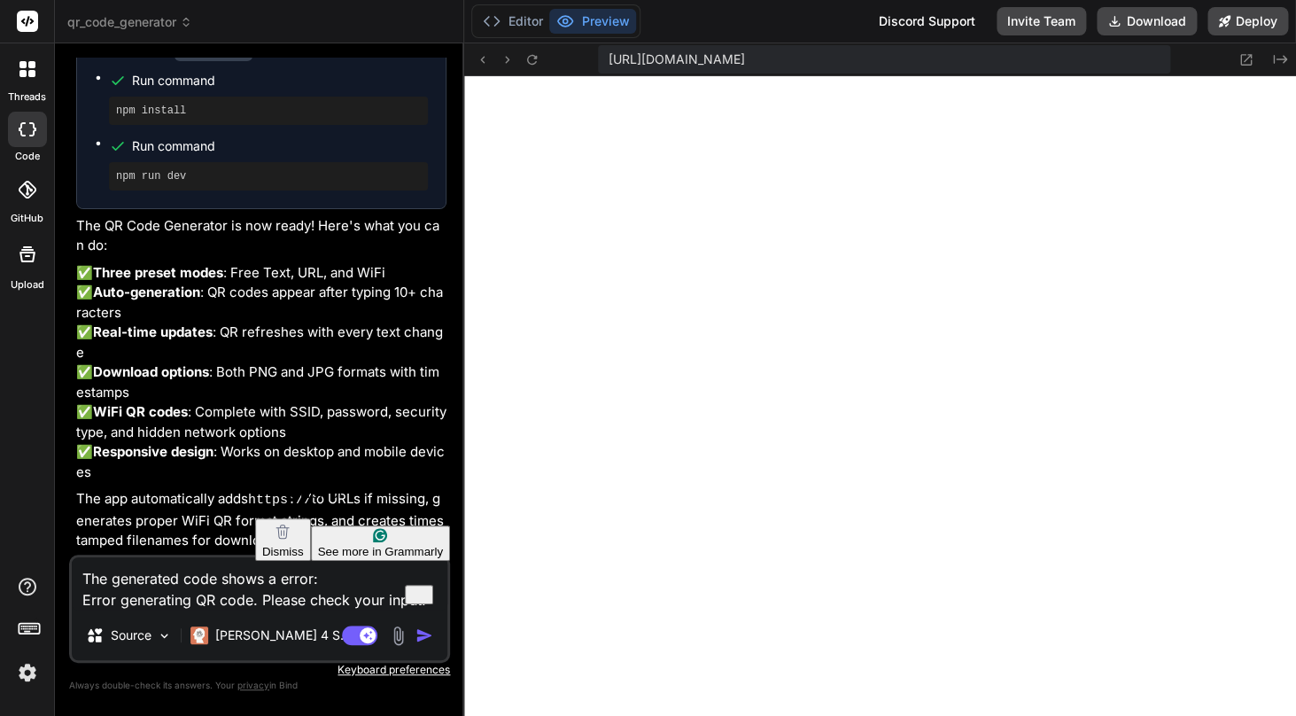
click at [310, 486] on span "error" at bounding box center [327, 492] width 35 height 17
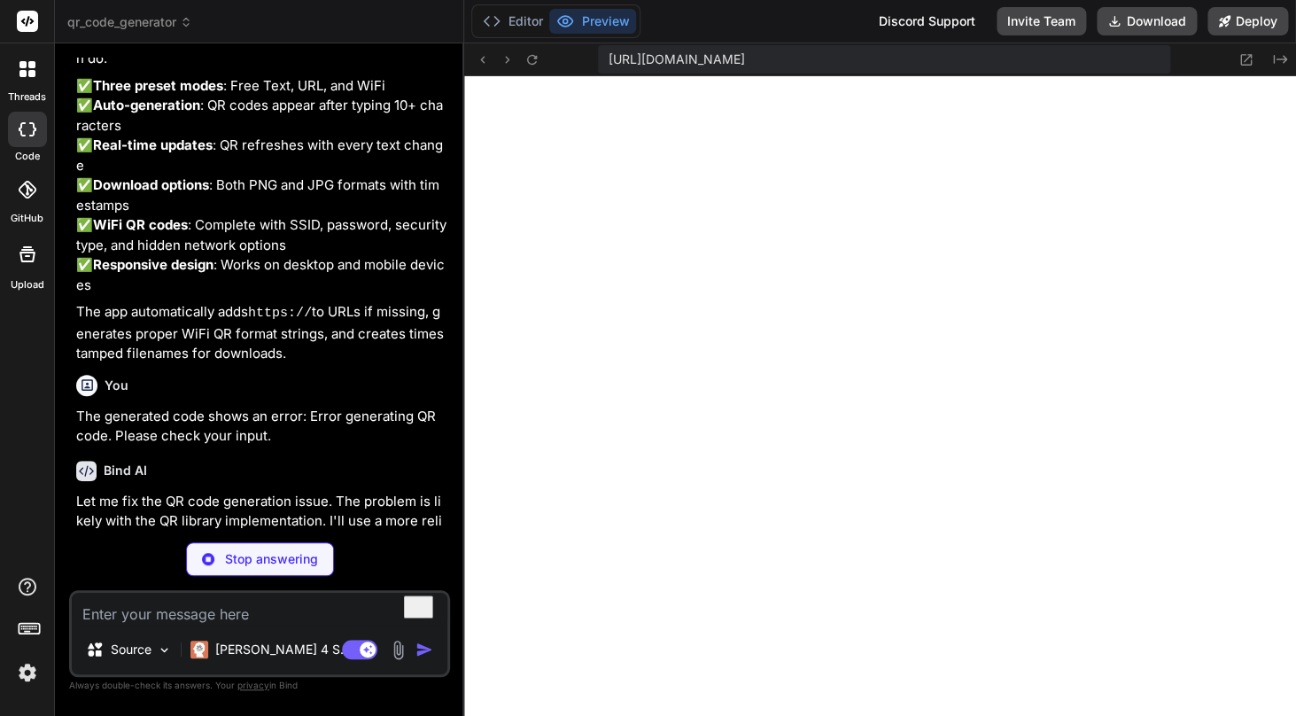
scroll to position [1154, 0]
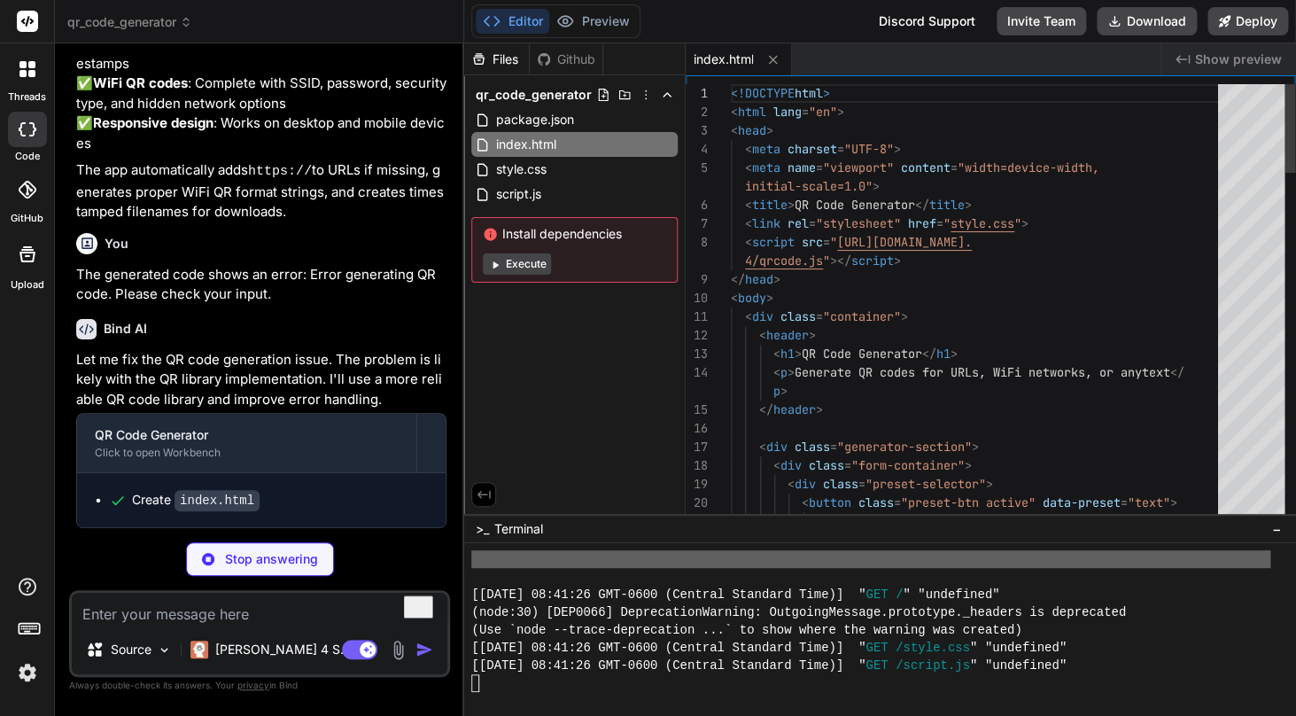
click at [538, 13] on button "Editor" at bounding box center [513, 21] width 74 height 25
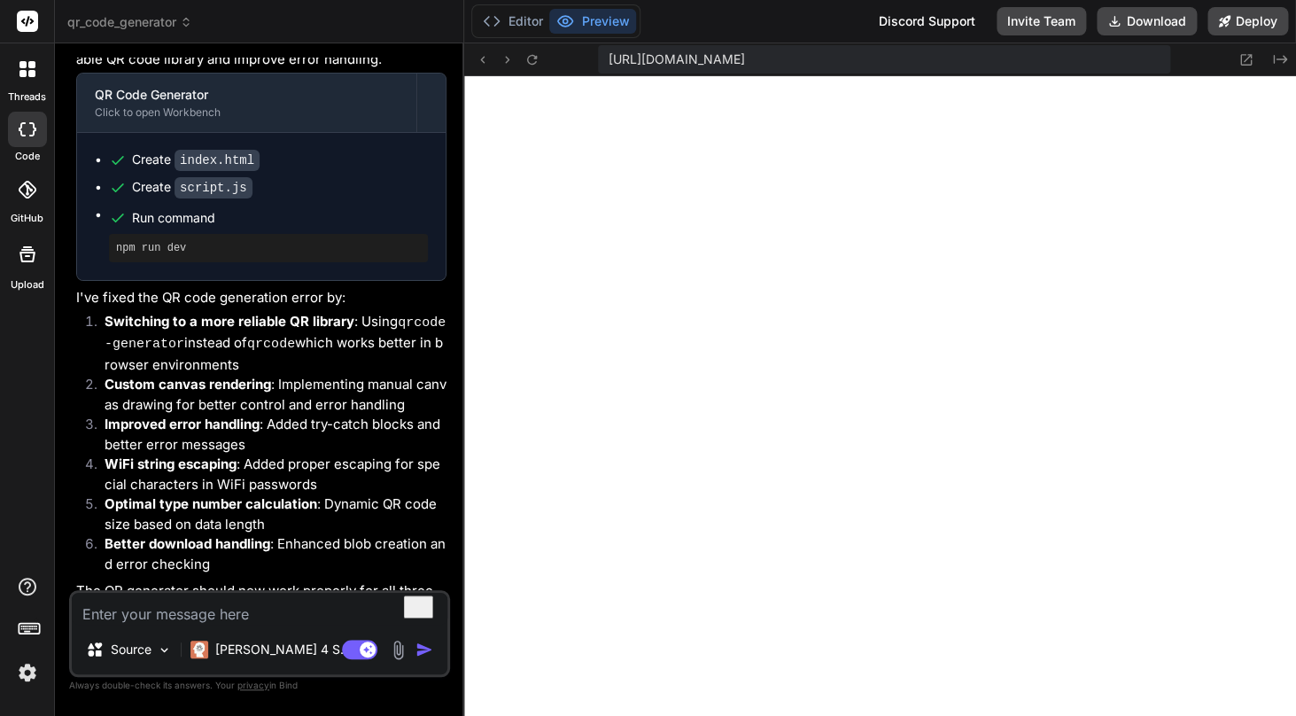
scroll to position [1545, 0]
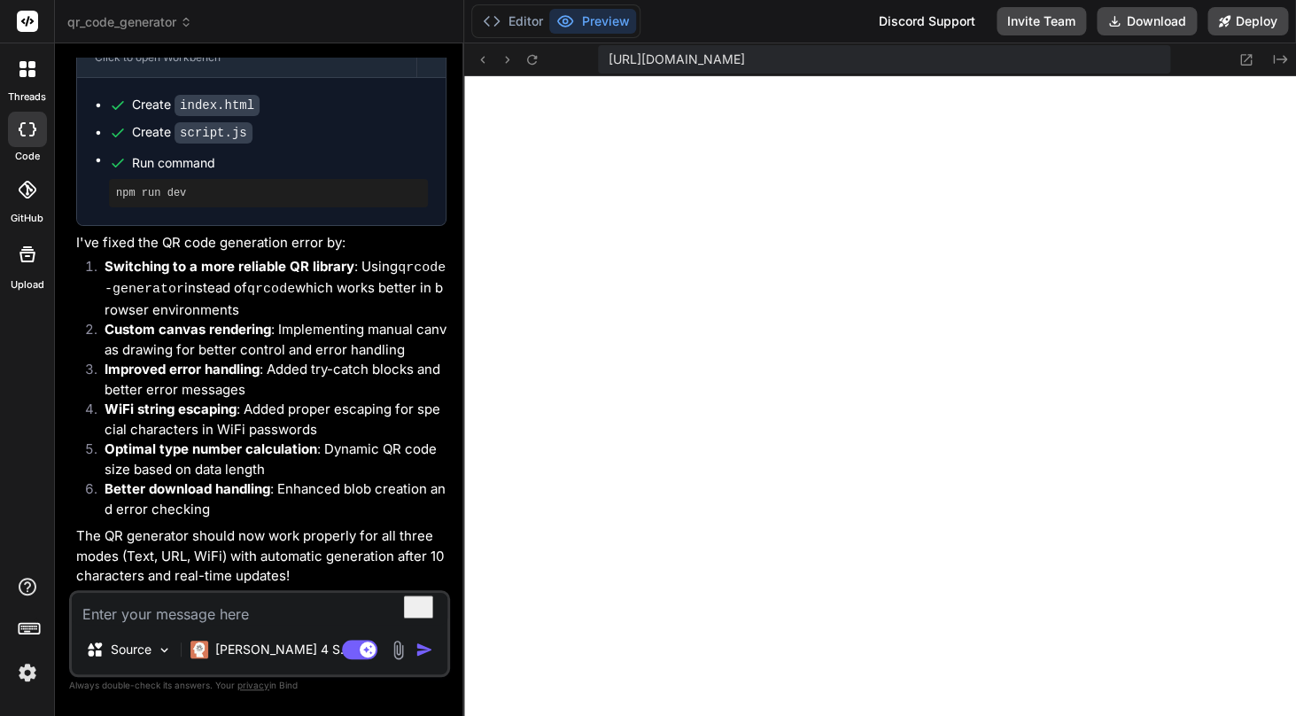
click at [160, 197] on pre "npm run dev" at bounding box center [268, 193] width 305 height 14
click at [321, 600] on textarea "To enrich screen reader interactions, please activate Accessibility in Grammarl…" at bounding box center [259, 608] width 375 height 32
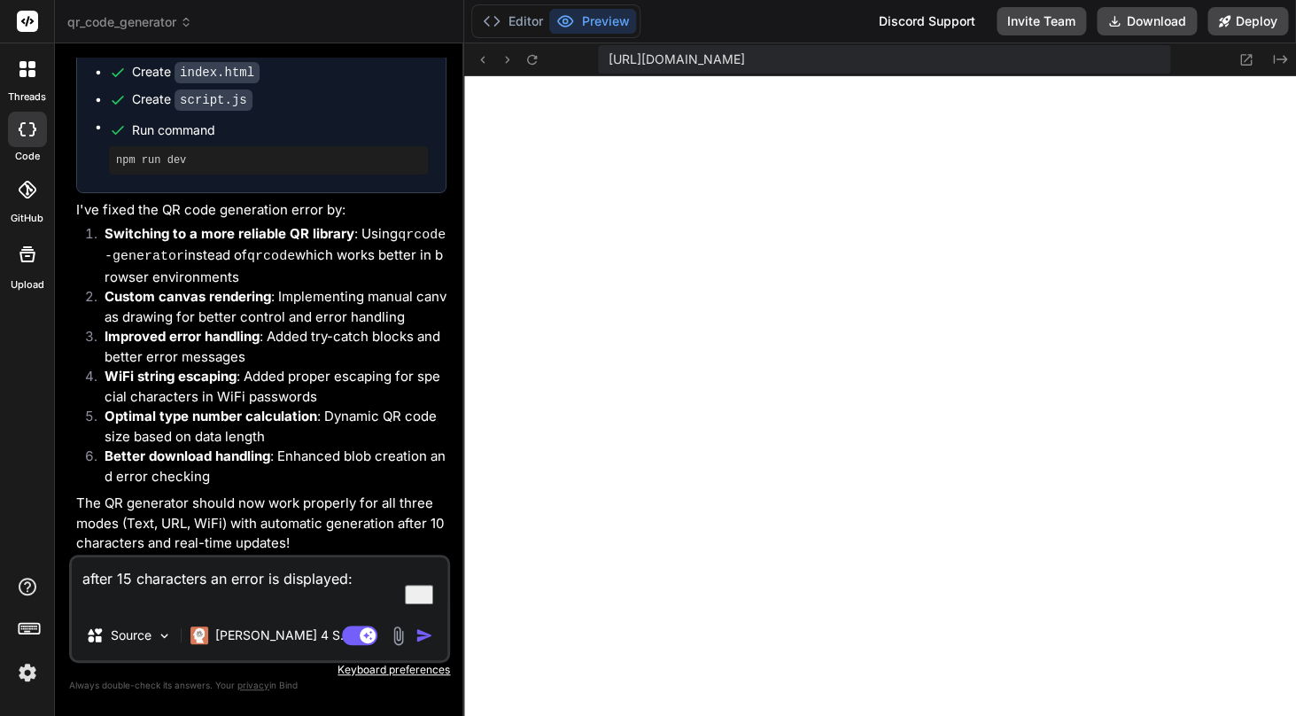
paste textarea "Error: Failed to generate QR code"
click at [225, 580] on textarea "after 15 characters an error is displayed: Error: Failed to generate QR code" at bounding box center [259, 583] width 375 height 53
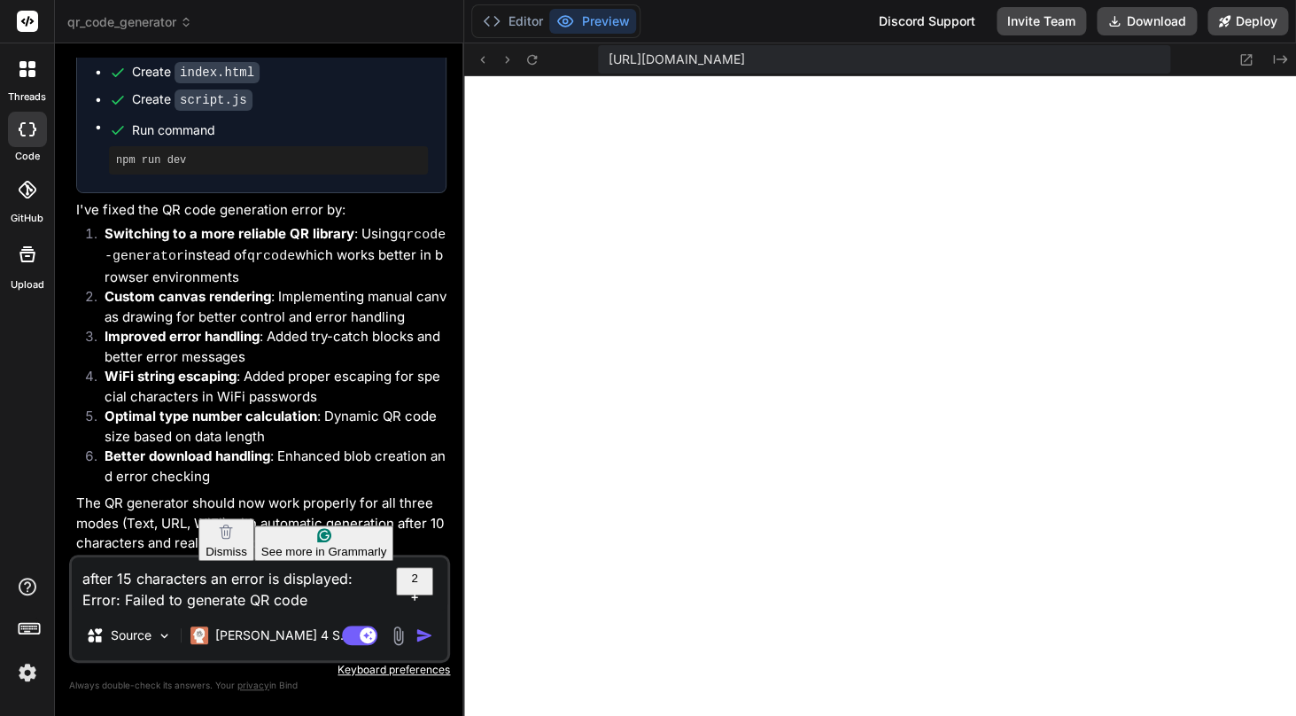
click at [265, 487] on div ", an" at bounding box center [313, 493] width 159 height 21
click at [96, 578] on textarea "after 15 characters, an error is displayed: Error: Failed to generate QR code" at bounding box center [259, 583] width 375 height 53
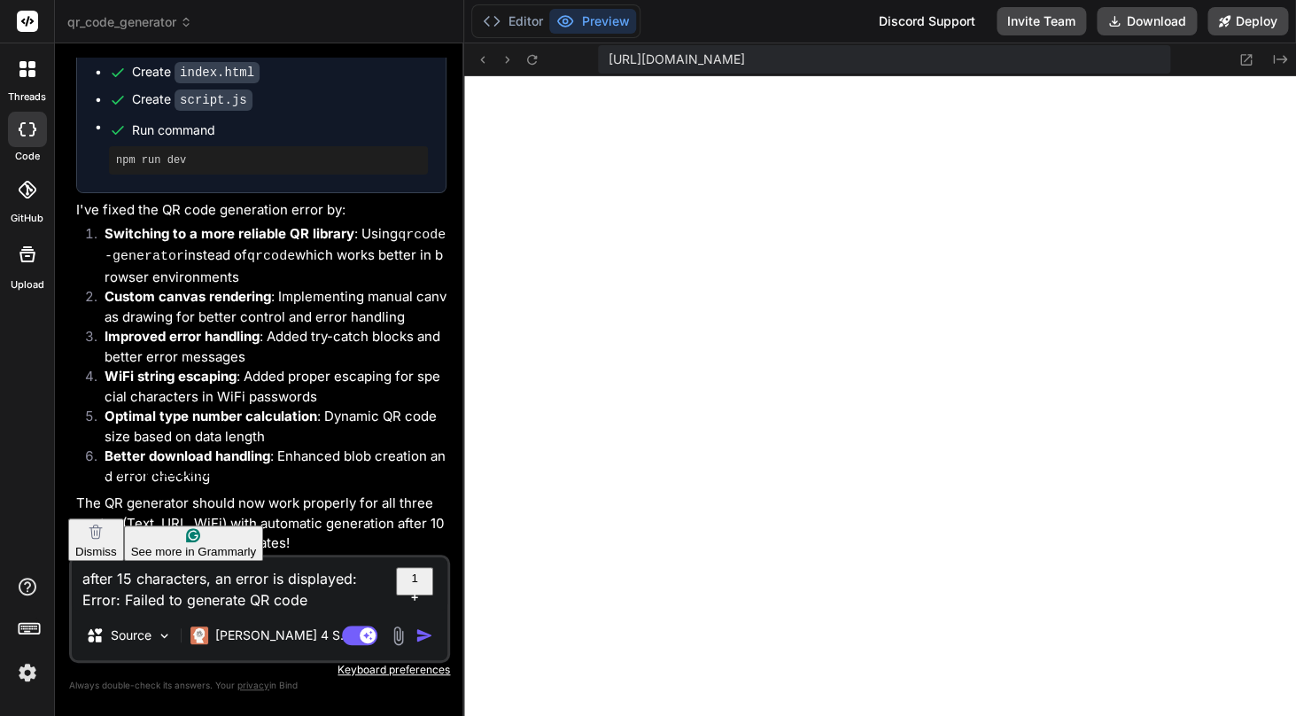
click at [117, 489] on strong "After" at bounding box center [124, 492] width 41 height 17
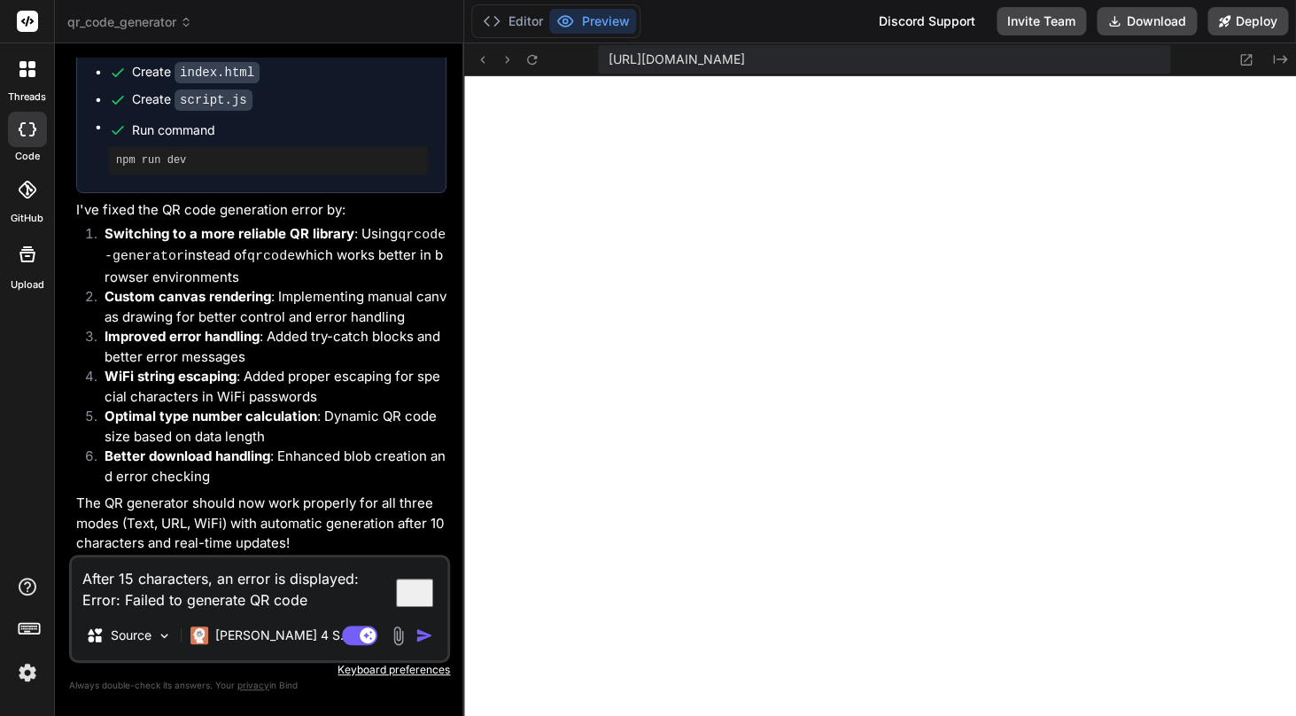
click at [423, 631] on img "button" at bounding box center [424, 635] width 18 height 18
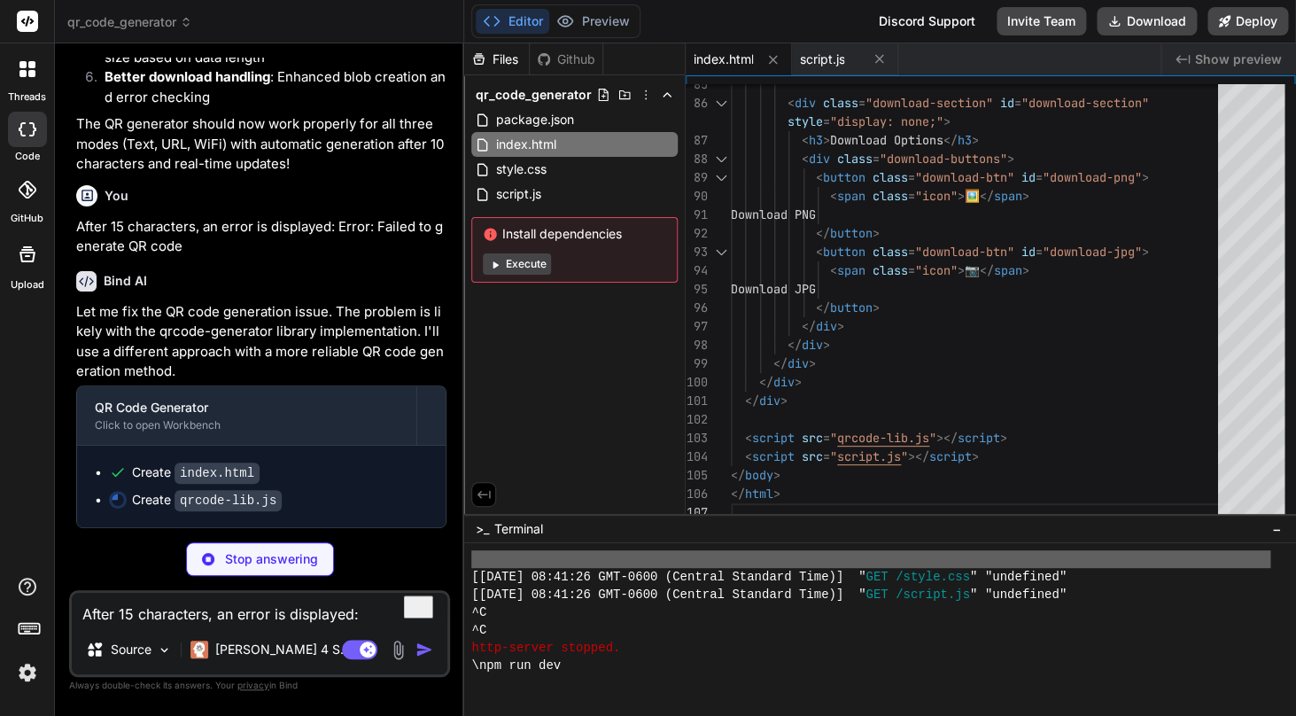
scroll to position [4711, 0]
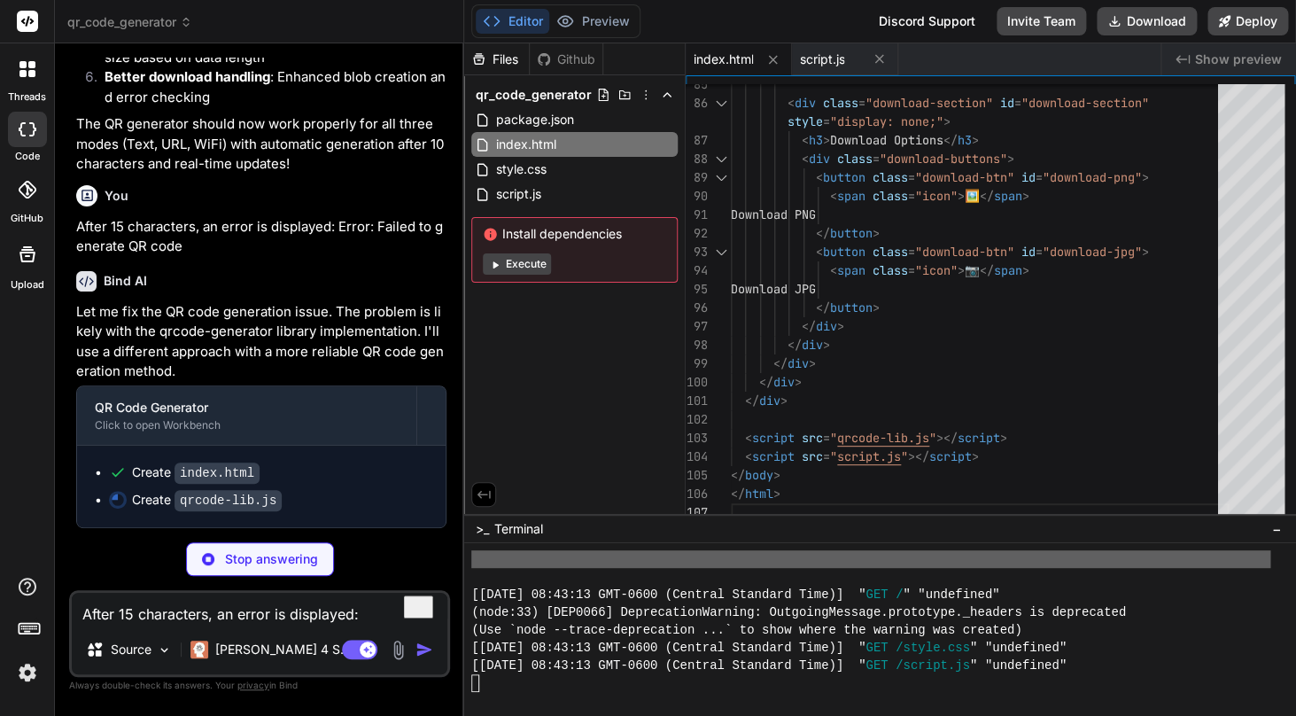
click at [521, 269] on button "Execute" at bounding box center [517, 263] width 68 height 21
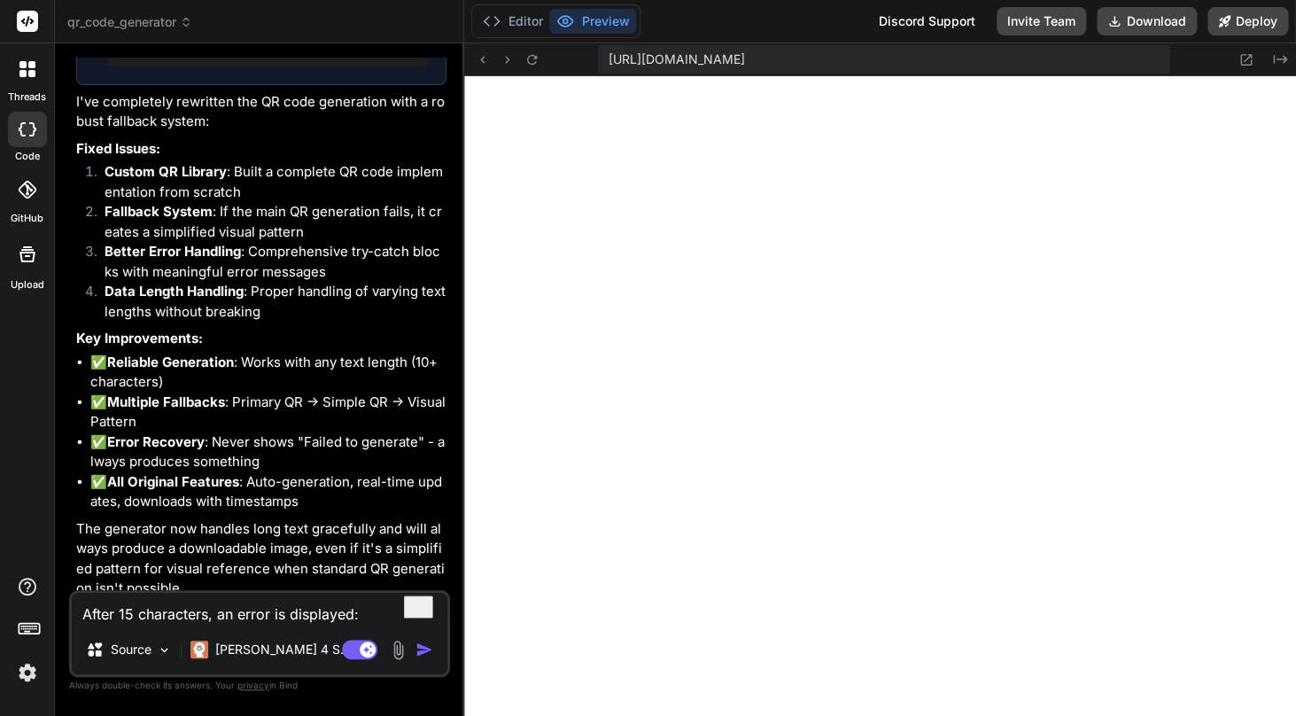
scroll to position [2504, 0]
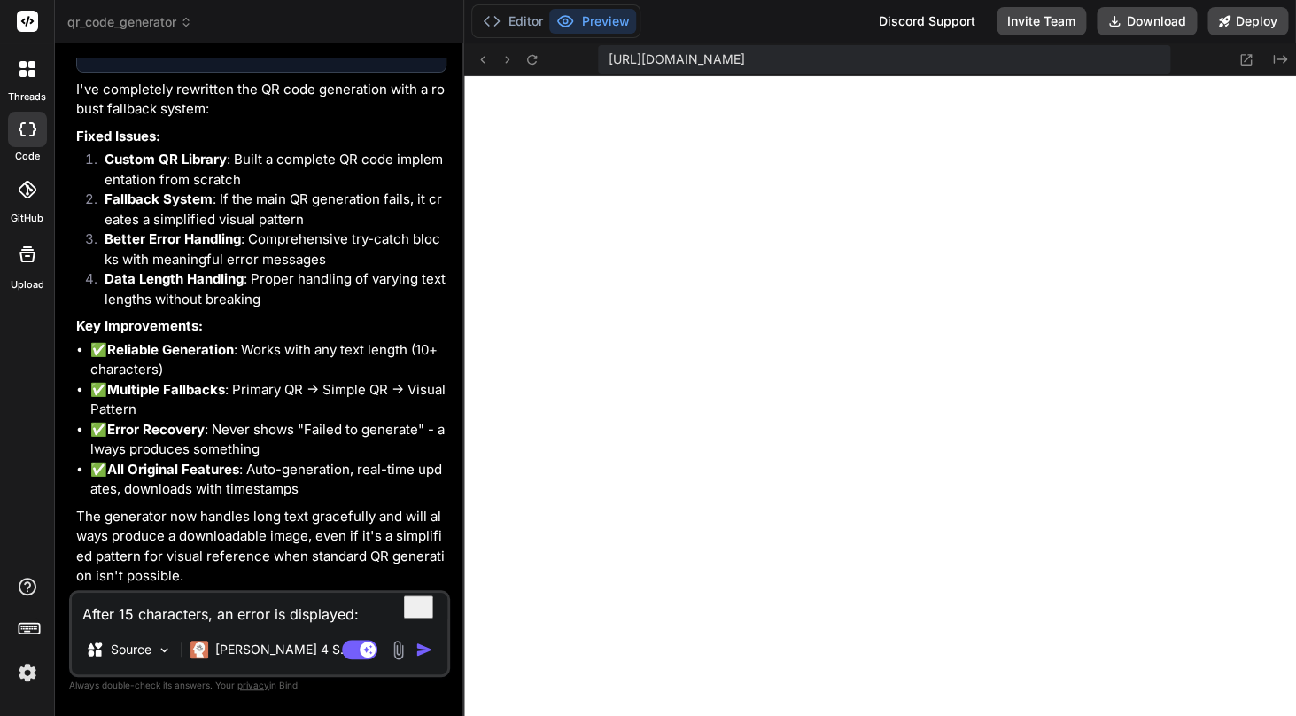
click at [245, 608] on textarea "After 15 characters, an error is displayed: Error: Failed to generate QR code" at bounding box center [259, 608] width 375 height 32
click at [97, 609] on textarea "use the standard jquery" at bounding box center [259, 608] width 375 height 32
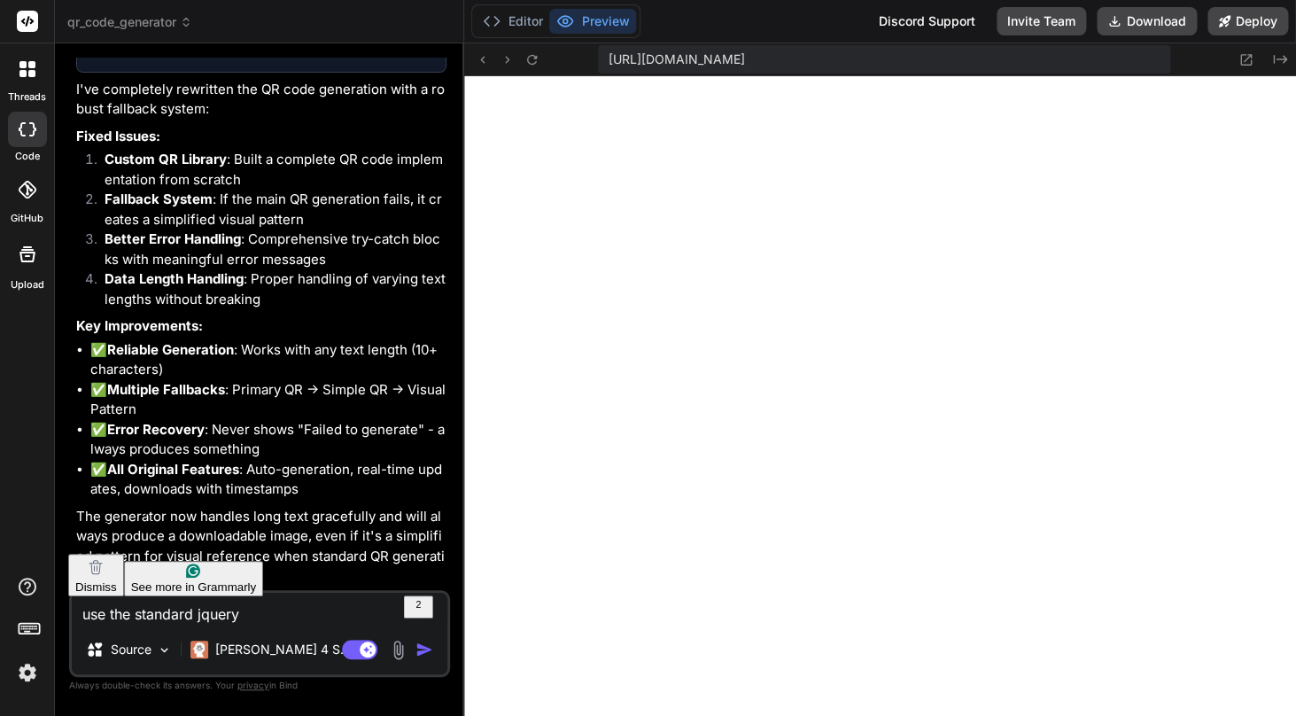
click at [125, 518] on div "Use" at bounding box center [183, 528] width 159 height 21
click at [231, 610] on textarea "Use the standard jquery" at bounding box center [259, 608] width 375 height 32
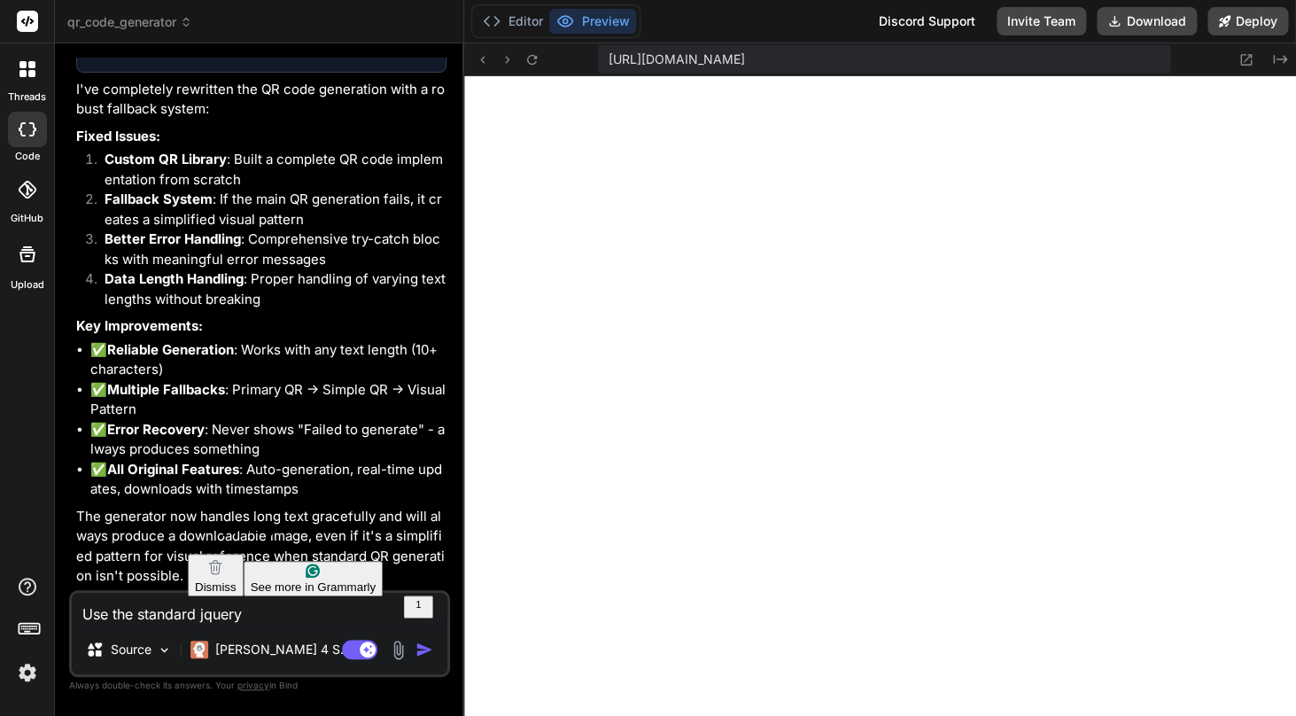
click at [253, 521] on div "jQuery" at bounding box center [302, 528] width 159 height 21
click at [313, 617] on textarea "Use the standard jQuery" at bounding box center [259, 608] width 375 height 32
click at [219, 615] on textarea "Use the standard jQuery" at bounding box center [259, 608] width 375 height 32
paste textarea "QRCode.js"
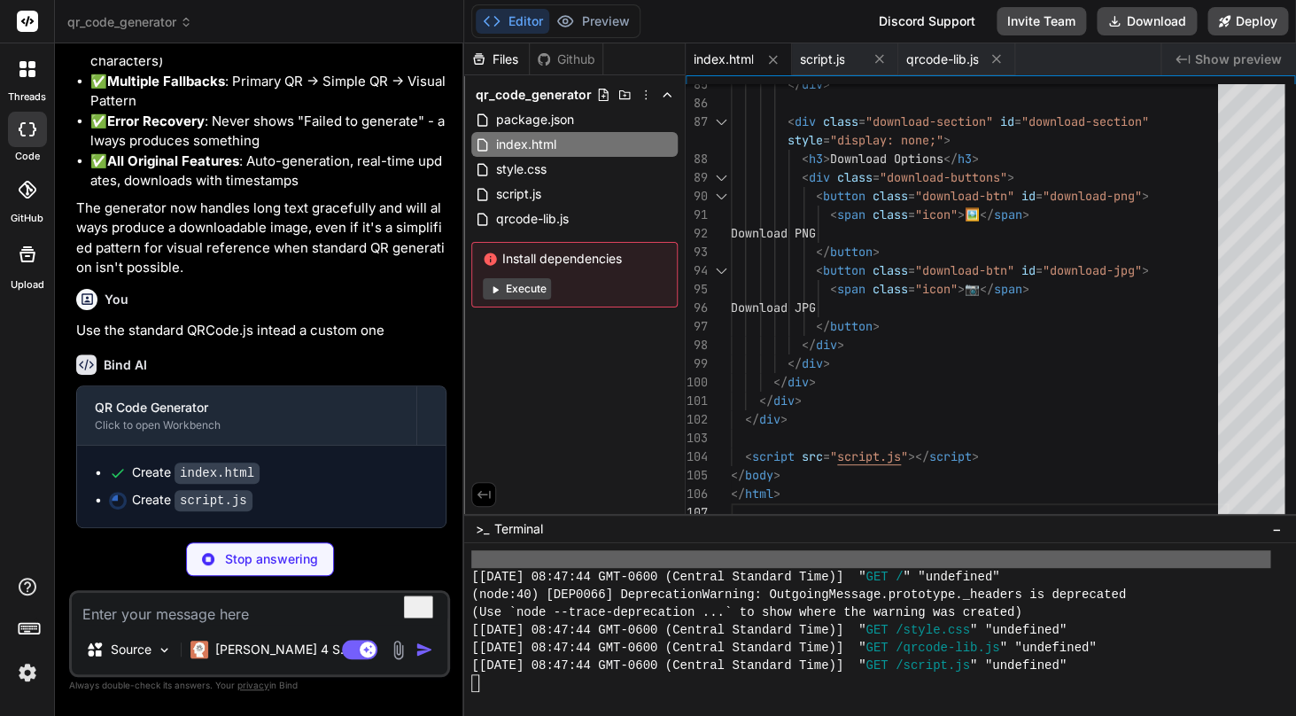
scroll to position [2812, 0]
click at [278, 561] on p "Stop answering" at bounding box center [271, 559] width 93 height 18
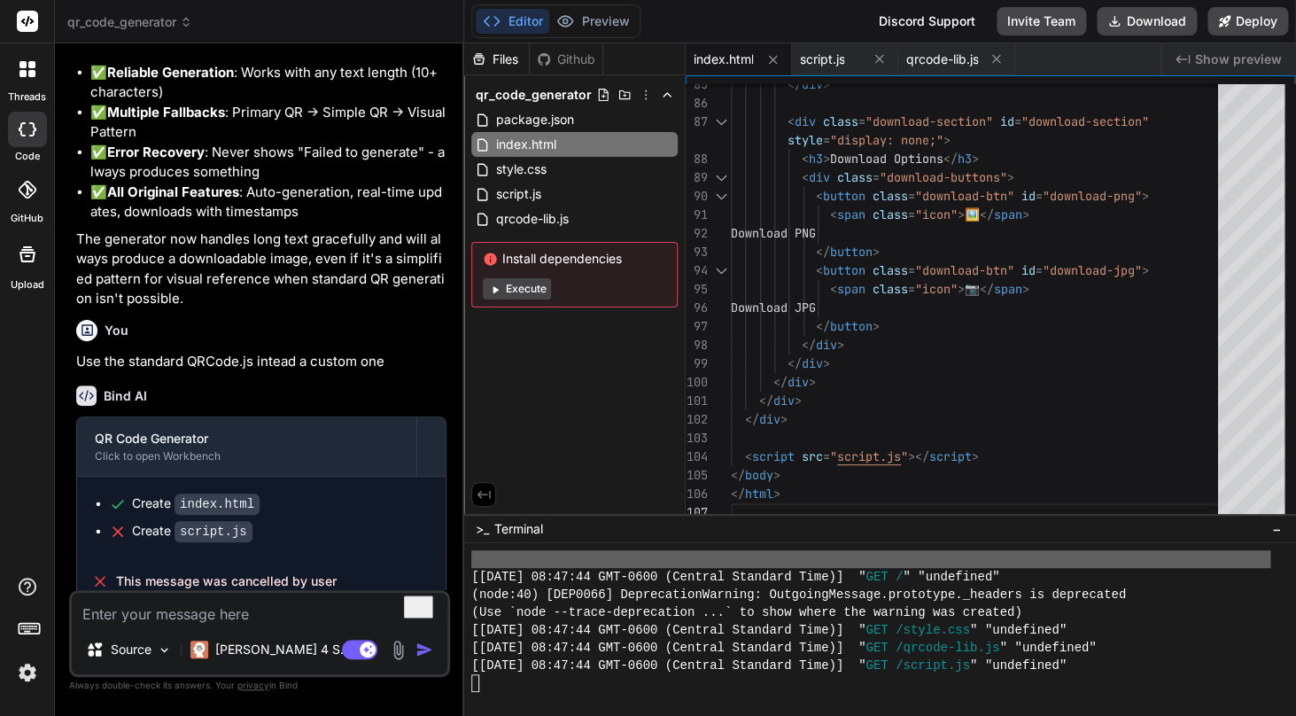
scroll to position [2796, 0]
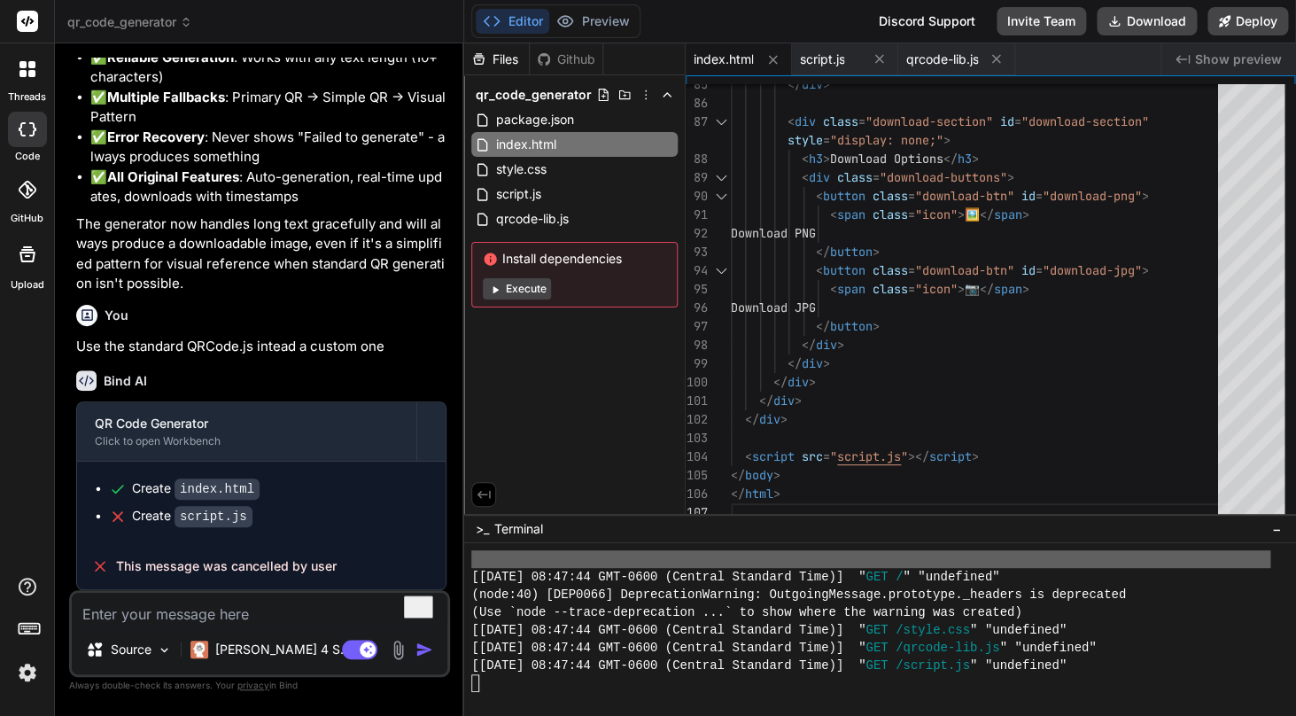
click at [259, 608] on textarea "To enrich screen reader interactions, please activate Accessibility in Grammarl…" at bounding box center [259, 608] width 375 height 32
click at [777, 58] on icon at bounding box center [772, 59] width 15 height 15
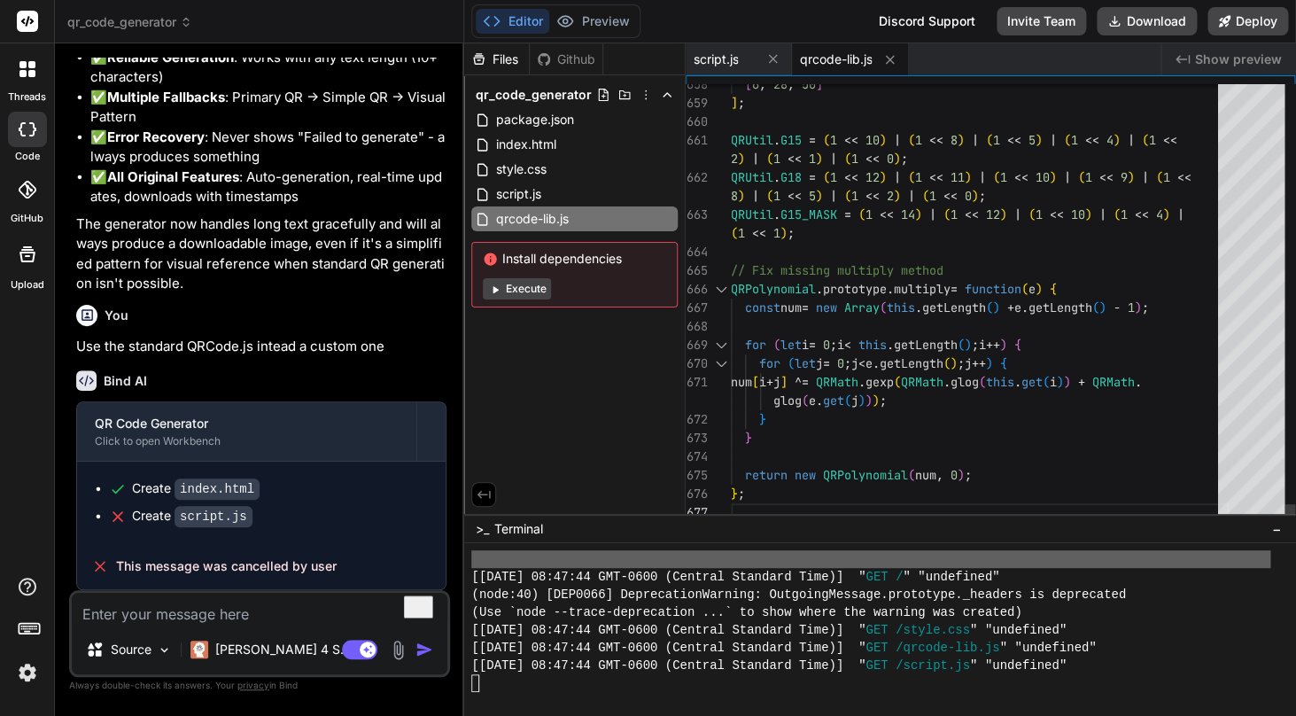
click at [777, 58] on icon at bounding box center [772, 58] width 15 height 15
click at [777, 58] on icon at bounding box center [783, 59] width 15 height 15
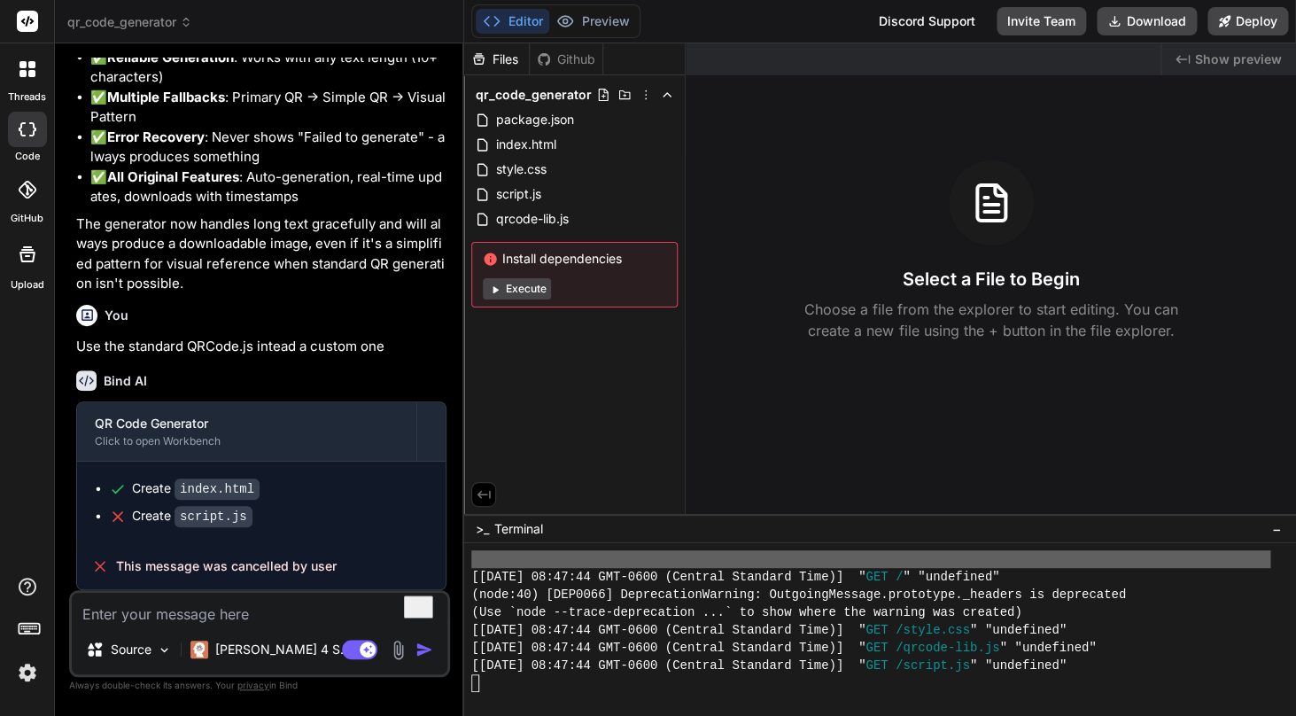
click at [179, 24] on span "qr_code_generator" at bounding box center [129, 22] width 125 height 18
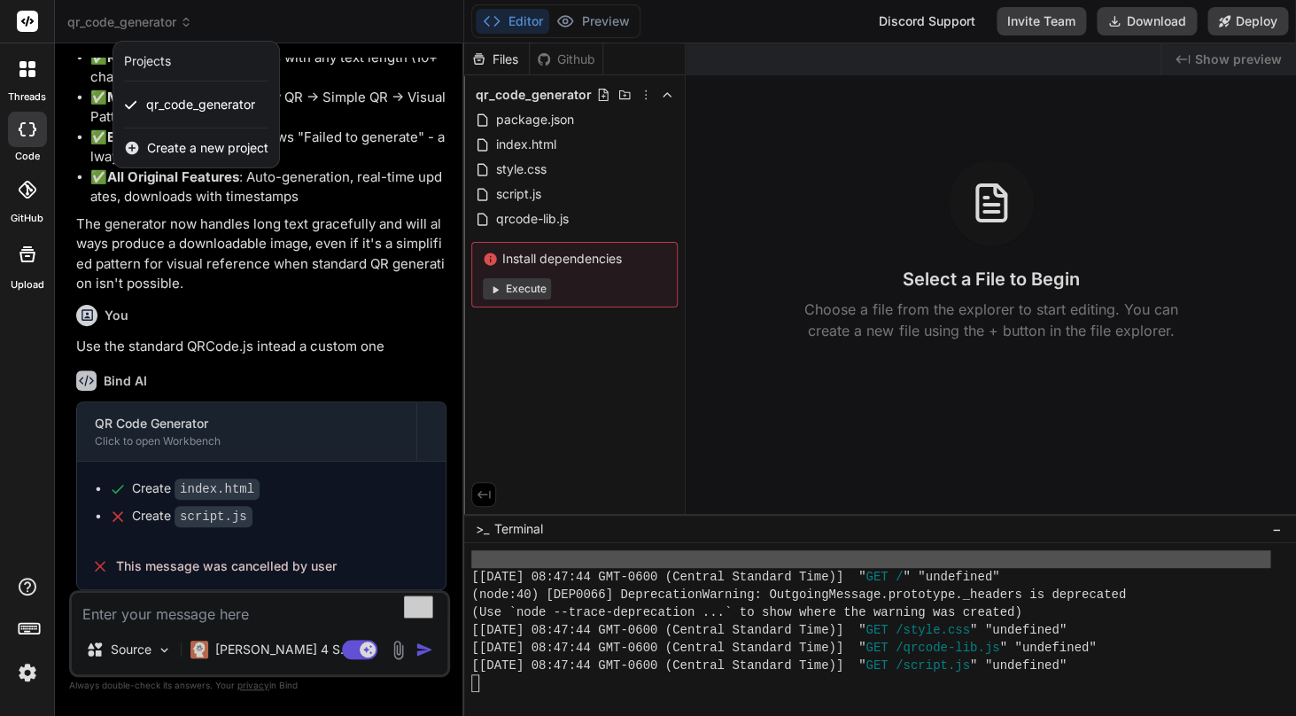
click at [186, 72] on div "Projects" at bounding box center [196, 62] width 166 height 40
click at [162, 68] on div "Projects" at bounding box center [147, 61] width 47 height 18
click at [198, 156] on span "Create a new project" at bounding box center [207, 148] width 121 height 18
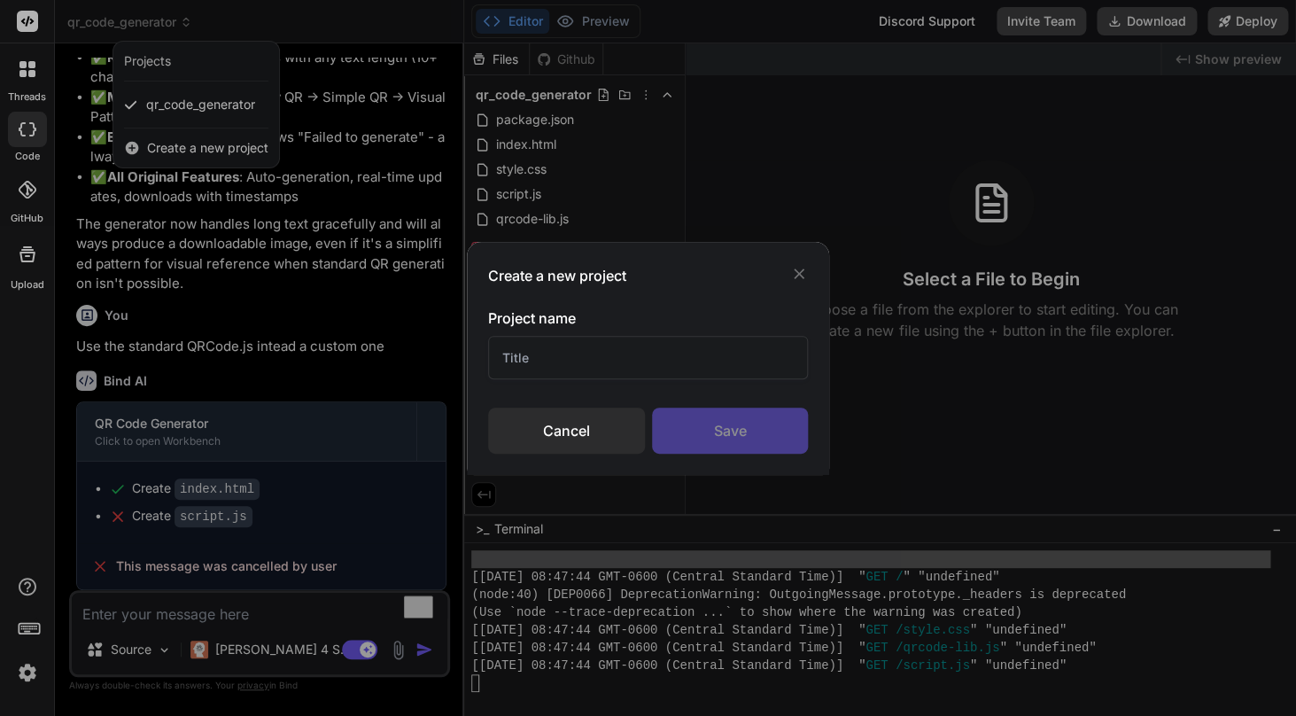
click at [597, 444] on div "Cancel" at bounding box center [566, 430] width 157 height 46
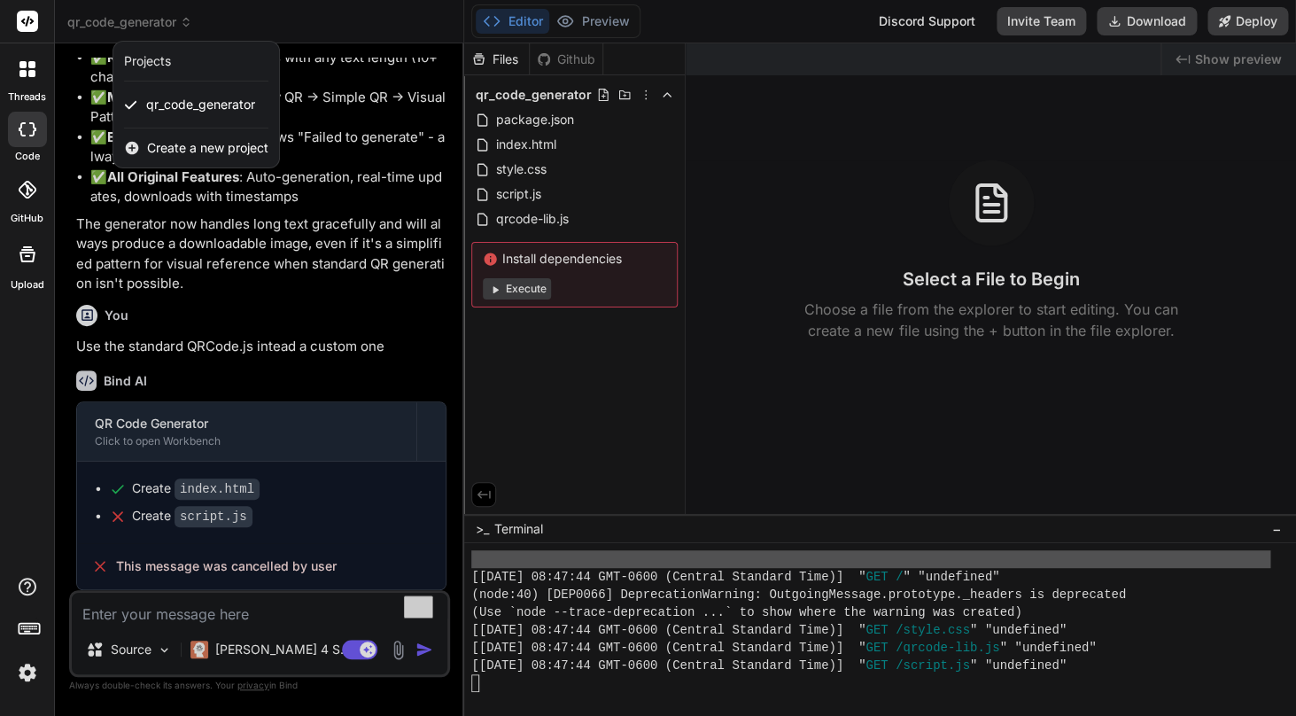
click at [274, 222] on div at bounding box center [648, 358] width 1296 height 716
